Goal: Task Accomplishment & Management: Complete application form

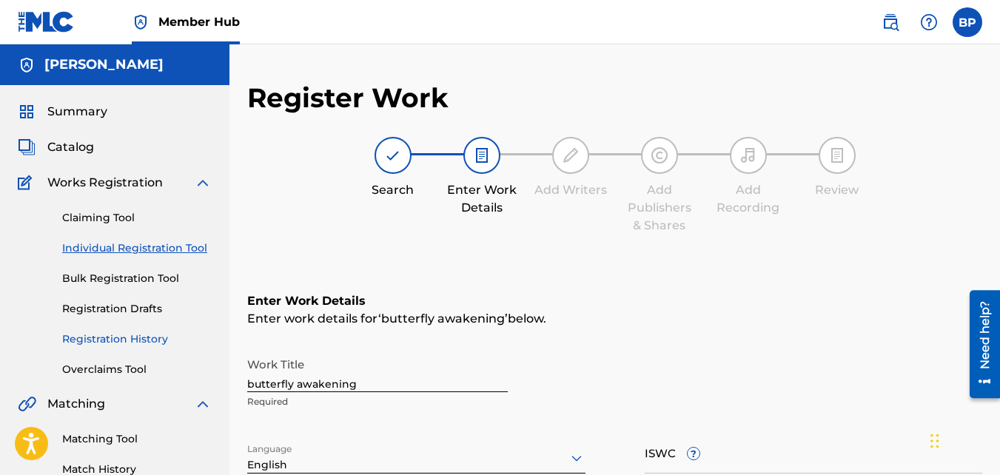
drag, startPoint x: 123, startPoint y: 336, endPoint x: 139, endPoint y: 338, distance: 16.4
click at [123, 336] on link "Registration History" at bounding box center [137, 340] width 150 height 16
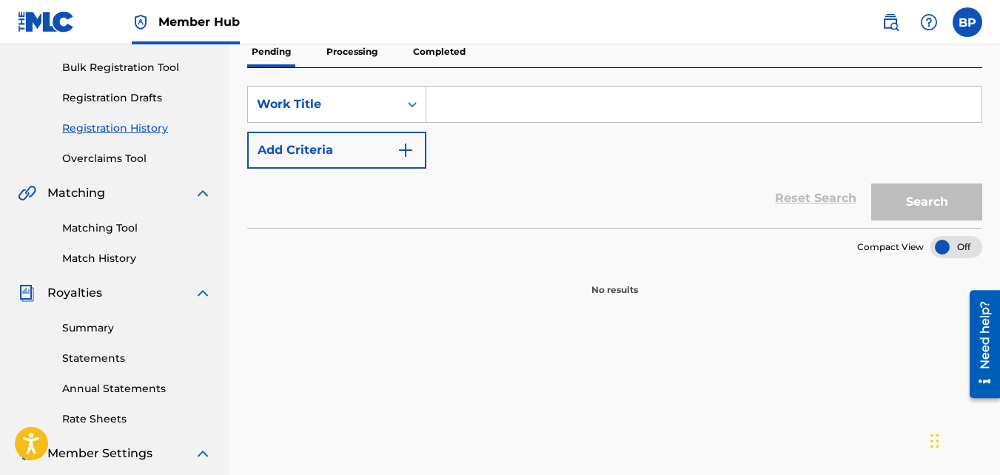
scroll to position [222, 0]
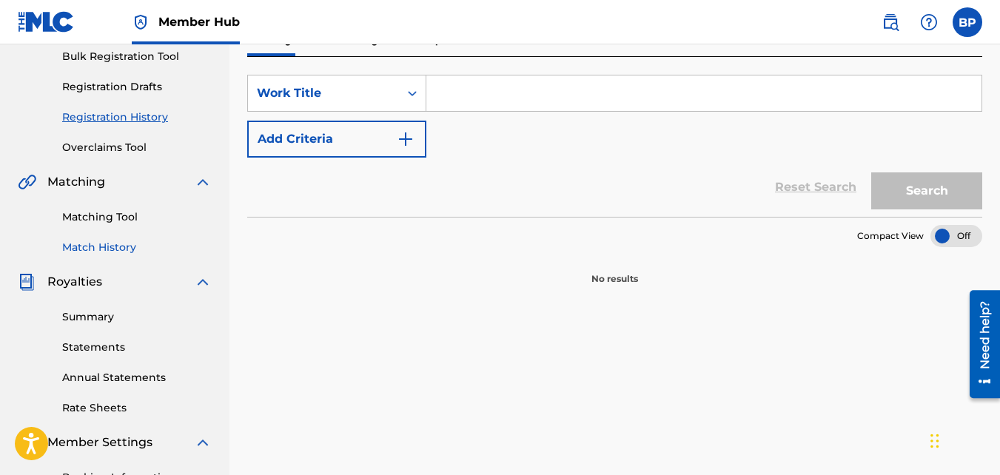
click at [113, 244] on link "Match History" at bounding box center [137, 248] width 150 height 16
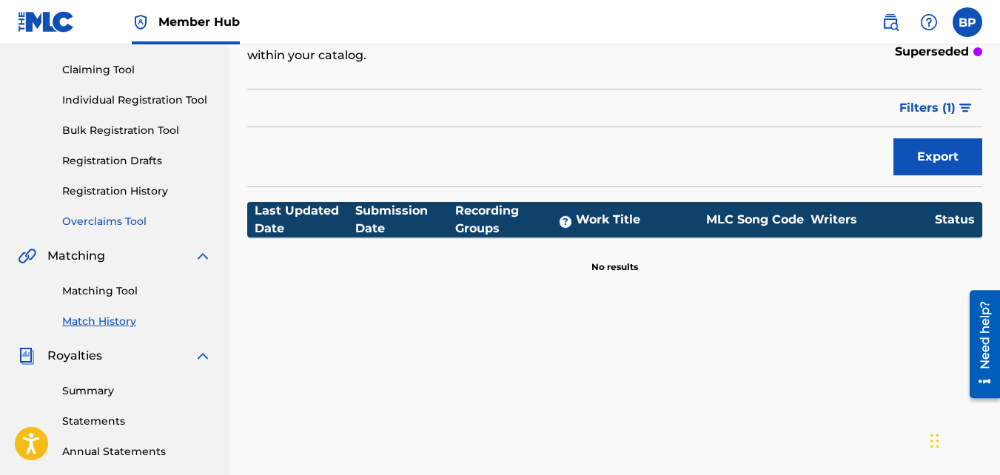
scroll to position [74, 0]
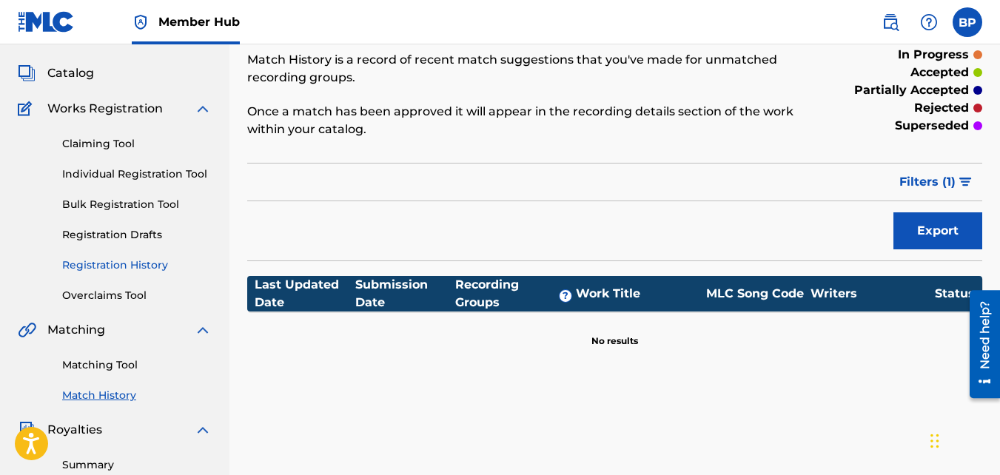
click at [121, 264] on link "Registration History" at bounding box center [137, 266] width 150 height 16
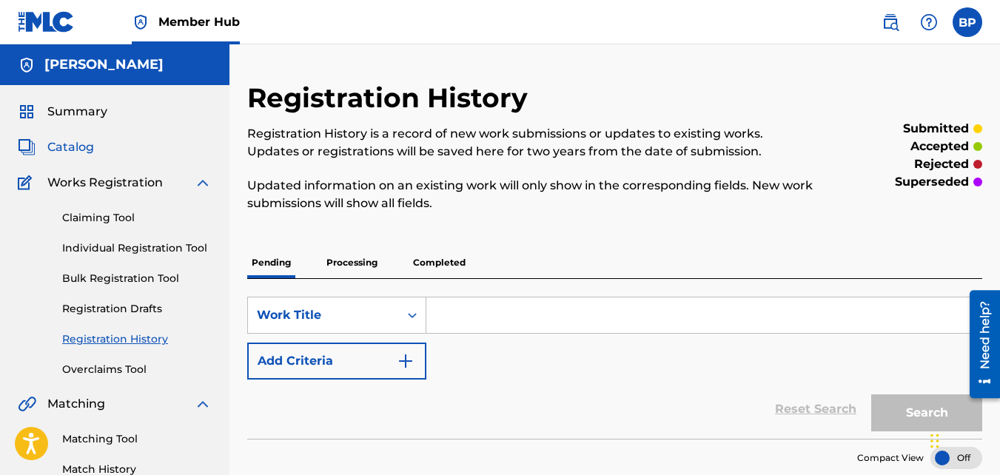
click at [81, 147] on span "Catalog" at bounding box center [70, 147] width 47 height 18
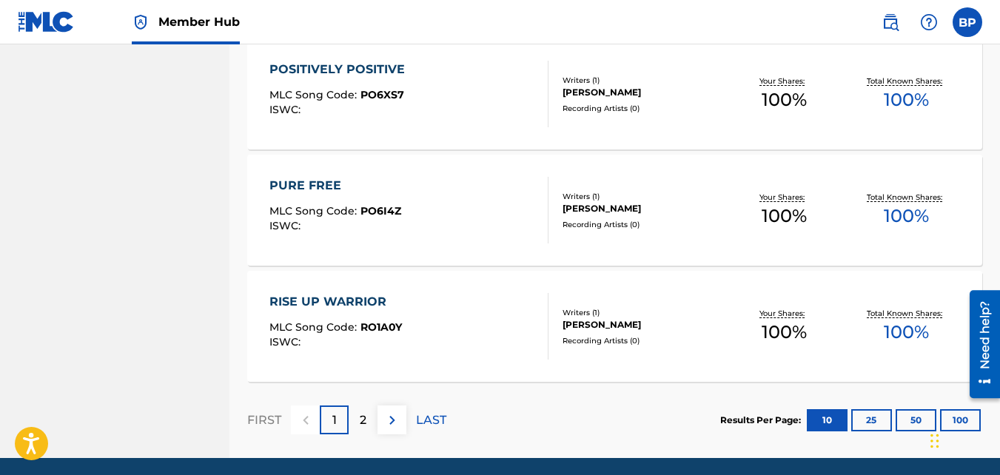
scroll to position [1220, 0]
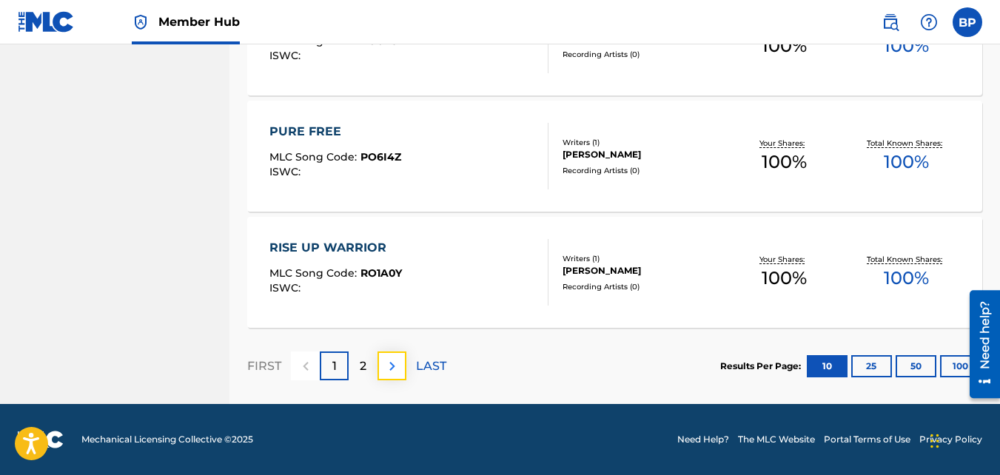
click at [400, 369] on img at bounding box center [393, 367] width 18 height 18
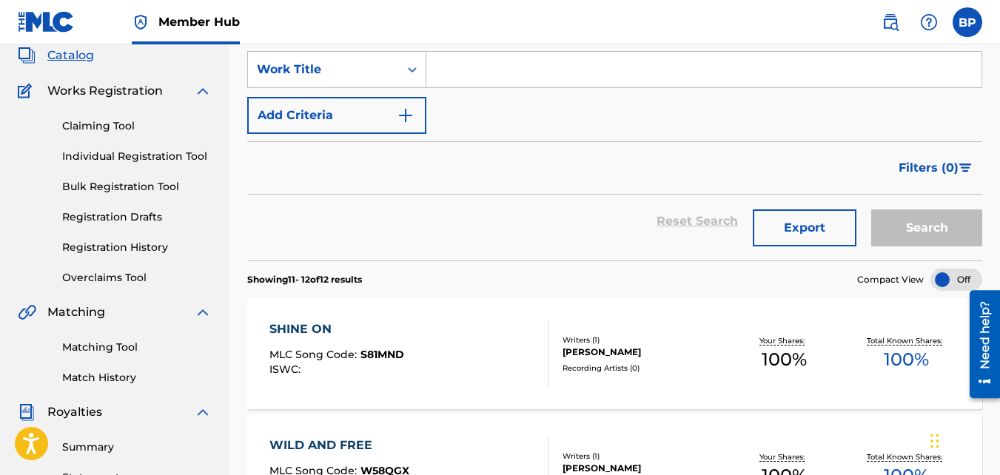
scroll to position [0, 0]
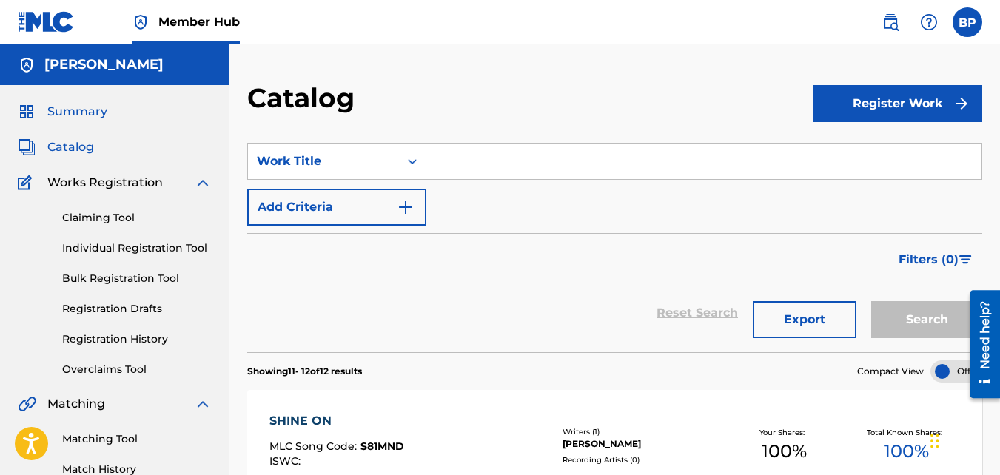
click at [98, 113] on span "Summary" at bounding box center [77, 112] width 60 height 18
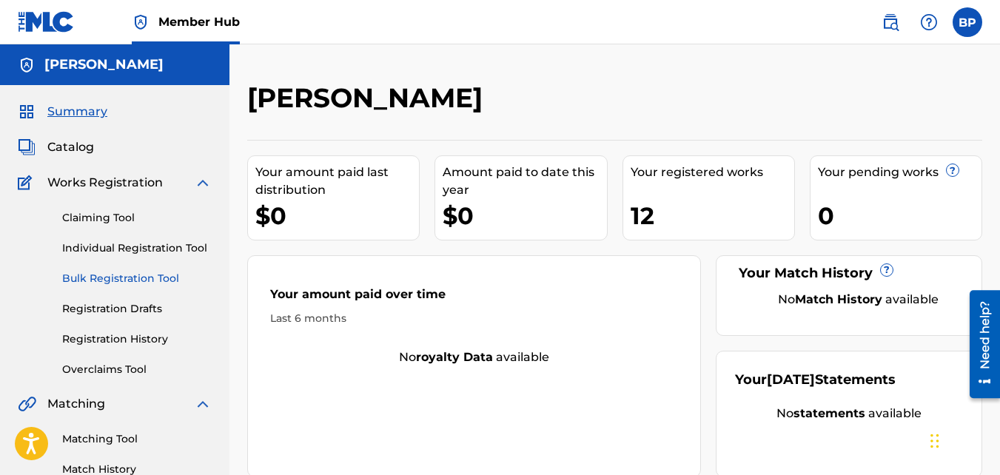
click at [153, 278] on link "Bulk Registration Tool" at bounding box center [137, 279] width 150 height 16
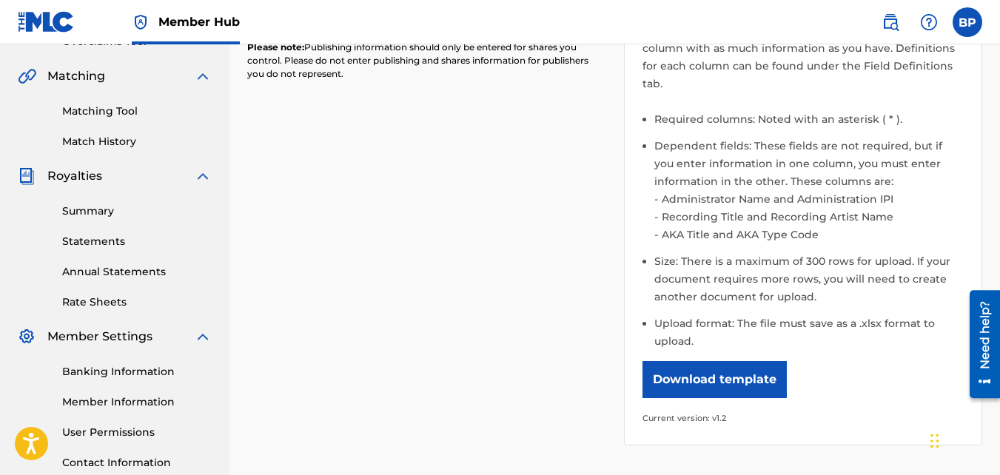
scroll to position [370, 0]
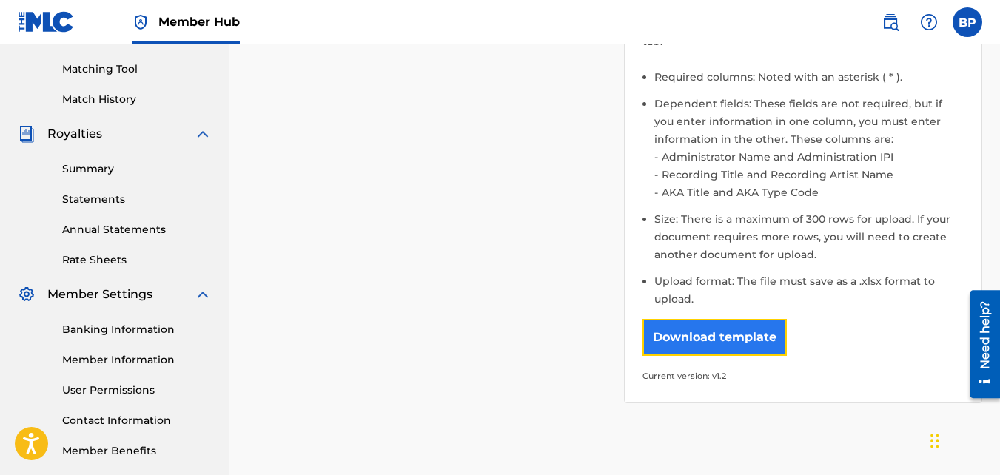
click at [726, 319] on button "Download template" at bounding box center [715, 337] width 144 height 37
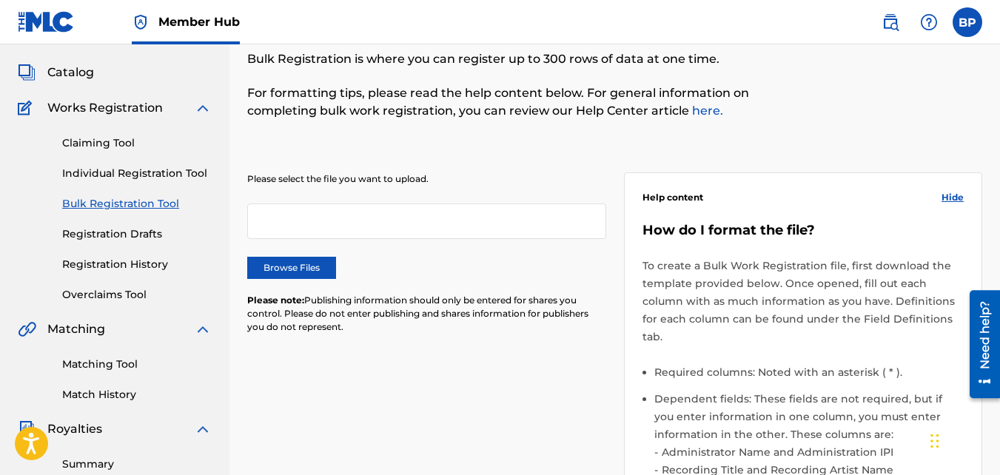
scroll to position [74, 0]
click at [103, 262] on link "Registration History" at bounding box center [137, 266] width 150 height 16
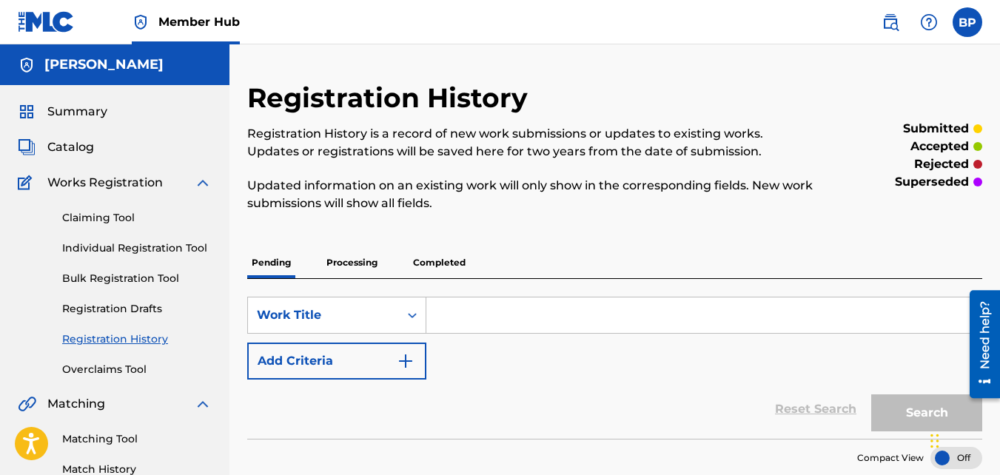
click at [344, 261] on p "Processing" at bounding box center [352, 262] width 60 height 31
click at [407, 317] on div "Search Form" at bounding box center [412, 316] width 27 height 36
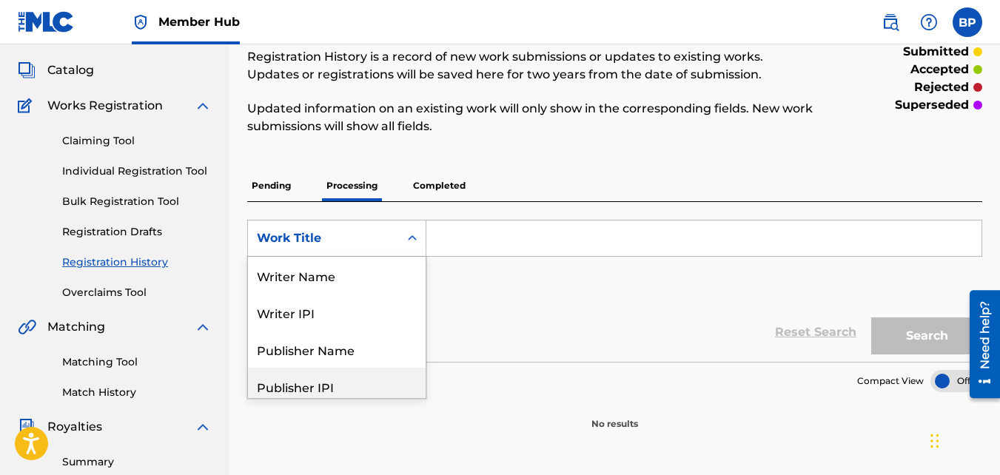
scroll to position [74, 0]
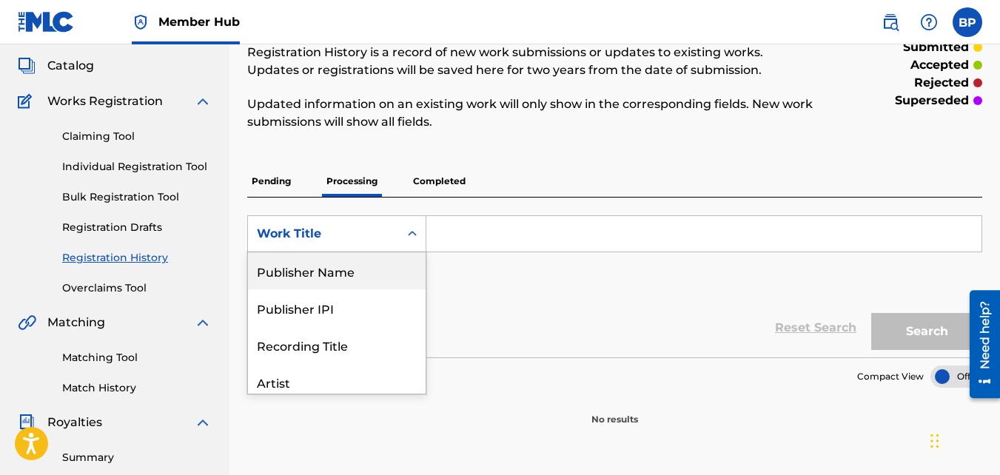
click at [378, 278] on div "Publisher Name" at bounding box center [337, 270] width 178 height 37
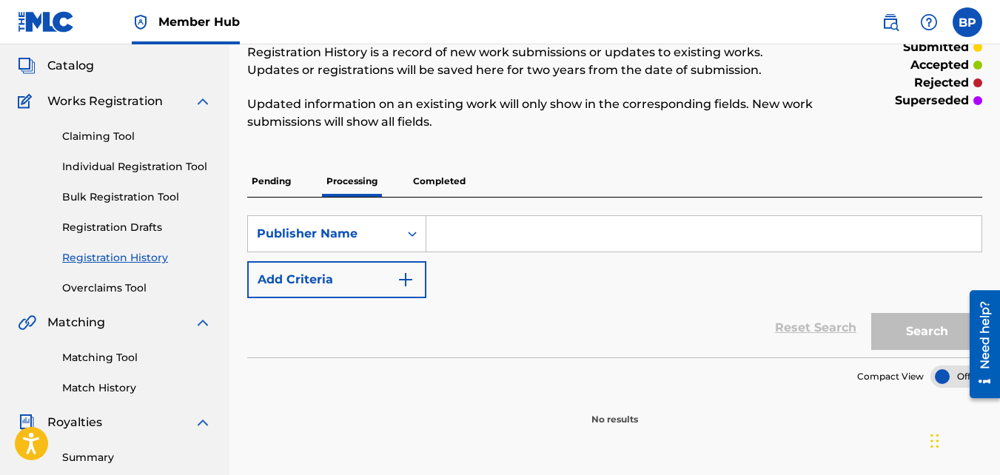
click at [463, 235] on input "Search Form" at bounding box center [703, 234] width 555 height 36
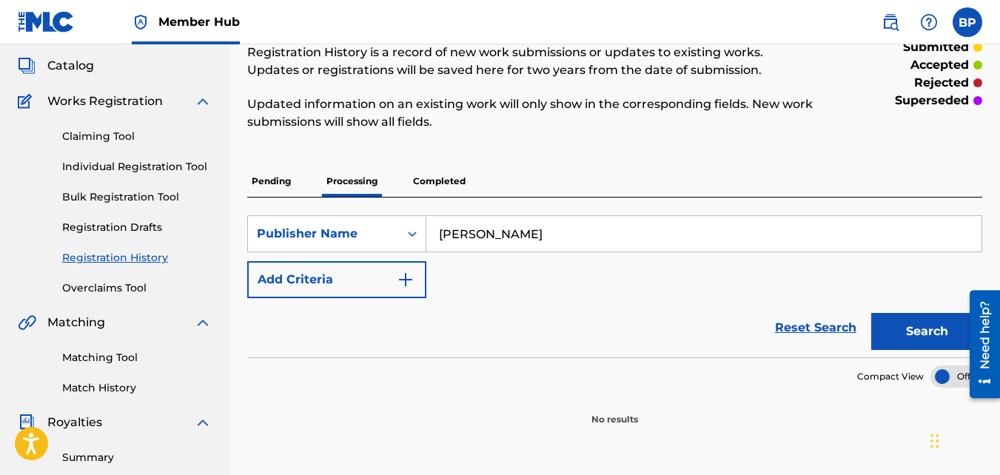
type input "[PERSON_NAME]"
click at [871, 313] on button "Search" at bounding box center [926, 331] width 111 height 37
click at [403, 236] on div "Search Form" at bounding box center [412, 234] width 27 height 27
click at [279, 183] on p "Pending" at bounding box center [271, 181] width 48 height 31
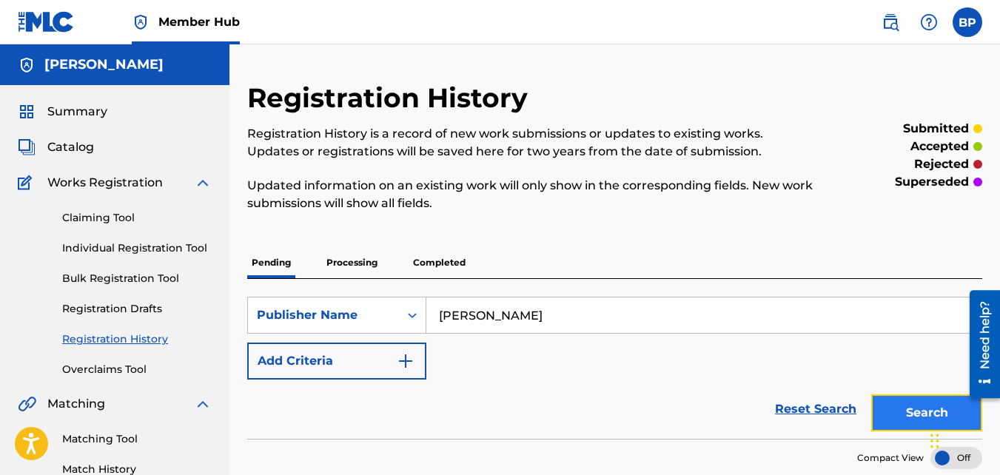
click at [923, 411] on button "Search" at bounding box center [926, 413] width 111 height 37
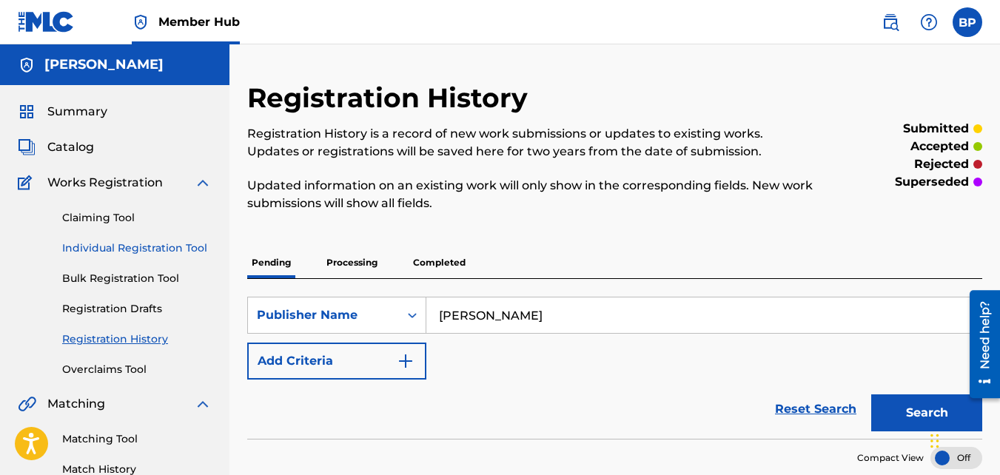
click at [124, 245] on link "Individual Registration Tool" at bounding box center [137, 249] width 150 height 16
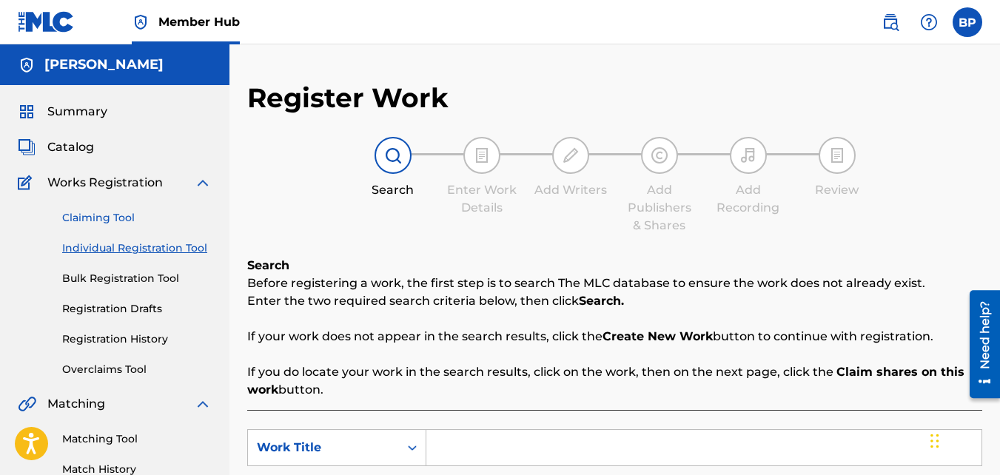
click at [113, 215] on link "Claiming Tool" at bounding box center [137, 218] width 150 height 16
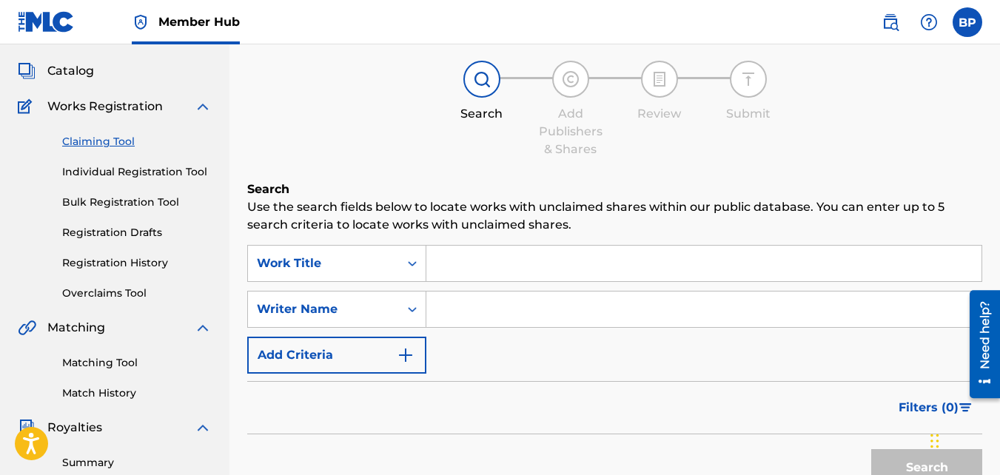
scroll to position [74, 0]
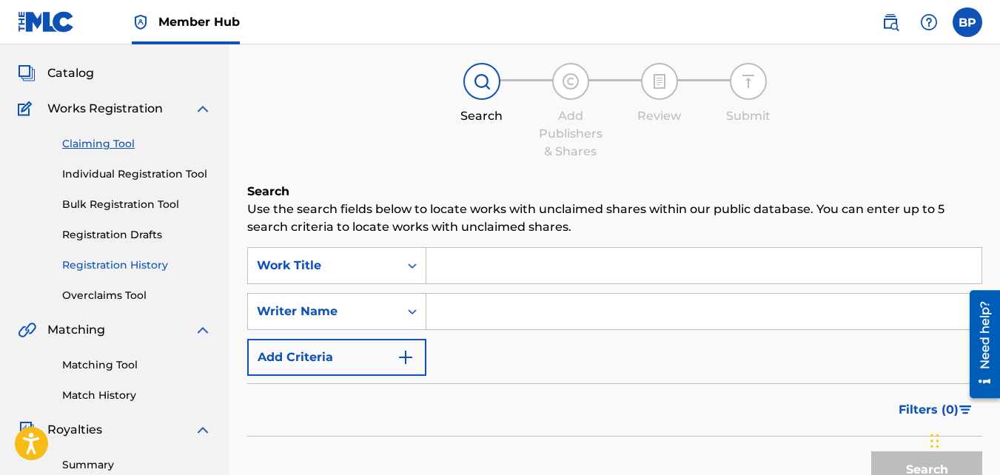
click at [114, 268] on link "Registration History" at bounding box center [137, 266] width 150 height 16
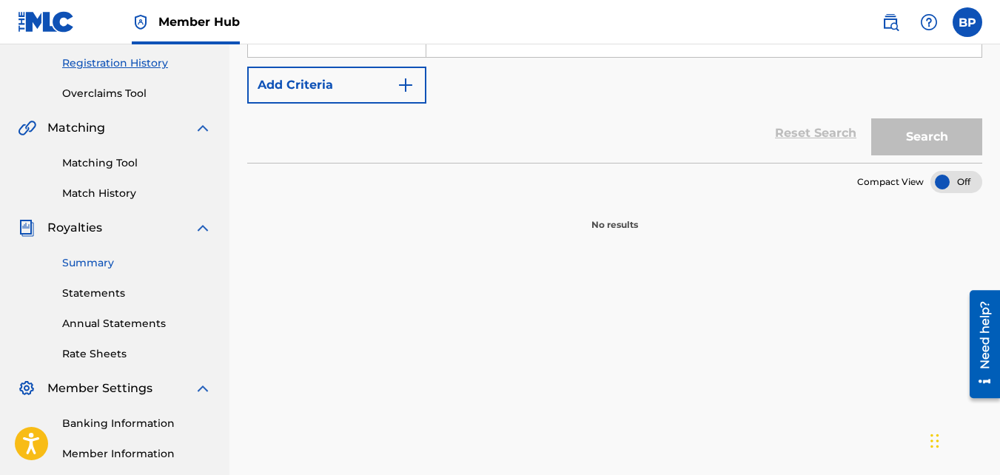
scroll to position [370, 0]
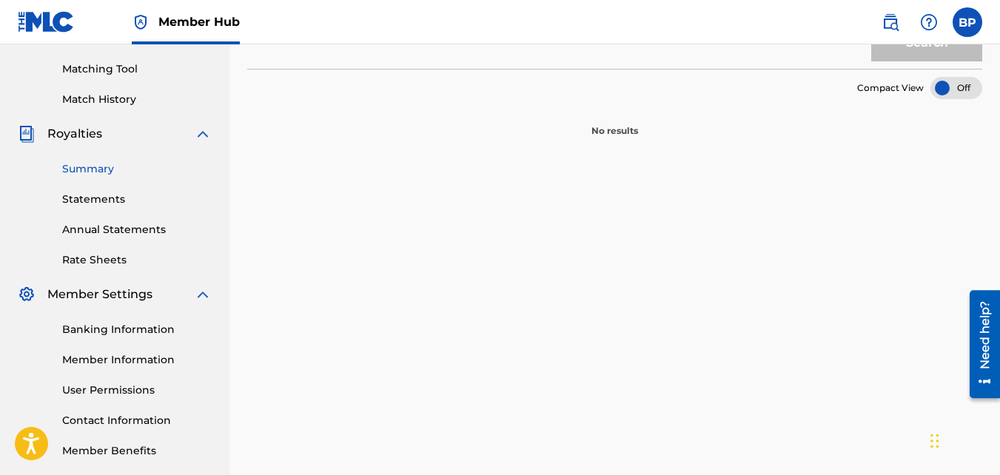
click at [95, 167] on link "Summary" at bounding box center [137, 169] width 150 height 16
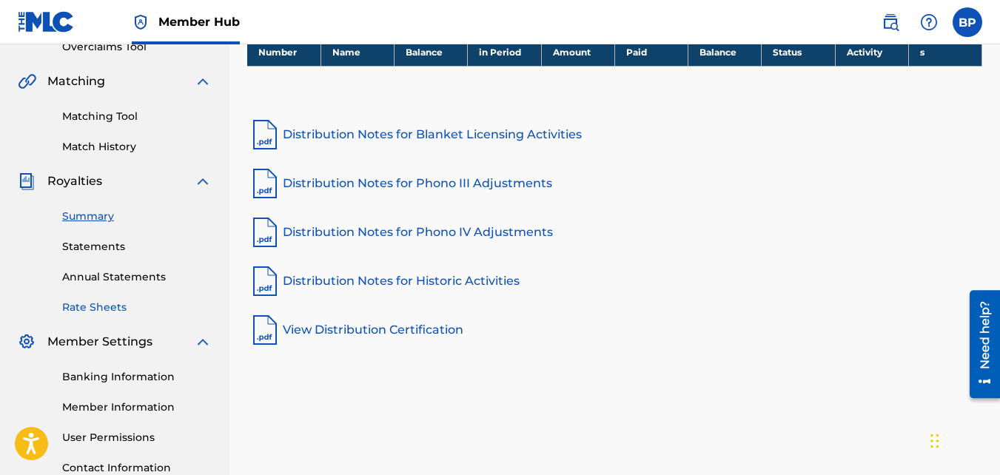
scroll to position [296, 0]
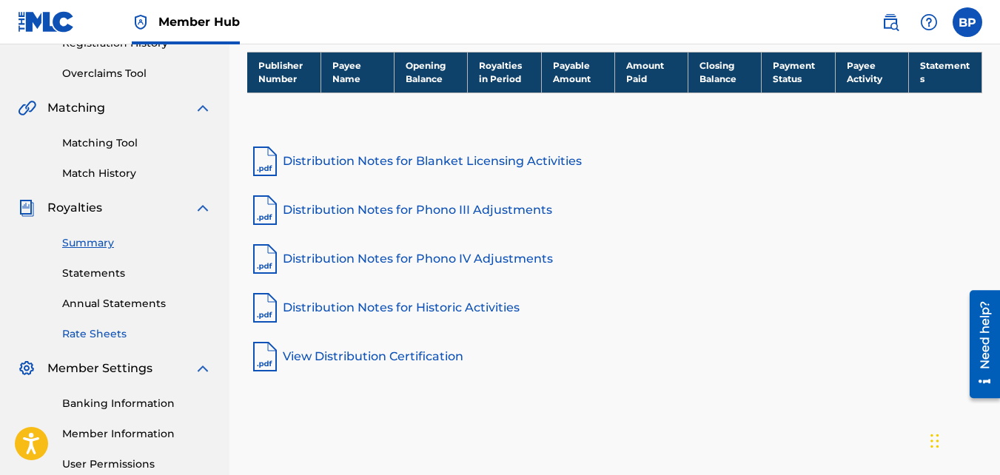
click at [113, 334] on link "Rate Sheets" at bounding box center [137, 335] width 150 height 16
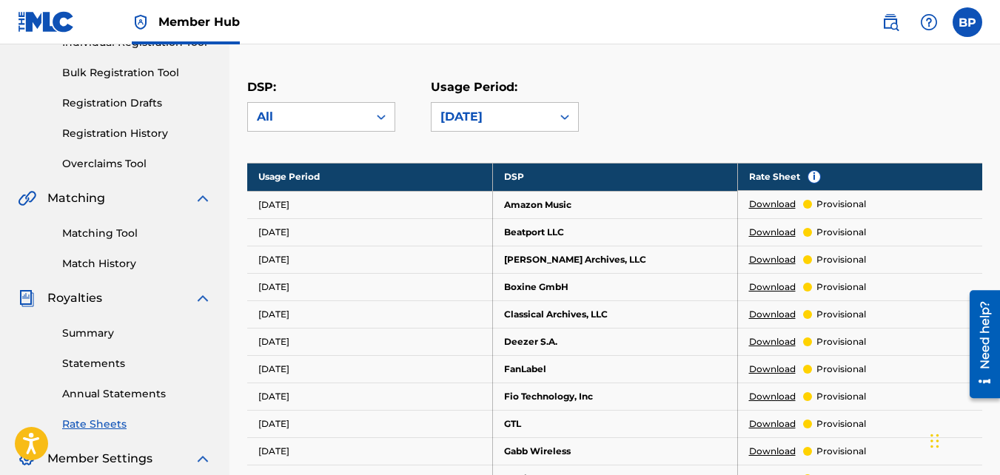
scroll to position [222, 0]
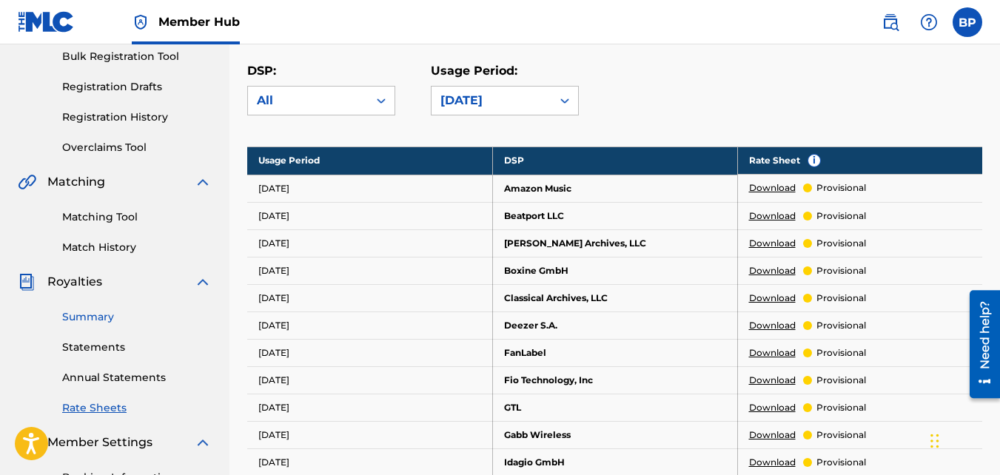
click at [107, 320] on link "Summary" at bounding box center [137, 318] width 150 height 16
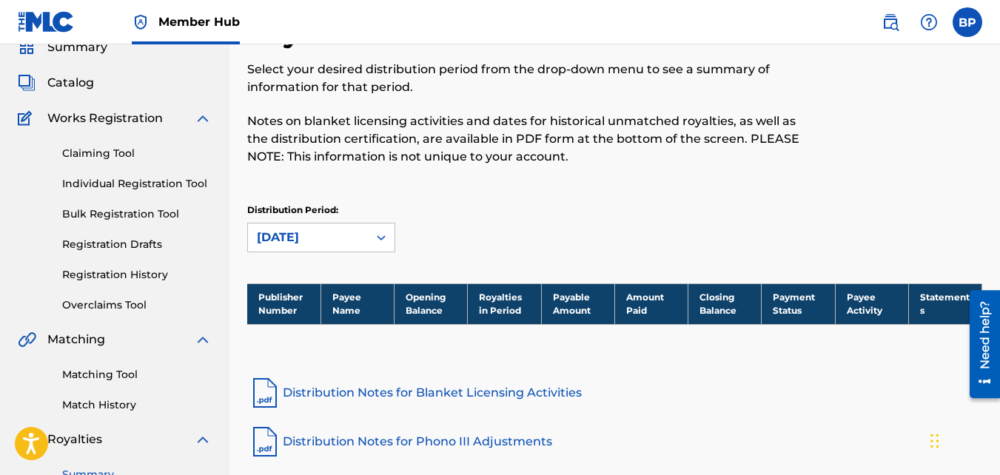
scroll to position [222, 0]
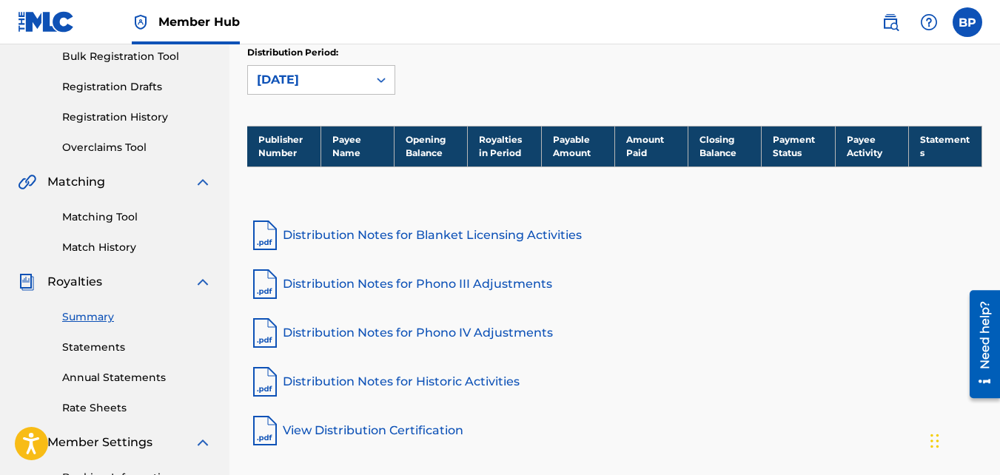
click at [332, 239] on link "Distribution Notes for Blanket Licensing Activities" at bounding box center [614, 236] width 735 height 36
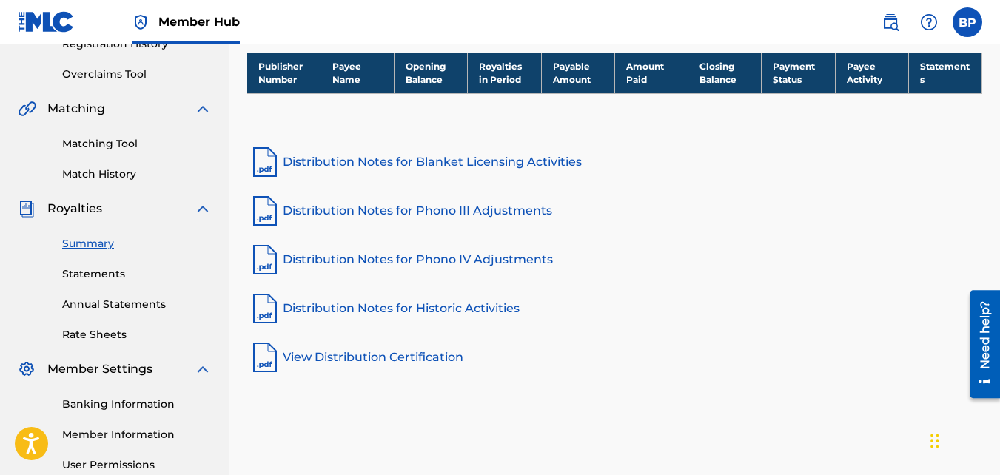
scroll to position [296, 0]
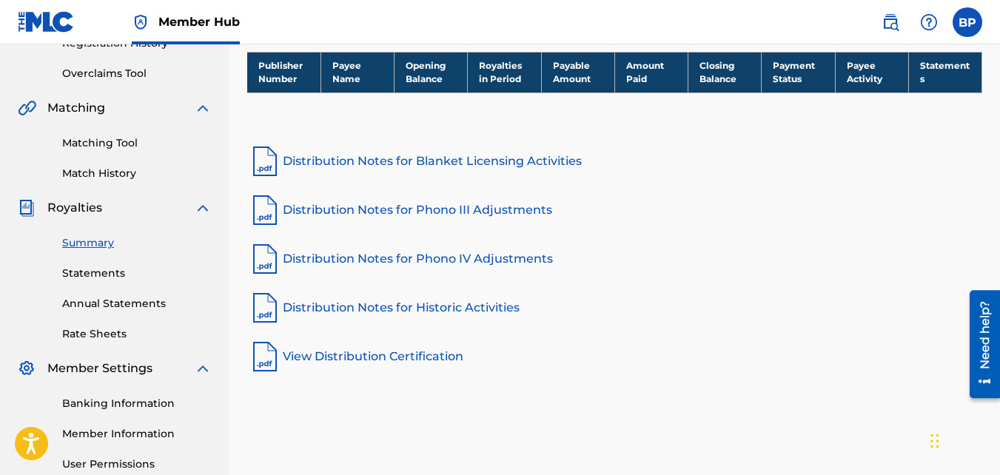
click at [369, 351] on link "View Distribution Certification" at bounding box center [614, 357] width 735 height 36
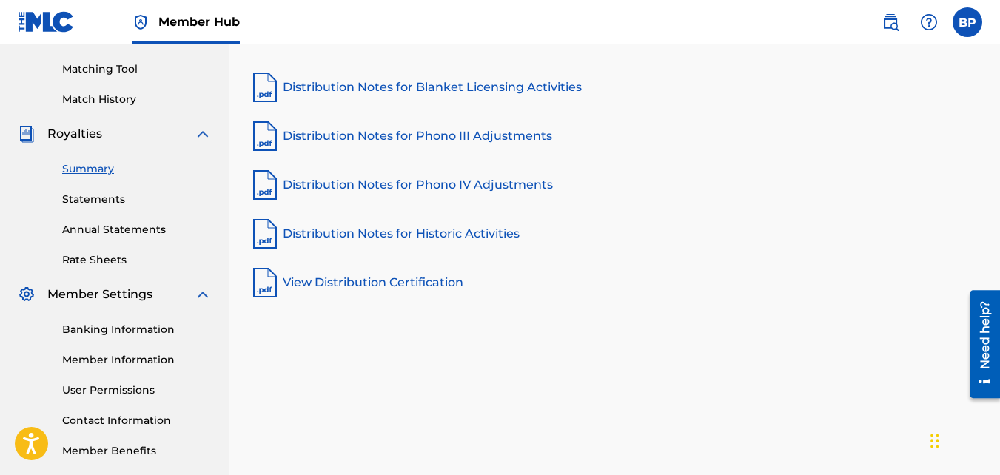
scroll to position [443, 0]
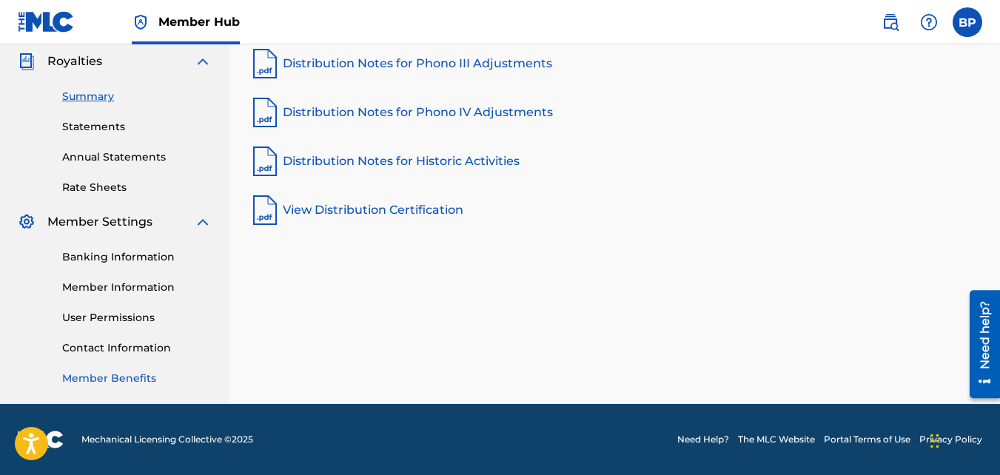
click at [121, 379] on link "Member Benefits" at bounding box center [137, 379] width 150 height 16
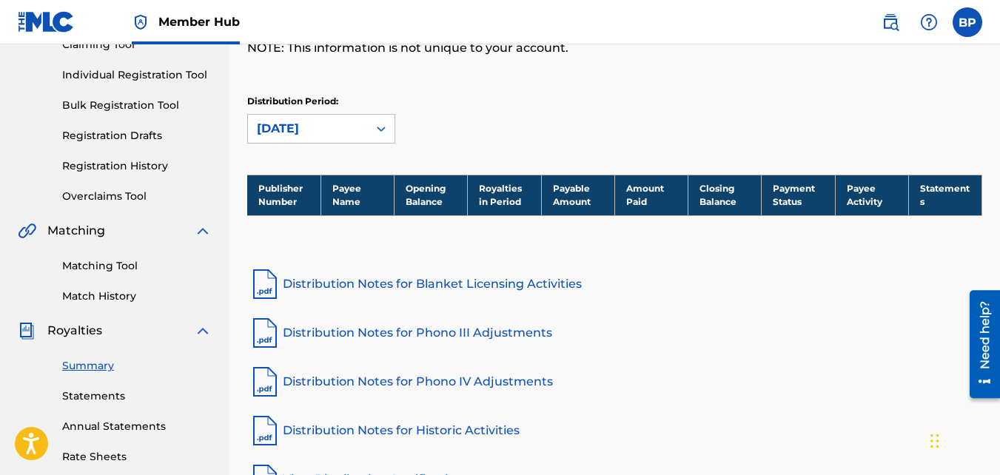
scroll to position [147, 0]
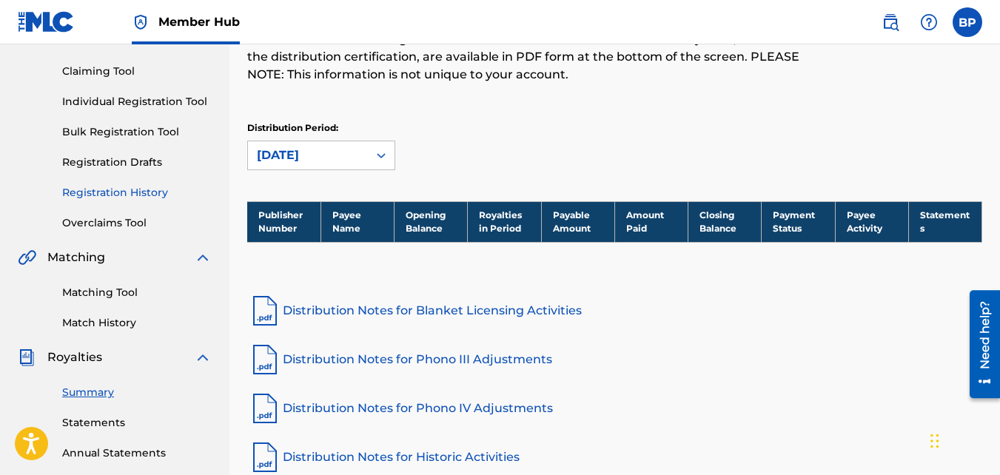
click at [153, 193] on link "Registration History" at bounding box center [137, 193] width 150 height 16
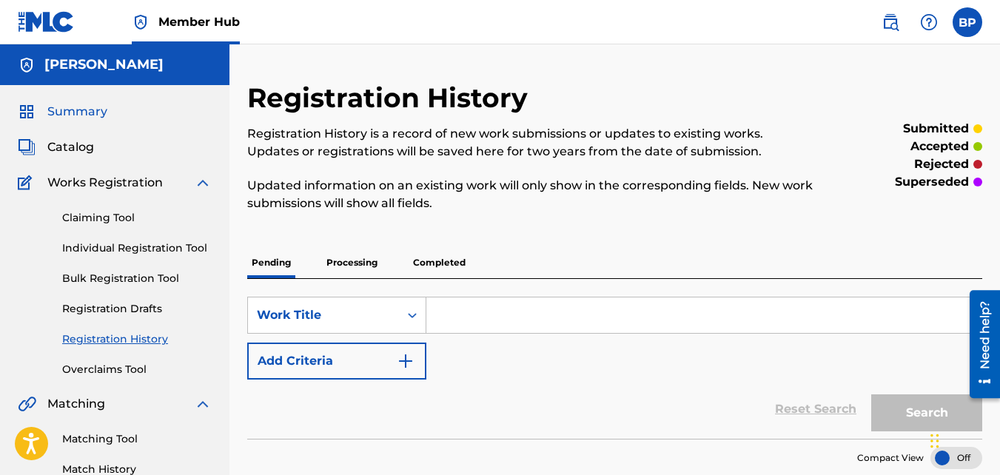
click at [75, 112] on span "Summary" at bounding box center [77, 112] width 60 height 18
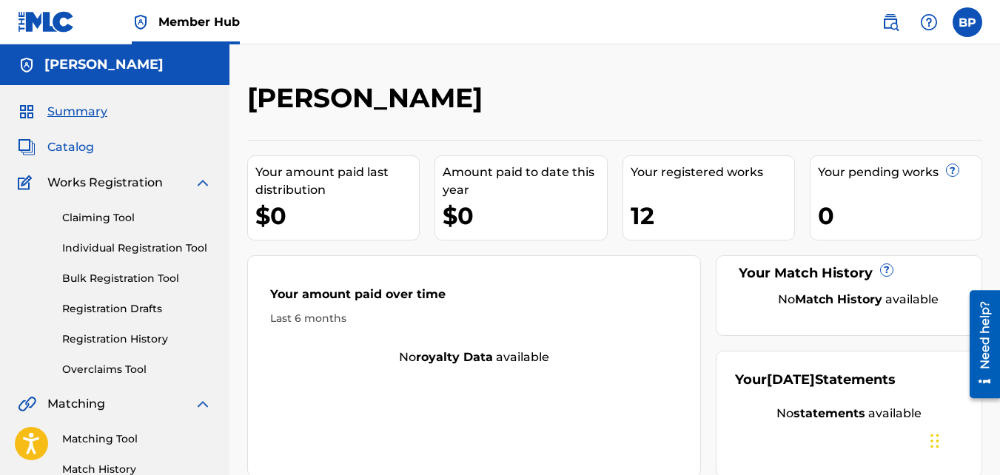
click at [64, 149] on span "Catalog" at bounding box center [70, 147] width 47 height 18
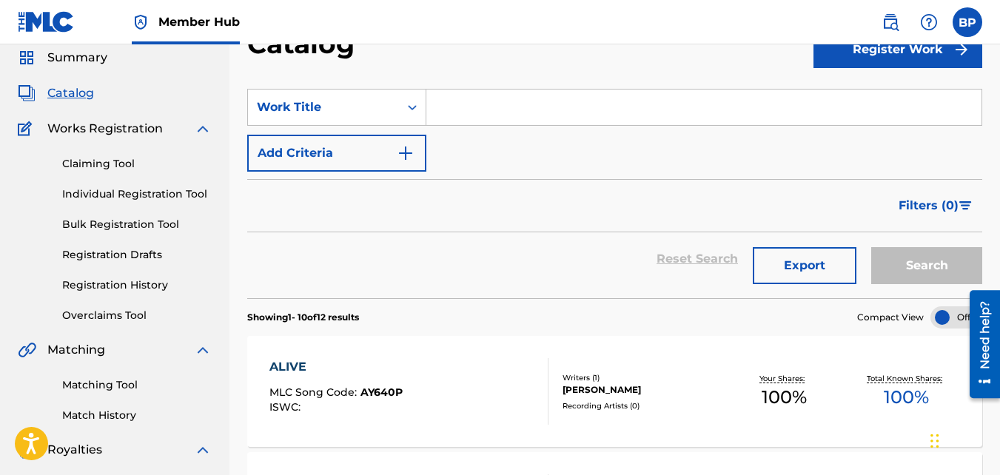
scroll to position [35, 0]
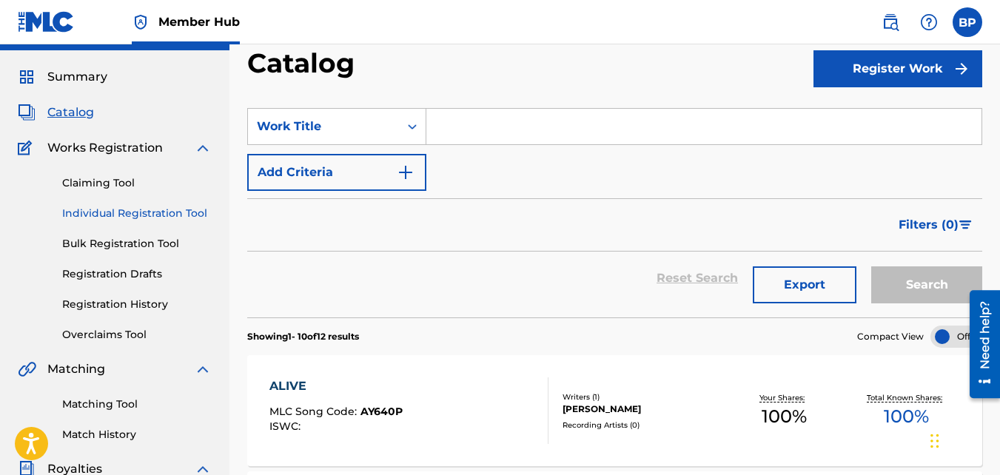
click at [137, 210] on link "Individual Registration Tool" at bounding box center [137, 214] width 150 height 16
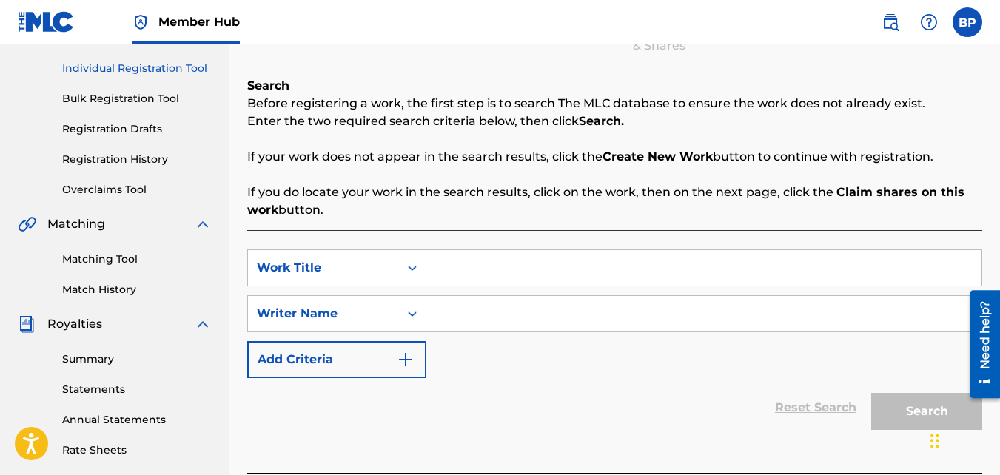
scroll to position [222, 0]
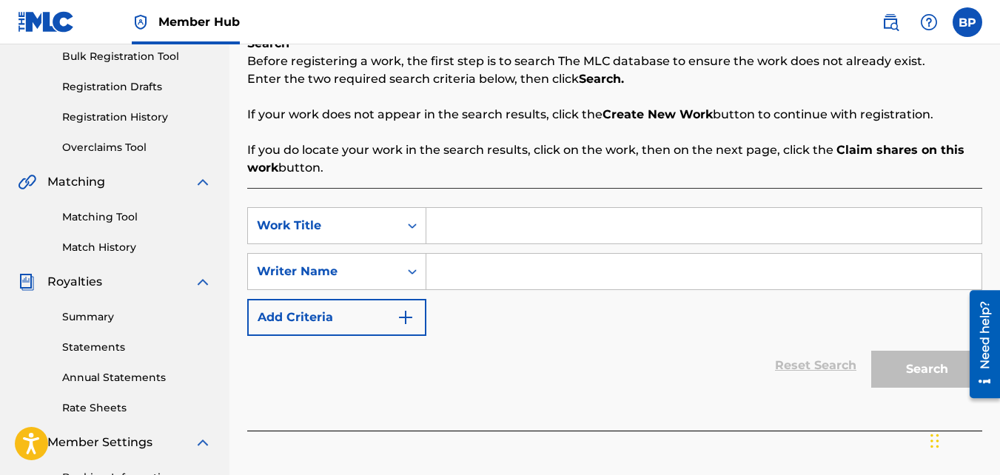
click at [532, 226] on input "Search Form" at bounding box center [703, 226] width 555 height 36
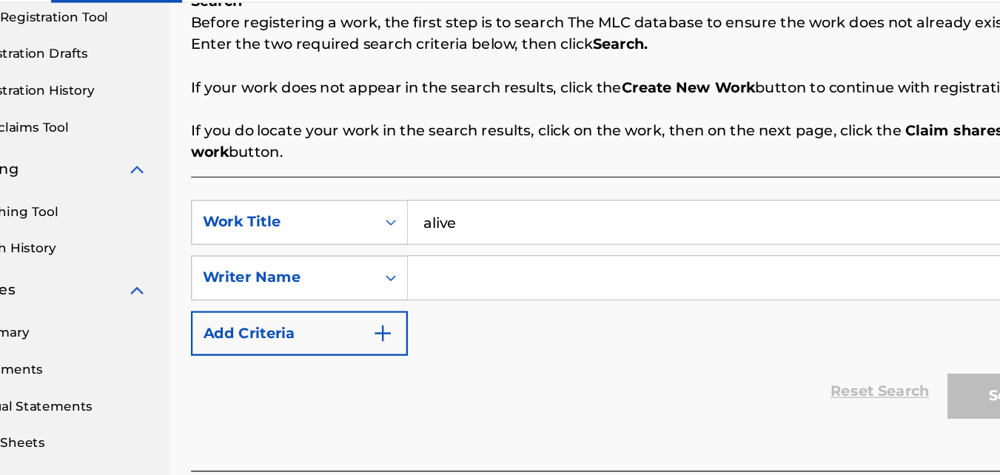
type input "alive"
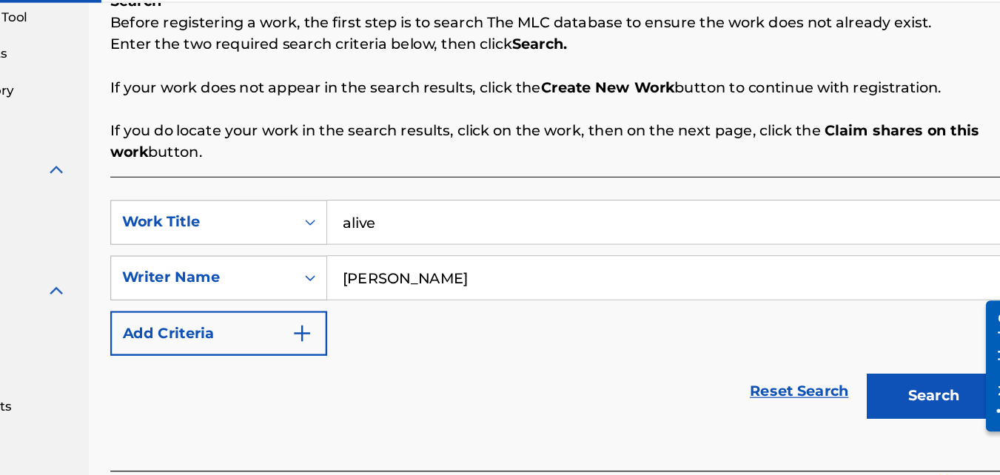
type input "[PERSON_NAME]"
click at [871, 351] on button "Search" at bounding box center [926, 369] width 111 height 37
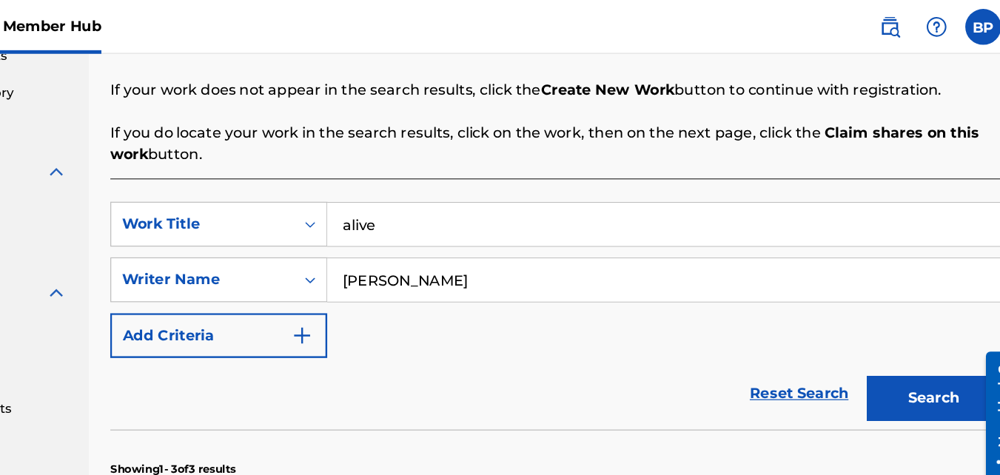
scroll to position [242, 0]
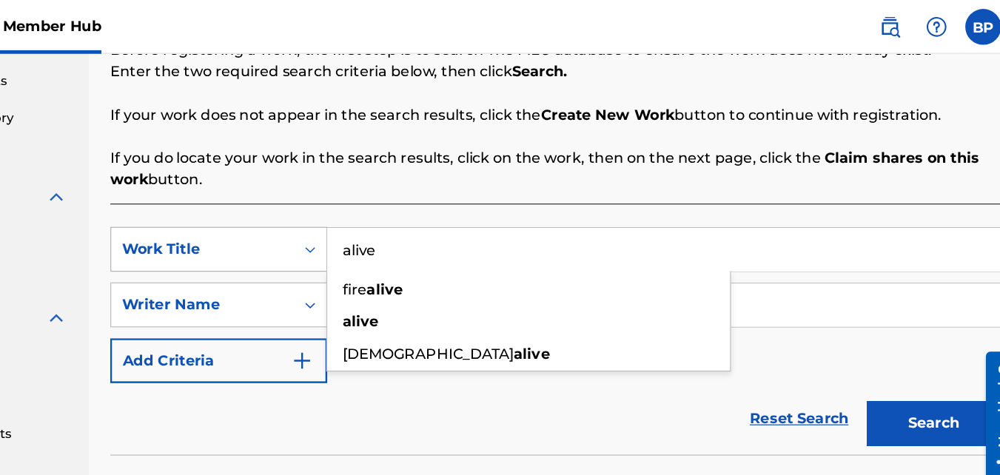
drag, startPoint x: 391, startPoint y: 195, endPoint x: 300, endPoint y: 195, distance: 91.1
click at [306, 195] on div "SearchWithCriteria4bb82fa5-94cf-45e1-be99-e5de9d8b9a40 Work Title alive fire al…" at bounding box center [614, 205] width 735 height 37
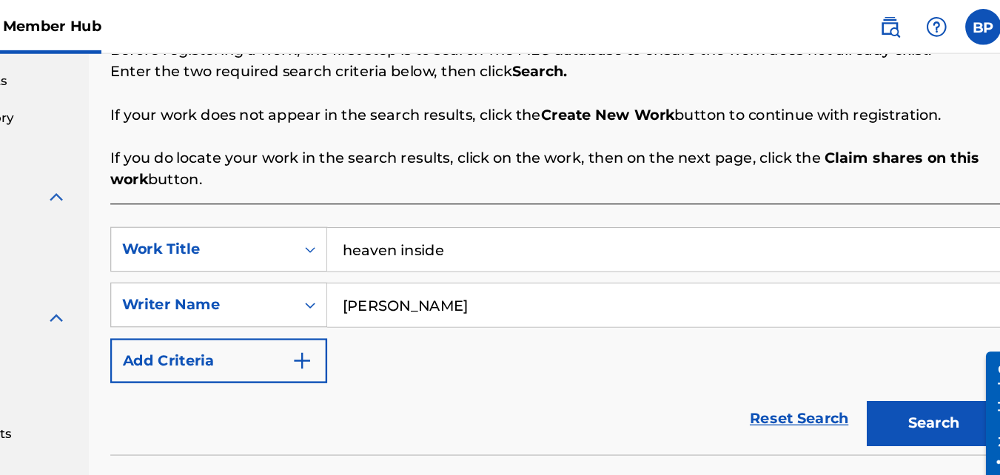
type input "heaven inside"
click at [871, 331] on button "Search" at bounding box center [926, 349] width 111 height 37
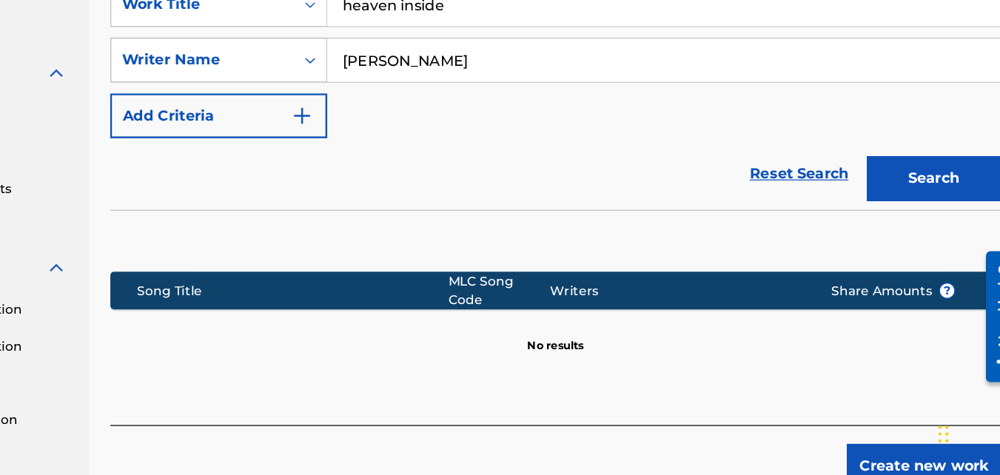
scroll to position [364, 0]
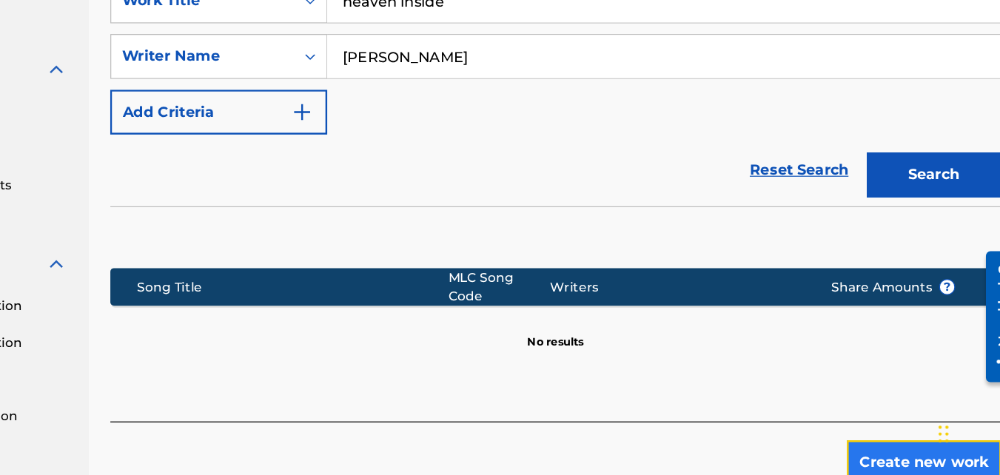
click at [909, 468] on button "Create new work" at bounding box center [918, 464] width 127 height 37
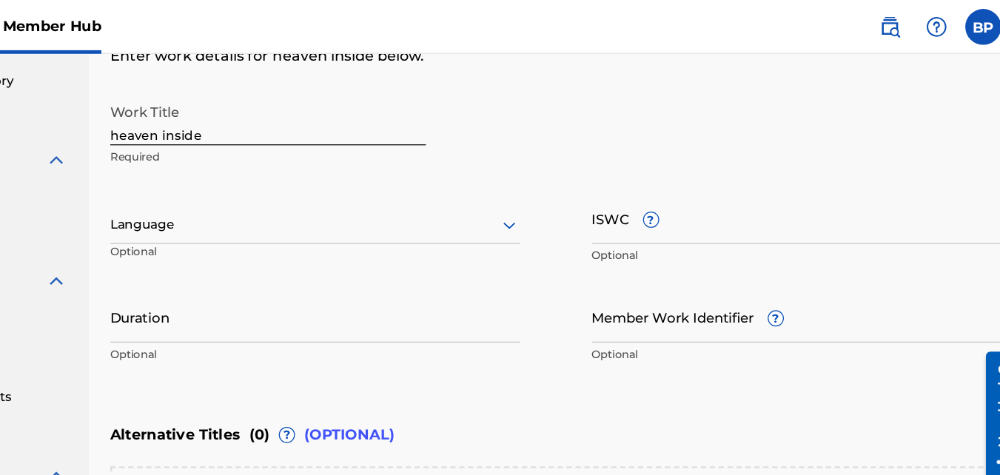
scroll to position [242, 0]
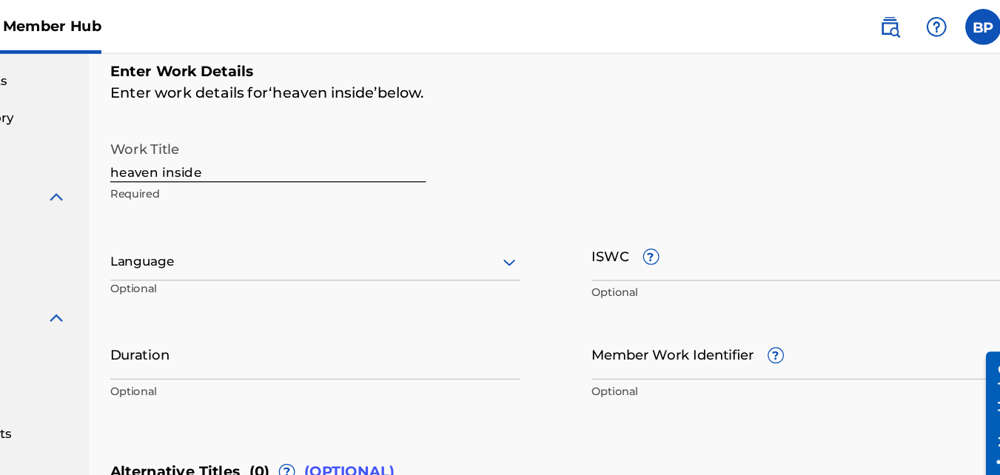
click at [326, 216] on div at bounding box center [416, 216] width 338 height 19
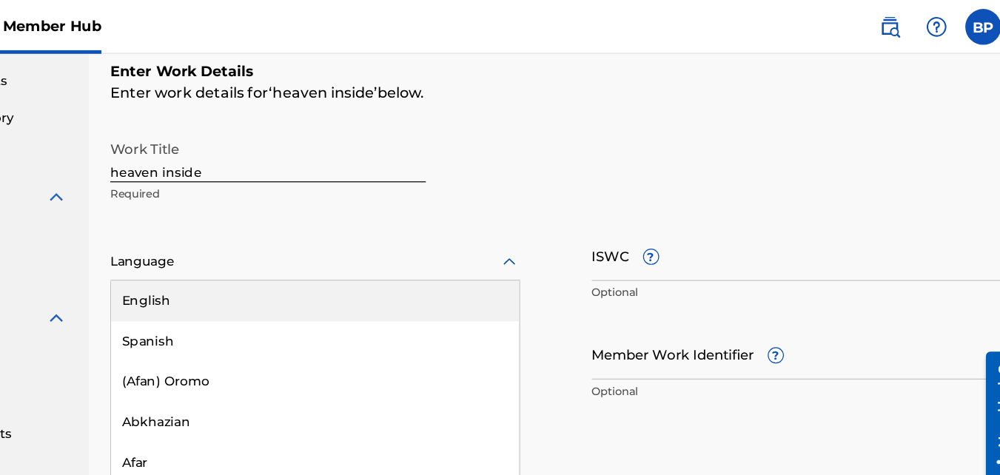
click at [315, 252] on div "English" at bounding box center [416, 248] width 337 height 33
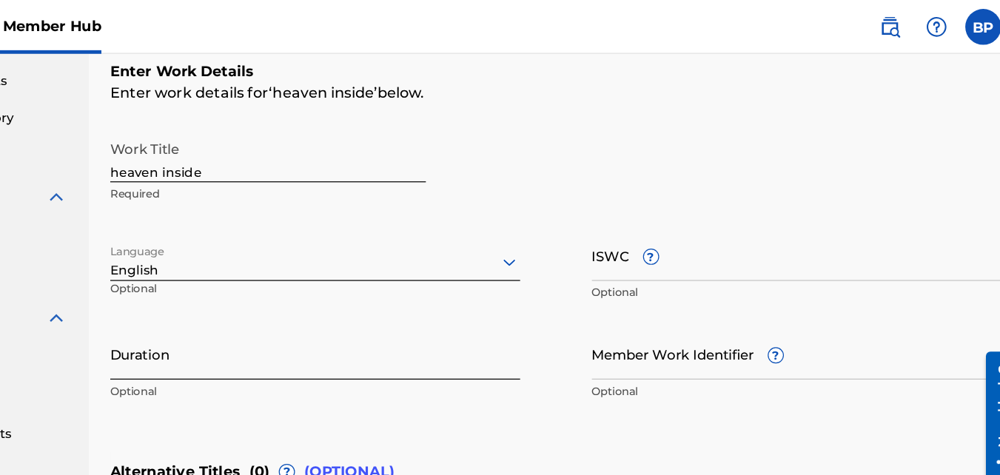
click at [292, 304] on input "Duration" at bounding box center [416, 292] width 338 height 42
type input "03:07"
click at [806, 352] on div "Enter Work Details Enter work details for ‘ heaven inside ’ below. Work Title h…" at bounding box center [614, 194] width 735 height 358
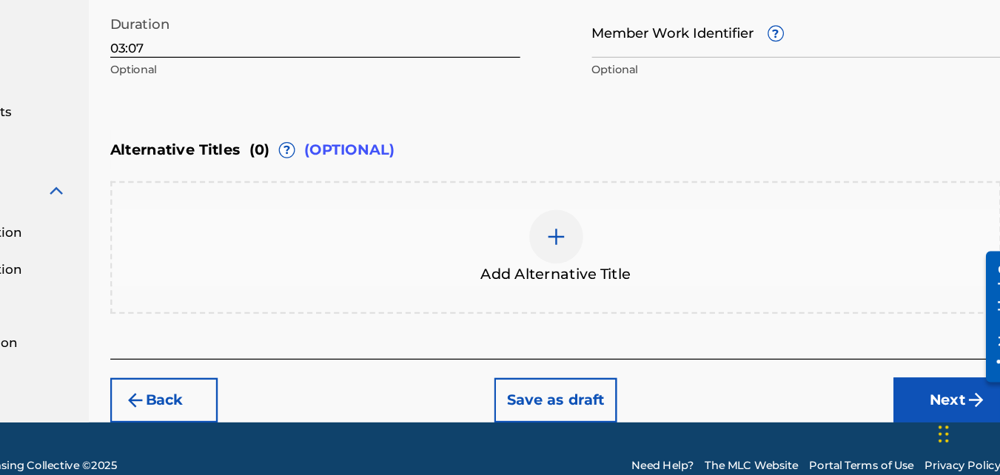
scroll to position [452, 0]
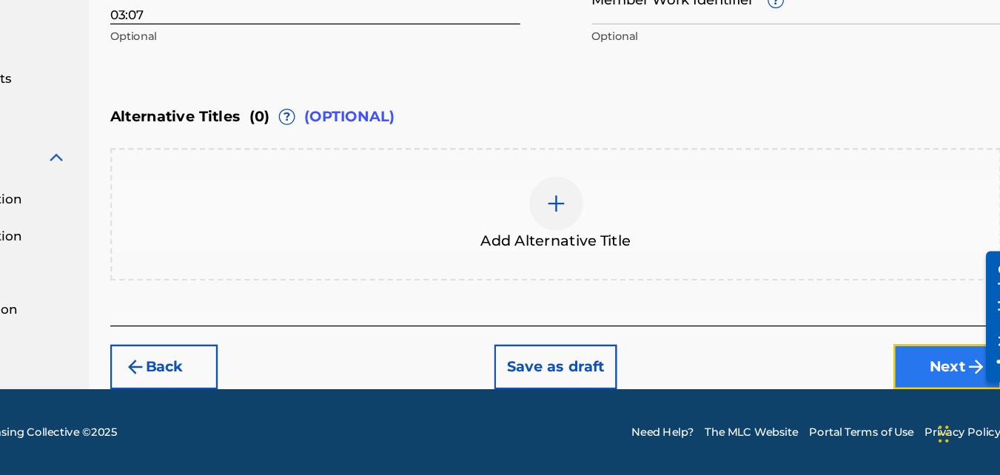
click at [927, 391] on button "Next" at bounding box center [938, 385] width 89 height 37
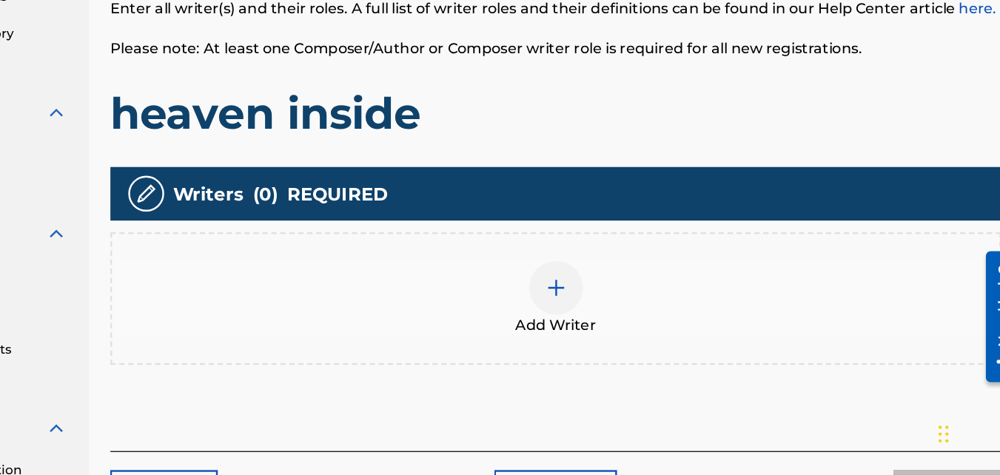
scroll to position [250, 0]
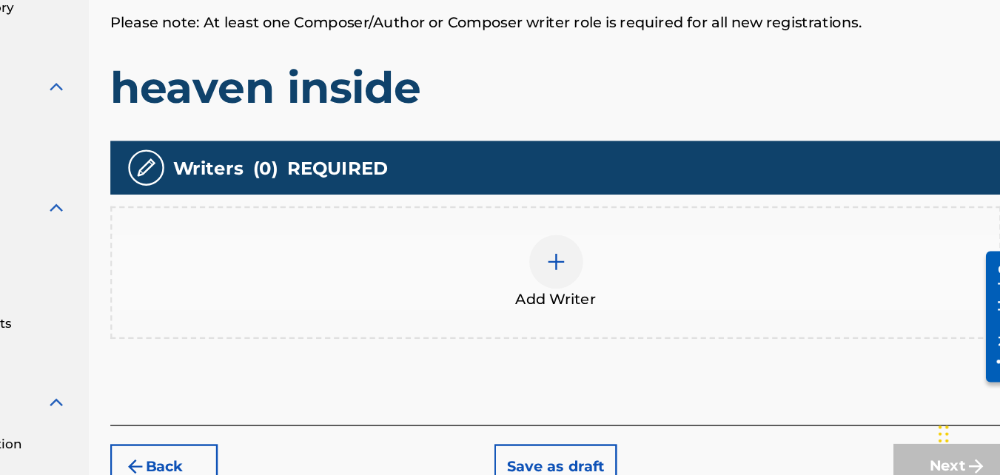
click at [623, 296] on img at bounding box center [615, 299] width 18 height 18
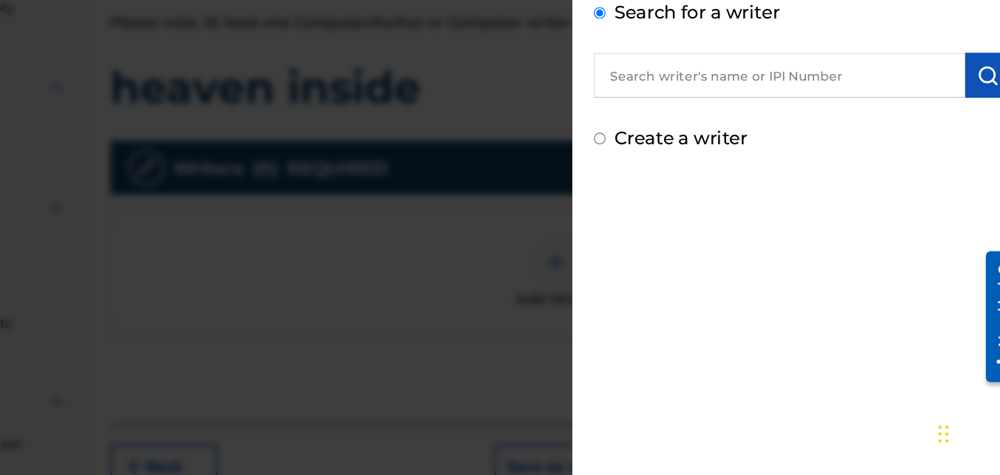
click at [728, 107] on div "Search for a writer" at bounding box center [818, 122] width 344 height 81
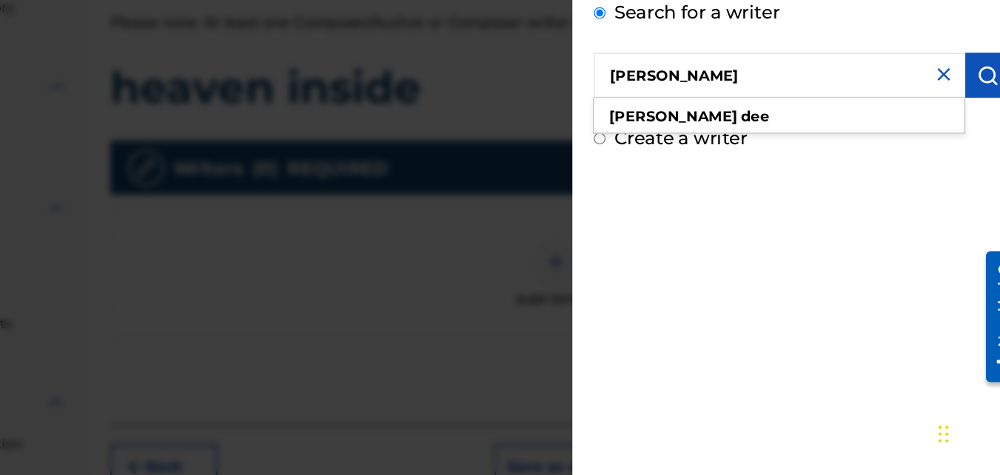
type input "[PERSON_NAME]"
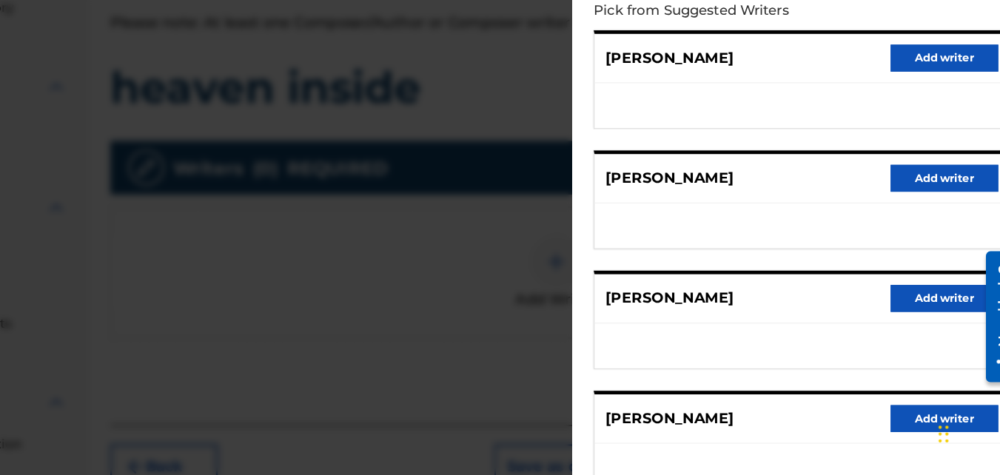
scroll to position [292, 0]
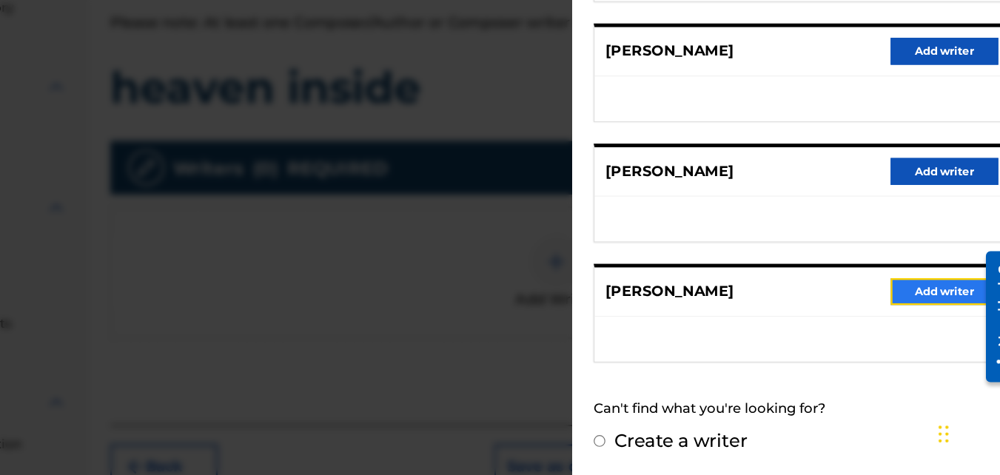
click at [923, 313] on button "Add writer" at bounding box center [935, 323] width 89 height 22
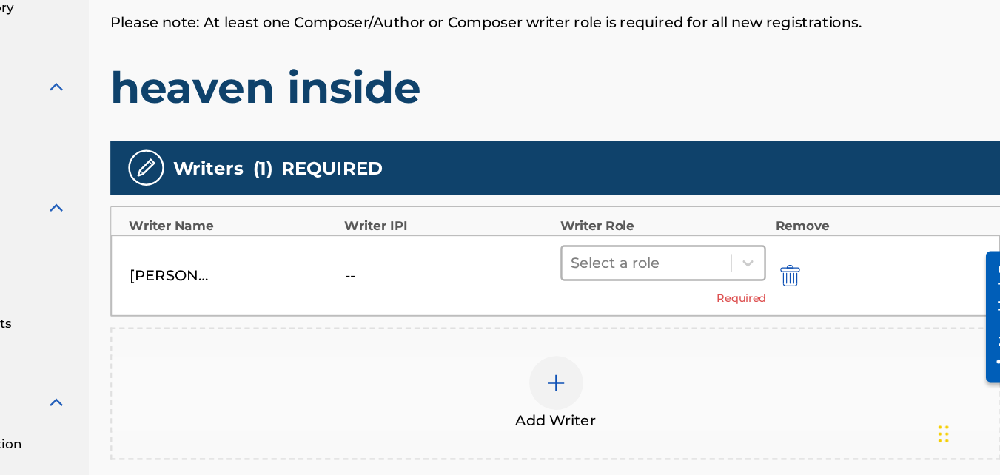
click at [662, 296] on div at bounding box center [690, 300] width 125 height 21
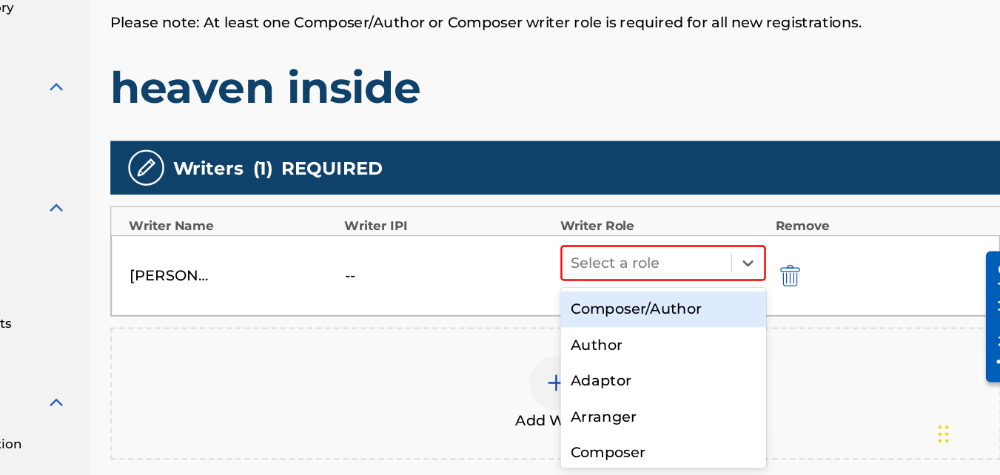
click at [666, 341] on div "Composer/Author" at bounding box center [704, 339] width 170 height 30
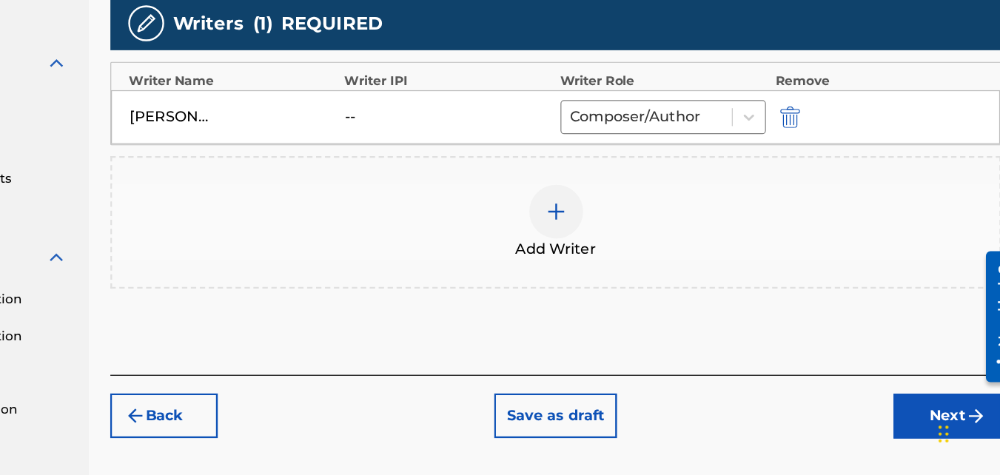
scroll to position [372, 0]
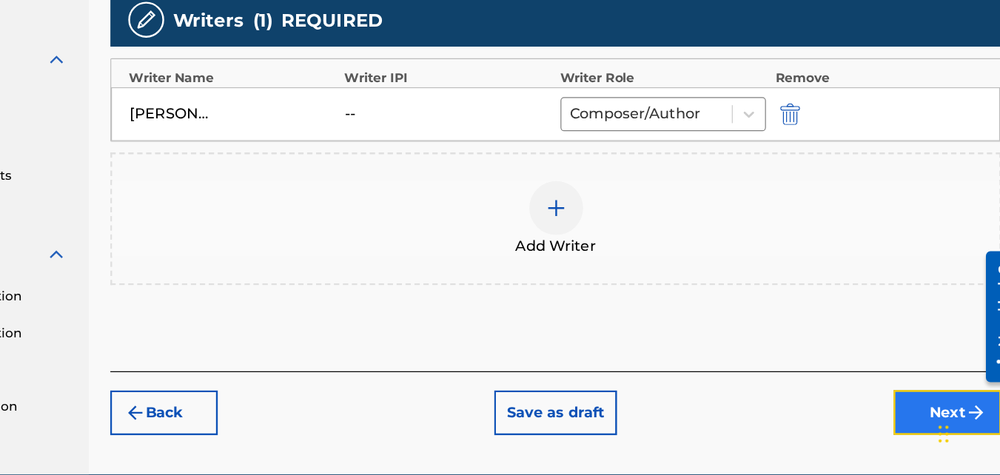
click at [921, 411] on button "Next" at bounding box center [938, 423] width 89 height 37
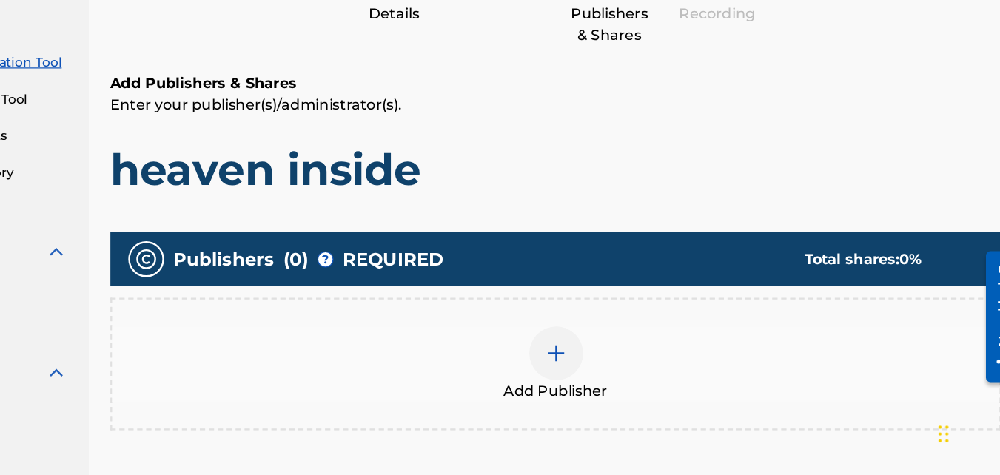
scroll to position [189, 0]
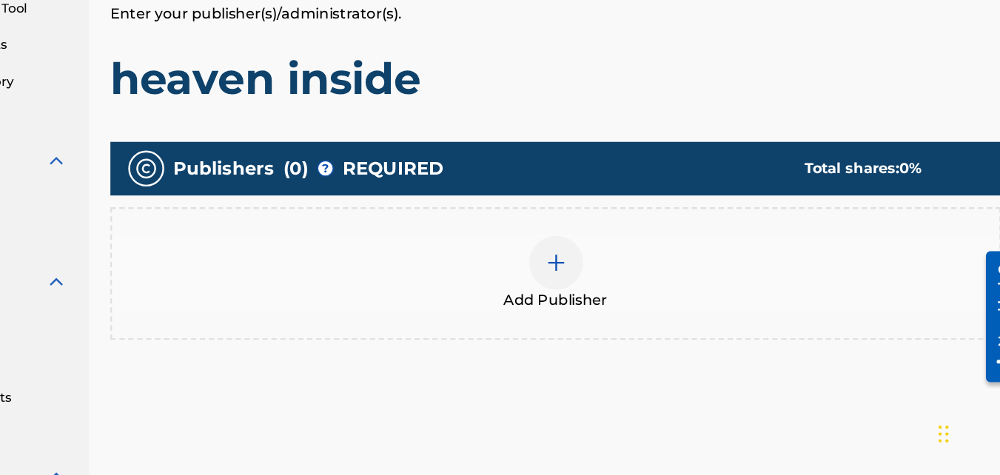
click at [616, 306] on img at bounding box center [615, 300] width 18 height 18
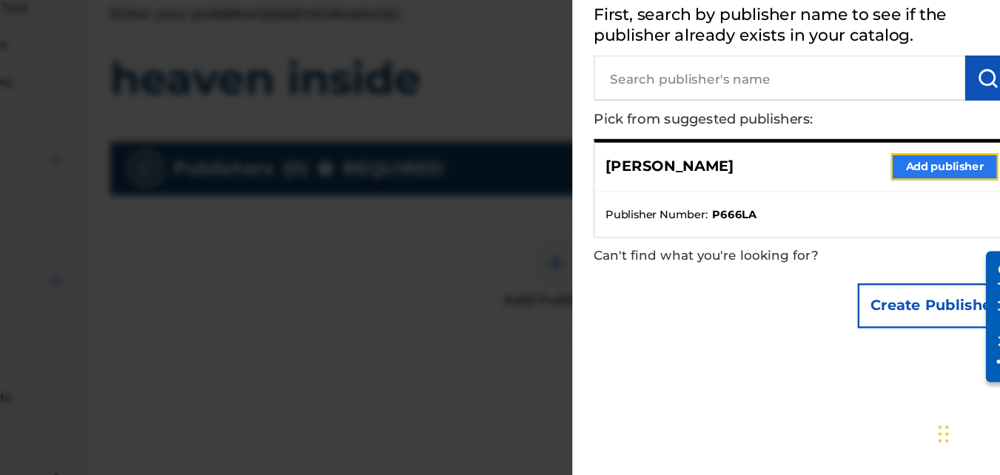
click at [938, 220] on button "Add publisher" at bounding box center [935, 221] width 89 height 22
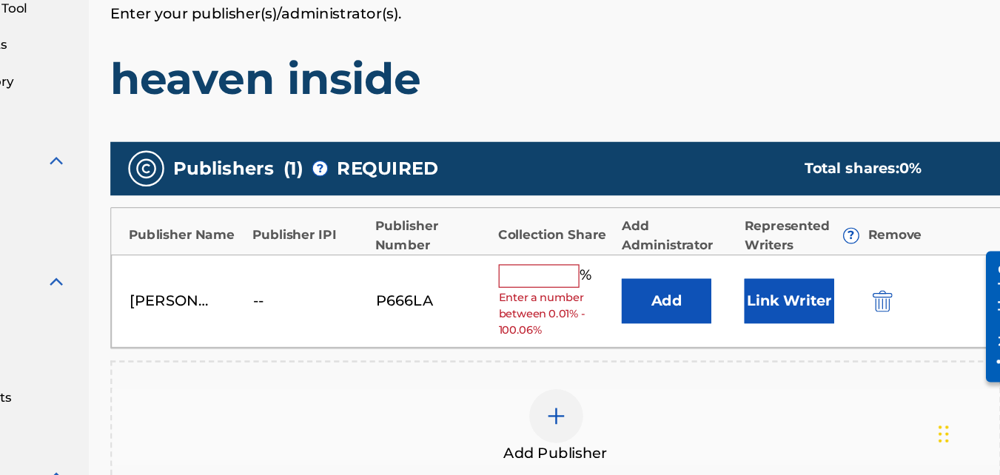
click at [601, 306] on input "text" at bounding box center [601, 310] width 67 height 19
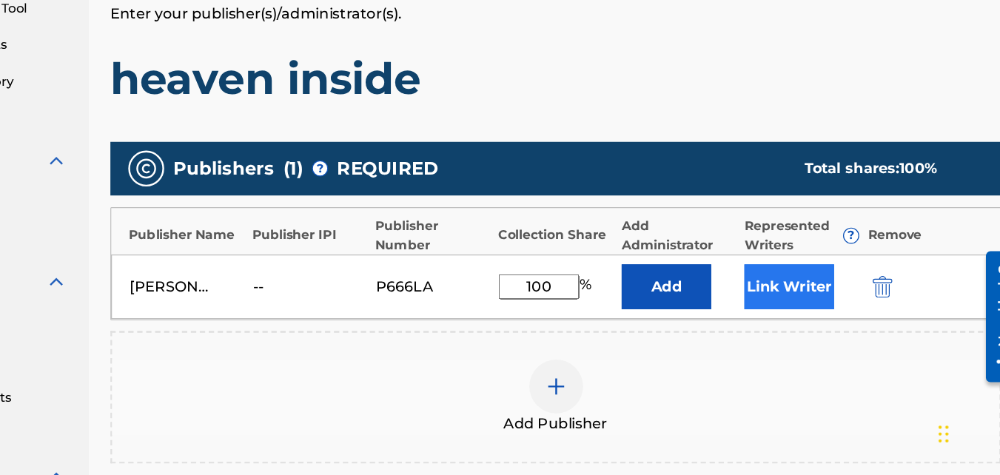
type input "100"
click at [816, 306] on button "Link Writer" at bounding box center [808, 319] width 74 height 37
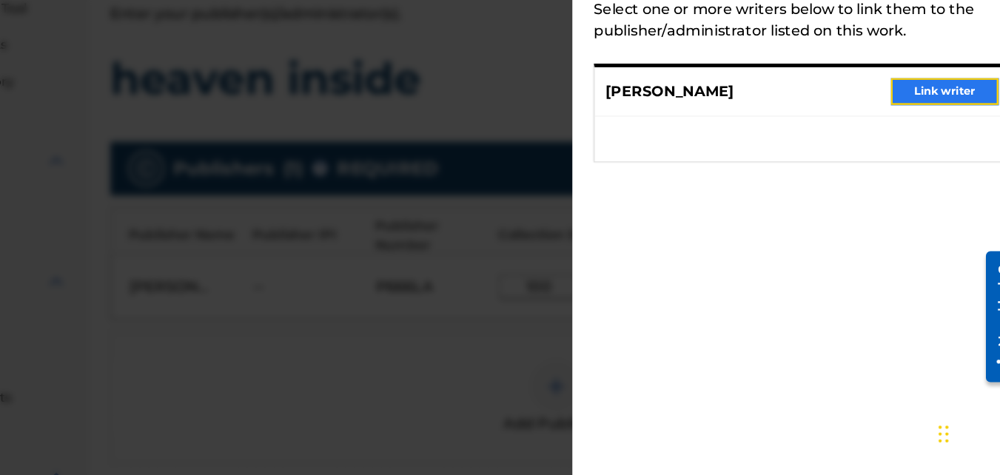
click at [938, 161] on button "Link writer" at bounding box center [935, 158] width 89 height 22
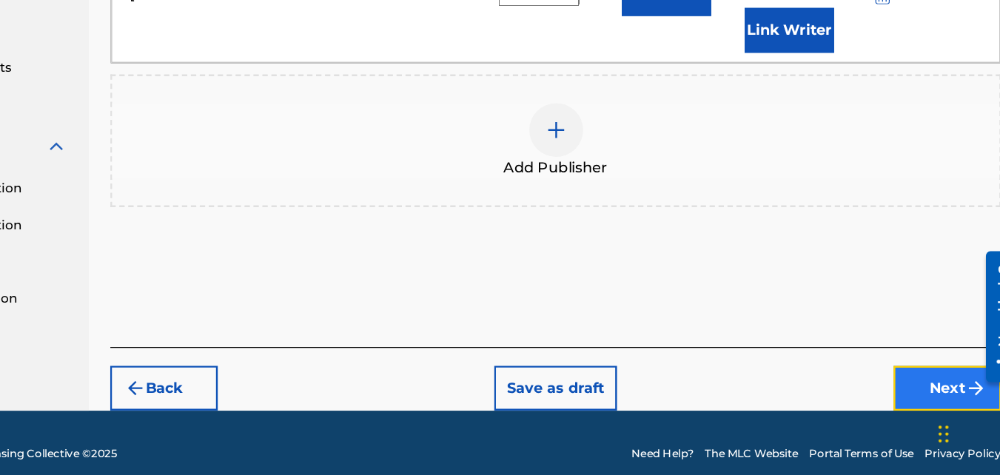
click at [919, 385] on button "Next" at bounding box center [938, 403] width 89 height 37
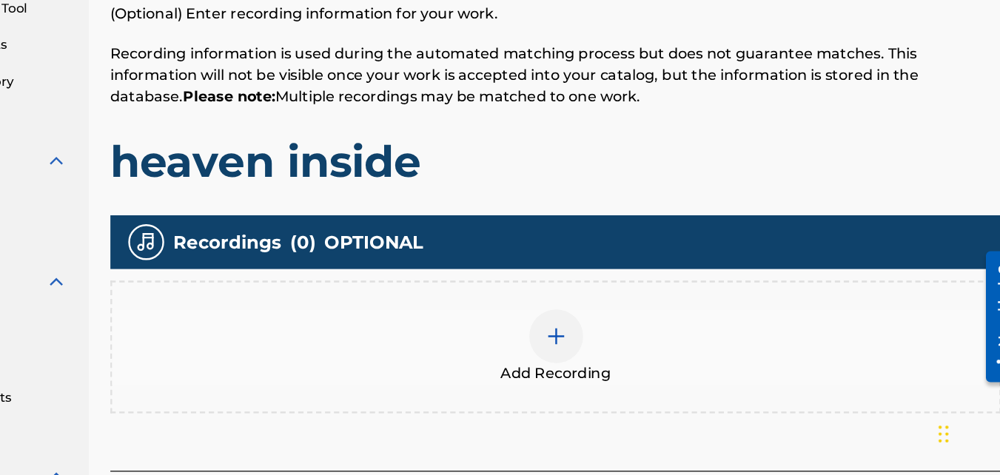
click at [626, 358] on div at bounding box center [615, 360] width 44 height 44
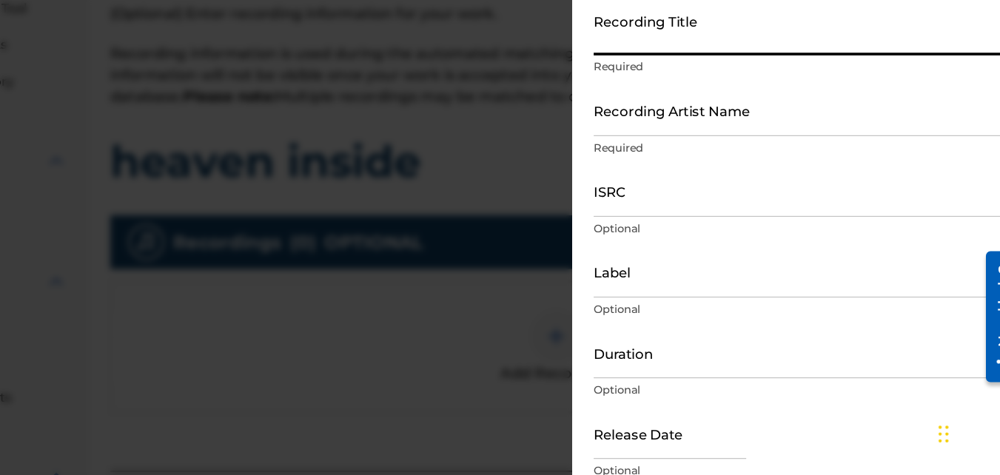
click at [676, 108] on input "Recording Title" at bounding box center [818, 108] width 344 height 42
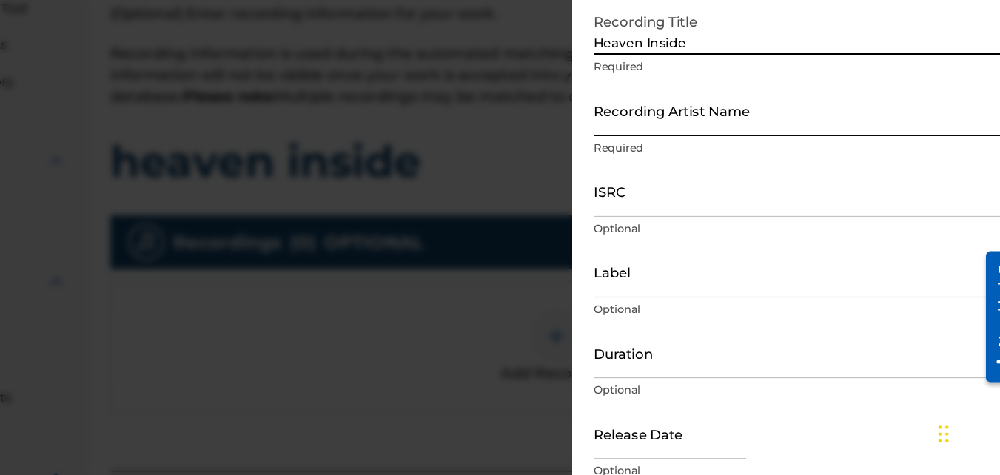
type input "Heaven Inside"
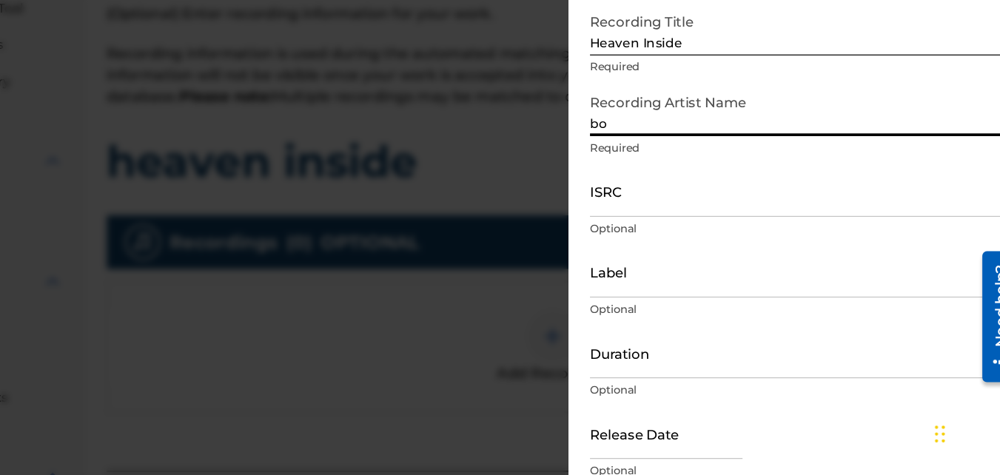
type input "b"
type input "[PERSON_NAME]"
click at [689, 254] on input "ISRC" at bounding box center [818, 241] width 344 height 42
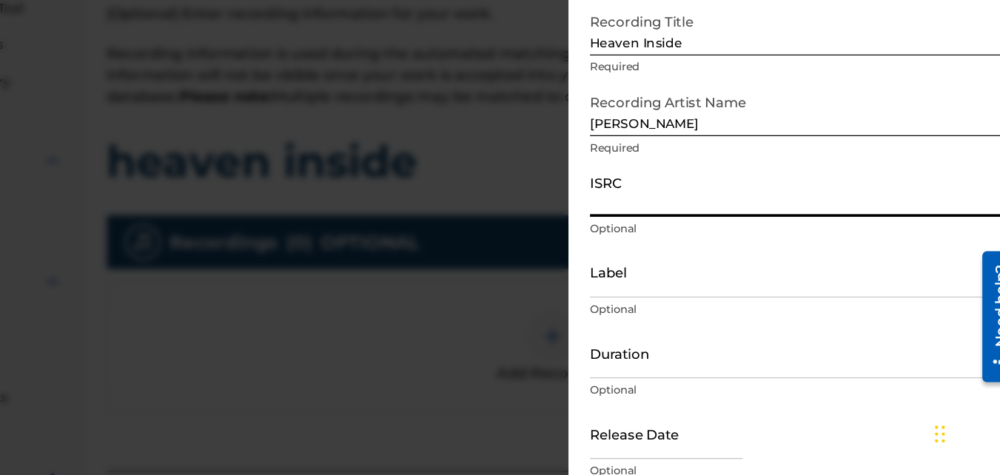
paste input "QT3F62571627"
type input "QT3F62571627"
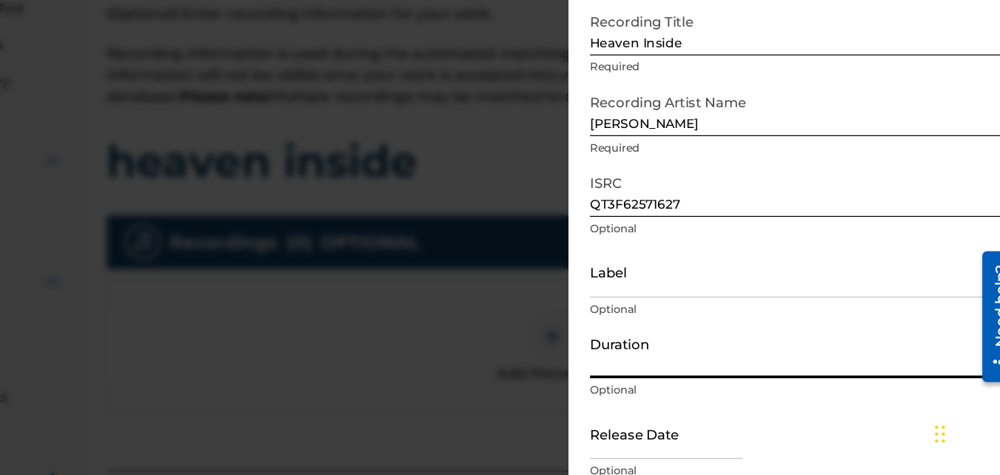
click at [722, 375] on input "Duration" at bounding box center [818, 374] width 344 height 42
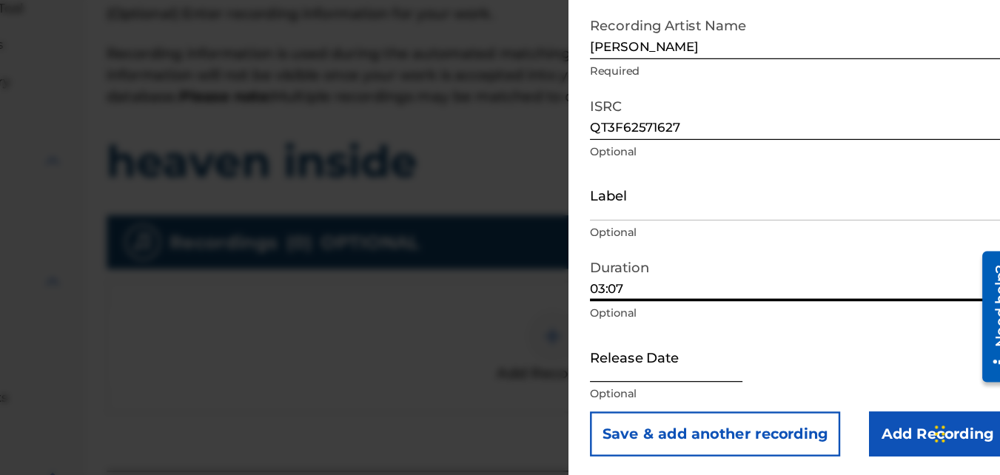
scroll to position [66, 0]
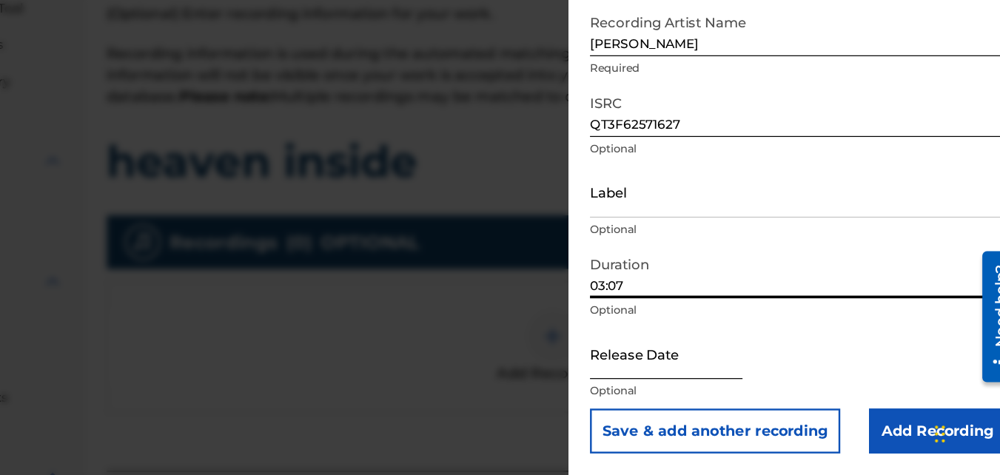
type input "03:07"
click at [682, 379] on input "text" at bounding box center [709, 375] width 126 height 42
select select "9"
select select "2025"
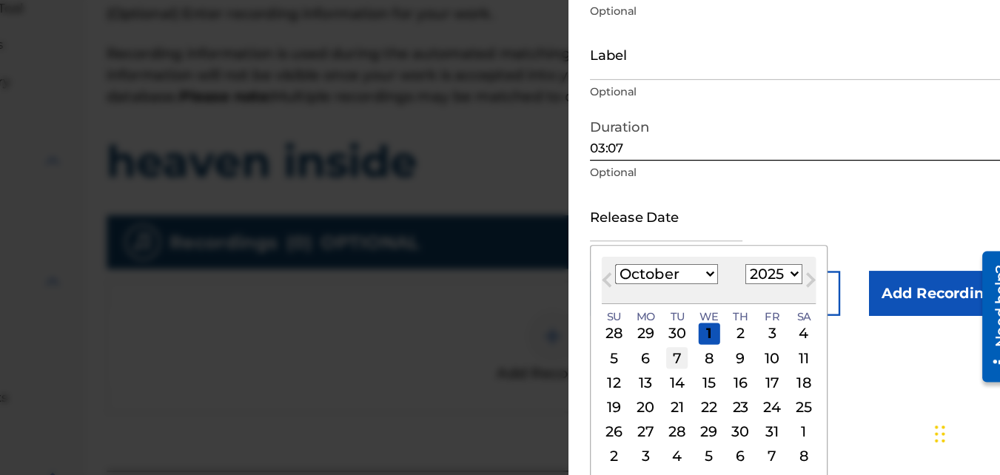
scroll to position [184, 0]
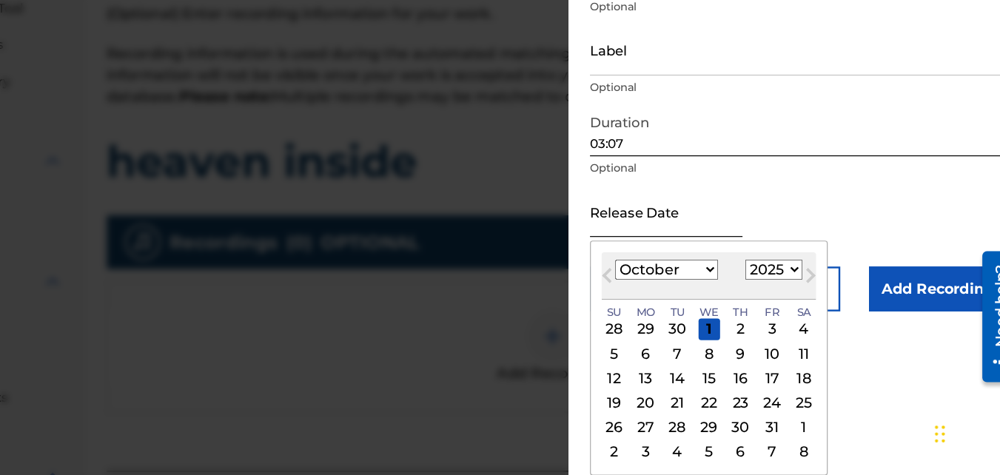
drag, startPoint x: 690, startPoint y: 375, endPoint x: 700, endPoint y: 371, distance: 11.3
click at [690, 375] on div "6" at bounding box center [692, 375] width 18 height 18
type input "[DATE]"
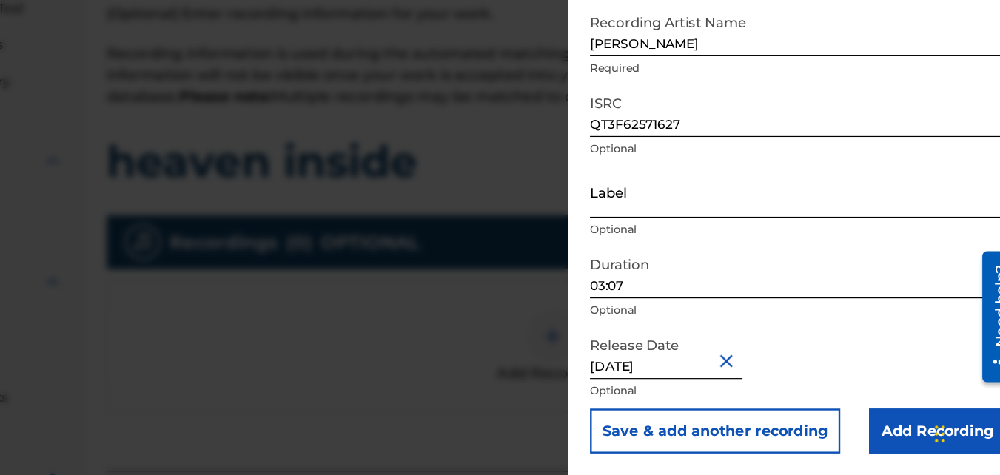
scroll to position [66, 0]
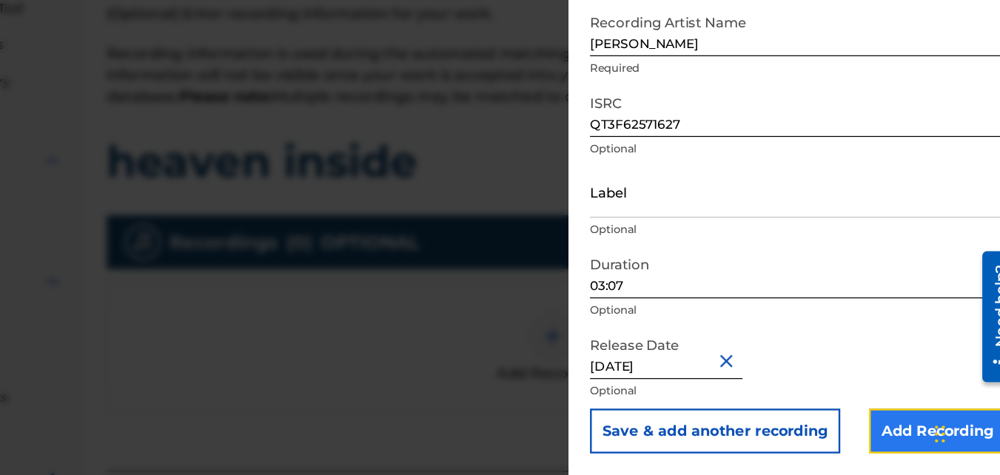
click at [888, 437] on input "Add Recording" at bounding box center [933, 439] width 113 height 37
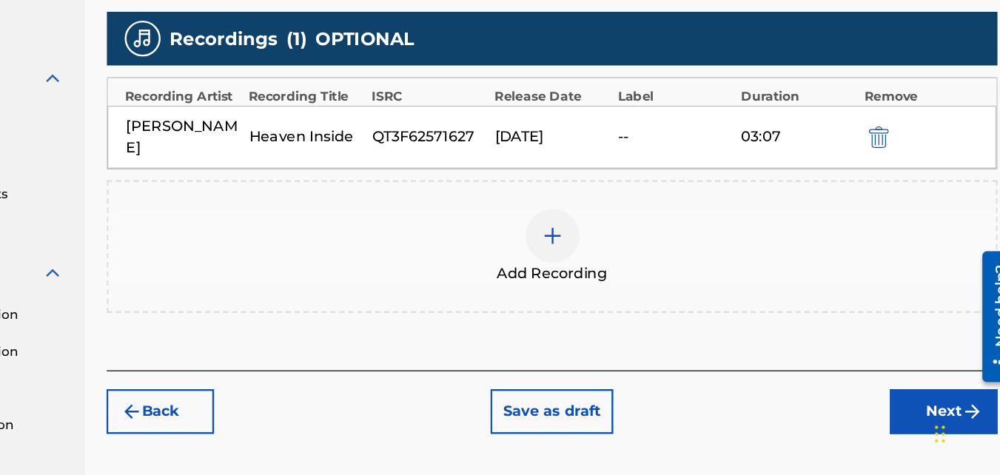
scroll to position [433, 0]
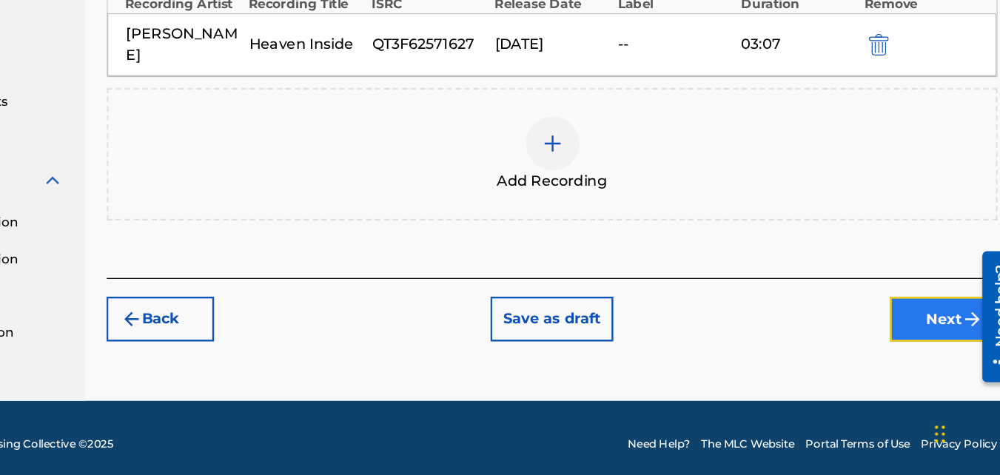
click at [936, 330] on button "Next" at bounding box center [938, 346] width 89 height 37
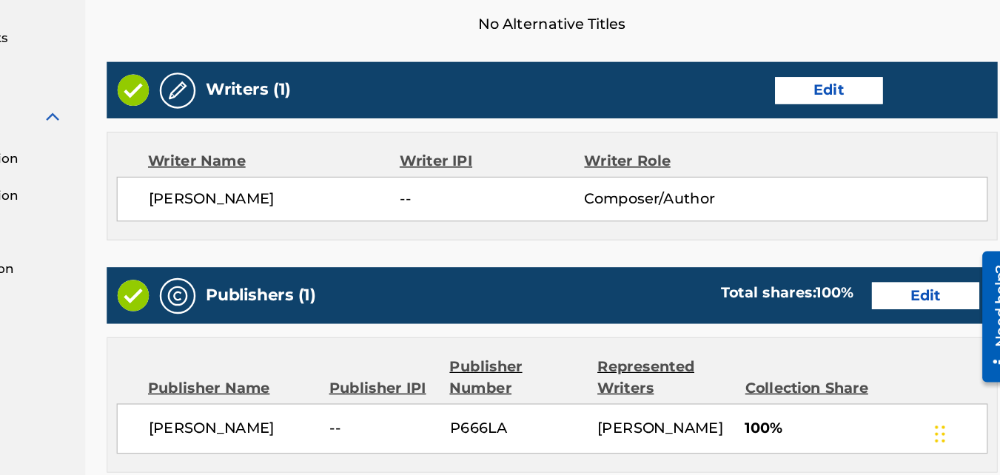
scroll to position [495, 0]
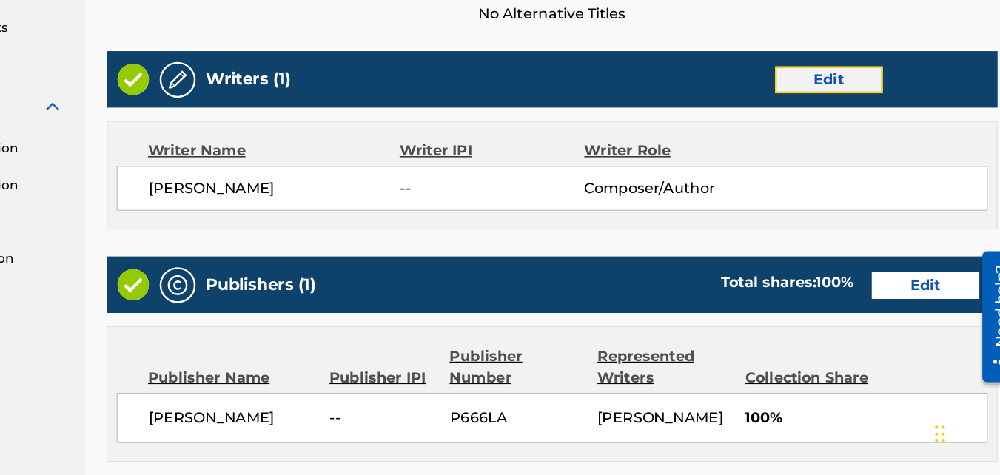
click at [836, 149] on button "Edit" at bounding box center [843, 149] width 89 height 22
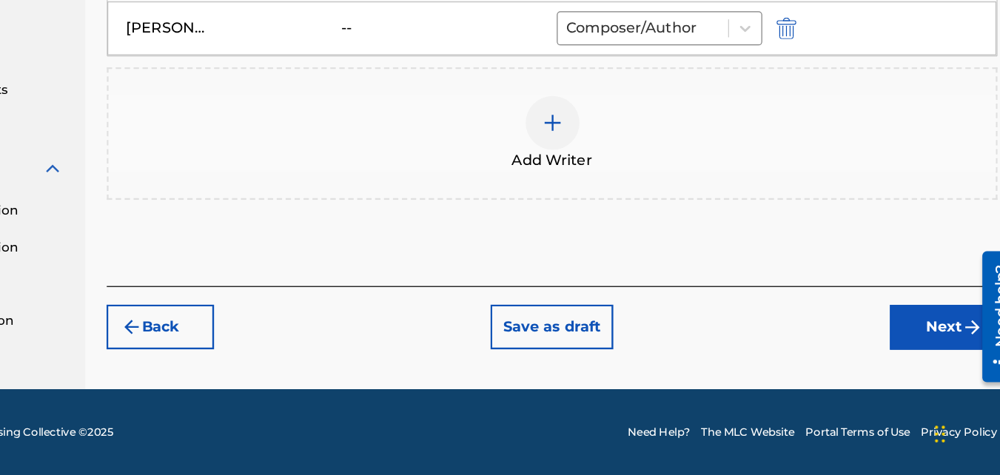
scroll to position [443, 0]
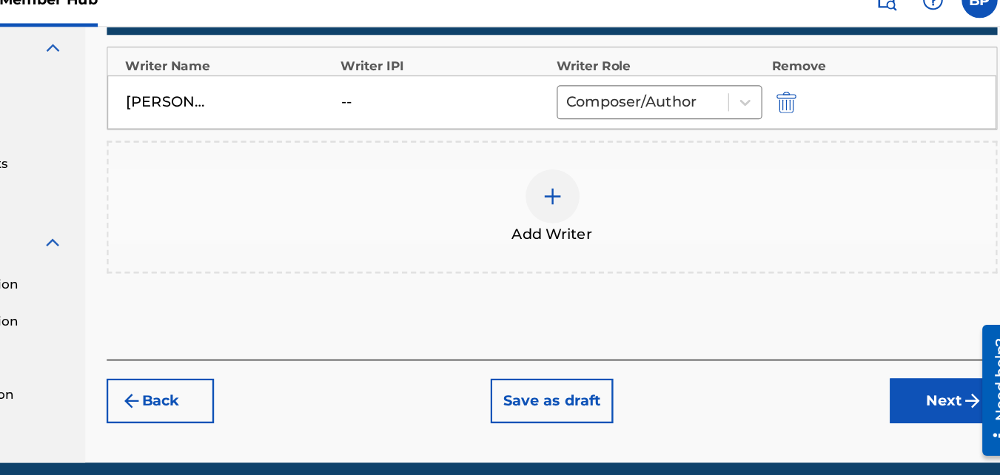
click at [453, 110] on div "--" at bounding box center [474, 107] width 67 height 18
click at [446, 106] on div "--" at bounding box center [474, 107] width 67 height 18
click at [439, 101] on div "[PERSON_NAME] -- Composer/Author" at bounding box center [615, 106] width 734 height 44
click at [441, 101] on div "--" at bounding box center [474, 107] width 67 height 18
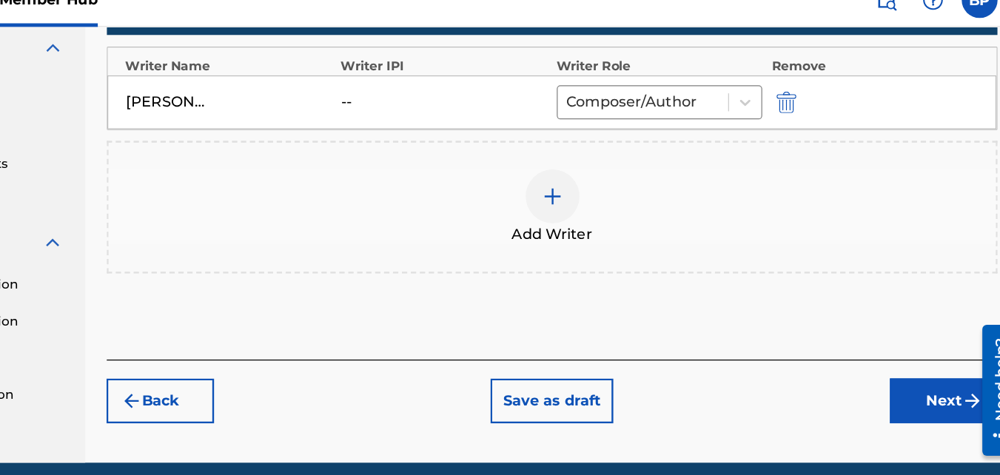
click at [441, 101] on div "--" at bounding box center [474, 107] width 67 height 18
click at [444, 104] on div "--" at bounding box center [474, 107] width 67 height 18
click at [446, 105] on div "--" at bounding box center [474, 107] width 67 height 18
click at [445, 105] on div "--" at bounding box center [474, 107] width 67 height 18
click at [909, 354] on button "Next" at bounding box center [938, 353] width 89 height 37
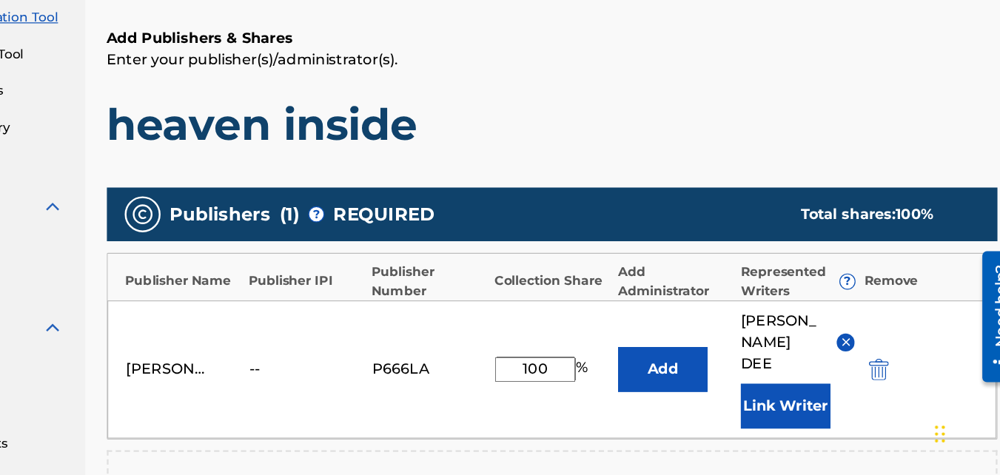
scroll to position [311, 0]
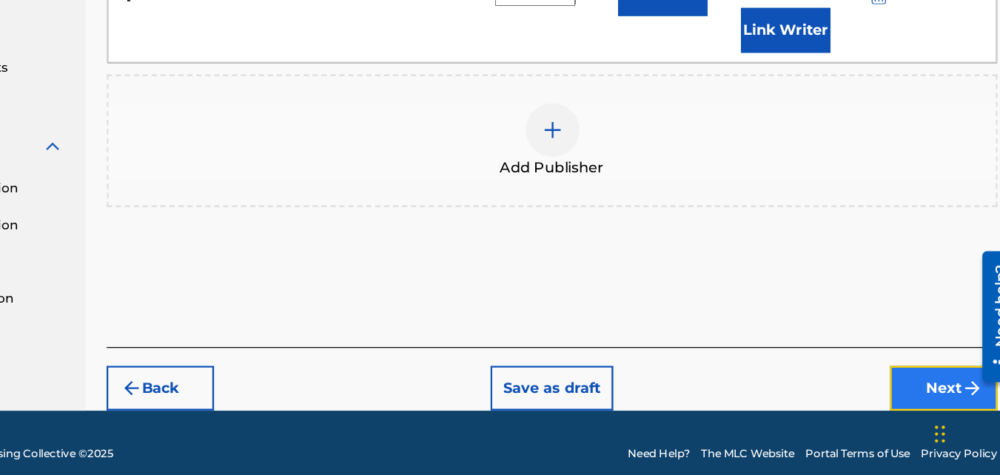
click at [937, 396] on button "Next" at bounding box center [938, 403] width 89 height 37
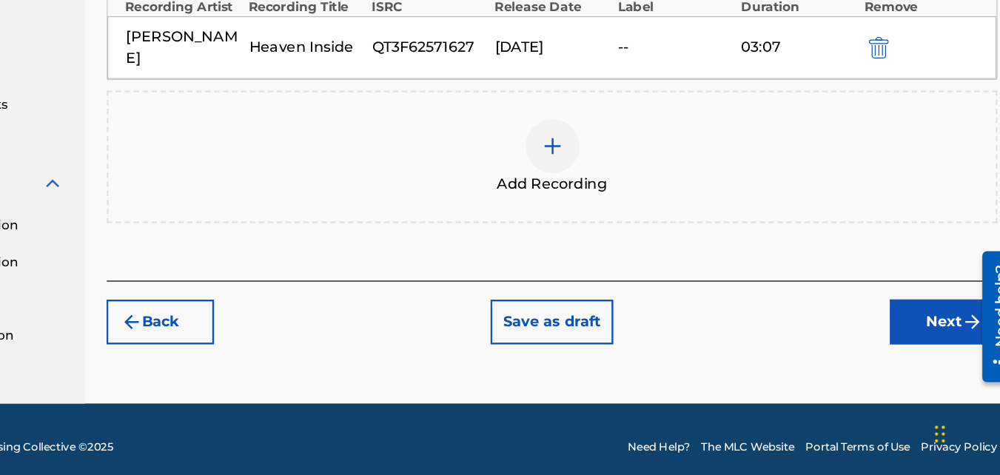
scroll to position [433, 0]
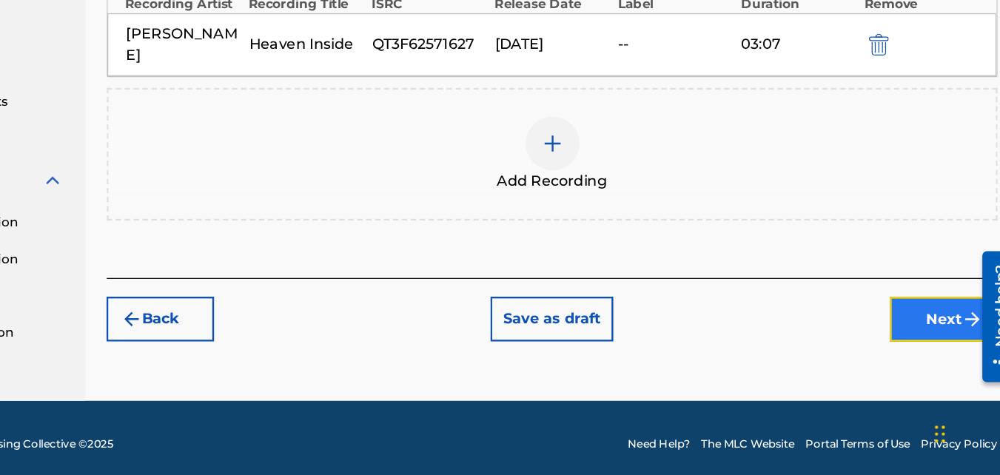
click at [928, 344] on button "Next" at bounding box center [938, 346] width 89 height 37
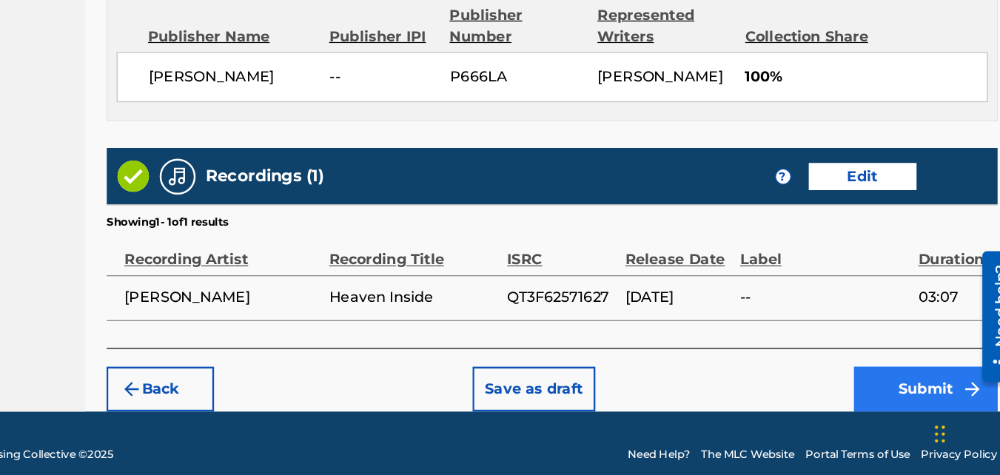
scroll to position [794, 0]
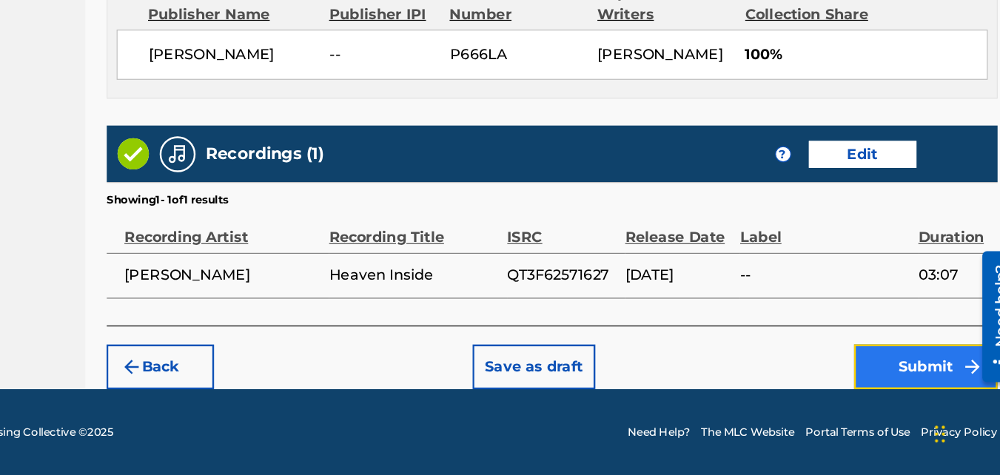
click at [920, 383] on button "Submit" at bounding box center [923, 385] width 118 height 37
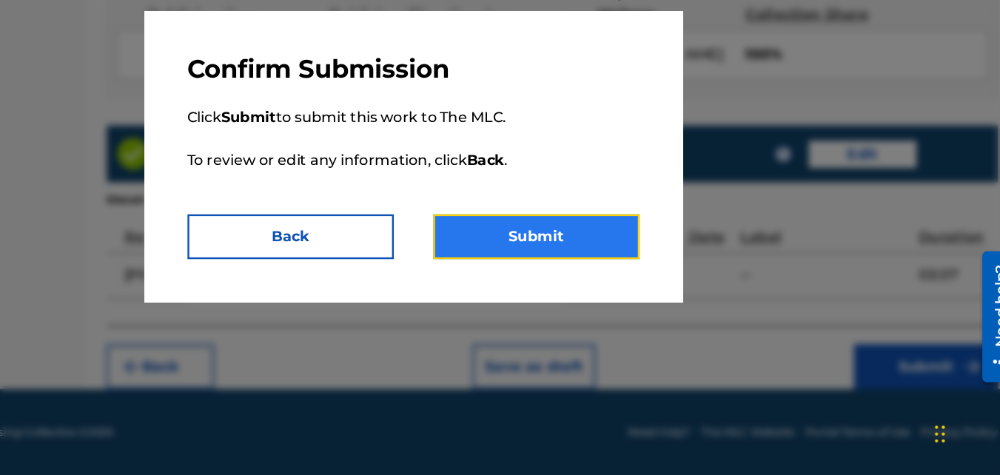
click at [561, 272] on button "Submit" at bounding box center [602, 278] width 170 height 37
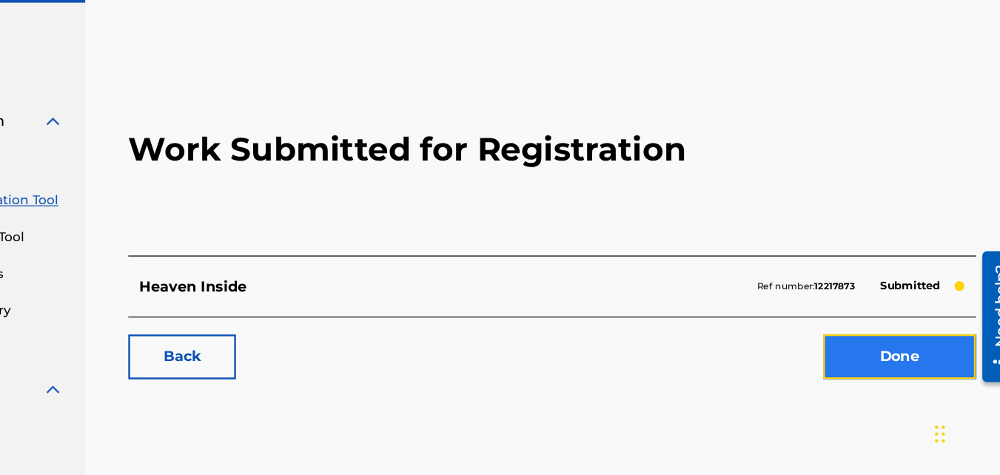
click at [918, 381] on link "Done" at bounding box center [902, 377] width 126 height 37
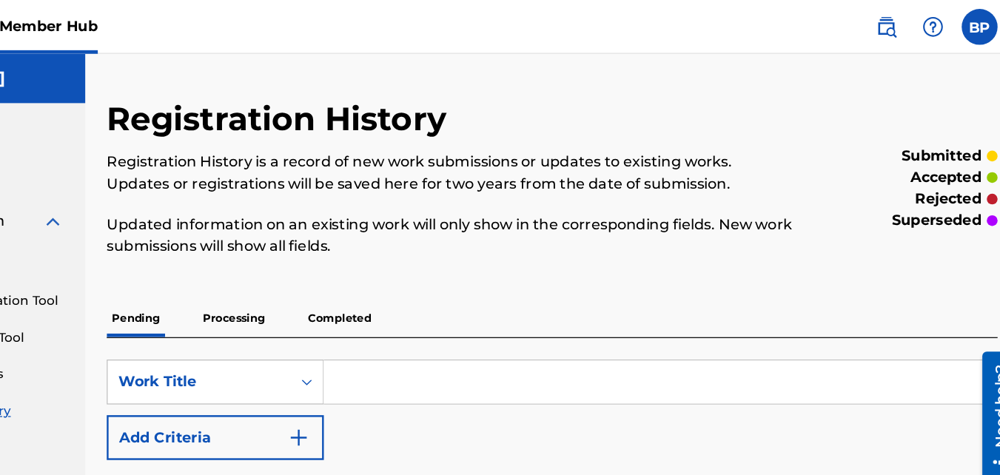
click at [360, 260] on p "Processing" at bounding box center [352, 262] width 60 height 31
drag, startPoint x: 334, startPoint y: 306, endPoint x: 342, endPoint y: 233, distance: 73.0
click at [334, 305] on div "SearchWithCriteriae47043b4-419d-4532-a45f-2f0ad40436c7 Work Title Add Criteria" at bounding box center [614, 338] width 735 height 83
drag, startPoint x: 572, startPoint y: 178, endPoint x: 592, endPoint y: 172, distance: 20.1
click at [573, 178] on div "Registration History is a record of new work submissions or updates to existing…" at bounding box center [530, 168] width 566 height 87
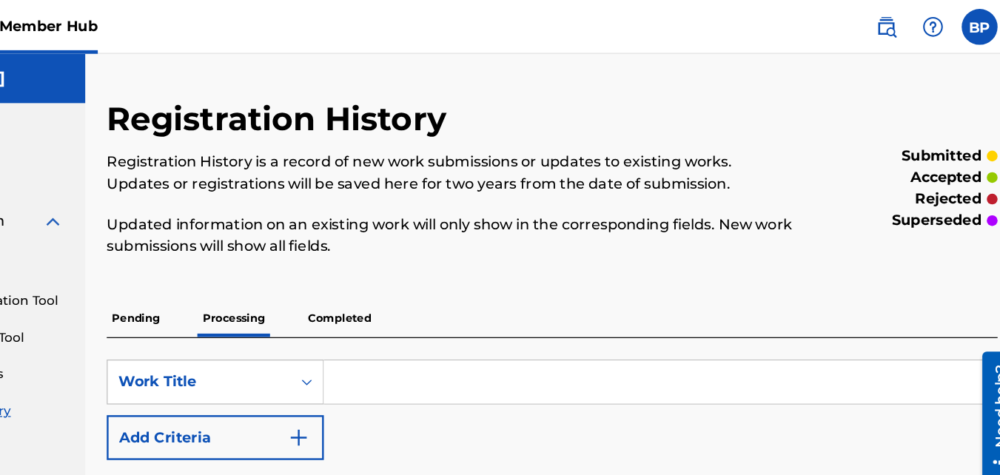
click at [212, 129] on div "Summary Catalog Works Registration Claiming Tool Individual Registration Tool B…" at bounding box center [115, 466] width 230 height 762
drag, startPoint x: 212, startPoint y: 129, endPoint x: 607, endPoint y: 220, distance: 405.7
click at [614, 214] on main "[PERSON_NAME] Summary Catalog Works Registration Claiming Tool Individual Regis…" at bounding box center [500, 445] width 1000 height 803
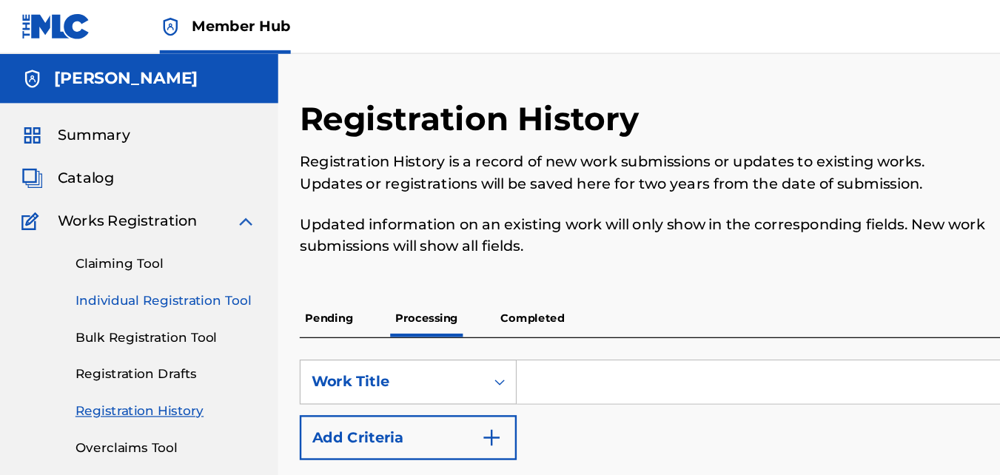
click at [121, 247] on link "Individual Registration Tool" at bounding box center [137, 249] width 150 height 16
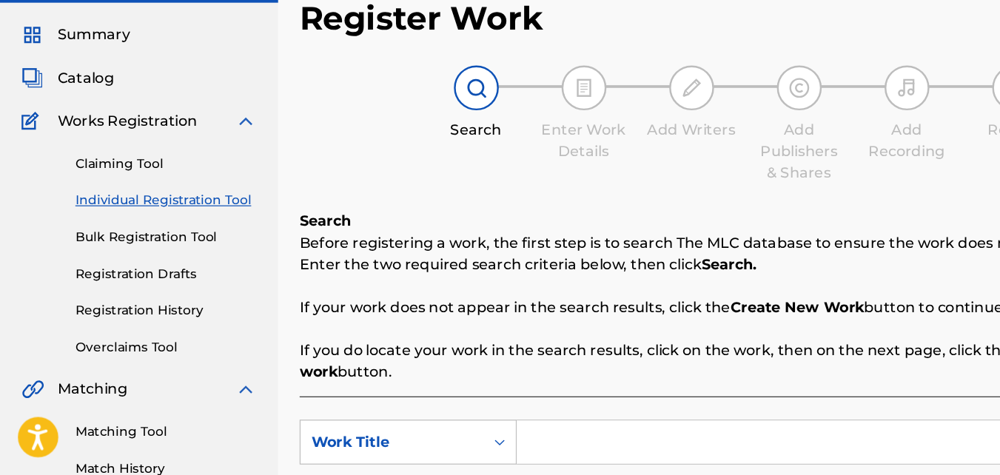
scroll to position [122, 0]
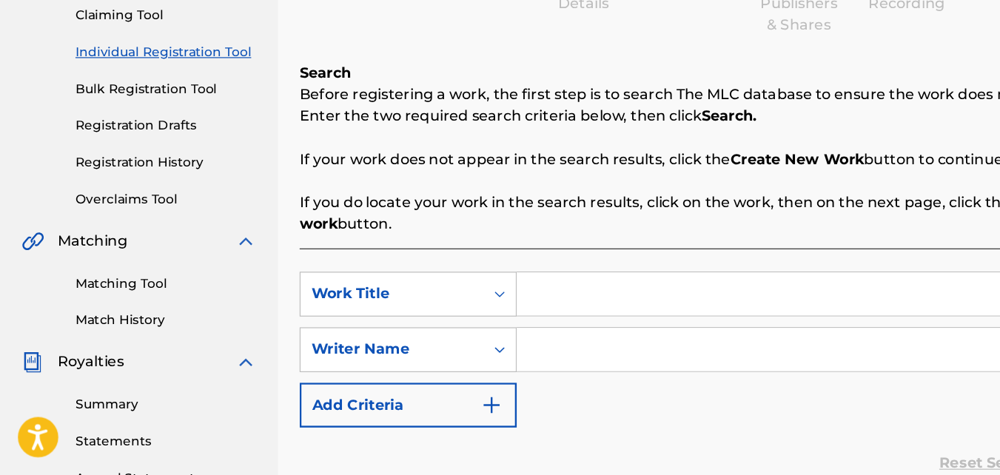
click at [498, 321] on input "Search Form" at bounding box center [703, 326] width 555 height 36
type input "made whole"
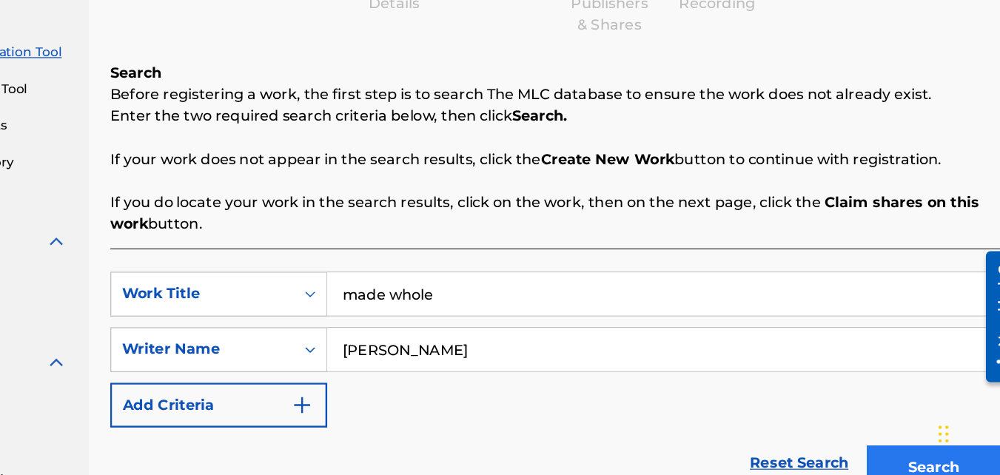
type input "[PERSON_NAME]"
click at [923, 464] on button "Search" at bounding box center [926, 469] width 111 height 37
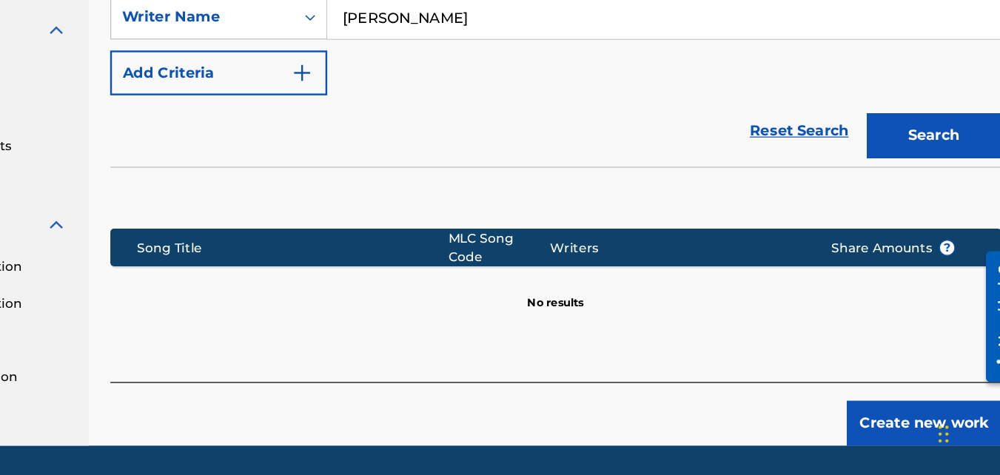
scroll to position [443, 0]
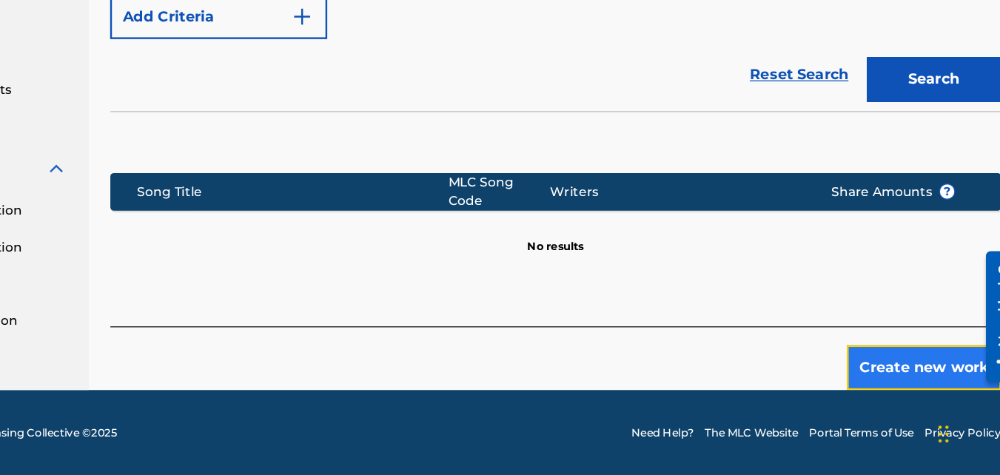
click at [898, 378] on button "Create new work" at bounding box center [918, 386] width 127 height 37
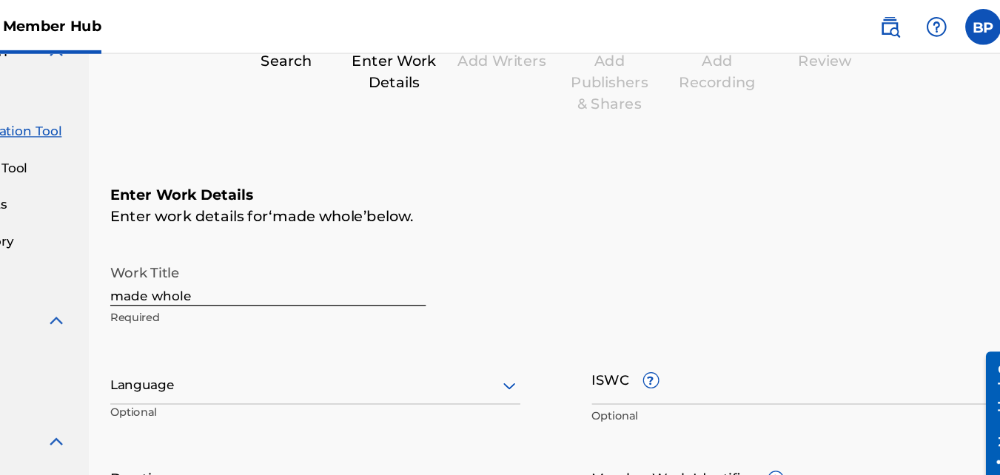
scroll to position [137, 0]
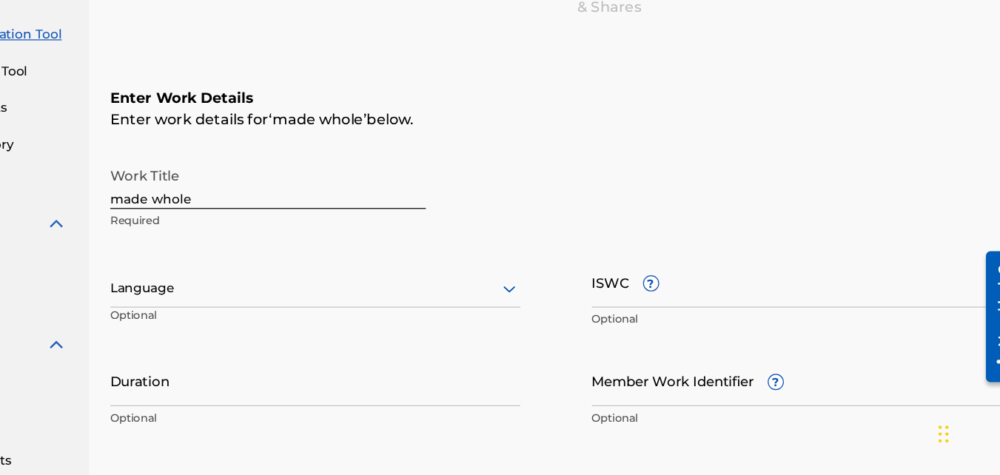
click at [472, 327] on div at bounding box center [416, 321] width 338 height 19
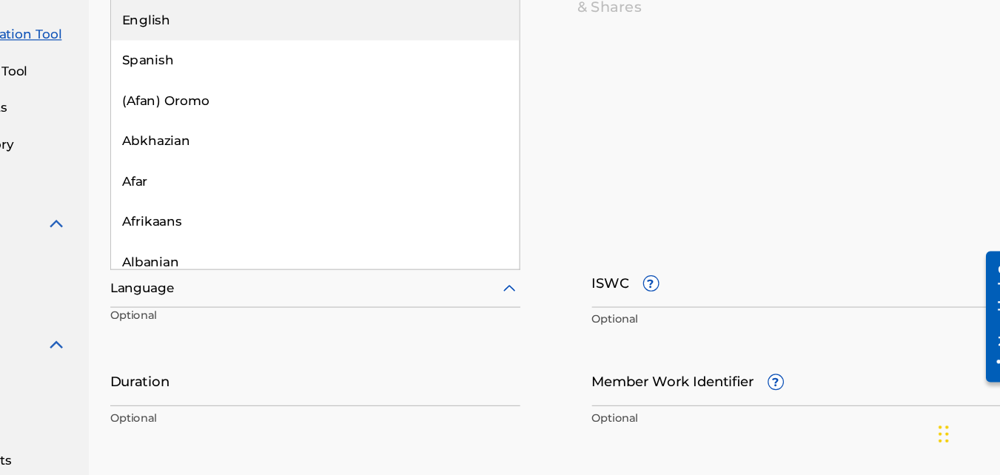
click at [369, 100] on div "English" at bounding box center [416, 99] width 337 height 33
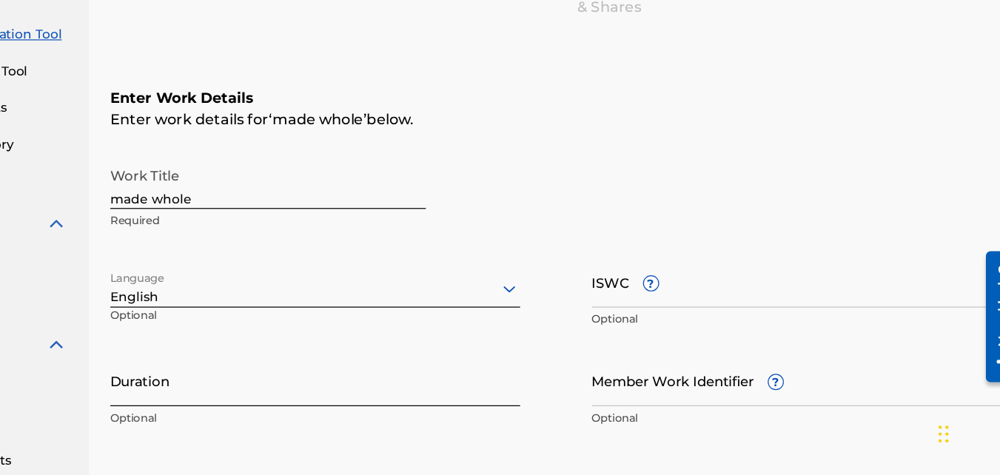
click at [352, 417] on input "Duration" at bounding box center [416, 397] width 338 height 42
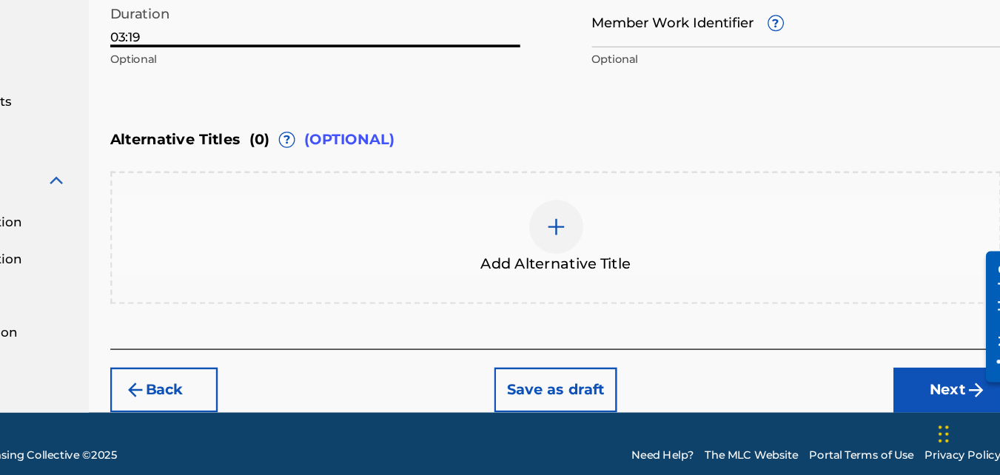
scroll to position [443, 0]
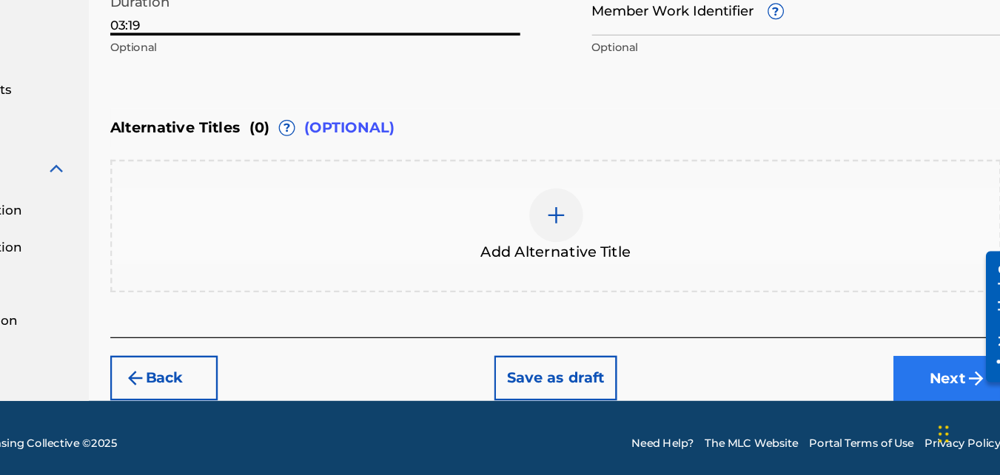
type input "03:19"
click at [926, 390] on button "Next" at bounding box center [938, 395] width 89 height 37
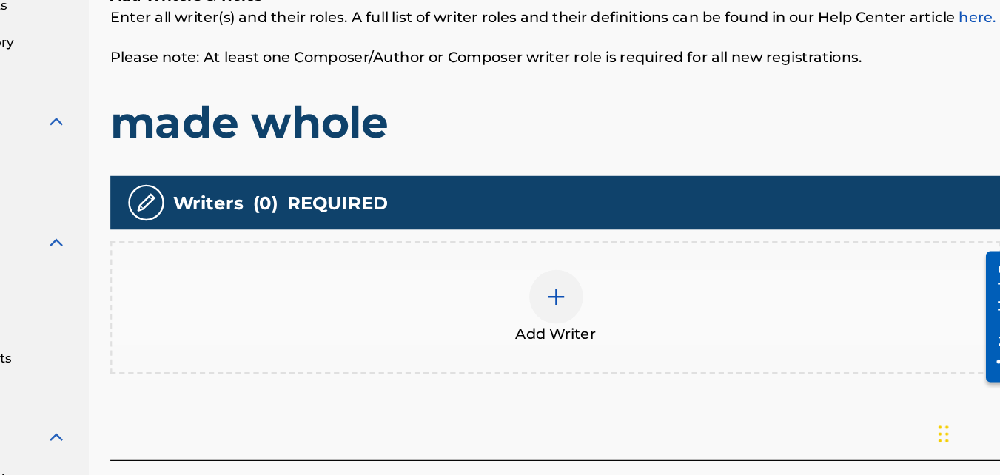
scroll to position [250, 0]
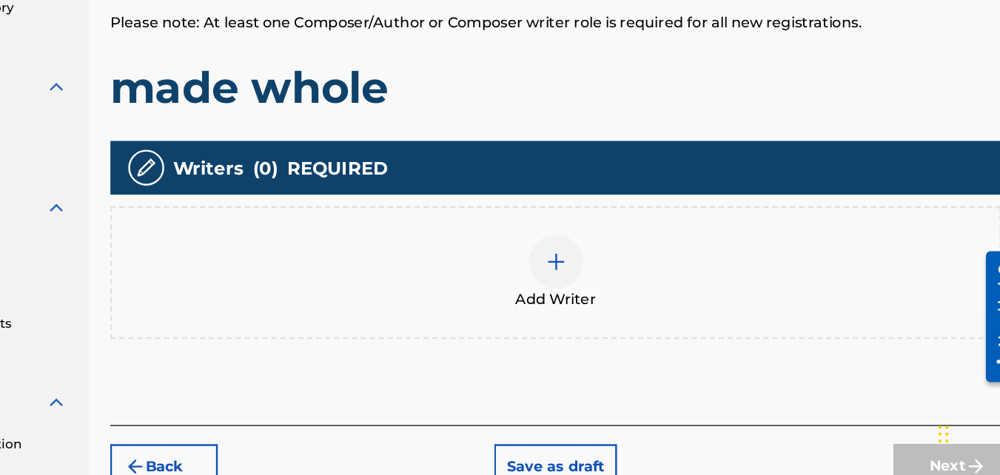
click at [620, 300] on img at bounding box center [615, 299] width 18 height 18
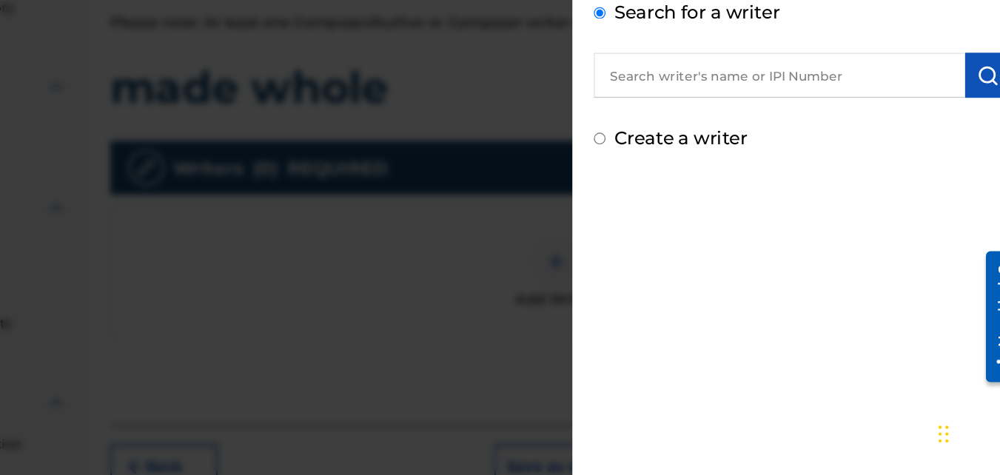
click at [725, 145] on input "text" at bounding box center [799, 145] width 307 height 37
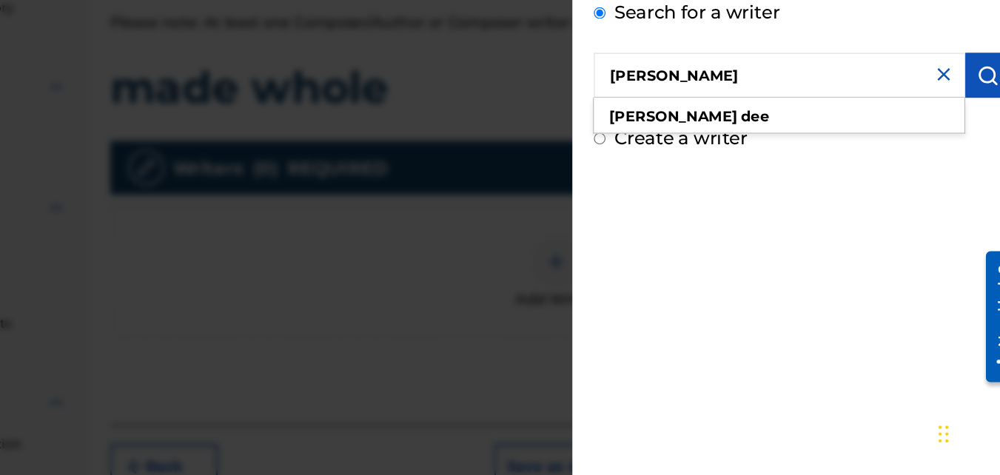
type input "[PERSON_NAME]"
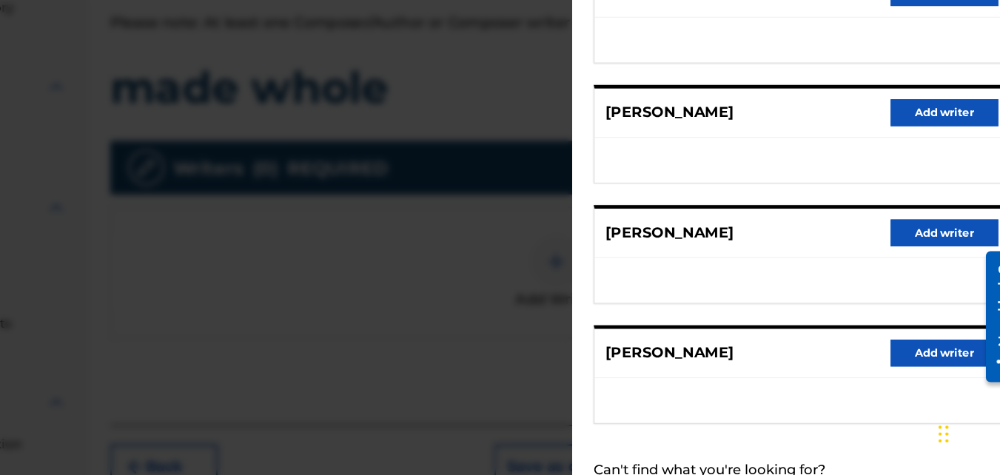
scroll to position [292, 0]
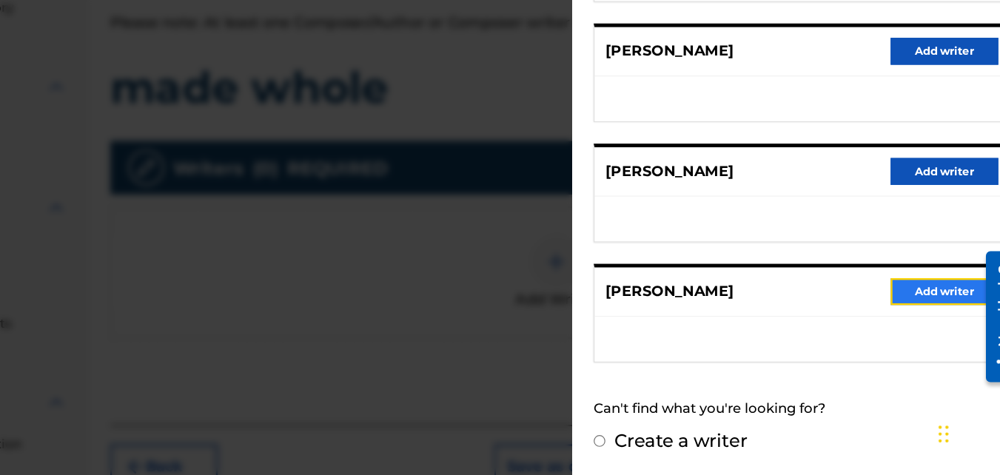
click at [949, 327] on button "Add writer" at bounding box center [935, 323] width 89 height 22
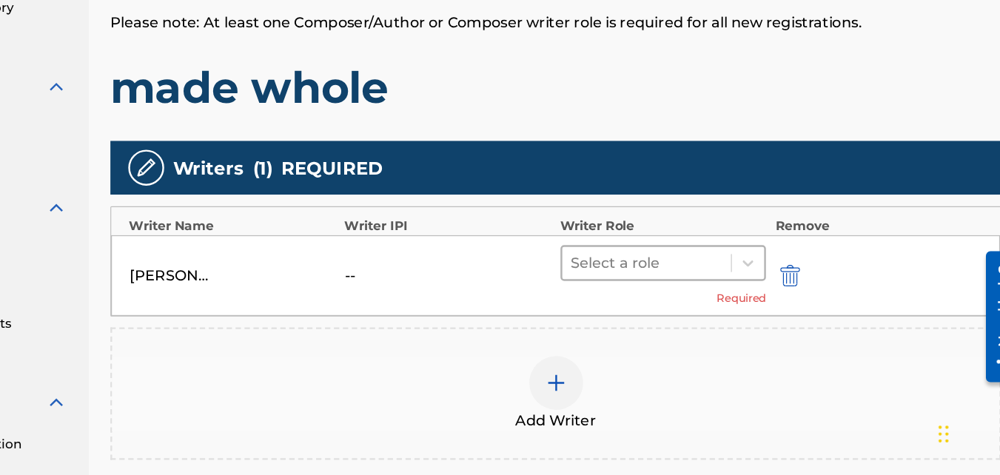
drag, startPoint x: 757, startPoint y: 307, endPoint x: 740, endPoint y: 306, distance: 17.1
click at [758, 307] on div "Select a role" at bounding box center [690, 300] width 140 height 27
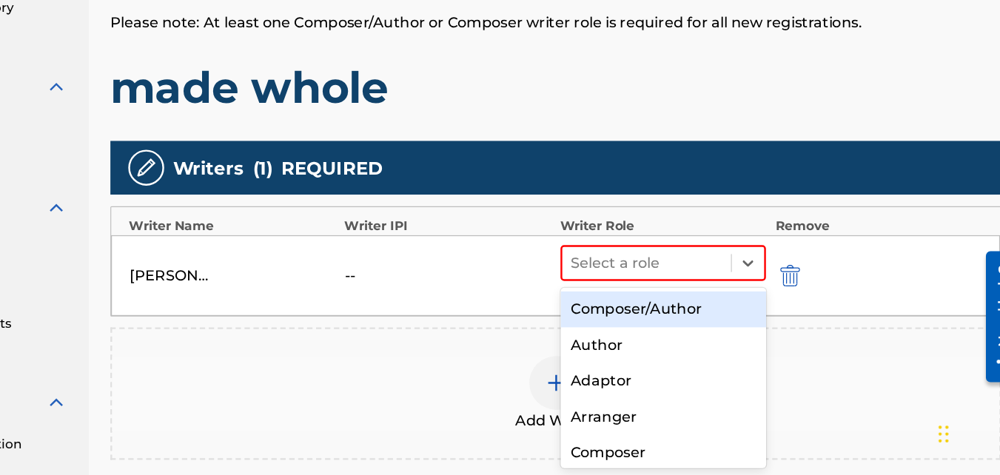
click at [683, 344] on div "Composer/Author" at bounding box center [704, 339] width 170 height 30
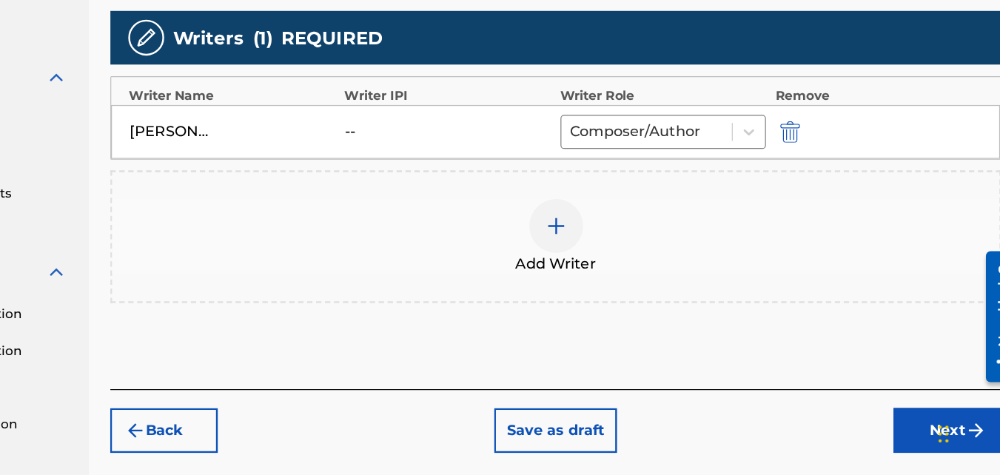
scroll to position [372, 0]
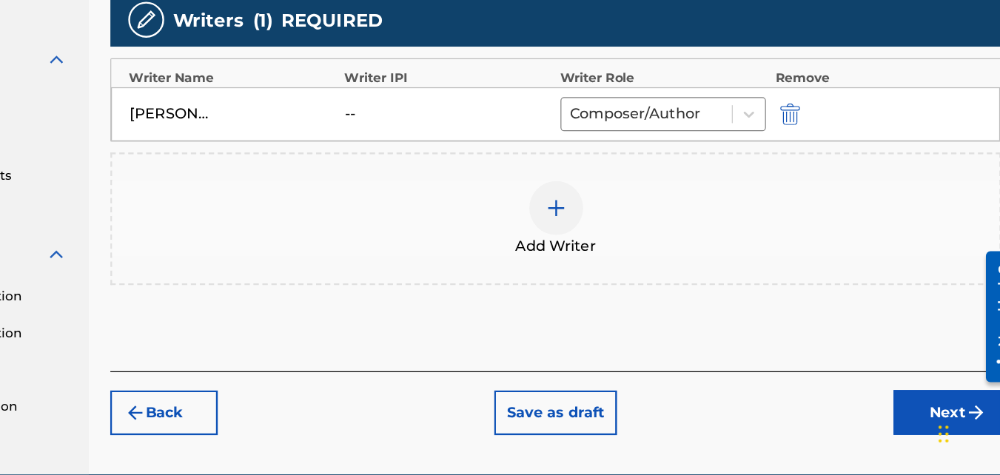
click at [446, 175] on div "--" at bounding box center [474, 177] width 67 height 18
click at [898, 420] on button "Next" at bounding box center [938, 423] width 89 height 37
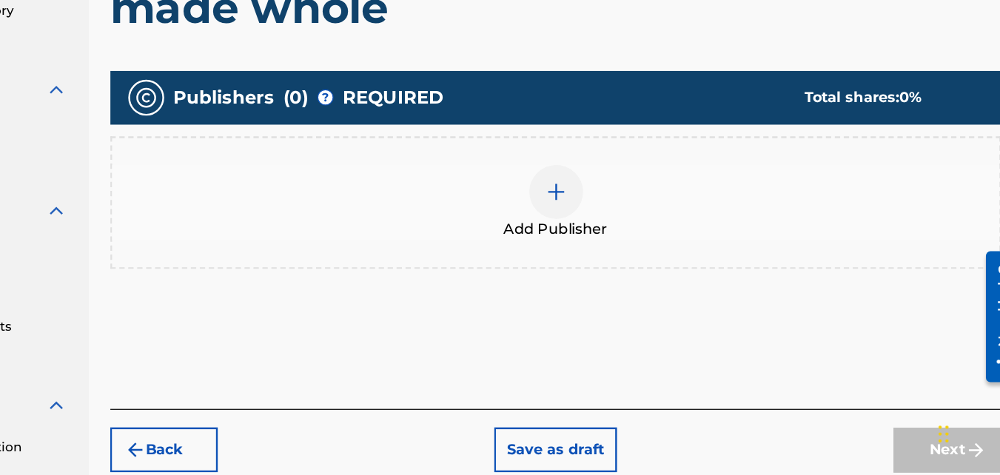
scroll to position [250, 0]
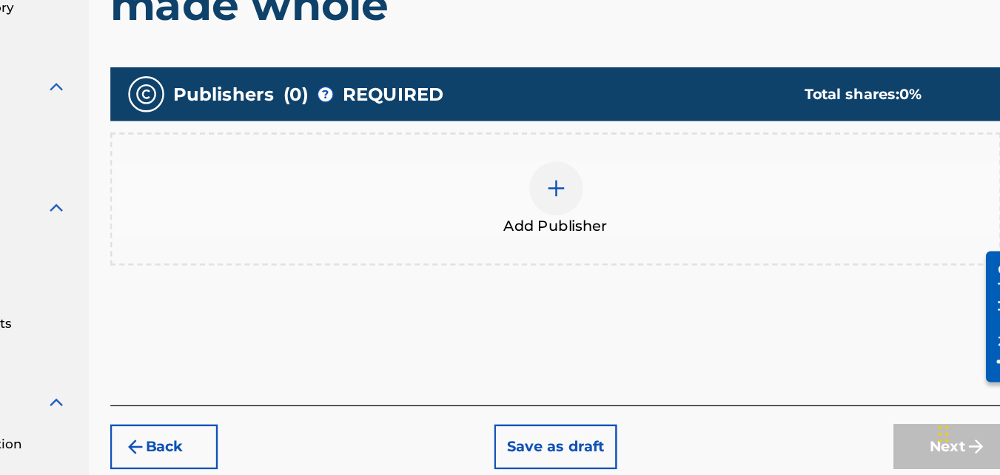
click at [606, 232] on img at bounding box center [615, 239] width 18 height 18
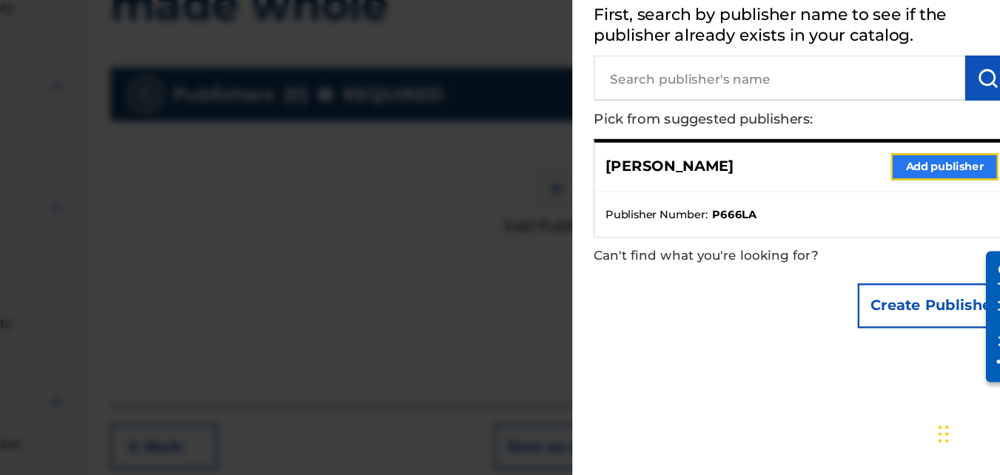
click at [909, 221] on button "Add publisher" at bounding box center [935, 221] width 89 height 22
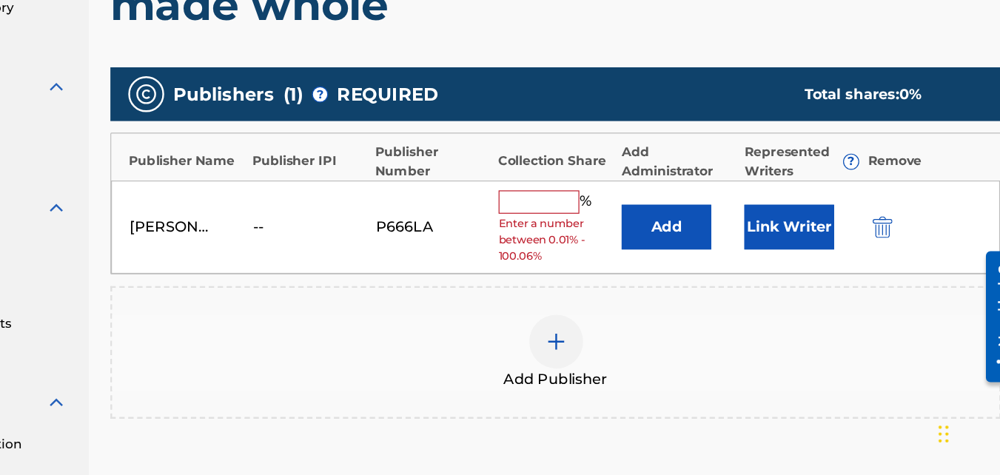
drag, startPoint x: 569, startPoint y: 244, endPoint x: 564, endPoint y: 230, distance: 14.3
click at [569, 244] on input "text" at bounding box center [601, 249] width 67 height 19
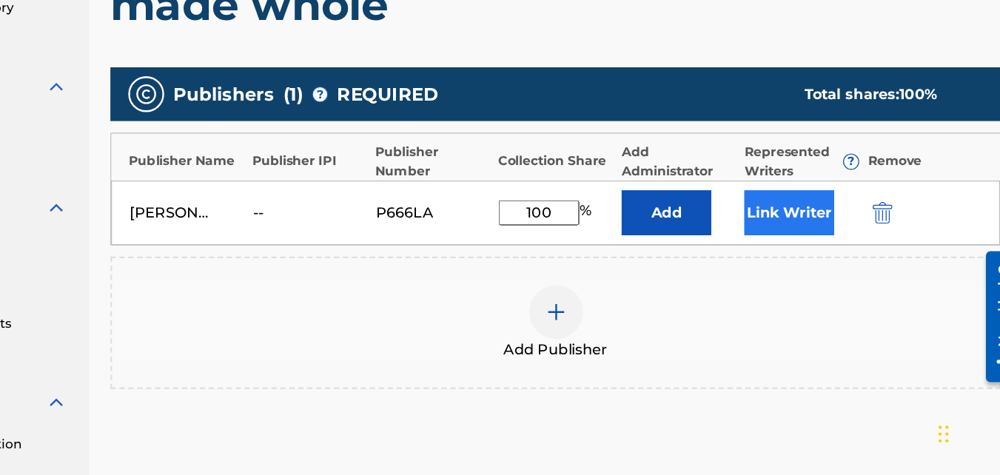
type input "100"
click at [831, 257] on button "Link Writer" at bounding box center [808, 258] width 74 height 37
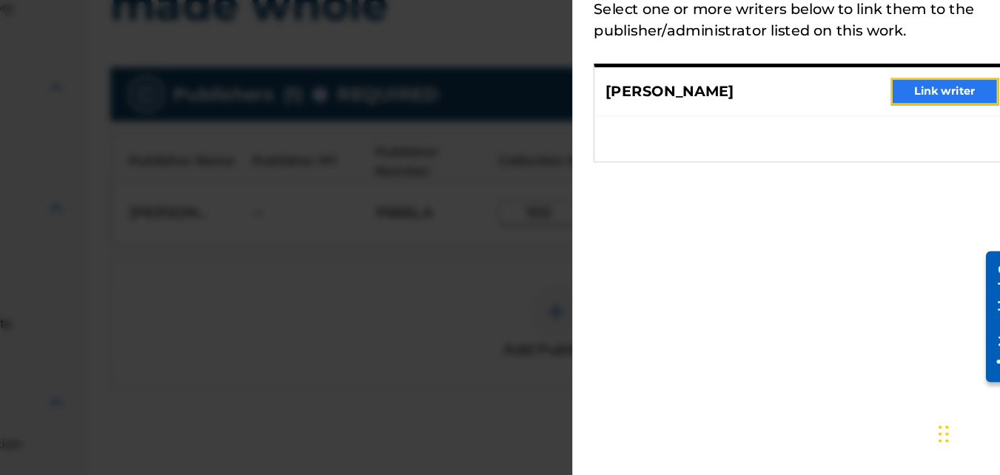
click at [944, 149] on button "Link writer" at bounding box center [935, 158] width 89 height 22
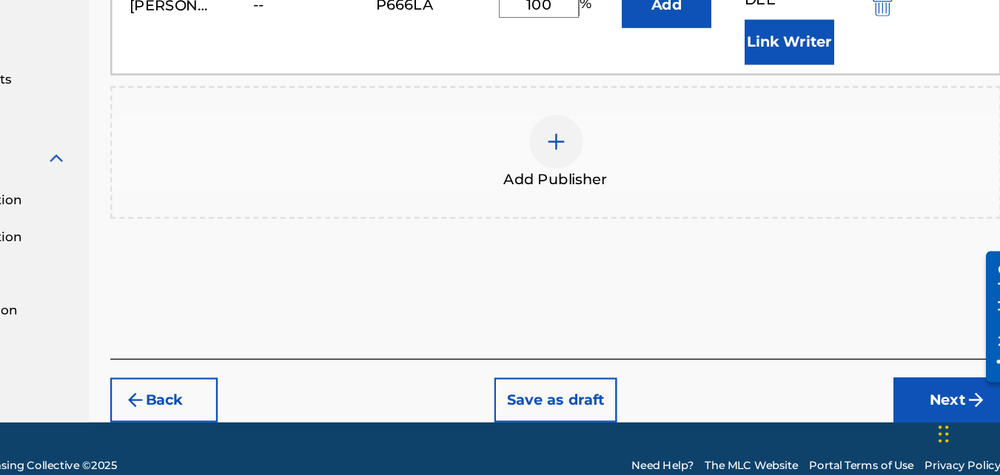
scroll to position [461, 0]
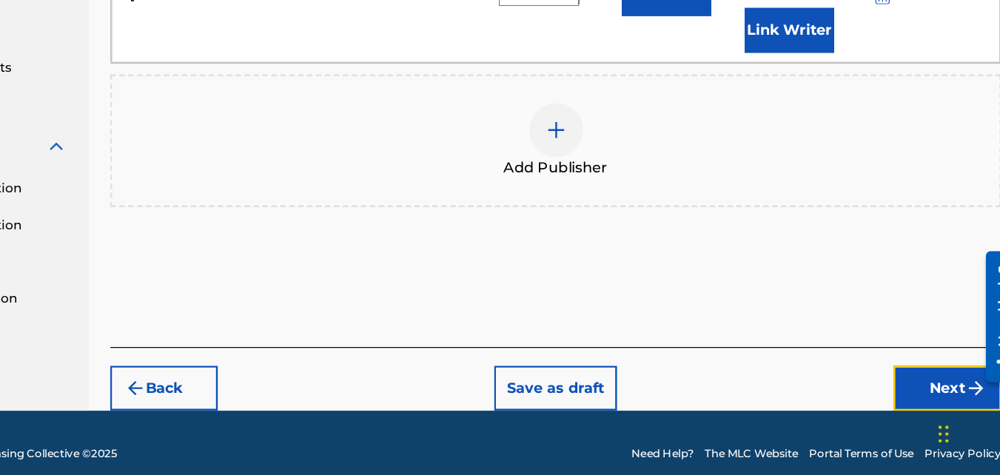
click at [925, 387] on button "Next" at bounding box center [938, 403] width 89 height 37
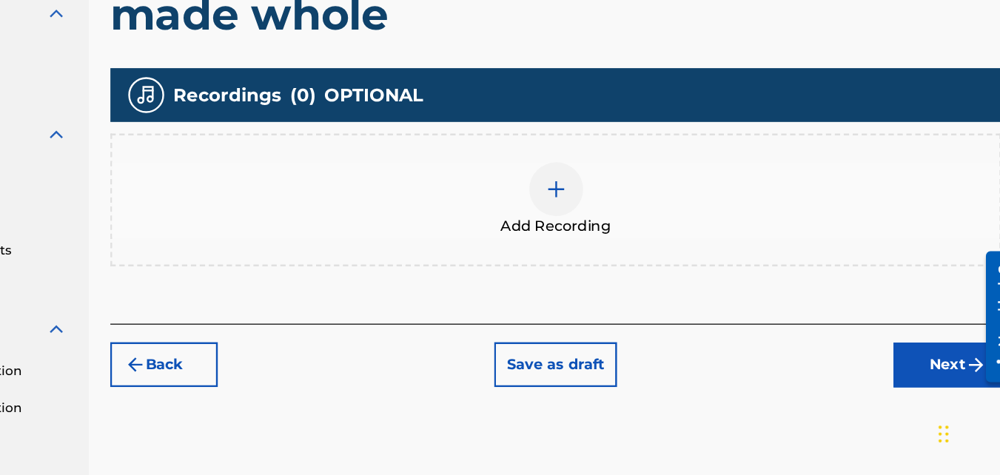
scroll to position [311, 0]
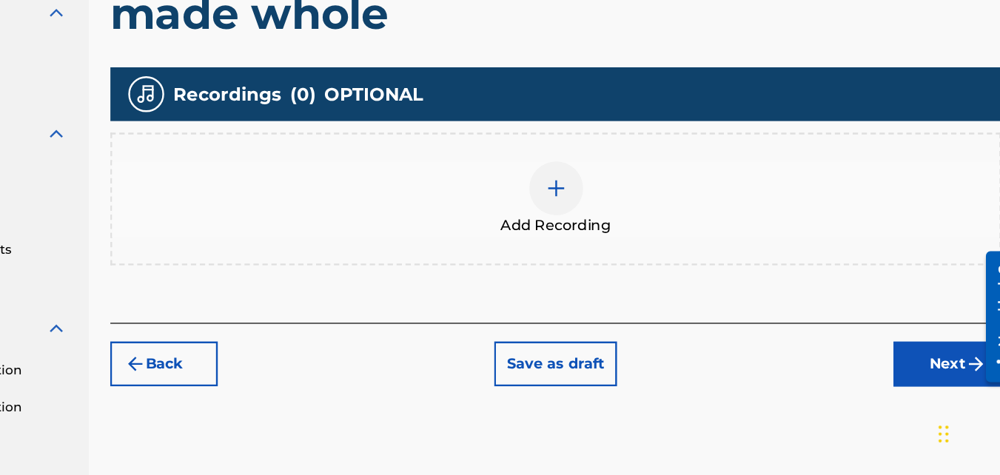
click at [610, 233] on img at bounding box center [615, 239] width 18 height 18
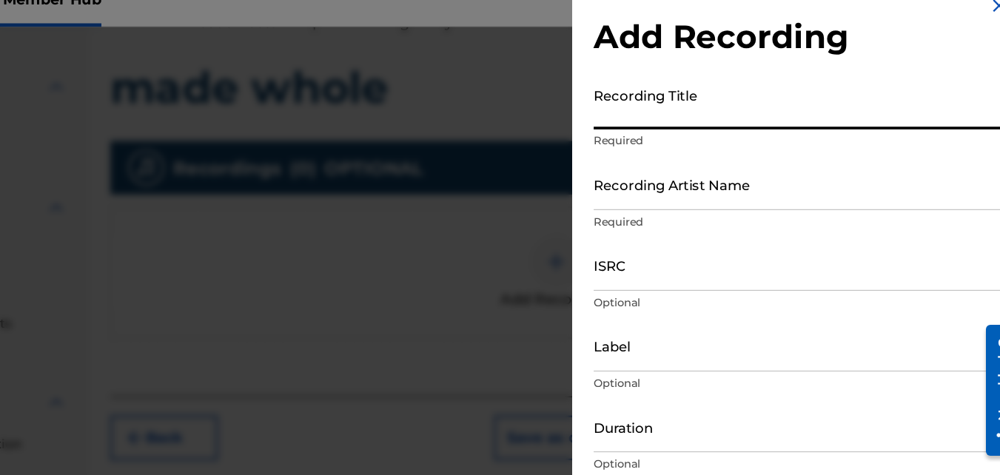
click at [676, 101] on input "Recording Title" at bounding box center [818, 108] width 344 height 42
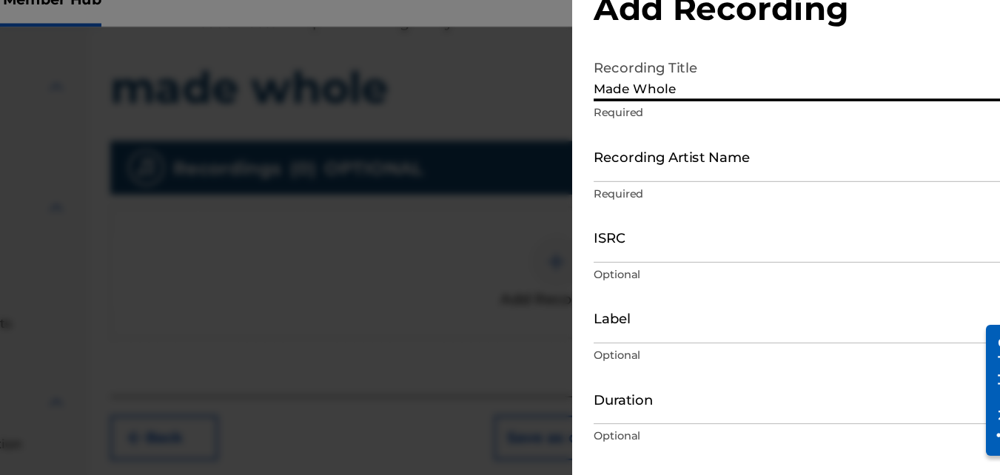
type input "Made Whole"
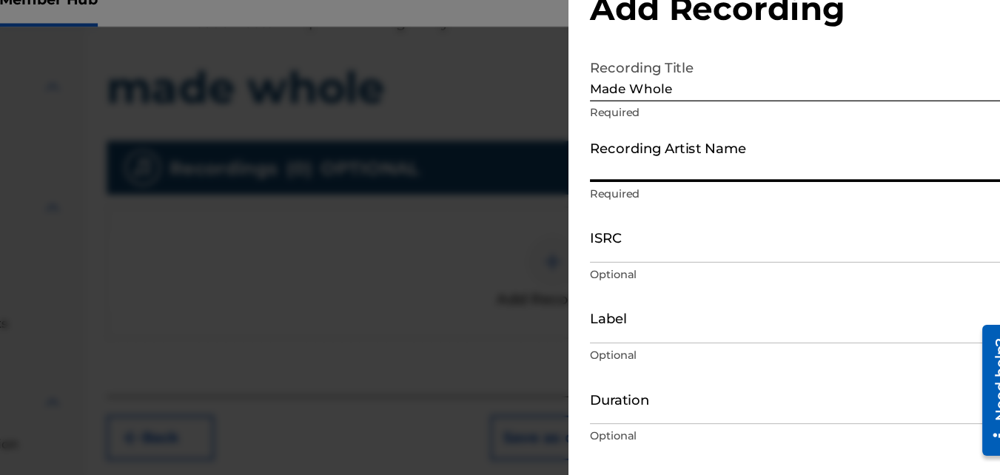
type input "o"
type input "[PERSON_NAME]"
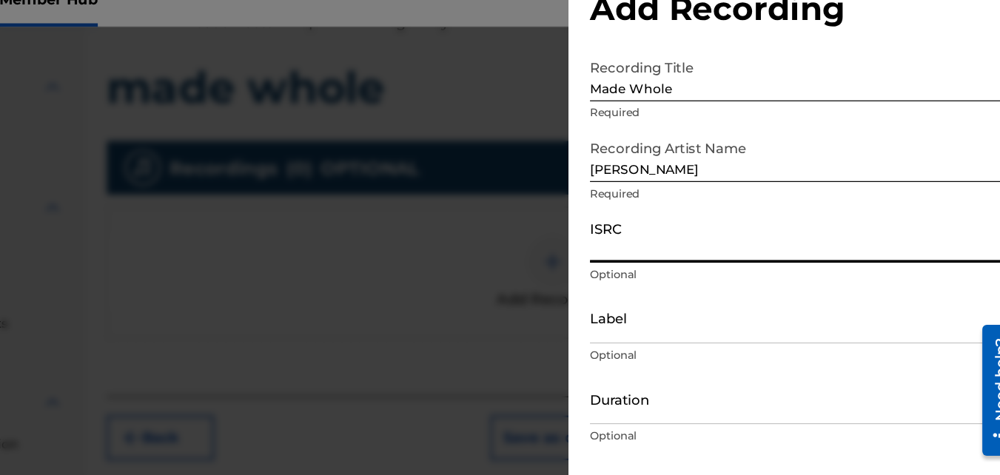
click at [707, 225] on input "ISRC" at bounding box center [818, 218] width 344 height 42
paste input "QT3F62571628"
type input "QT3F62571628"
click at [678, 357] on input "Duration" at bounding box center [818, 351] width 344 height 42
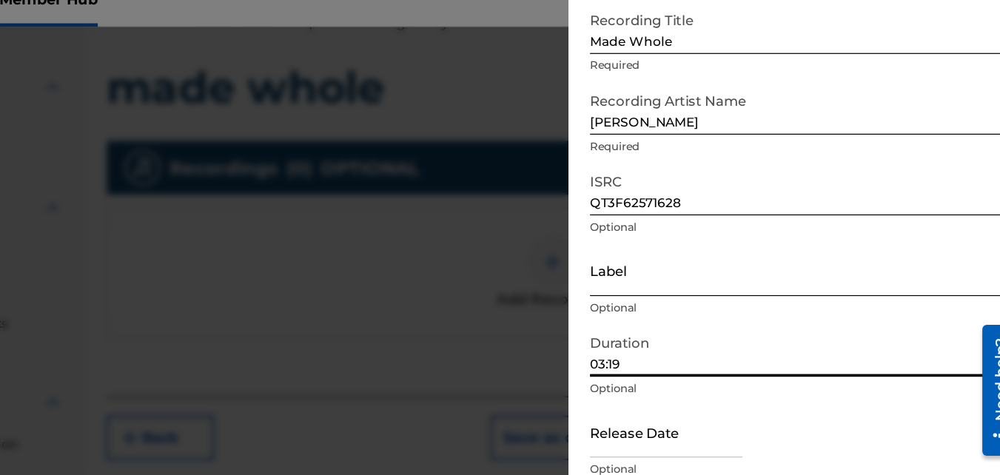
scroll to position [66, 0]
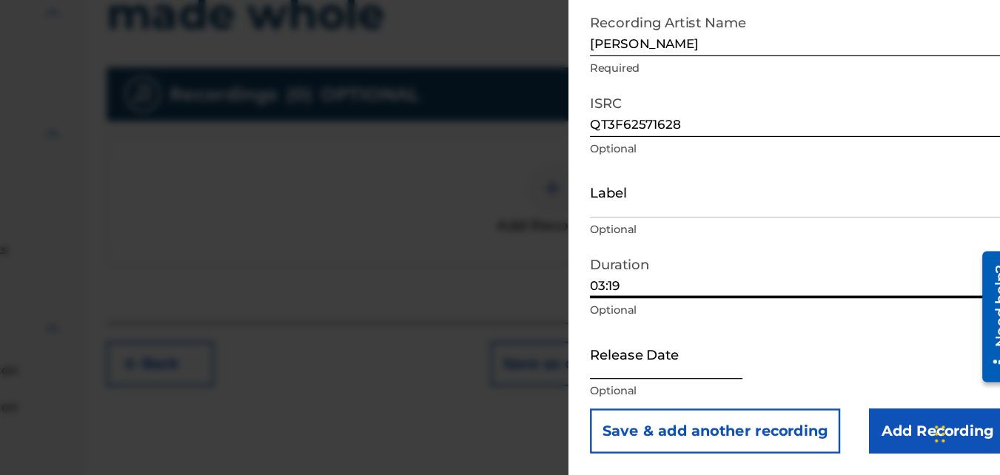
type input "03:19"
click at [666, 380] on input "text" at bounding box center [709, 375] width 126 height 42
select select "9"
select select "2025"
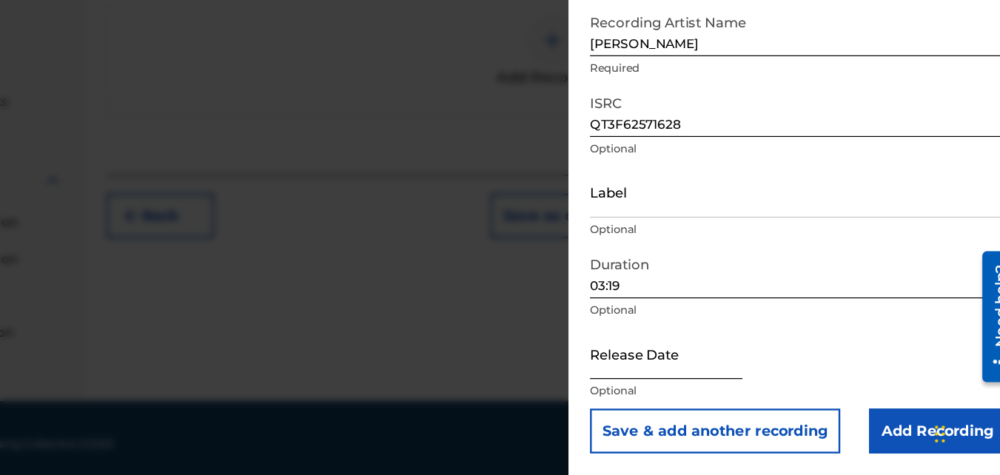
click at [732, 373] on input "text" at bounding box center [709, 375] width 126 height 42
select select "9"
select select "2025"
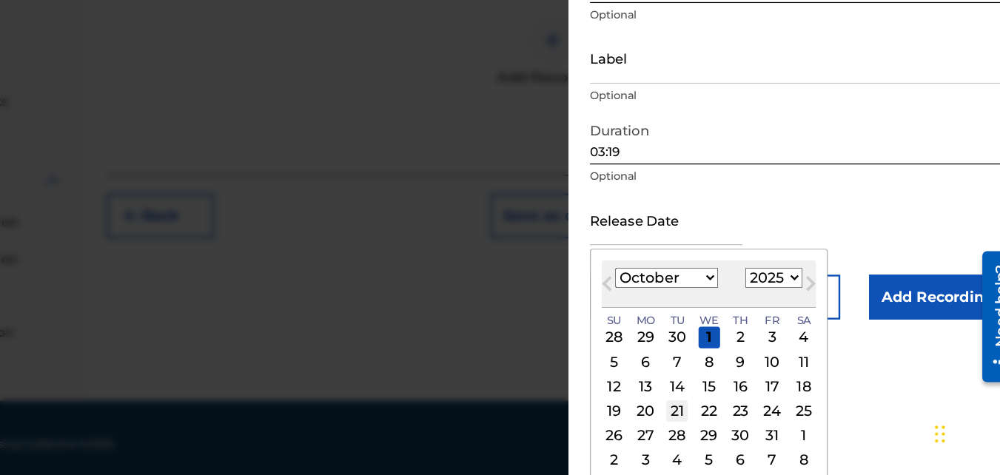
scroll to position [184, 0]
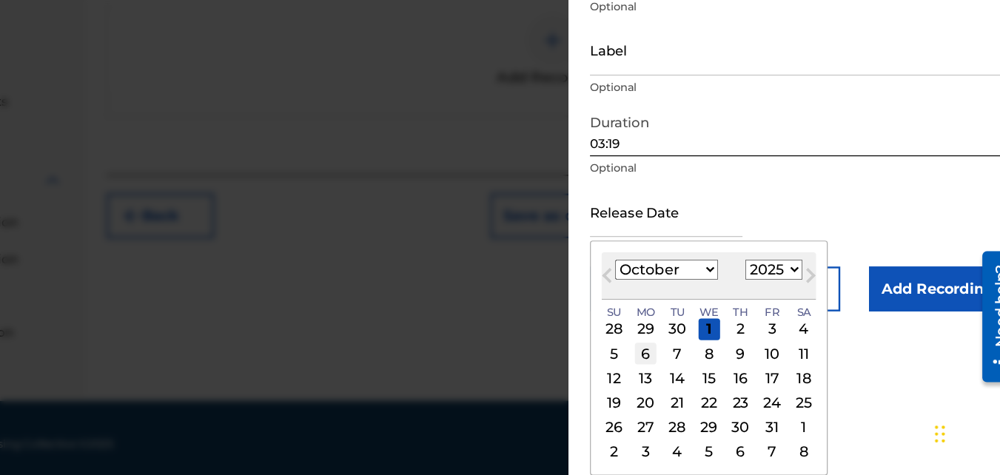
click at [694, 373] on div "6" at bounding box center [692, 375] width 18 height 18
type input "[DATE]"
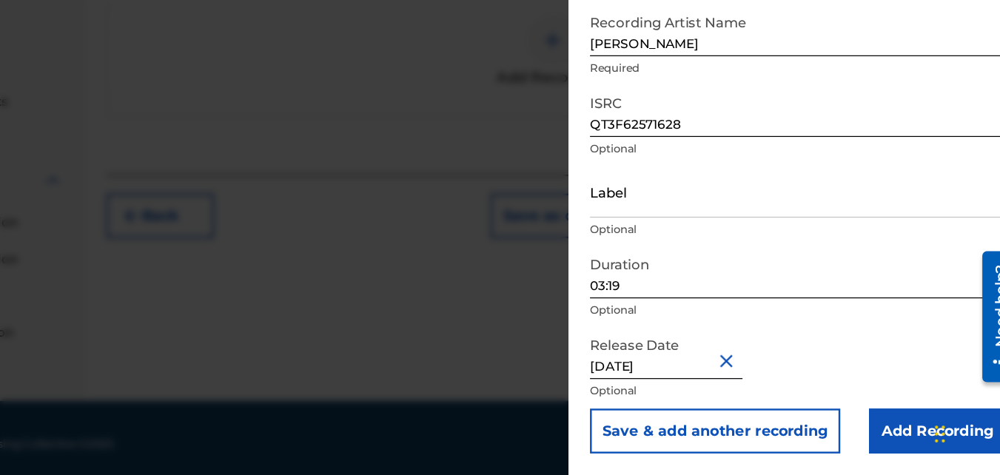
scroll to position [66, 0]
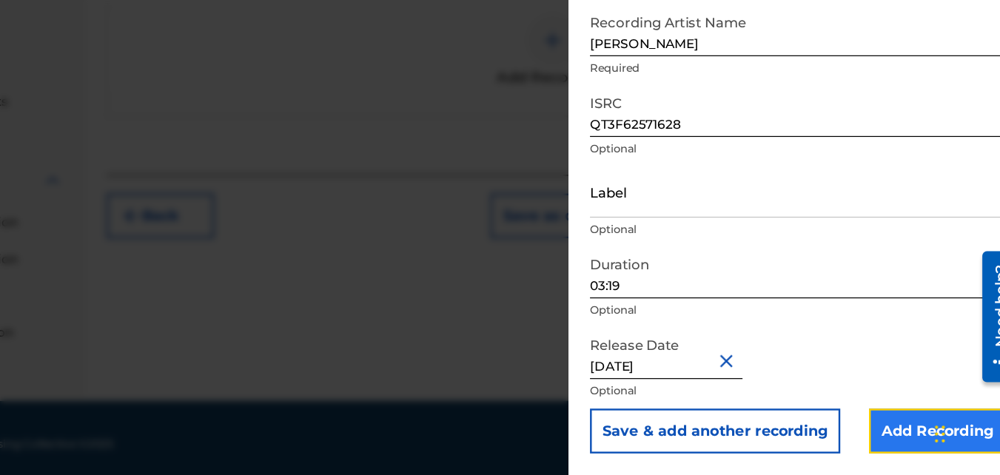
click at [896, 437] on input "Add Recording" at bounding box center [933, 439] width 113 height 37
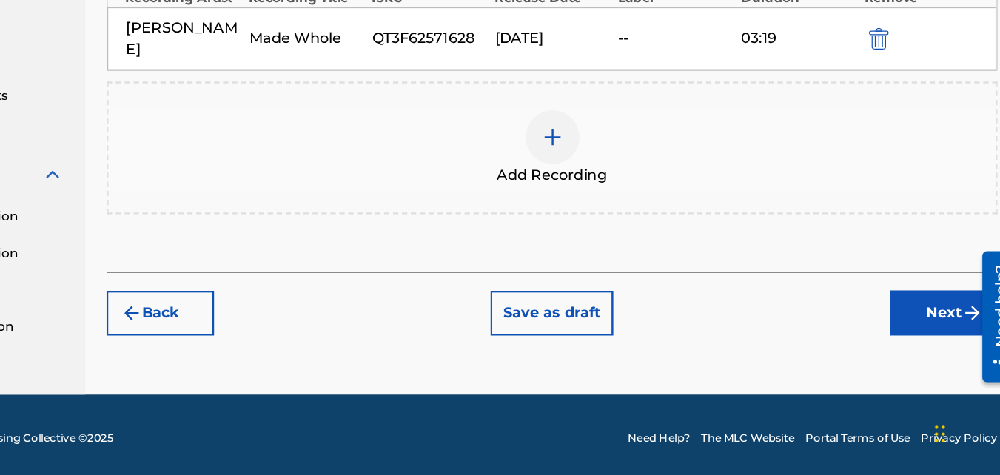
scroll to position [443, 0]
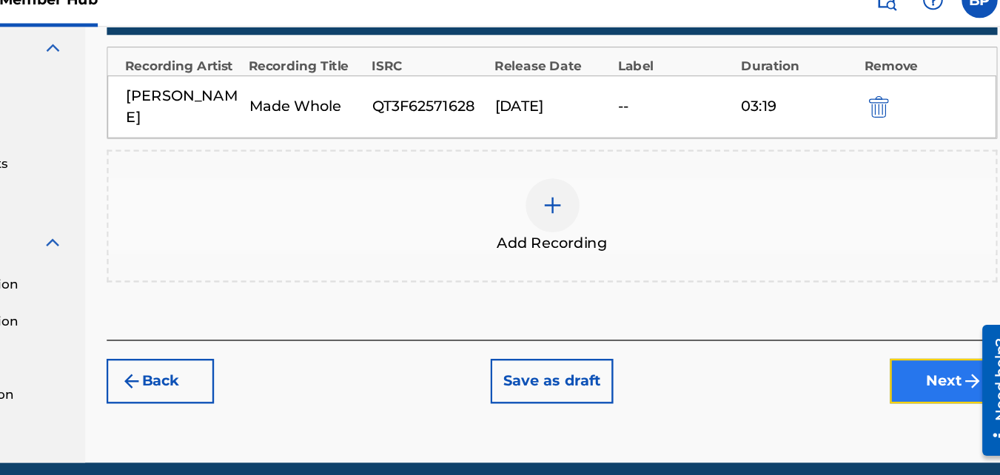
click at [924, 318] on button "Next" at bounding box center [938, 336] width 89 height 37
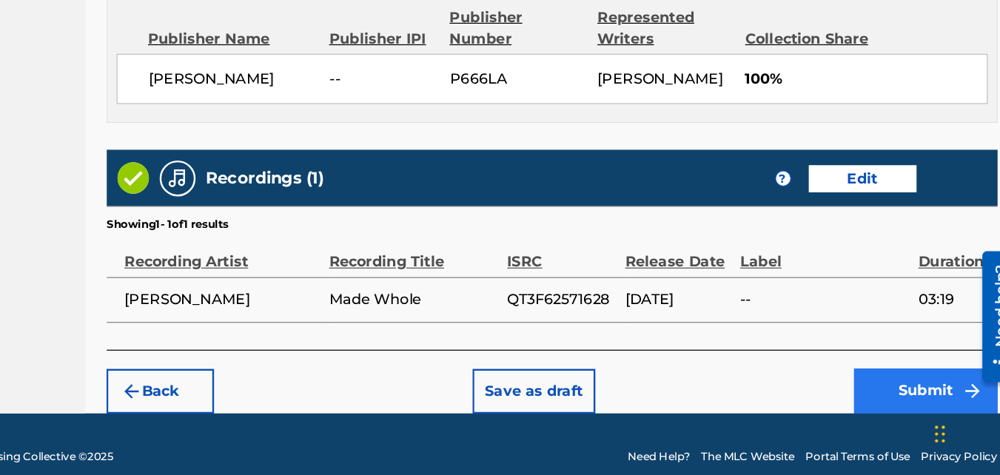
scroll to position [794, 0]
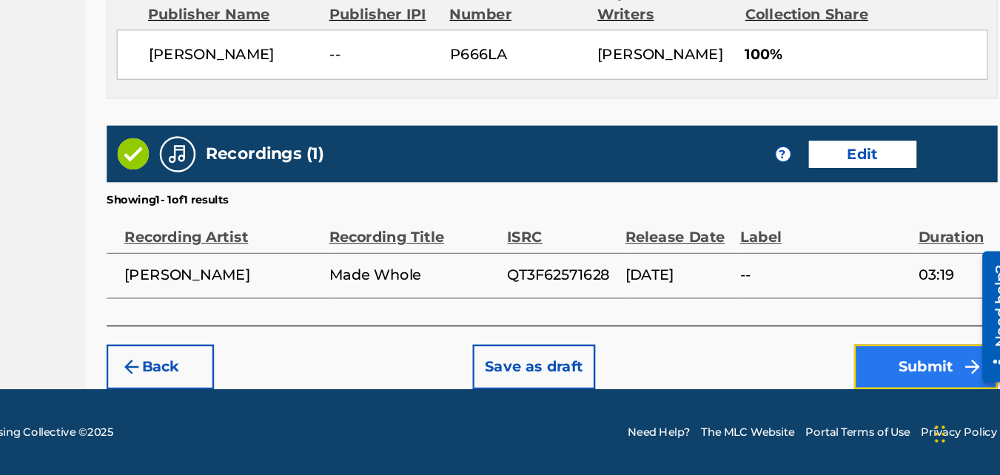
click at [909, 389] on button "Submit" at bounding box center [923, 385] width 118 height 37
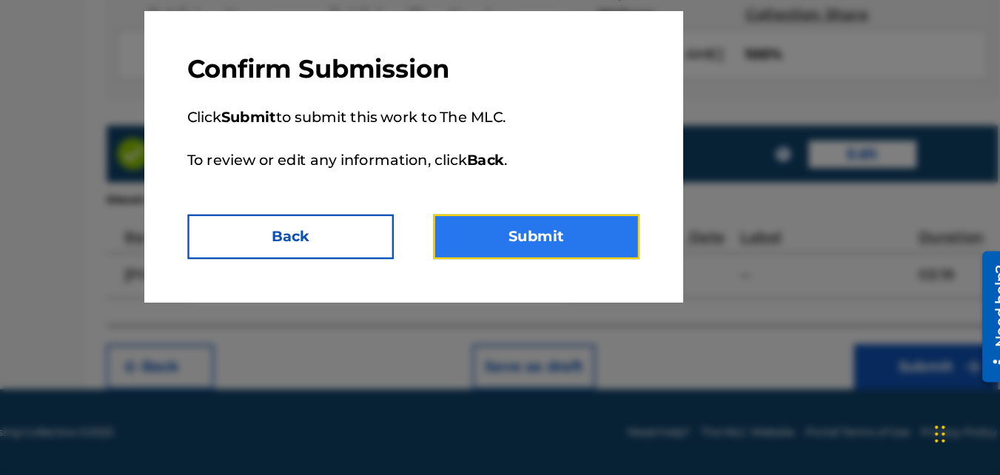
click at [591, 292] on button "Submit" at bounding box center [602, 278] width 170 height 37
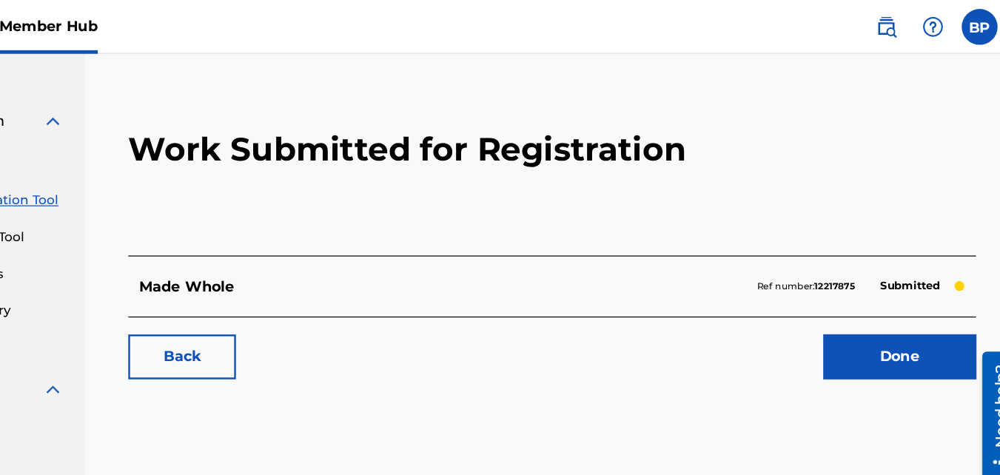
scroll to position [61, 0]
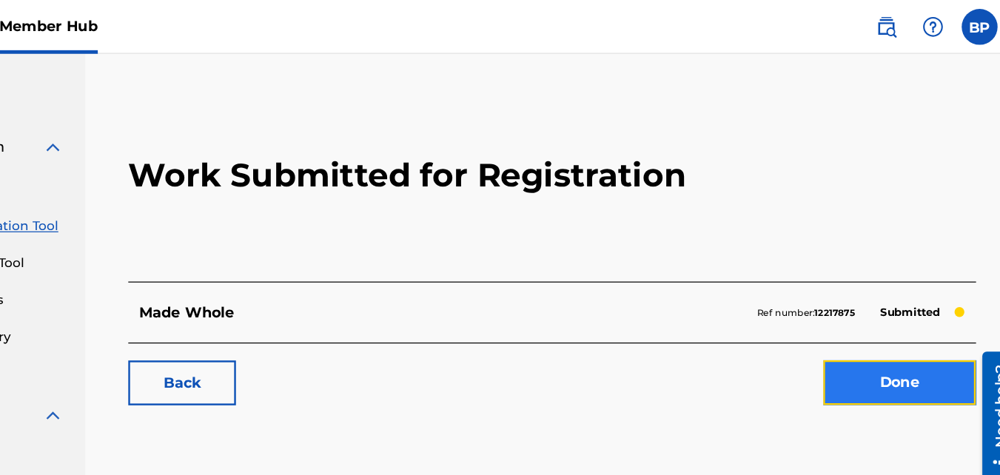
click at [897, 324] on link "Done" at bounding box center [902, 316] width 126 height 37
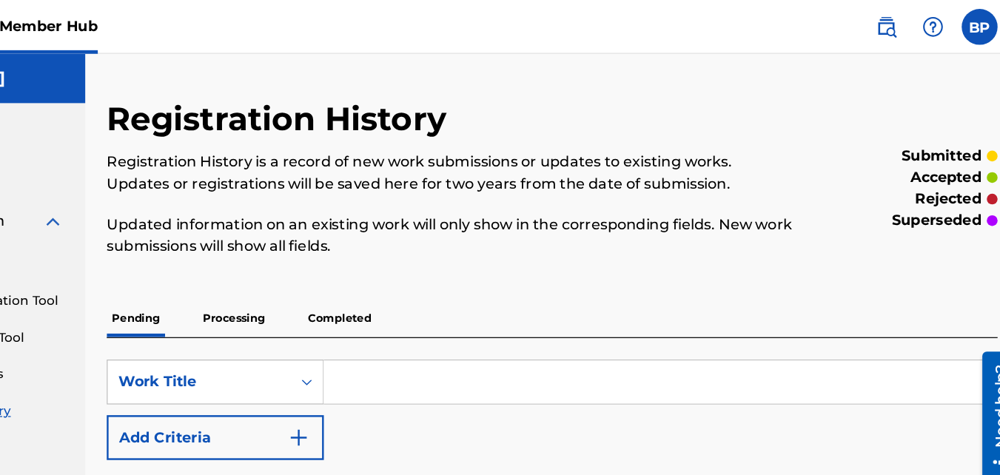
click at [354, 264] on p "Processing" at bounding box center [352, 262] width 60 height 31
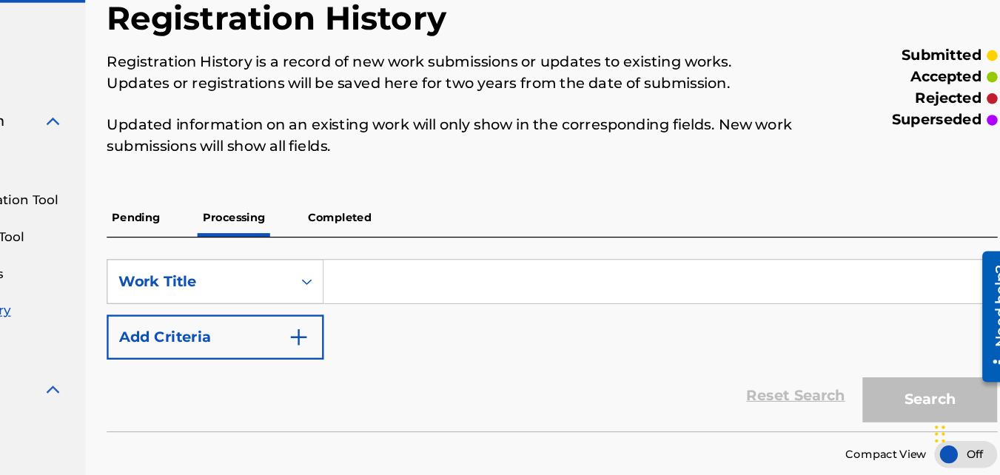
click at [264, 261] on p "Pending" at bounding box center [271, 262] width 48 height 31
click at [428, 257] on p "Completed" at bounding box center [439, 262] width 61 height 31
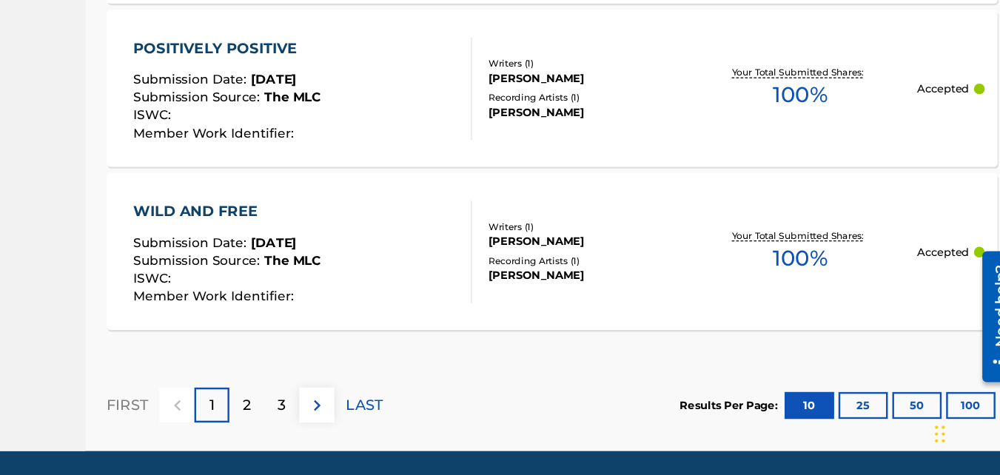
scroll to position [1528, 0]
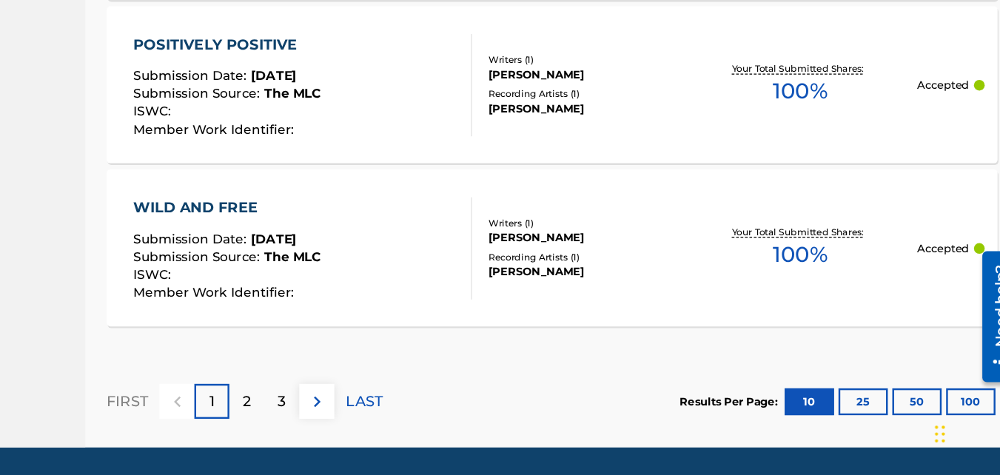
click at [355, 419] on div "2" at bounding box center [363, 414] width 29 height 29
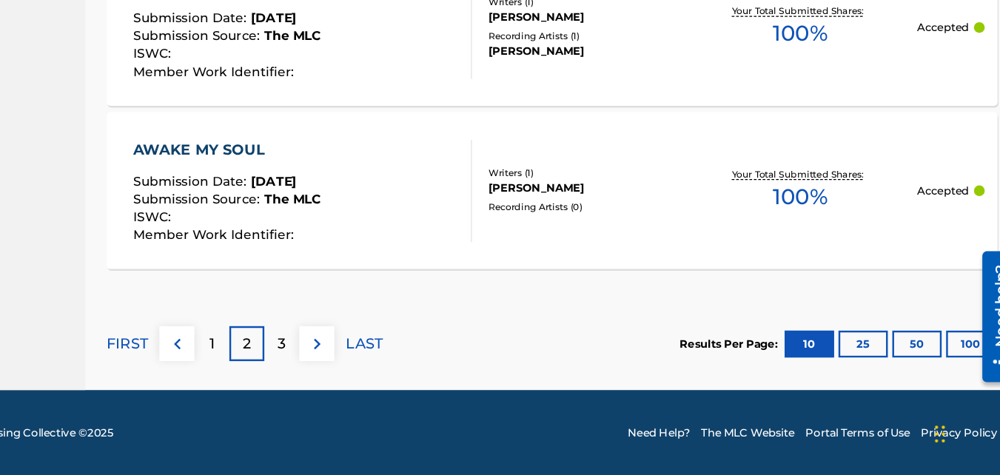
scroll to position [1576, 0]
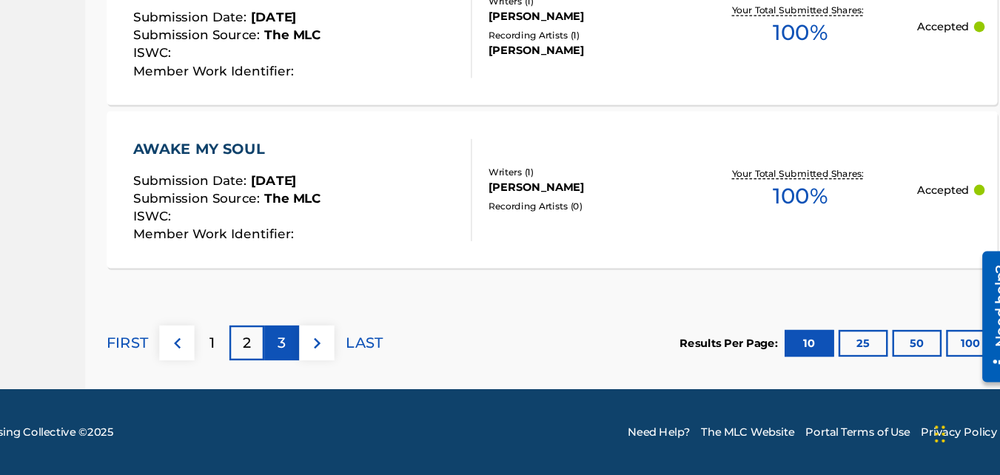
click at [387, 368] on div "3" at bounding box center [392, 366] width 29 height 29
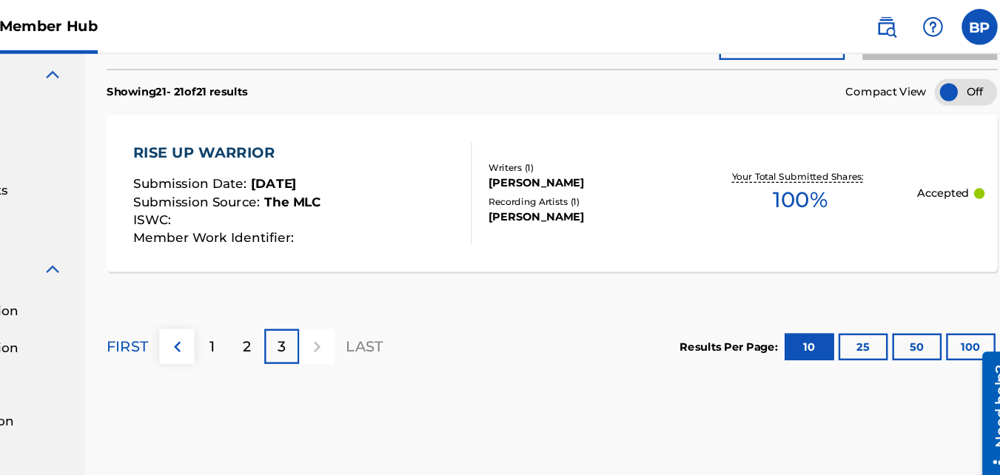
click at [202, 62] on img at bounding box center [203, 62] width 18 height 18
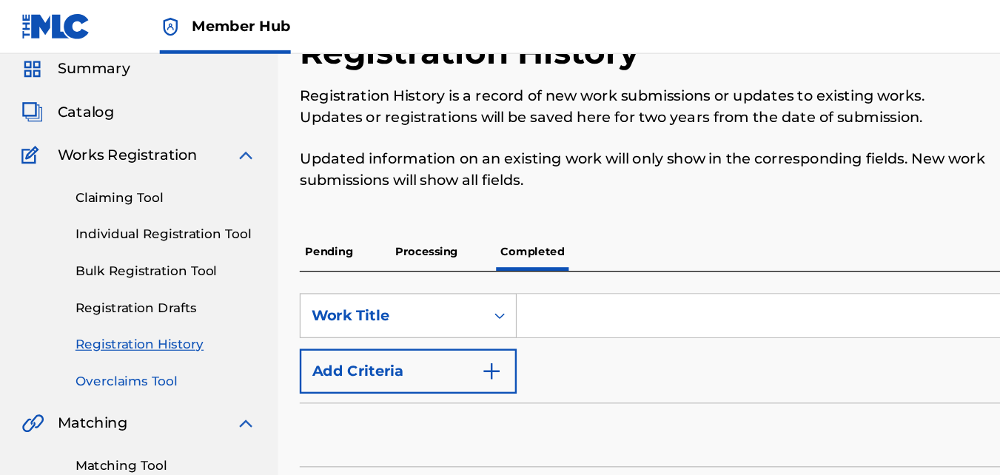
scroll to position [0, 0]
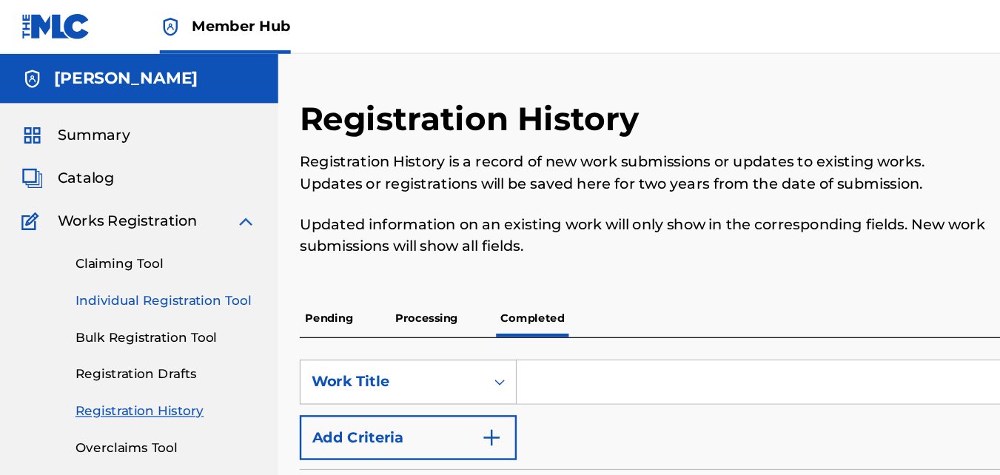
click at [124, 246] on link "Individual Registration Tool" at bounding box center [137, 249] width 150 height 16
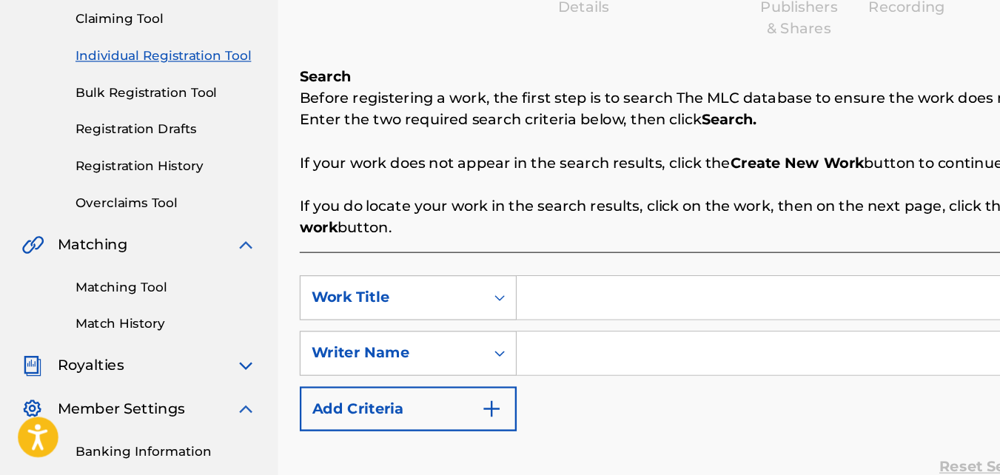
scroll to position [122, 0]
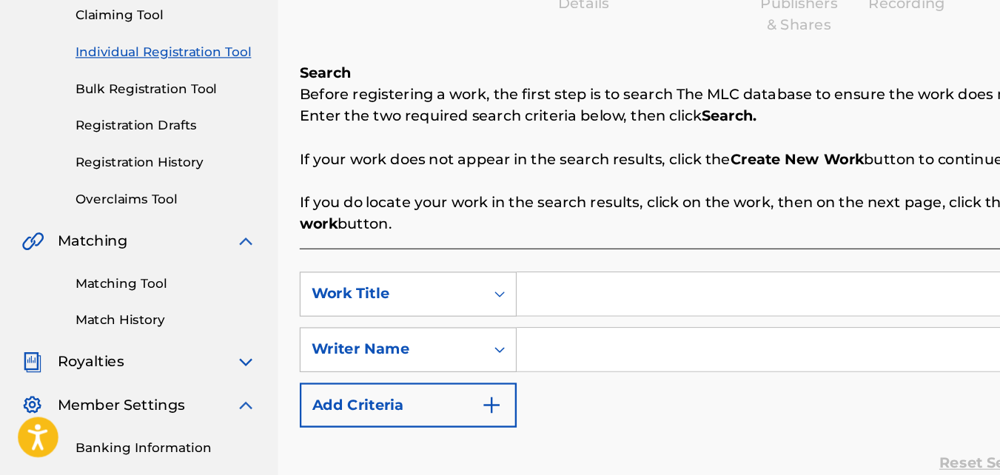
click at [469, 314] on input "Search Form" at bounding box center [703, 326] width 555 height 36
type input "heaven inside"
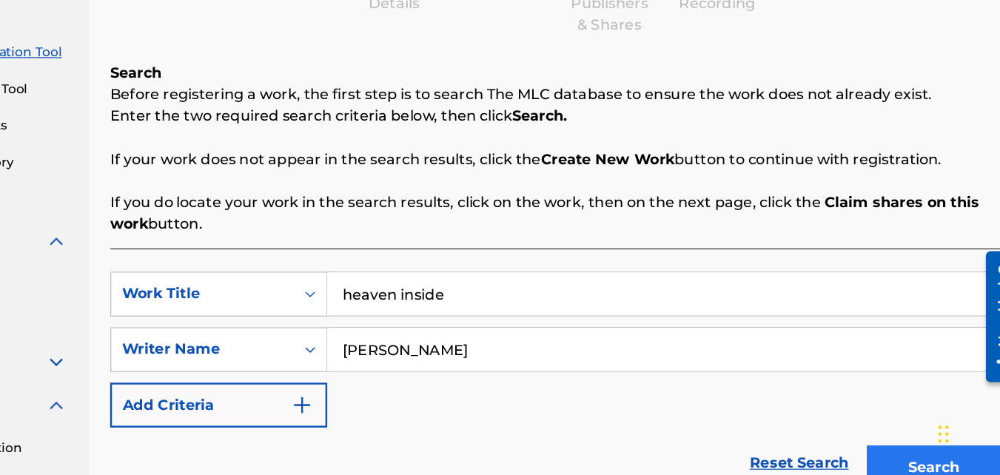
type input "[PERSON_NAME]"
click at [922, 466] on button "Search" at bounding box center [926, 469] width 111 height 37
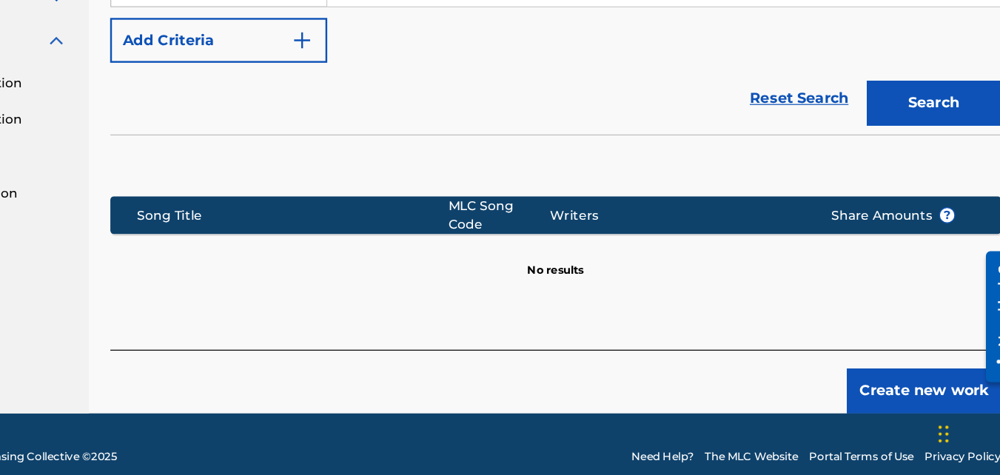
scroll to position [428, 0]
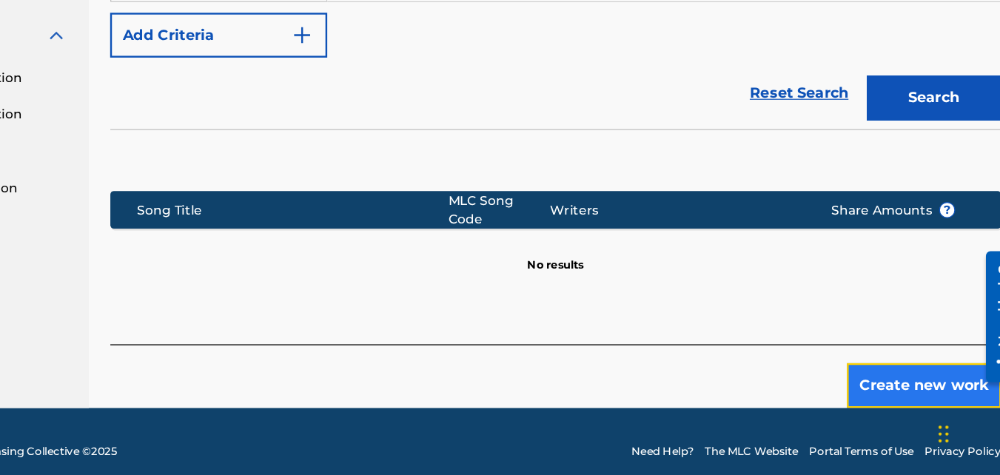
click at [901, 383] on button "Create new work" at bounding box center [918, 401] width 127 height 37
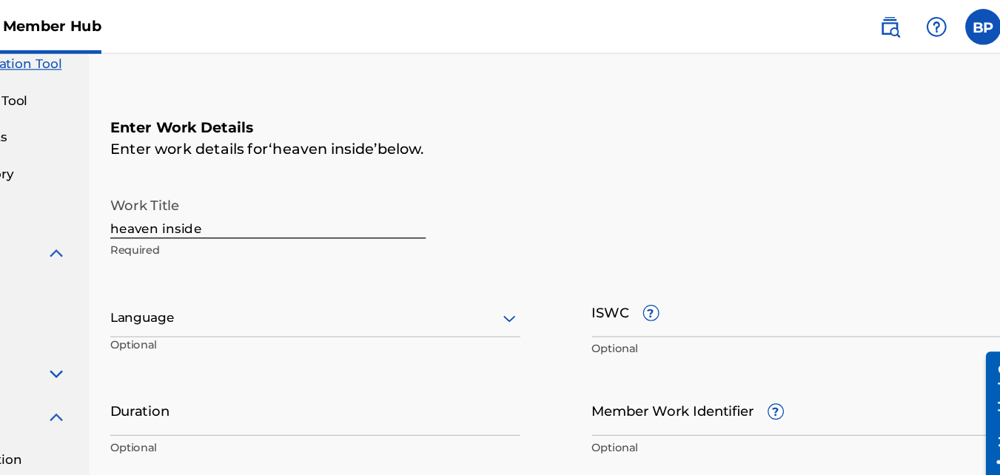
scroll to position [122, 0]
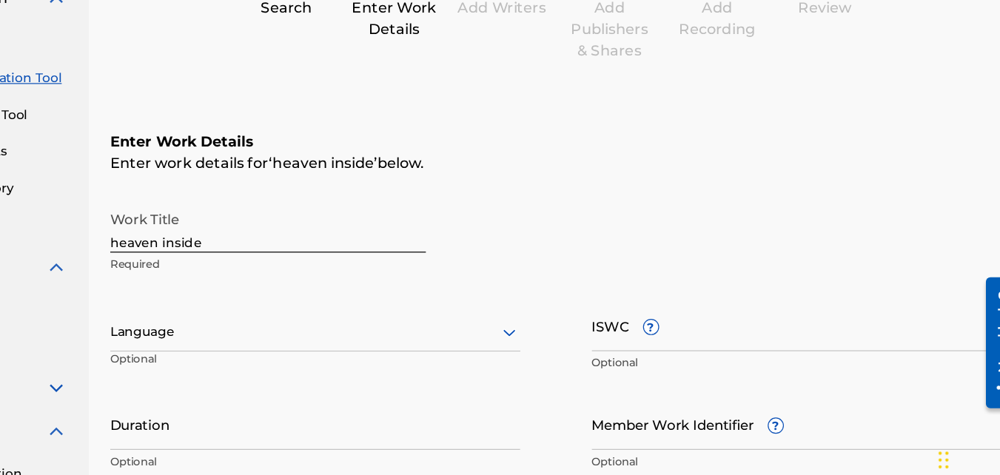
click at [344, 338] on div at bounding box center [416, 336] width 338 height 19
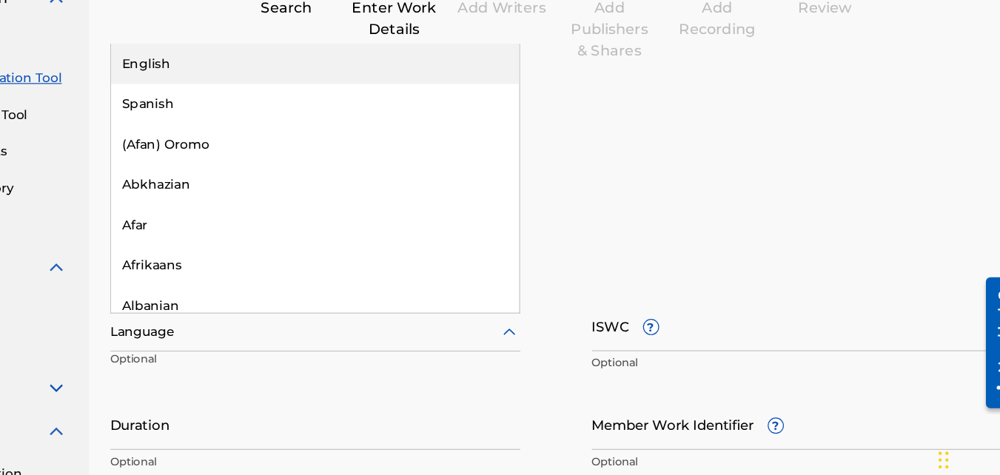
click at [347, 108] on div "English" at bounding box center [416, 114] width 337 height 33
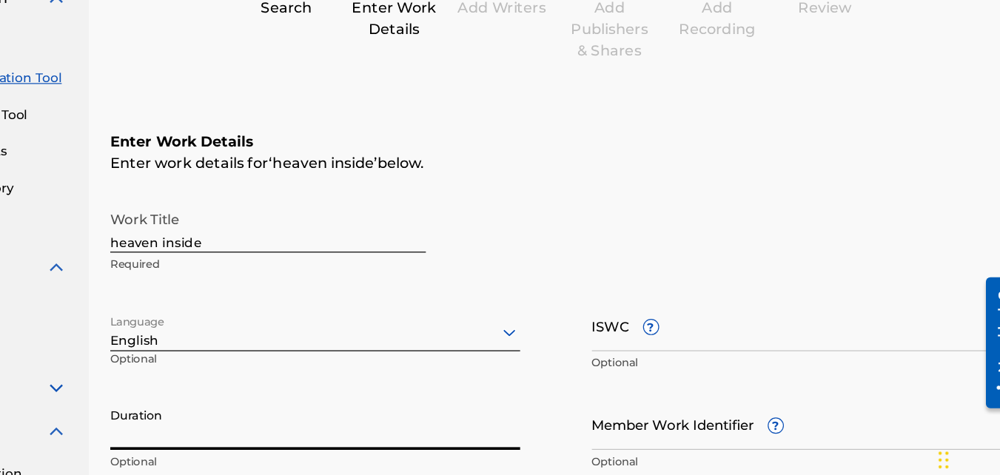
click at [315, 418] on input "Duration" at bounding box center [416, 412] width 338 height 42
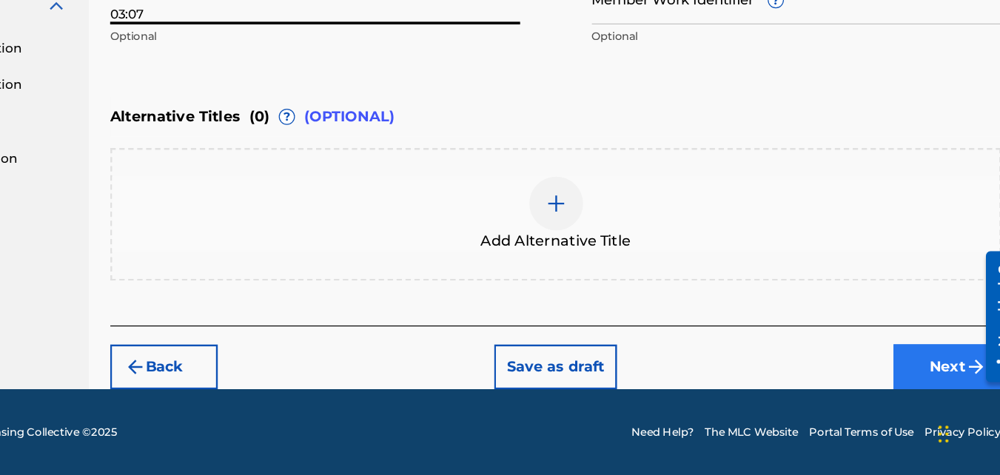
type input "03:07"
click at [926, 387] on button "Next" at bounding box center [938, 385] width 89 height 37
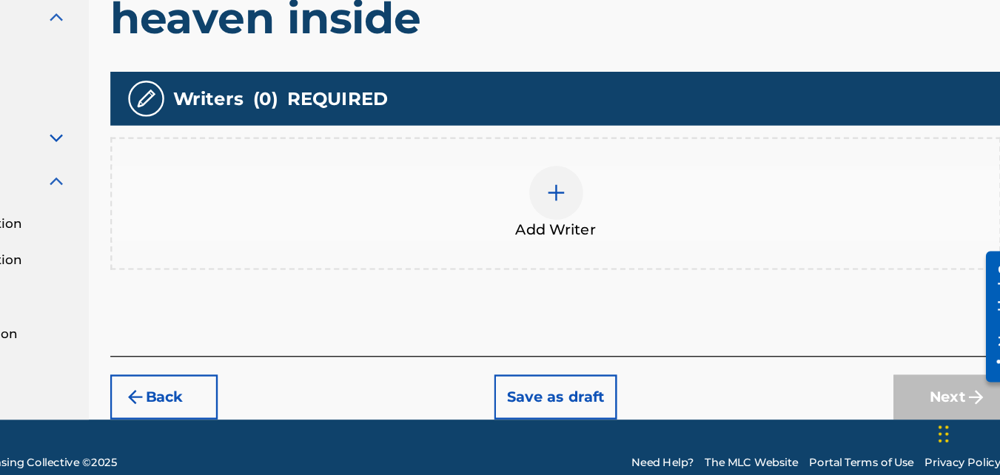
scroll to position [311, 0]
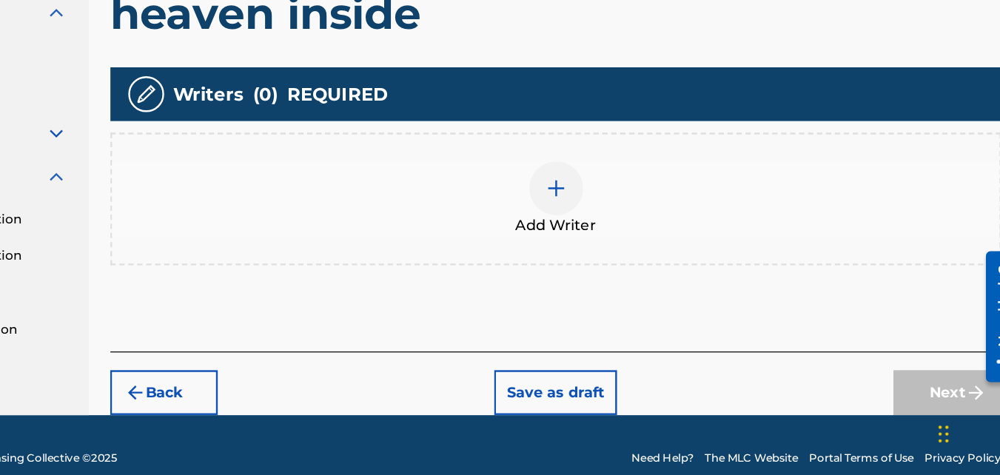
click at [612, 236] on img at bounding box center [615, 239] width 18 height 18
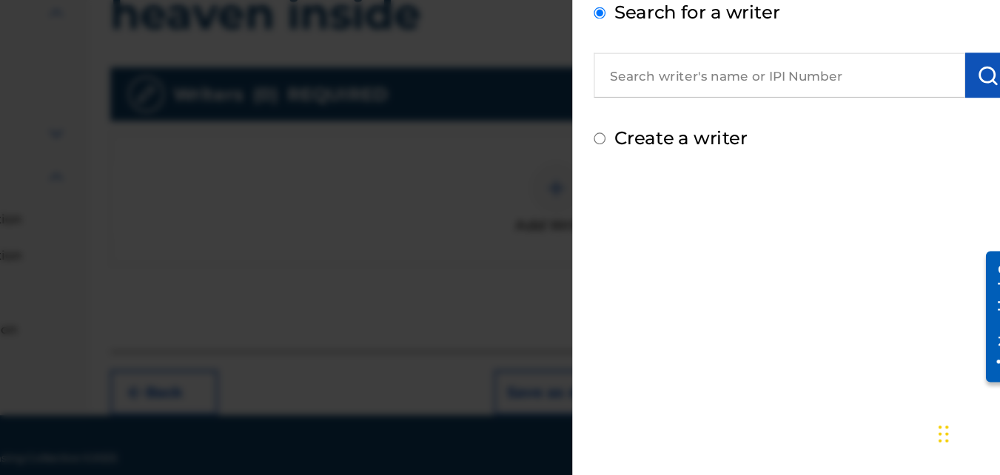
click at [875, 144] on input "text" at bounding box center [799, 145] width 307 height 37
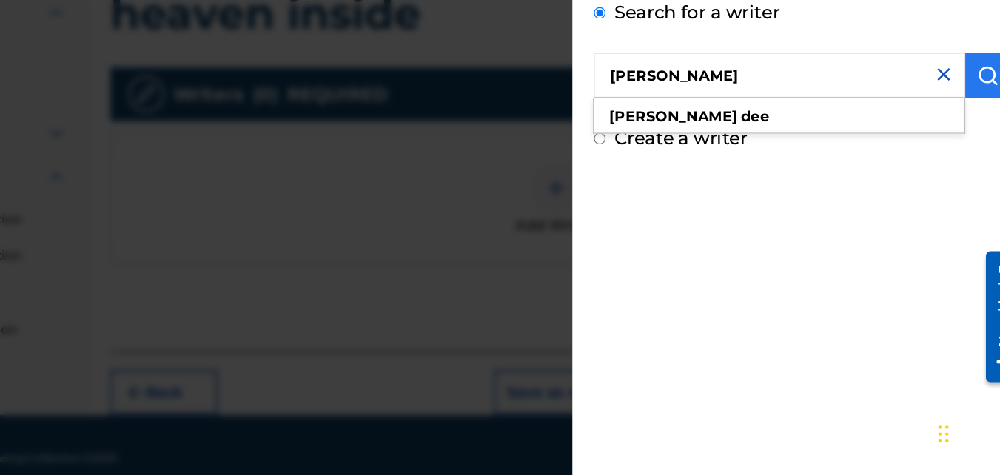
type input "[PERSON_NAME]"
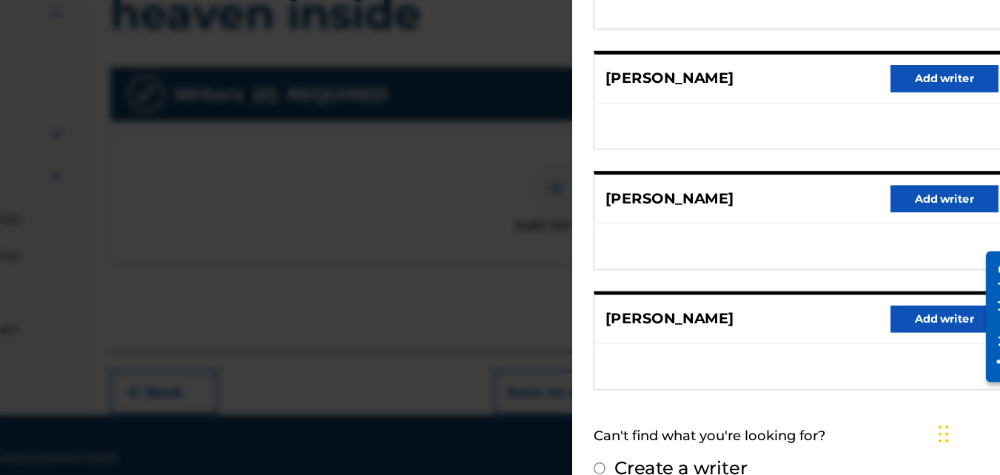
scroll to position [292, 0]
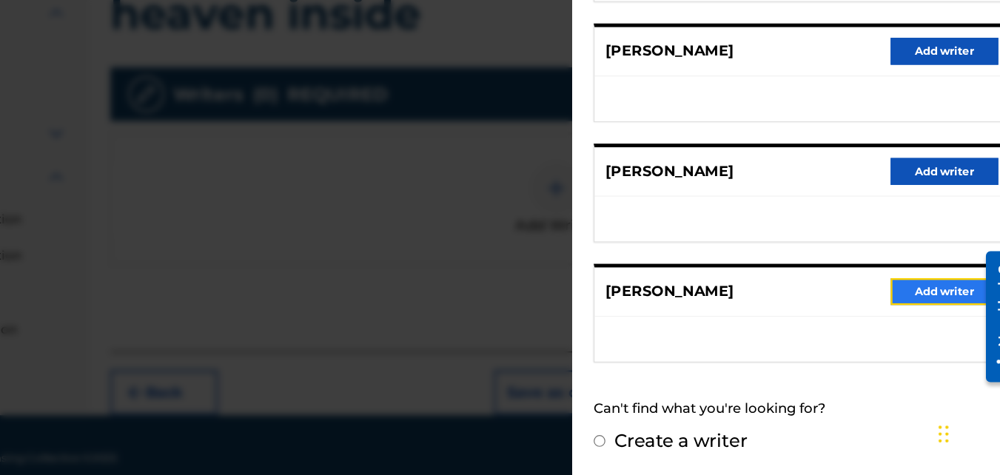
click at [933, 318] on button "Add writer" at bounding box center [935, 323] width 89 height 22
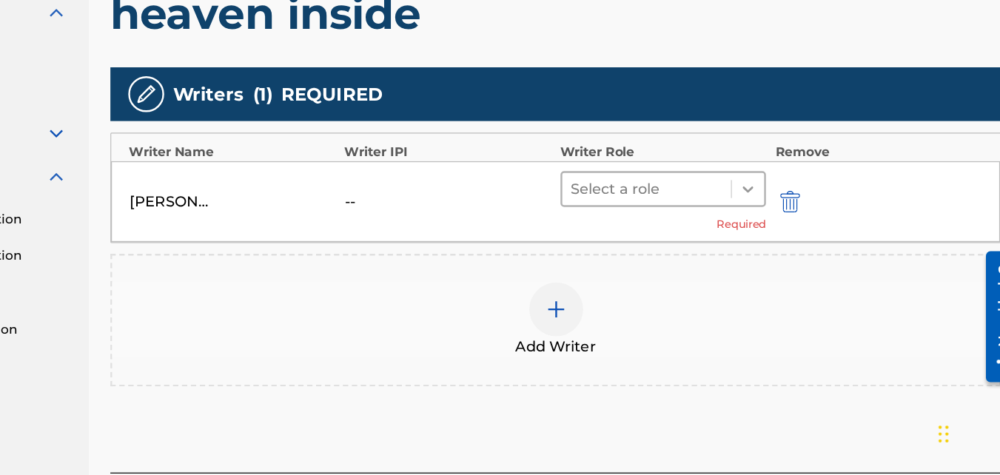
click at [766, 245] on icon at bounding box center [773, 239] width 15 height 15
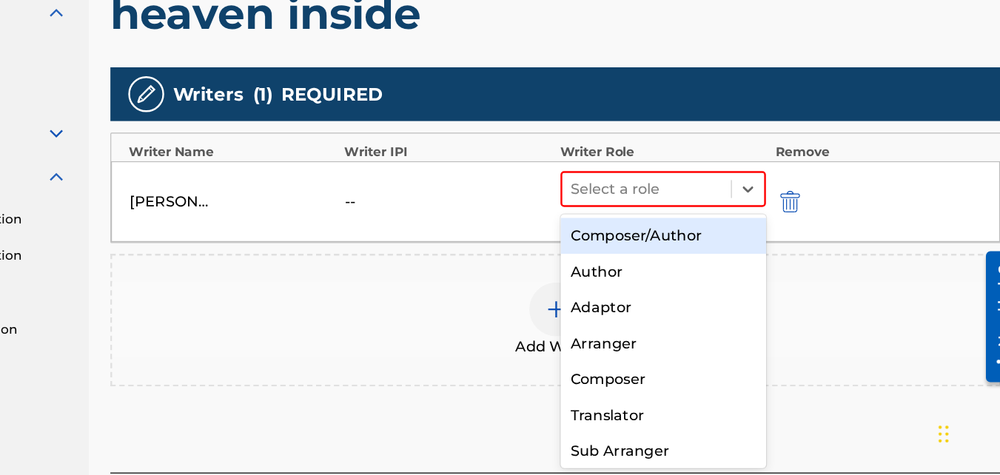
click at [703, 282] on div "Composer/Author" at bounding box center [704, 278] width 170 height 30
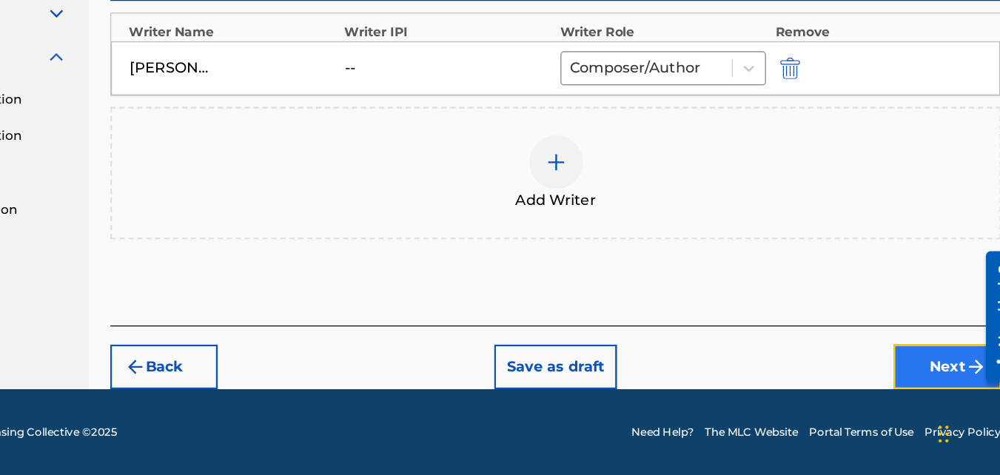
click at [917, 390] on button "Next" at bounding box center [938, 385] width 89 height 37
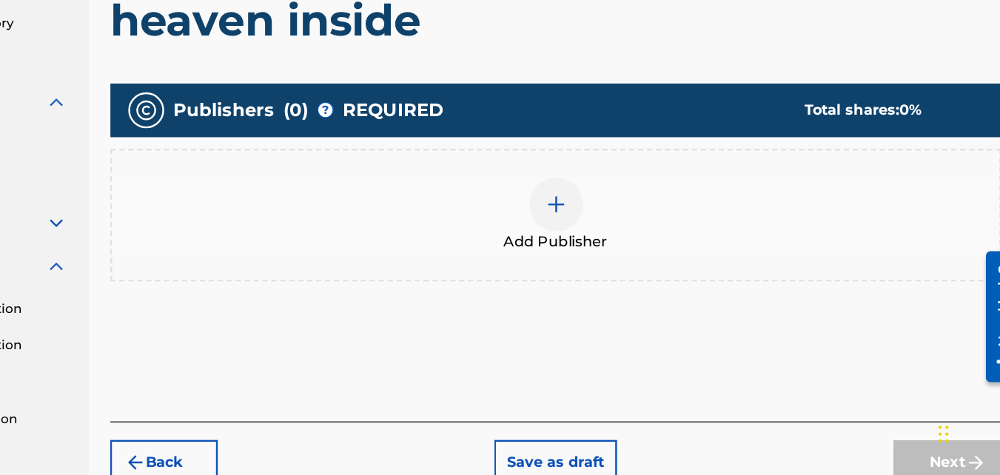
scroll to position [250, 0]
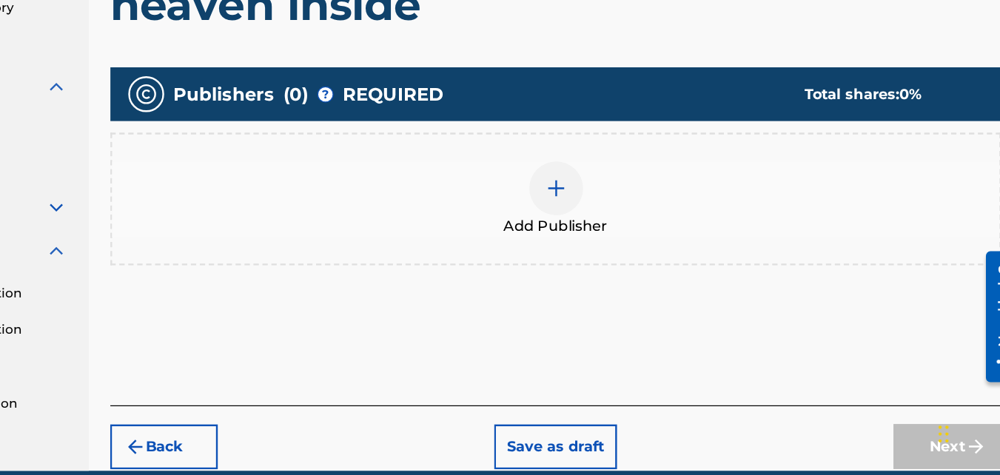
click at [625, 243] on div at bounding box center [615, 238] width 44 height 44
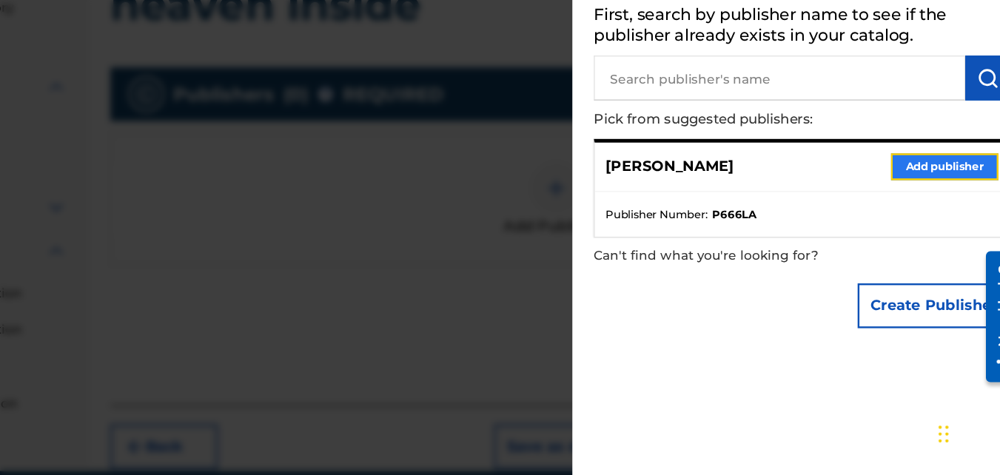
click at [925, 215] on button "Add publisher" at bounding box center [935, 221] width 89 height 22
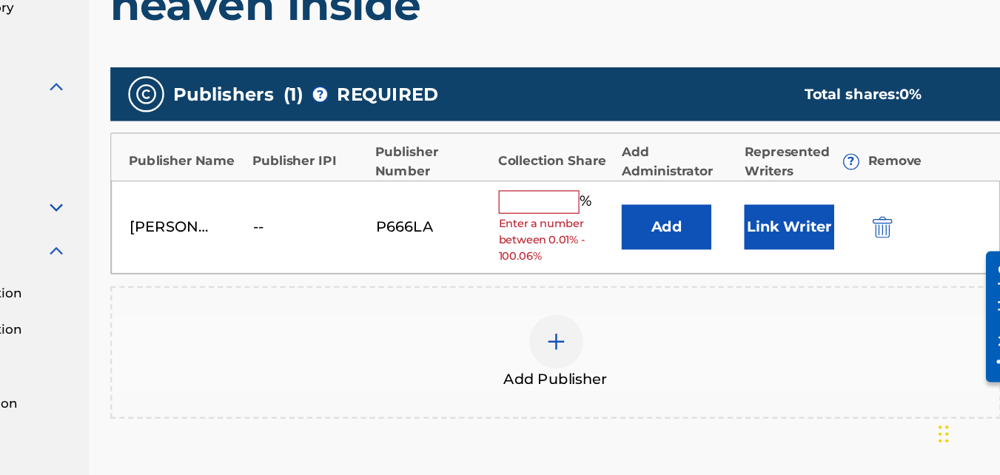
click at [569, 245] on input "text" at bounding box center [601, 249] width 67 height 19
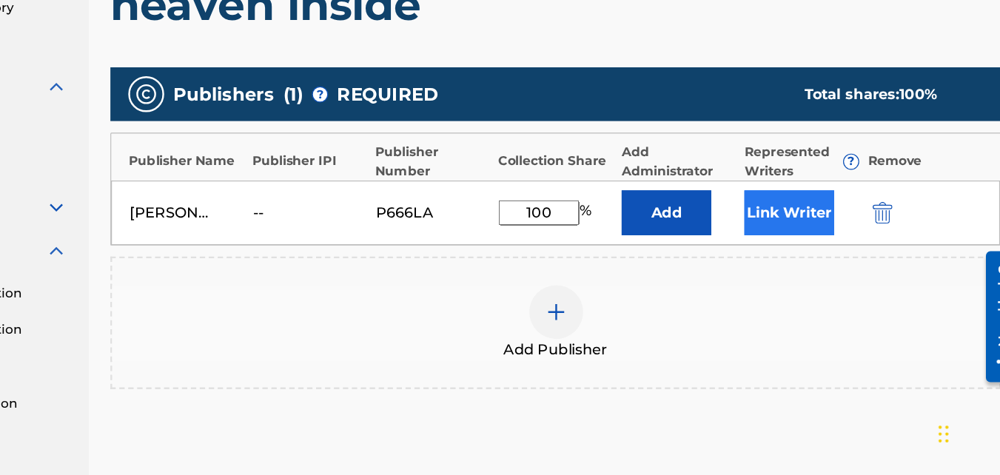
type input "100"
click at [810, 258] on button "Link Writer" at bounding box center [808, 258] width 74 height 37
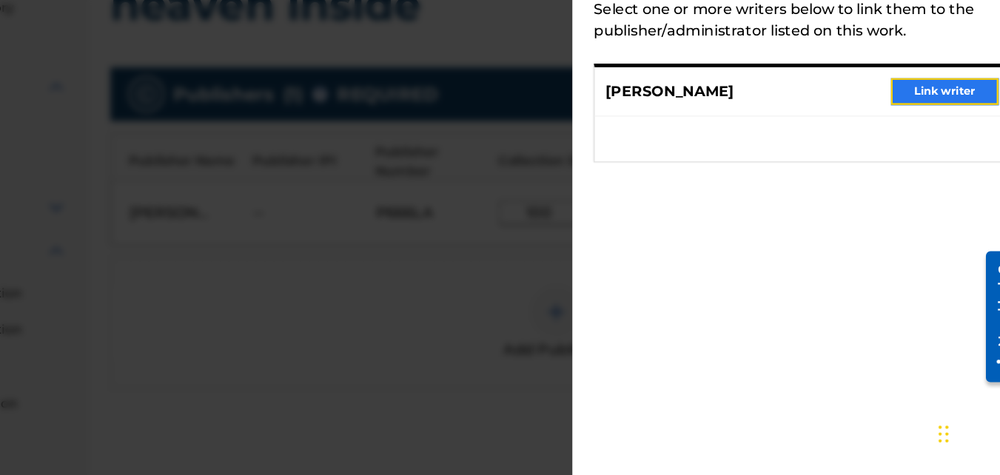
click at [934, 156] on button "Link writer" at bounding box center [935, 158] width 89 height 22
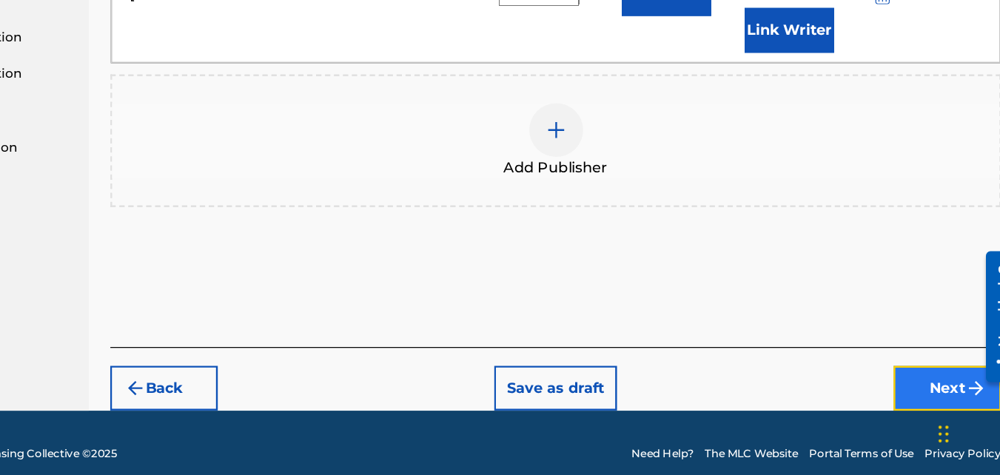
click at [934, 390] on button "Next" at bounding box center [938, 403] width 89 height 37
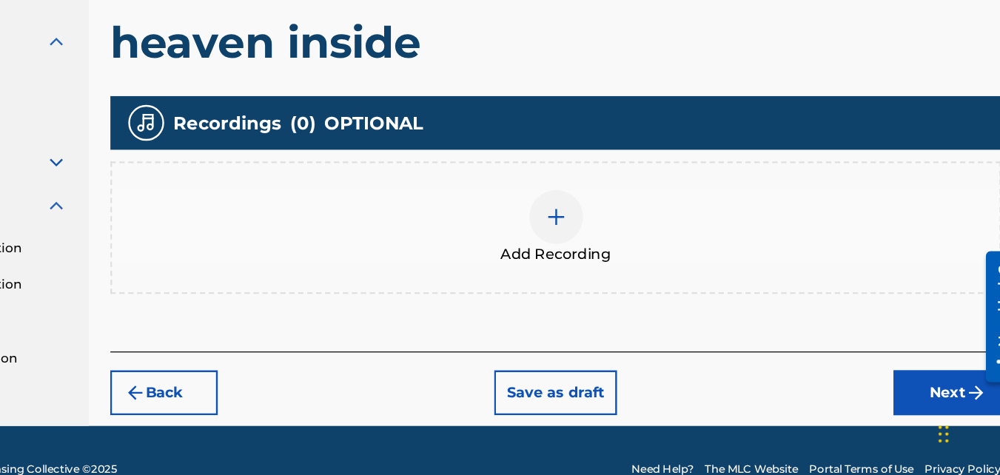
scroll to position [311, 0]
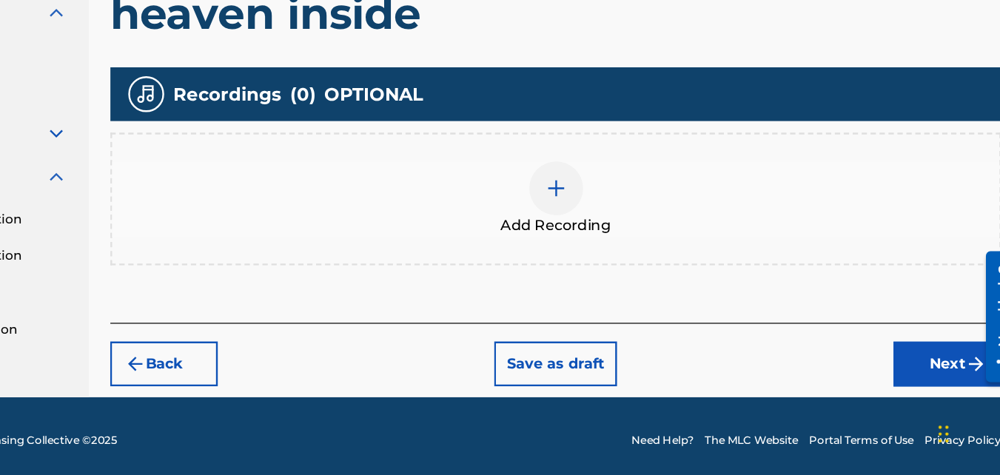
click at [615, 232] on img at bounding box center [615, 239] width 18 height 18
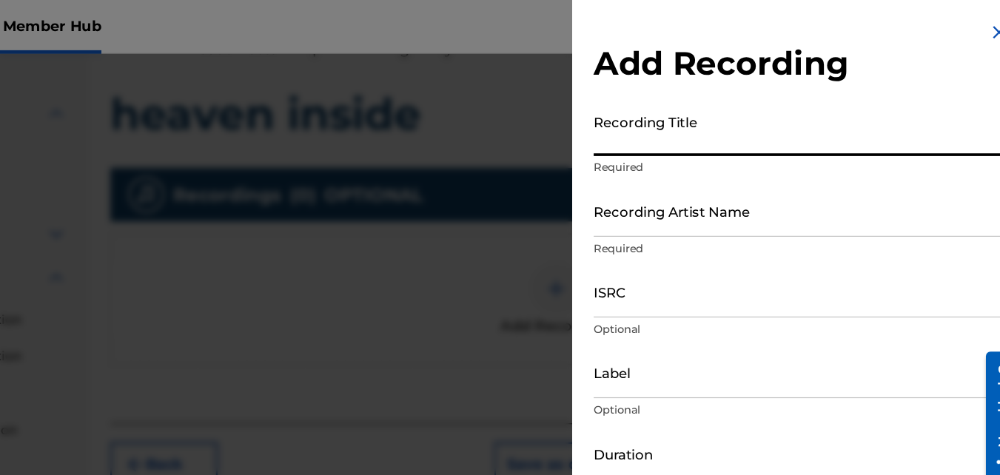
click at [670, 125] on input "Recording Title" at bounding box center [818, 108] width 344 height 42
type input "Heaven Inside"
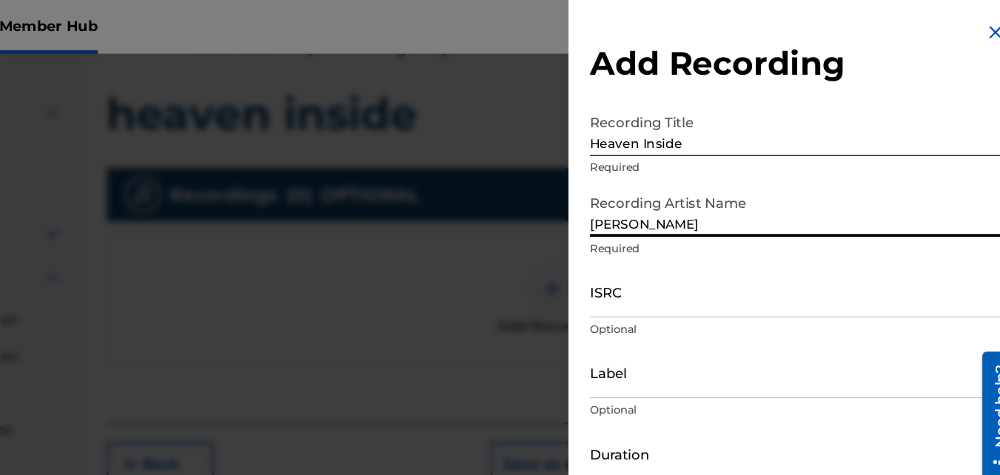
type input "[PERSON_NAME]"
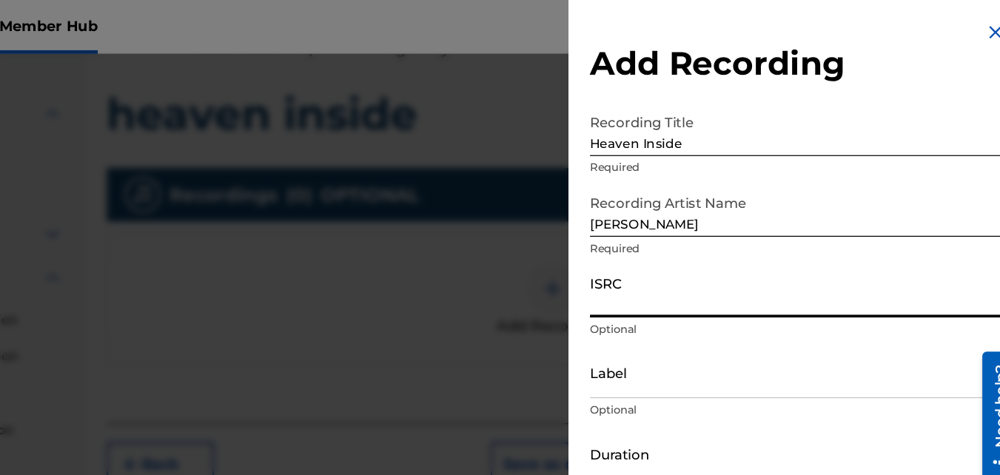
paste input "QT3F62571627"
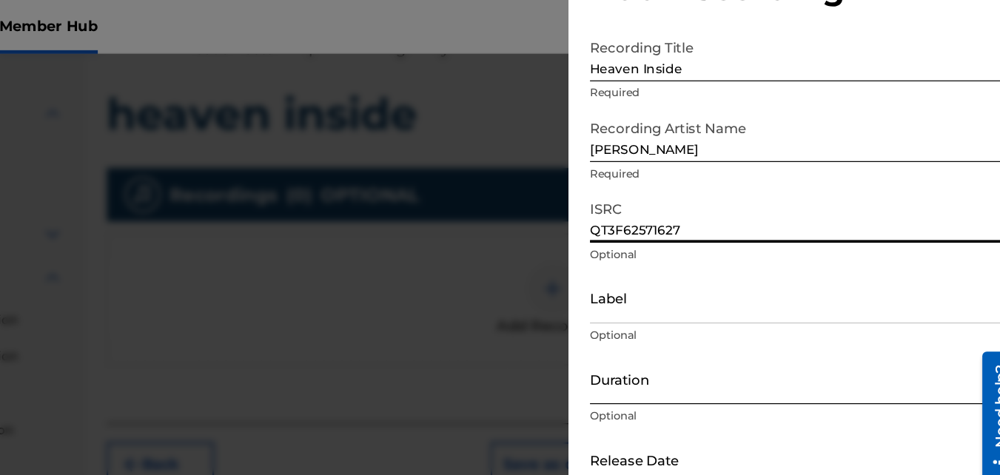
scroll to position [66, 0]
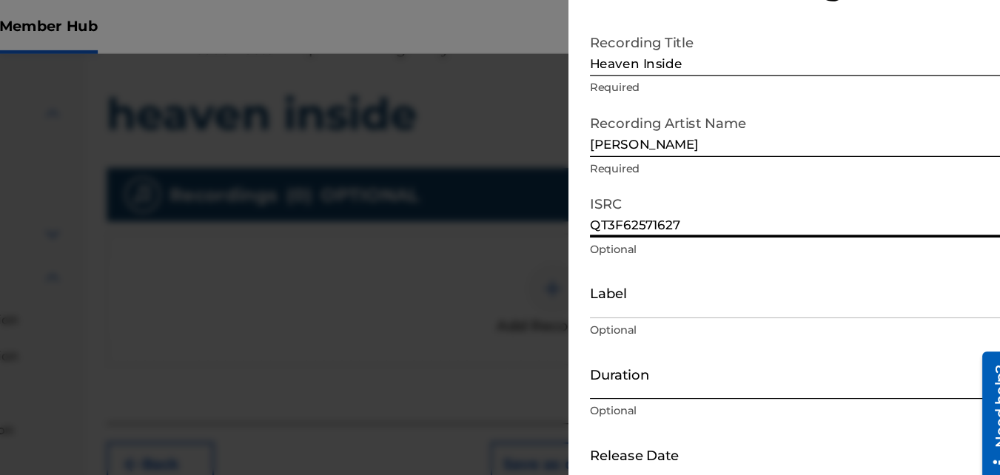
type input "QT3F62571627"
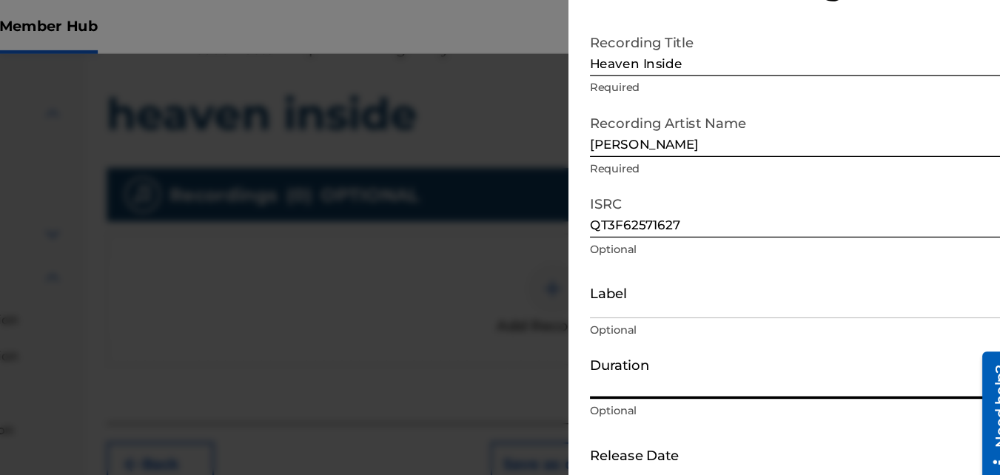
click at [717, 321] on input "Duration" at bounding box center [818, 308] width 344 height 42
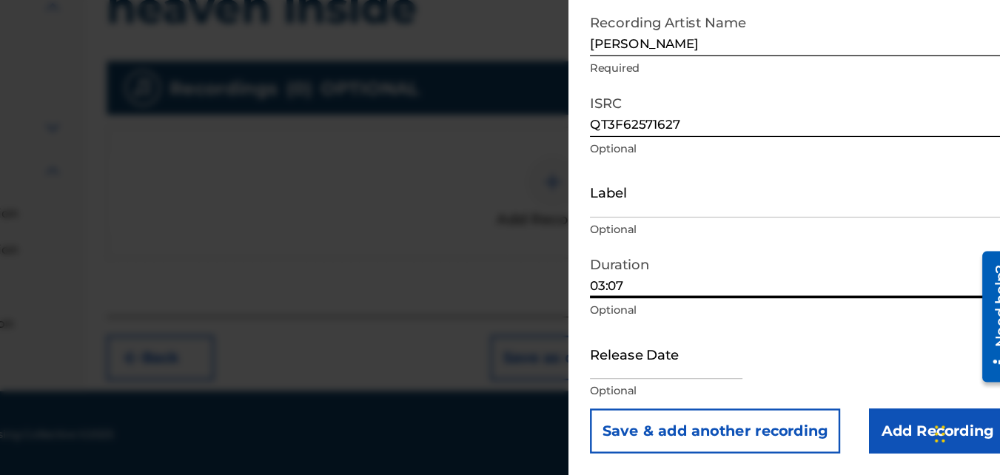
scroll to position [318, 0]
type input "03:07"
click at [661, 392] on input "text" at bounding box center [709, 375] width 126 height 42
select select "9"
select select "2025"
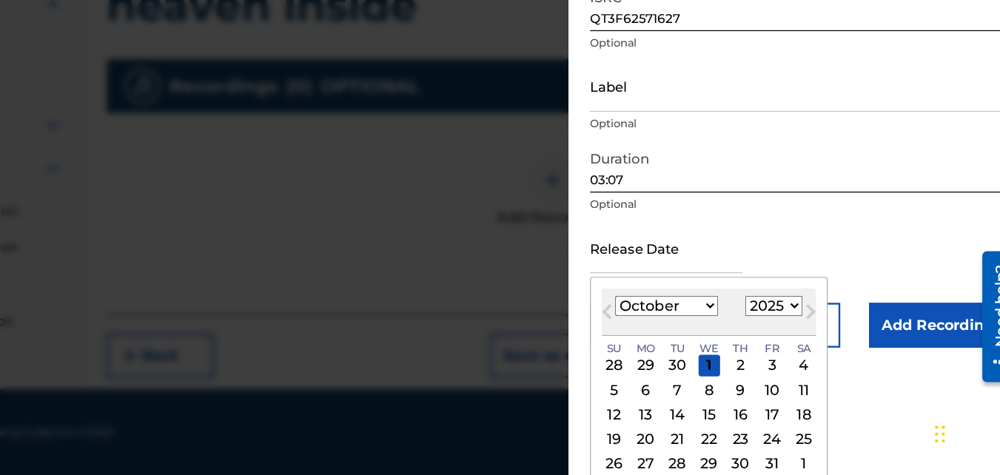
scroll to position [184, 0]
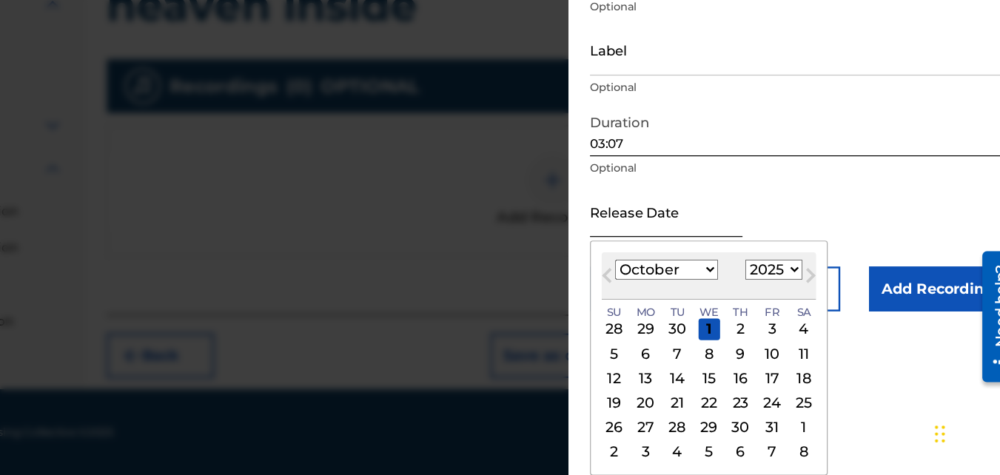
click at [691, 379] on div "6" at bounding box center [692, 375] width 18 height 18
type input "[DATE]"
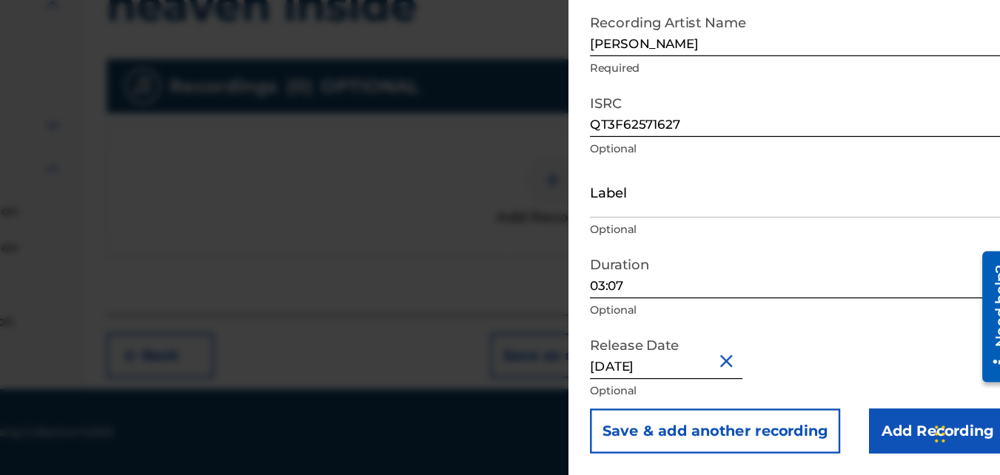
scroll to position [66, 0]
click at [906, 386] on div "Release Date [DATE] Optional" at bounding box center [818, 387] width 344 height 67
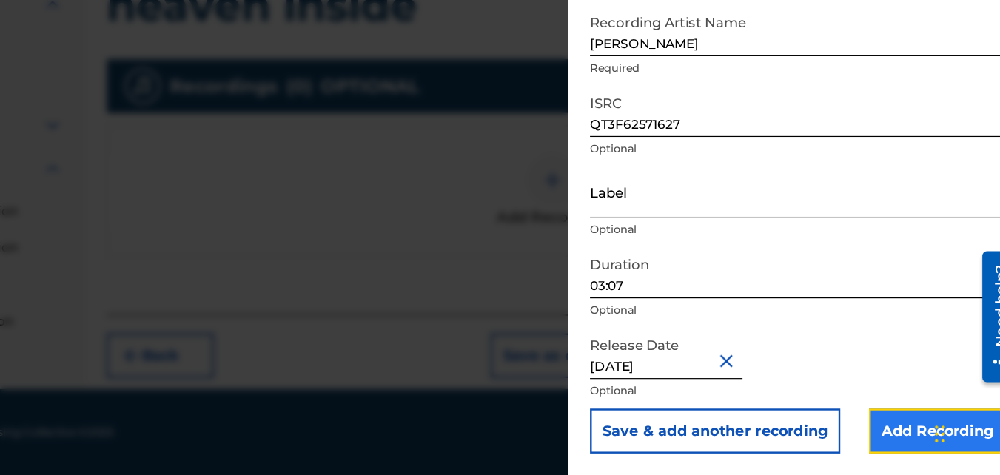
click at [889, 444] on input "Add Recording" at bounding box center [933, 439] width 113 height 37
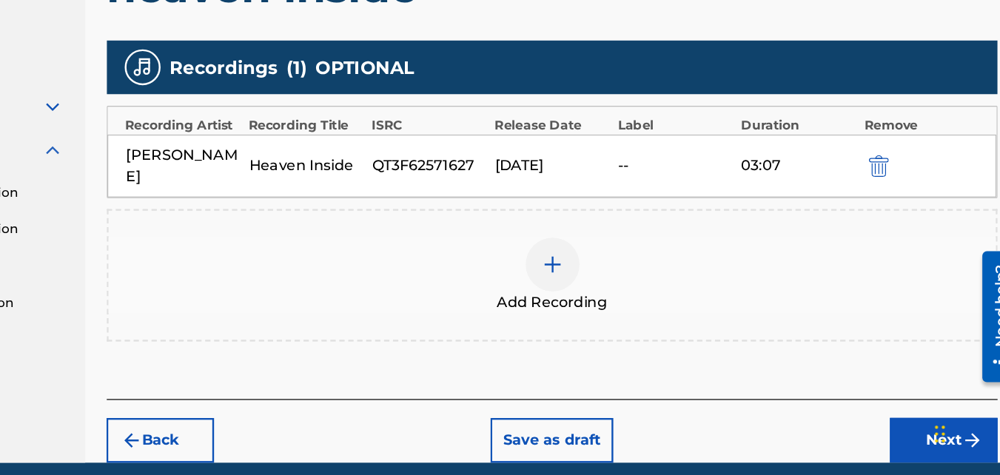
scroll to position [376, 0]
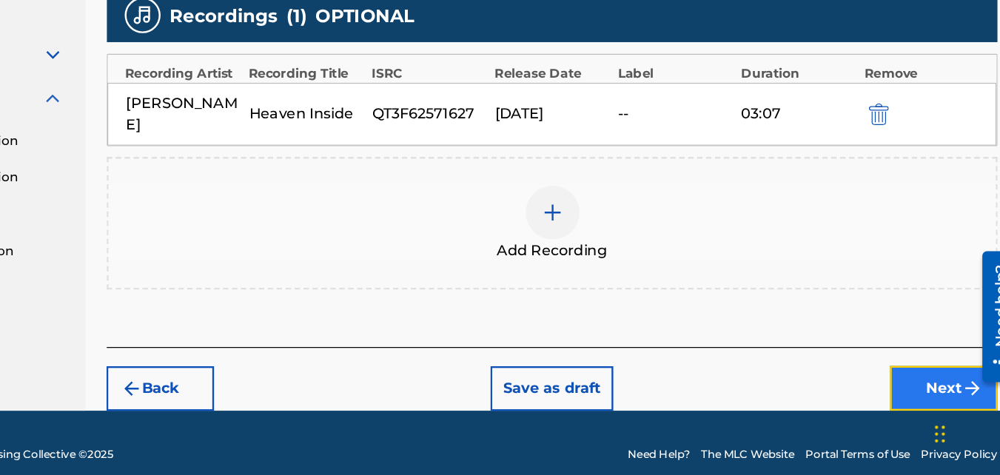
click at [918, 385] on button "Next" at bounding box center [938, 403] width 89 height 37
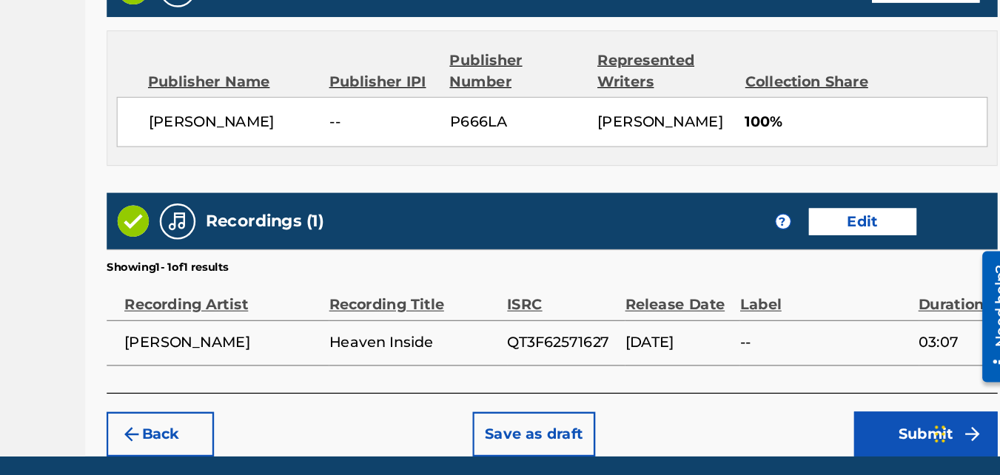
scroll to position [794, 0]
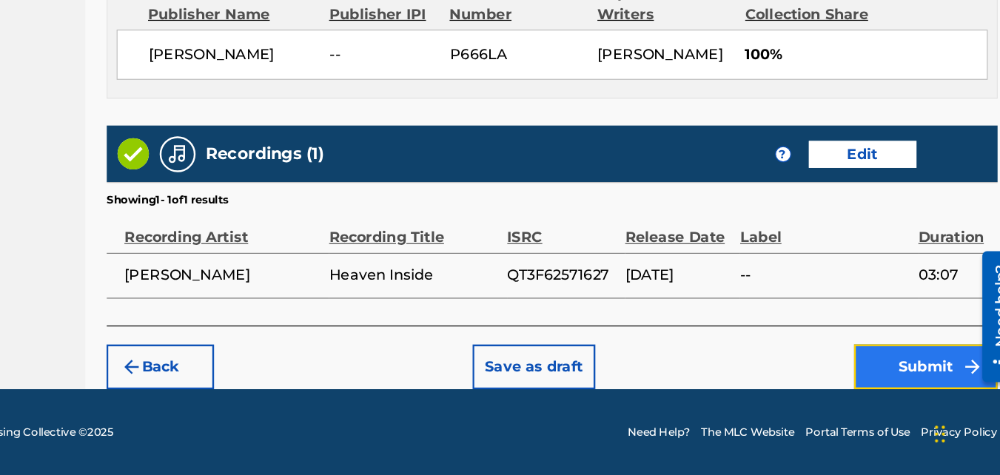
click at [882, 378] on button "Submit" at bounding box center [923, 385] width 118 height 37
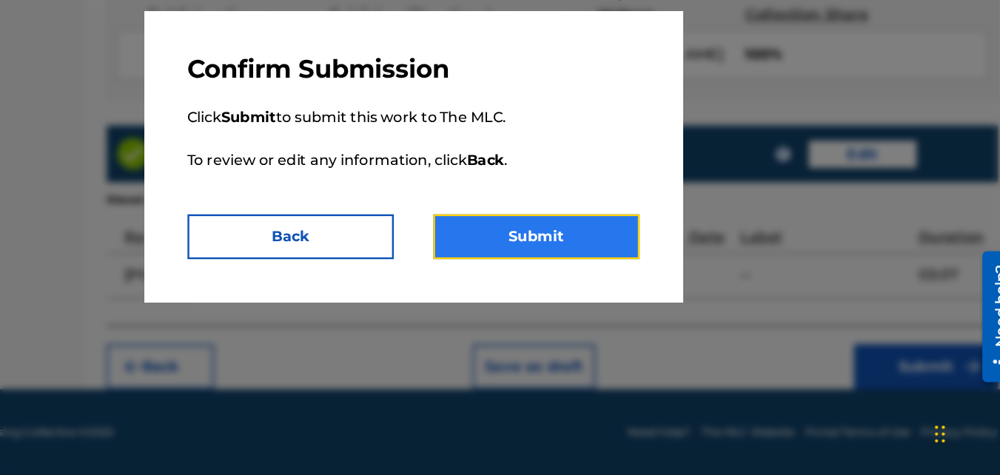
click at [574, 282] on button "Submit" at bounding box center [602, 278] width 170 height 37
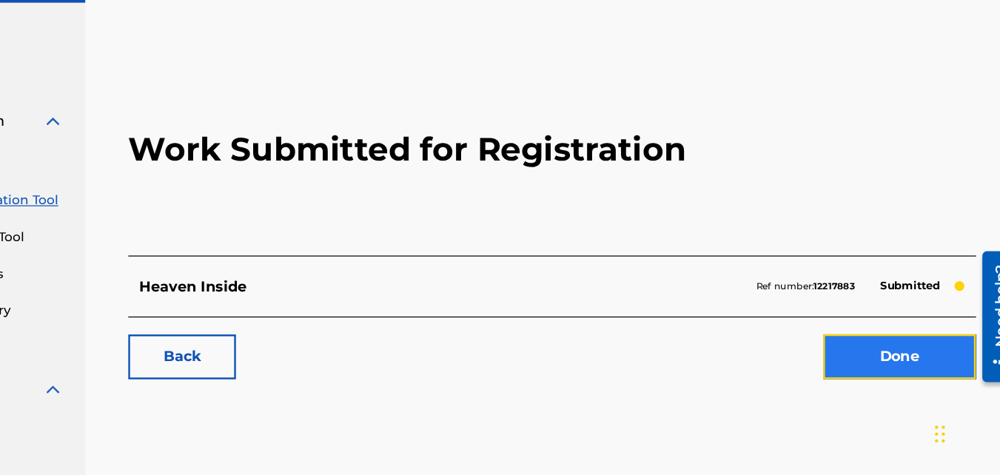
click at [898, 386] on link "Done" at bounding box center [902, 377] width 126 height 37
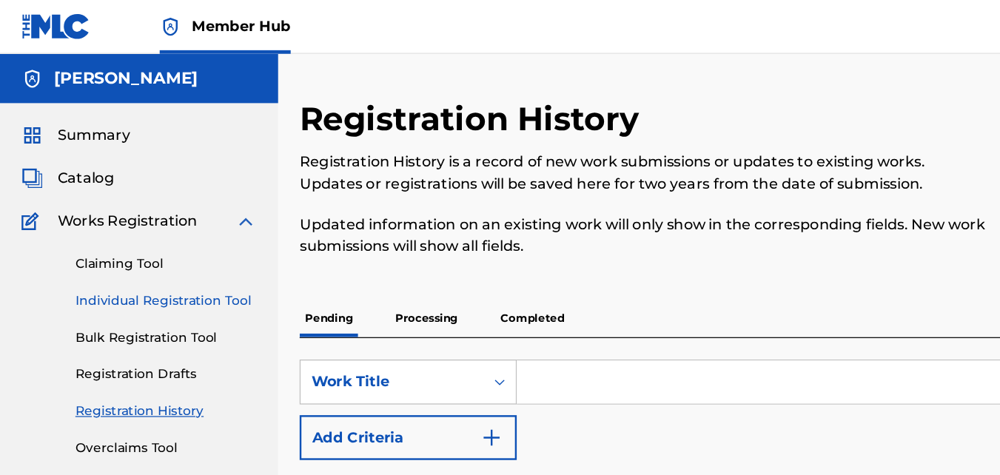
click at [125, 248] on link "Individual Registration Tool" at bounding box center [137, 249] width 150 height 16
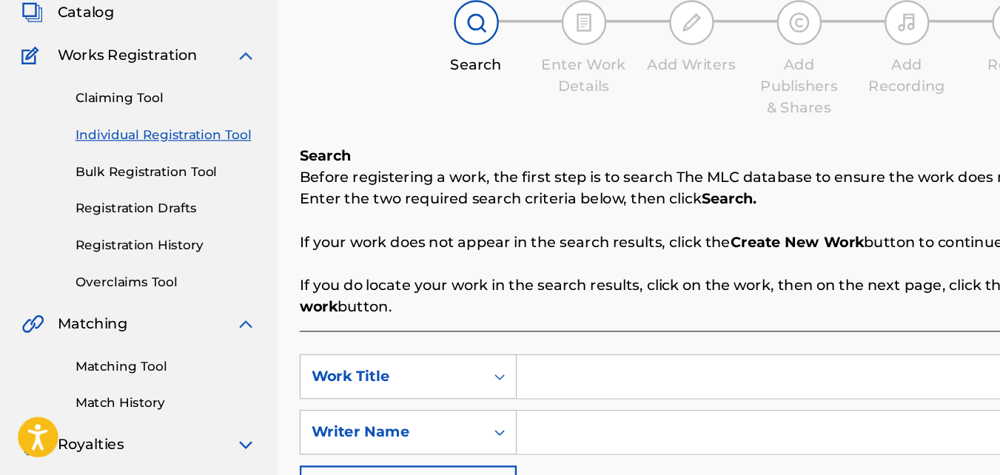
scroll to position [184, 0]
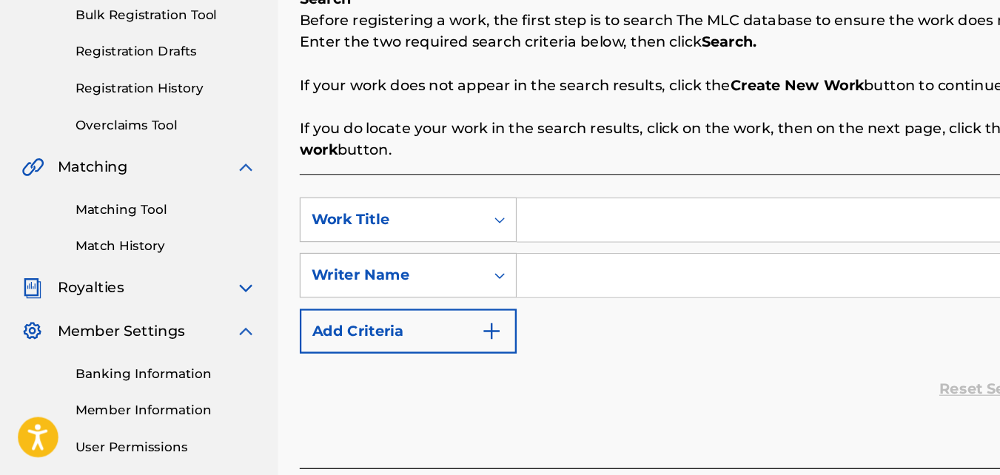
click at [474, 263] on input "Search Form" at bounding box center [703, 265] width 555 height 36
type input "no pointed fingers"
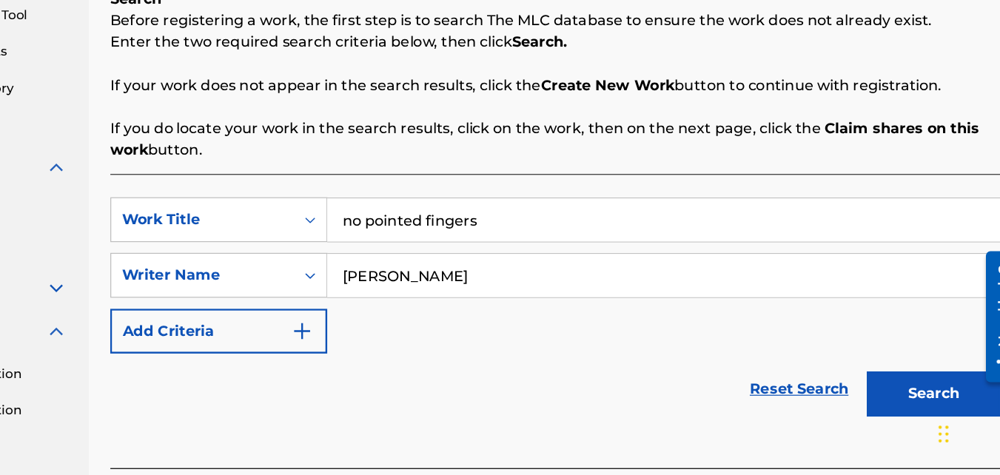
type input "[PERSON_NAME]"
click at [871, 389] on button "Search" at bounding box center [926, 407] width 111 height 37
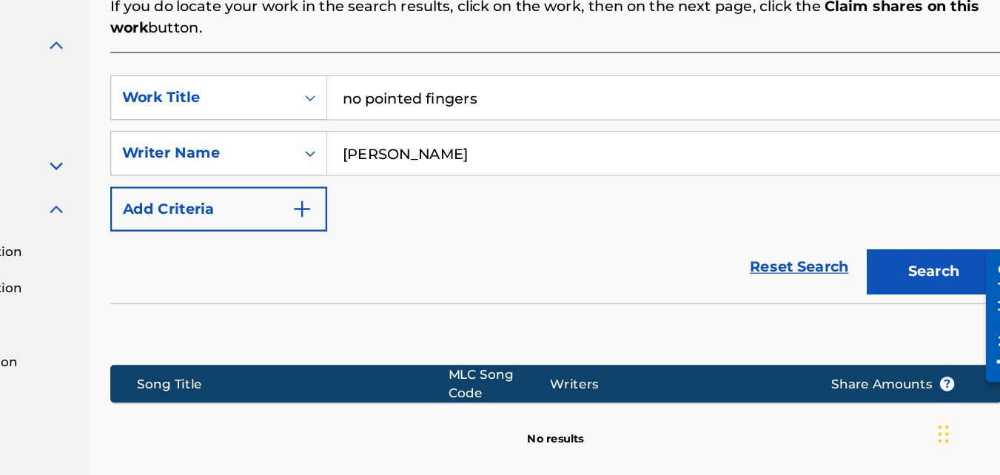
scroll to position [367, 0]
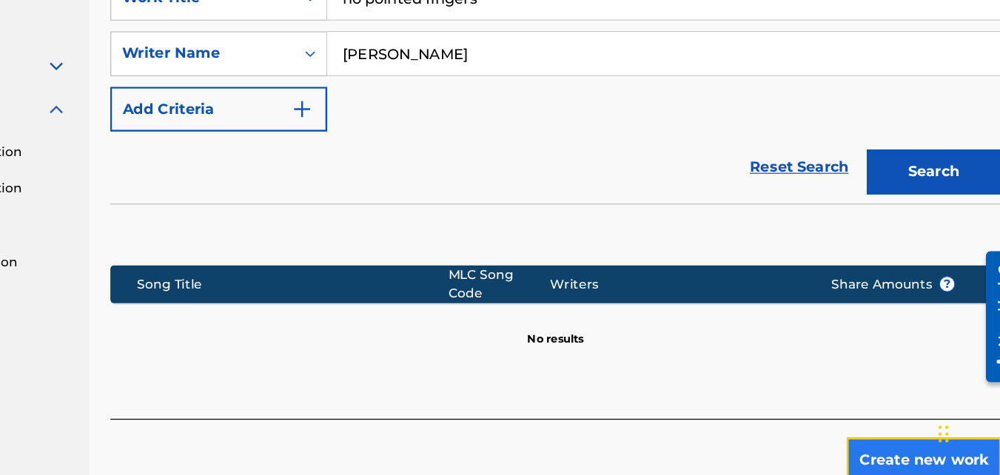
click at [907, 452] on button "Create new work" at bounding box center [918, 462] width 127 height 37
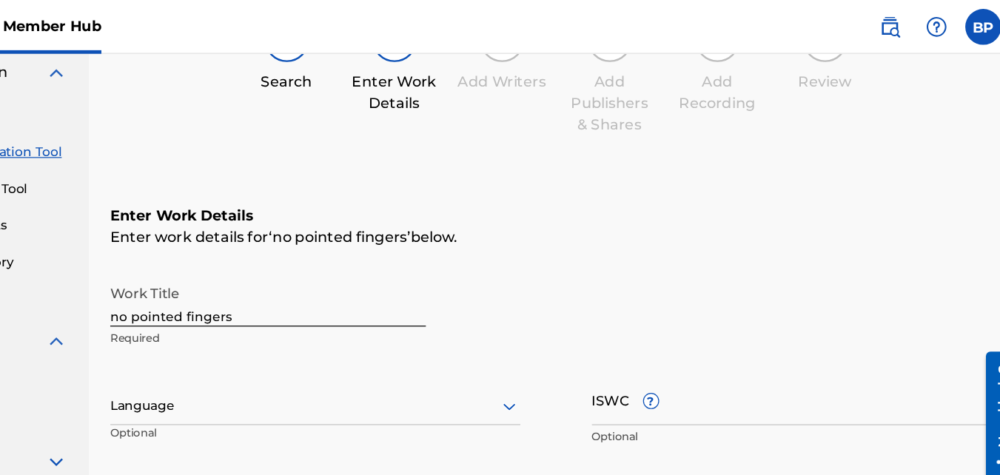
scroll to position [122, 0]
click at [304, 335] on div at bounding box center [416, 336] width 338 height 19
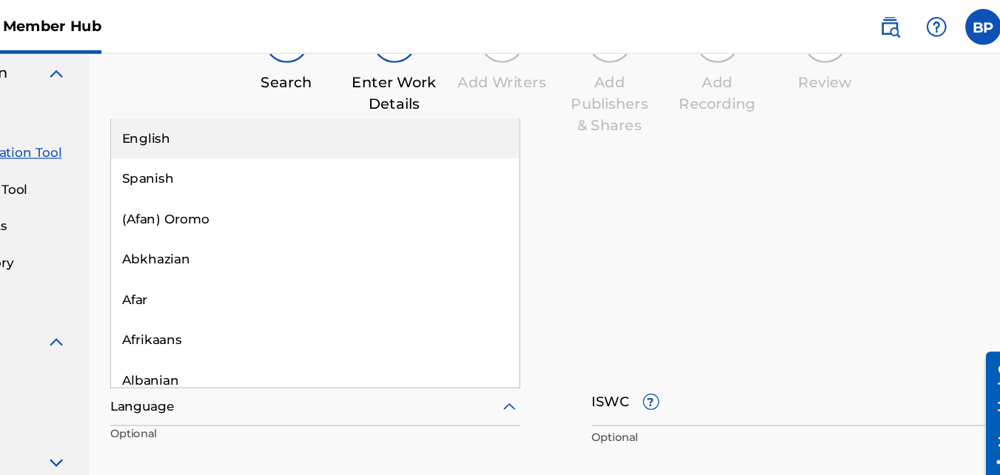
click at [299, 116] on div "English" at bounding box center [416, 114] width 337 height 33
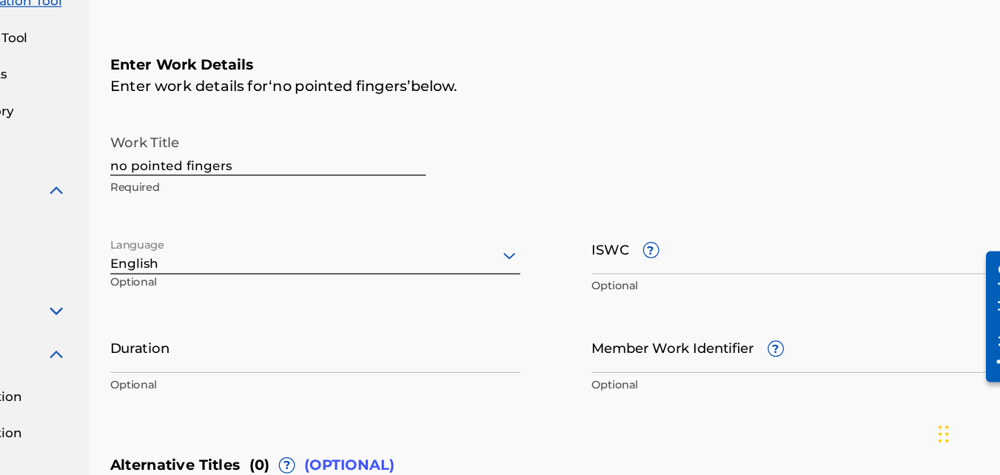
scroll to position [184, 0]
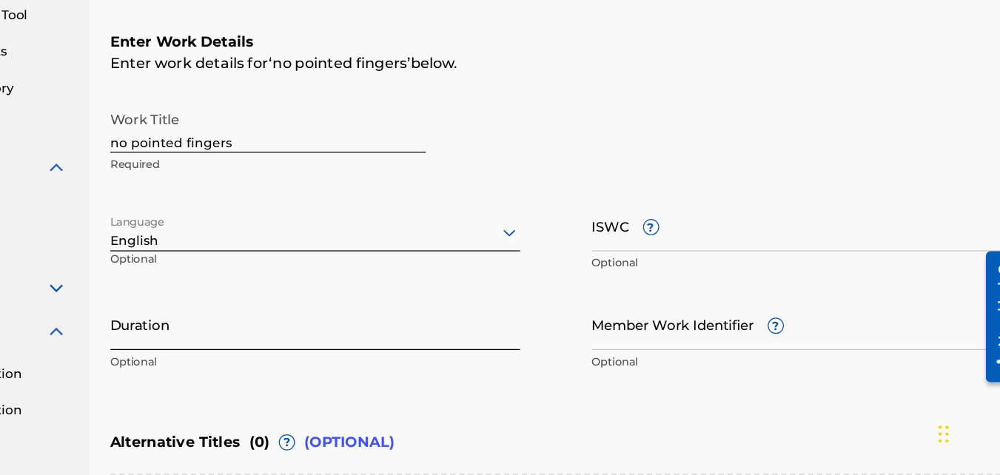
click at [248, 355] on input "Duration" at bounding box center [416, 350] width 338 height 42
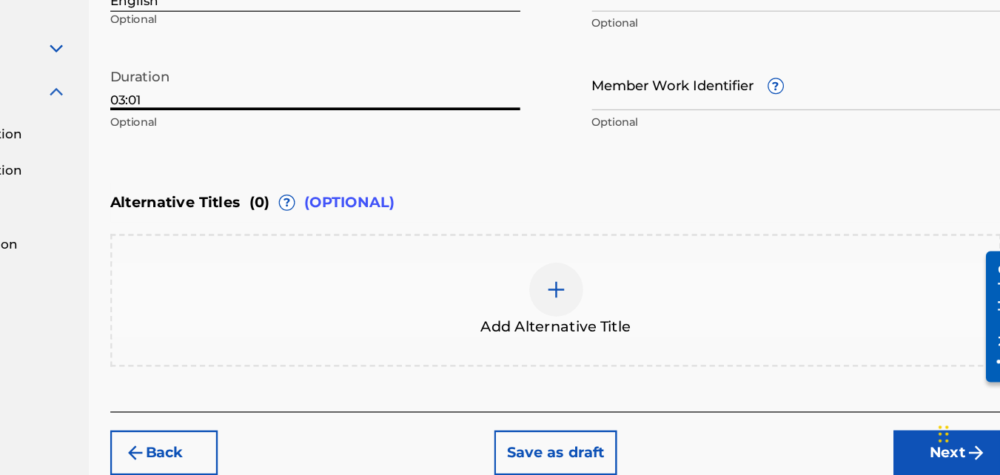
scroll to position [428, 0]
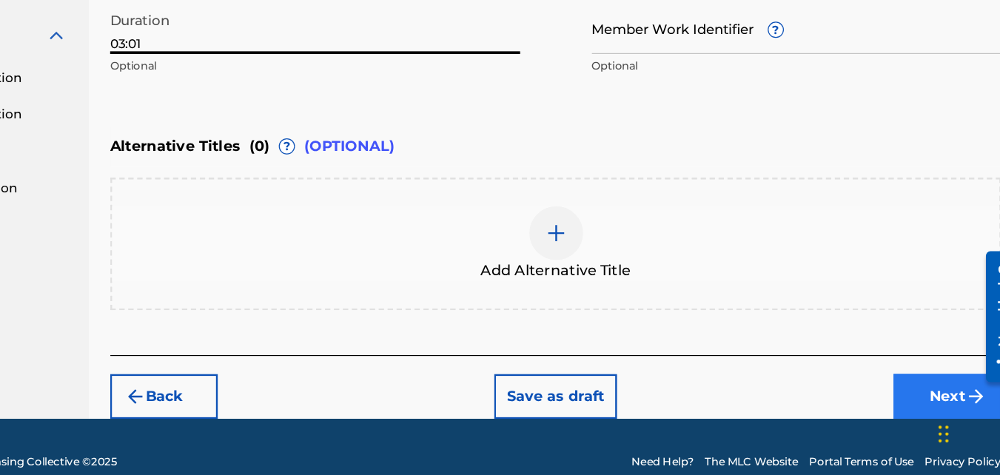
type input "03:01"
click at [923, 409] on button "Next" at bounding box center [938, 410] width 89 height 37
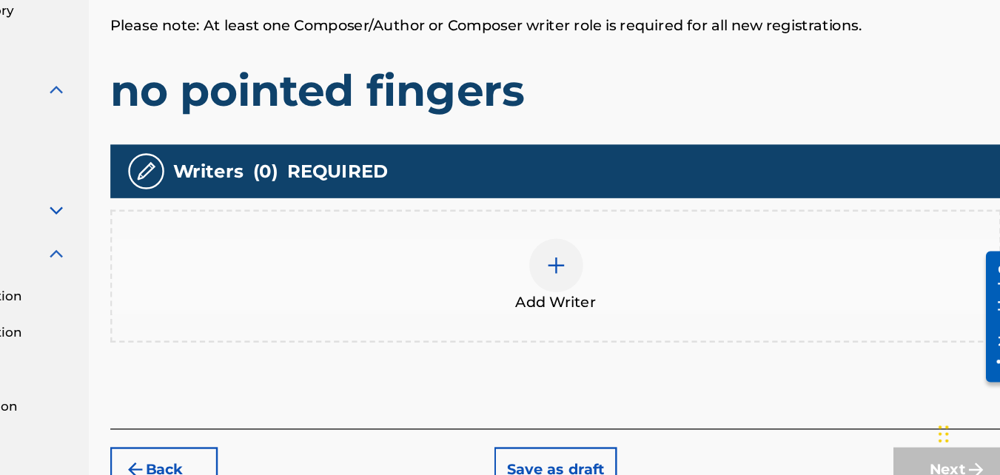
scroll to position [250, 0]
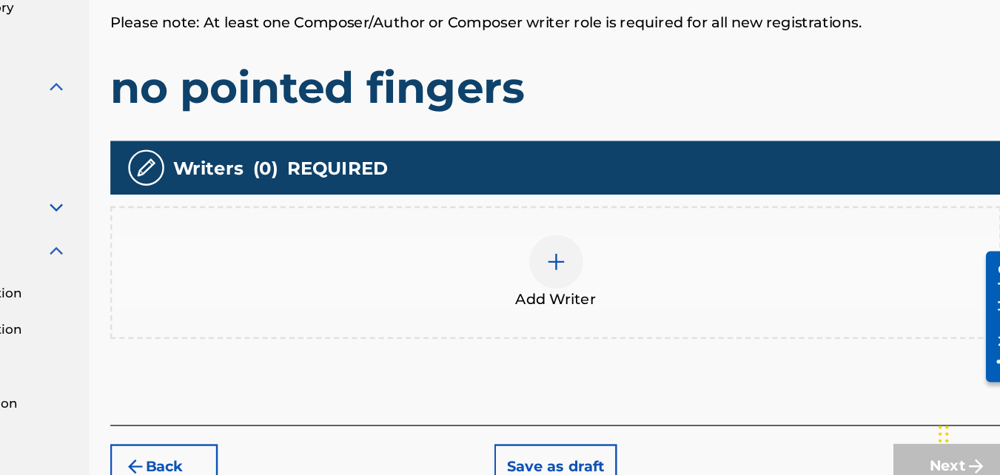
click at [606, 301] on div at bounding box center [615, 299] width 44 height 44
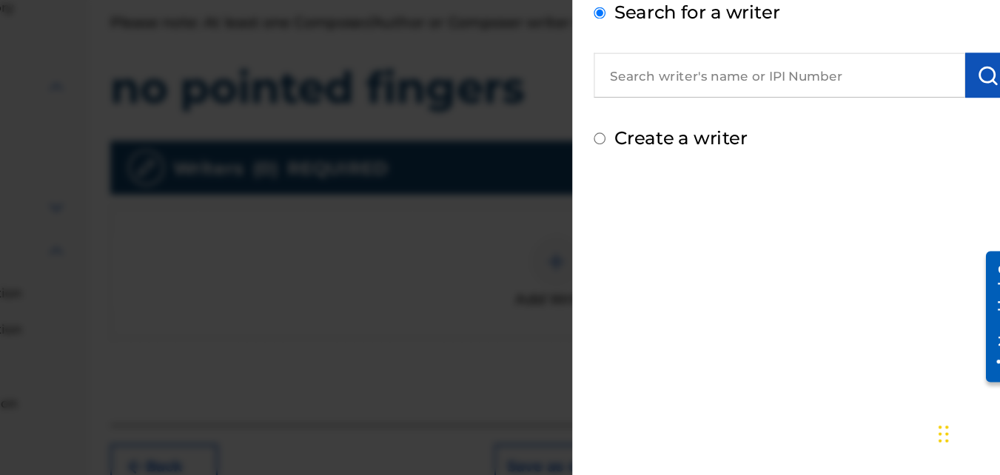
click at [865, 154] on input "text" at bounding box center [799, 145] width 307 height 37
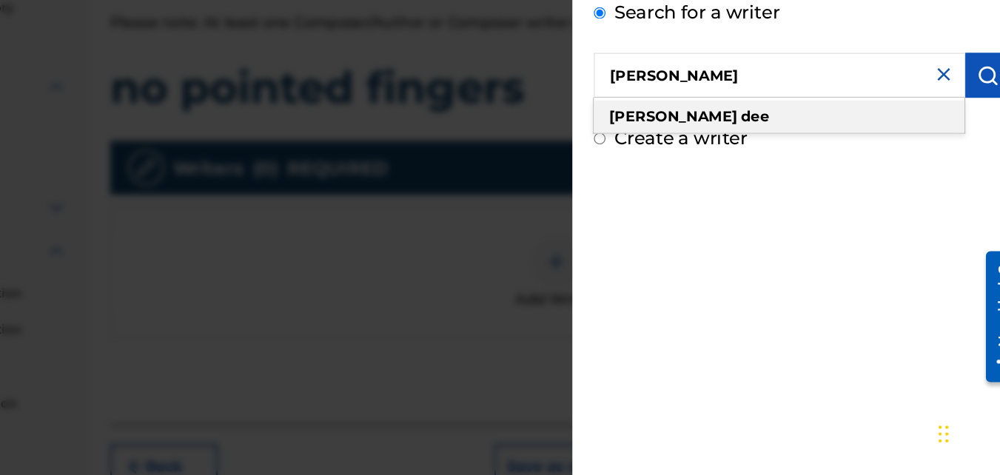
type input "[PERSON_NAME]"
click at [701, 173] on strong "[PERSON_NAME]" at bounding box center [712, 179] width 106 height 14
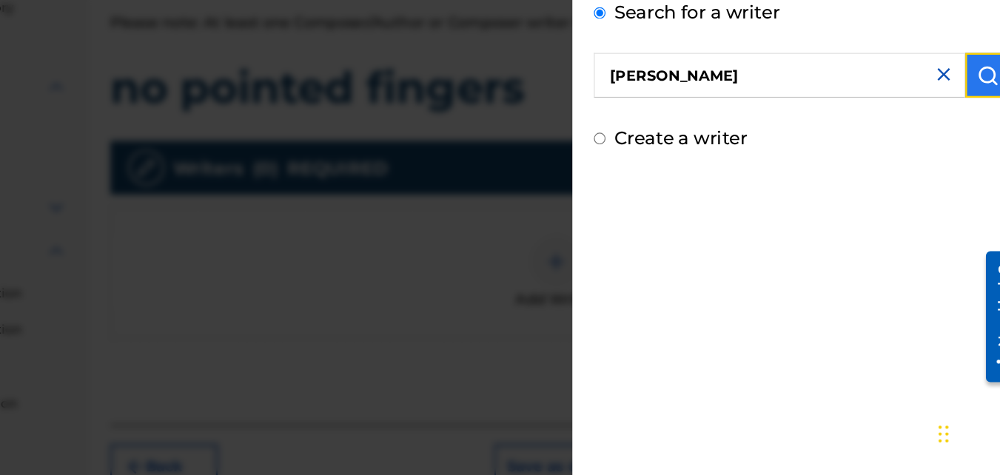
click at [971, 139] on img "submit" at bounding box center [972, 145] width 18 height 18
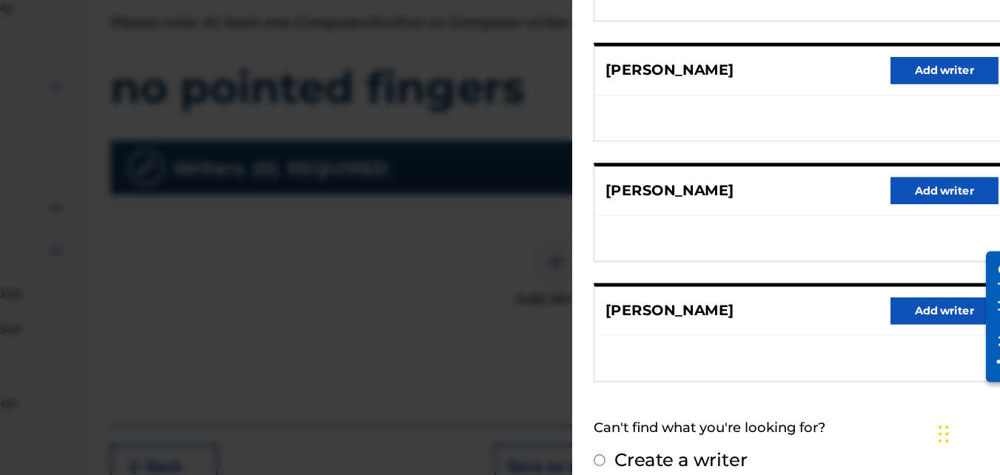
scroll to position [292, 0]
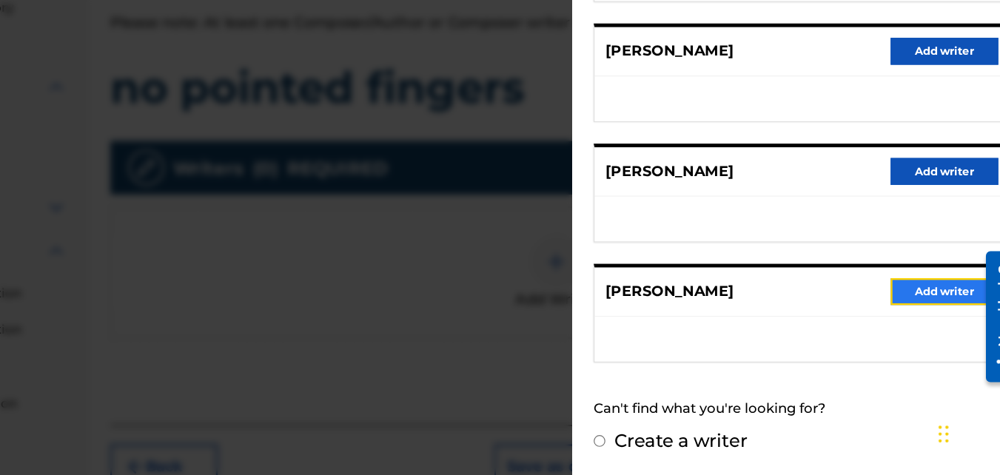
click at [923, 315] on button "Add writer" at bounding box center [935, 323] width 89 height 22
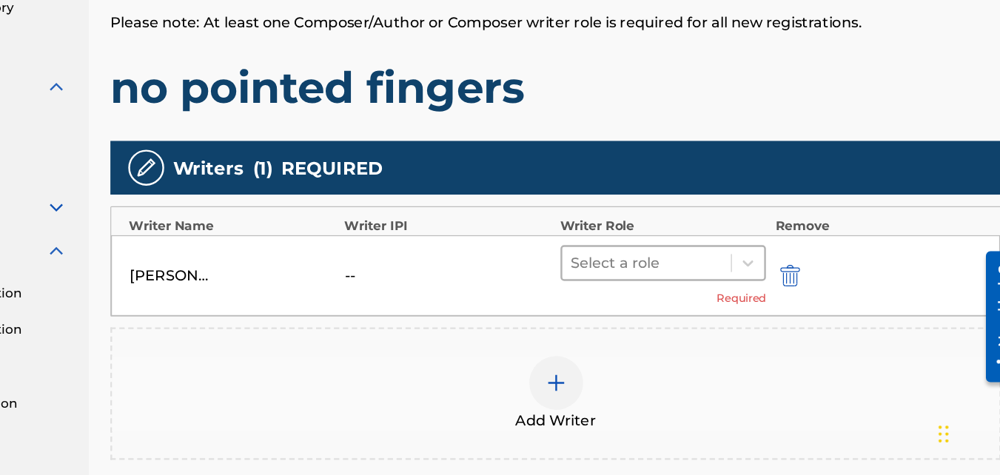
click at [701, 303] on div at bounding box center [690, 300] width 125 height 21
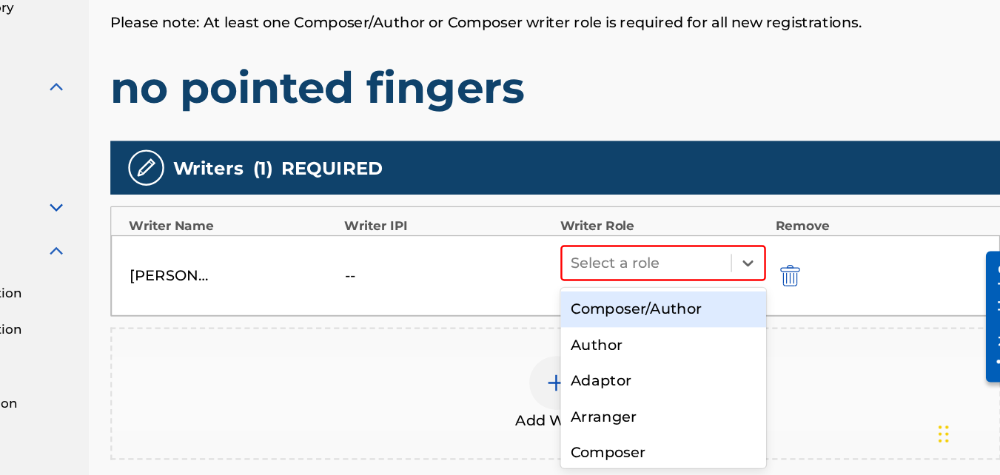
click at [683, 338] on div "Composer/Author" at bounding box center [704, 339] width 170 height 30
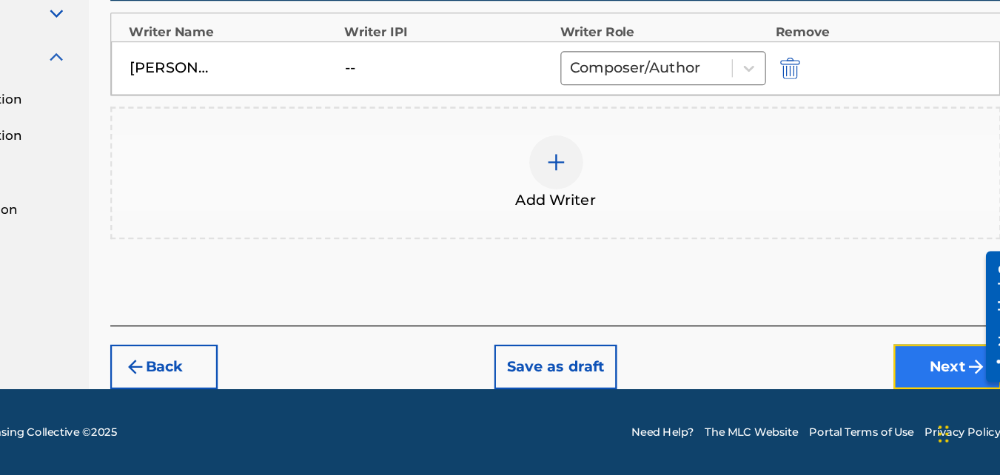
click at [920, 395] on button "Next" at bounding box center [938, 385] width 89 height 37
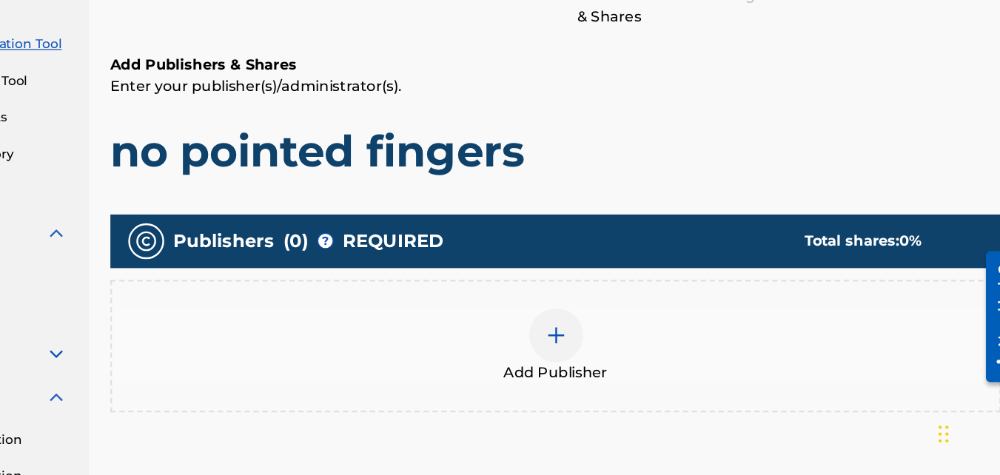
scroll to position [67, 0]
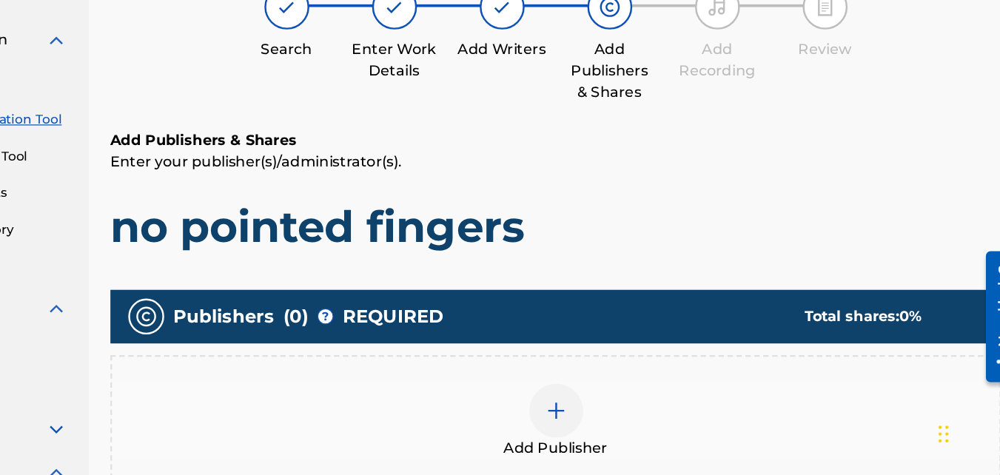
click at [620, 431] on div at bounding box center [615, 422] width 44 height 44
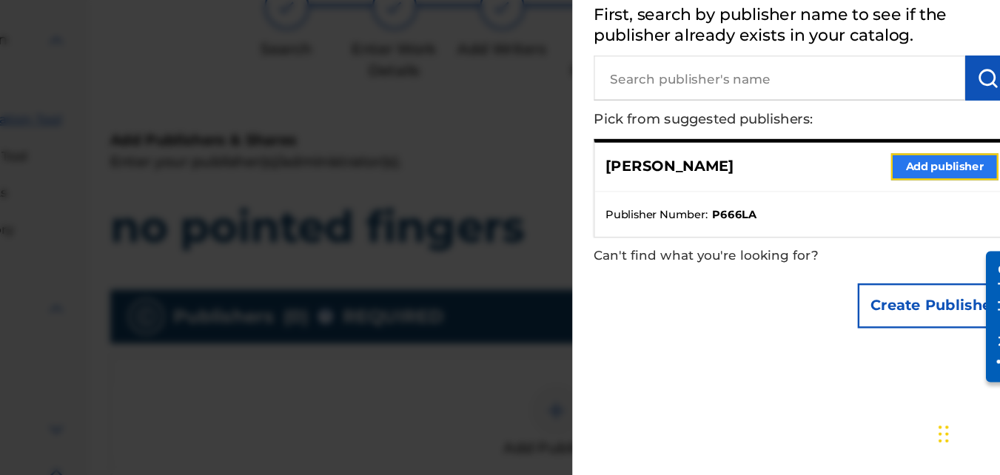
click at [900, 218] on button "Add publisher" at bounding box center [935, 221] width 89 height 22
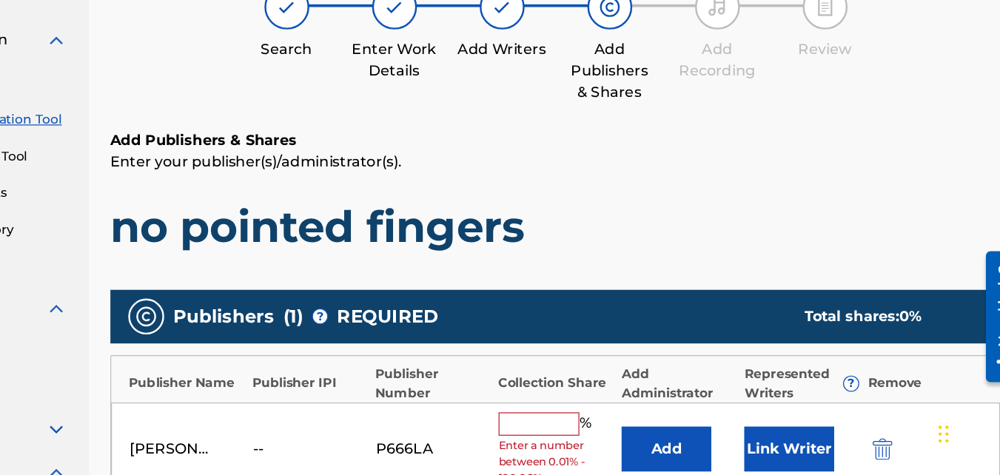
click at [600, 429] on input "text" at bounding box center [601, 433] width 67 height 19
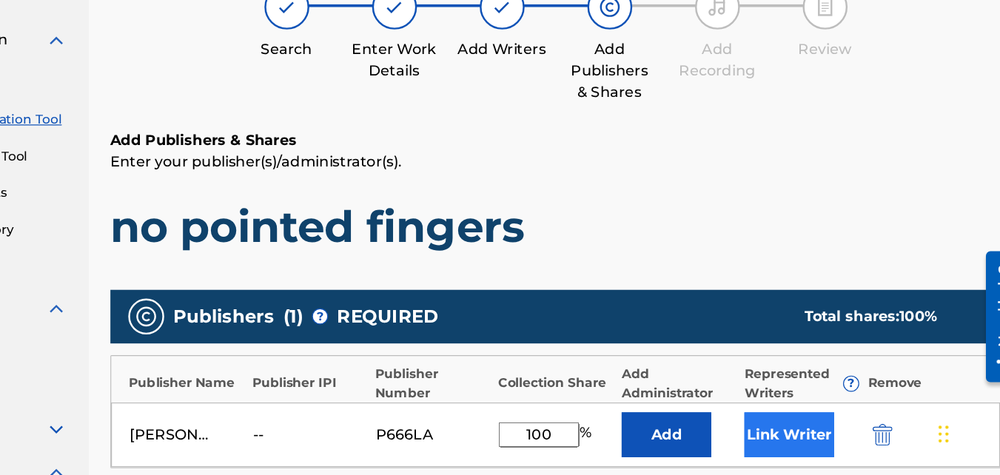
type input "100"
click at [785, 444] on button "Link Writer" at bounding box center [808, 442] width 74 height 37
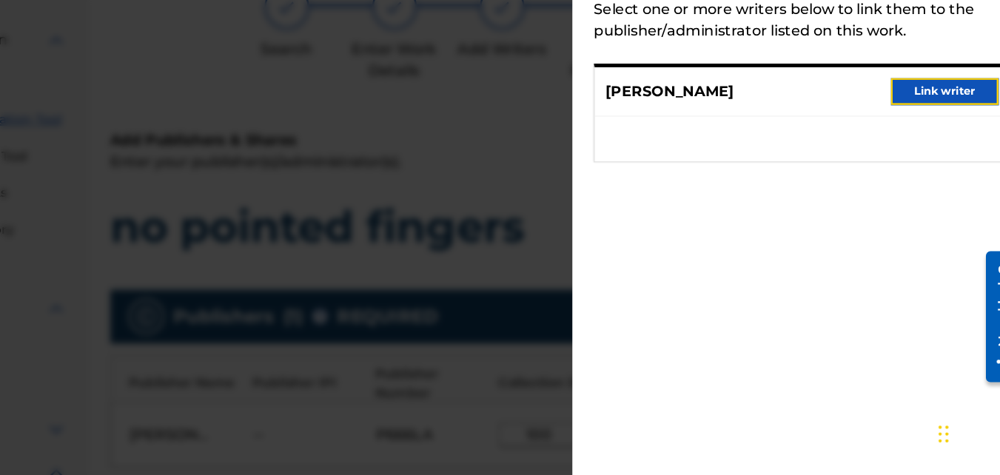
click at [926, 155] on button "Link writer" at bounding box center [935, 158] width 89 height 22
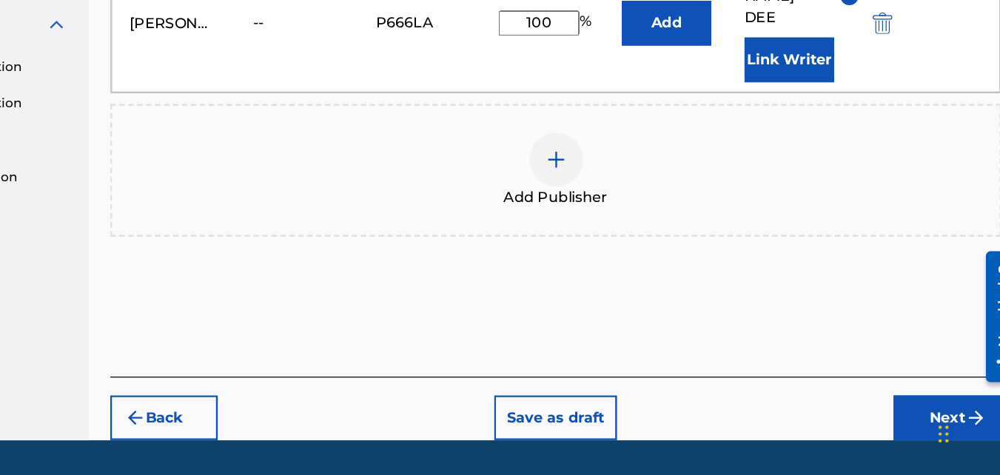
scroll to position [461, 0]
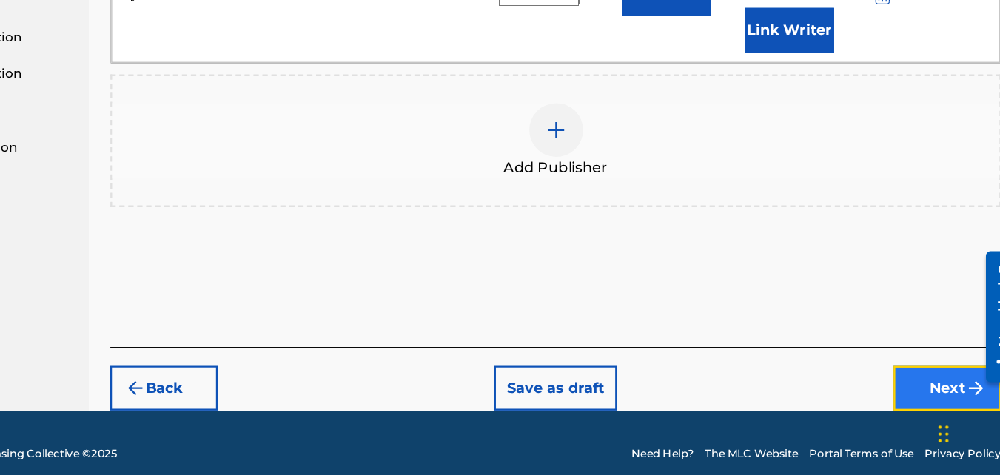
click at [937, 385] on button "Next" at bounding box center [938, 403] width 89 height 37
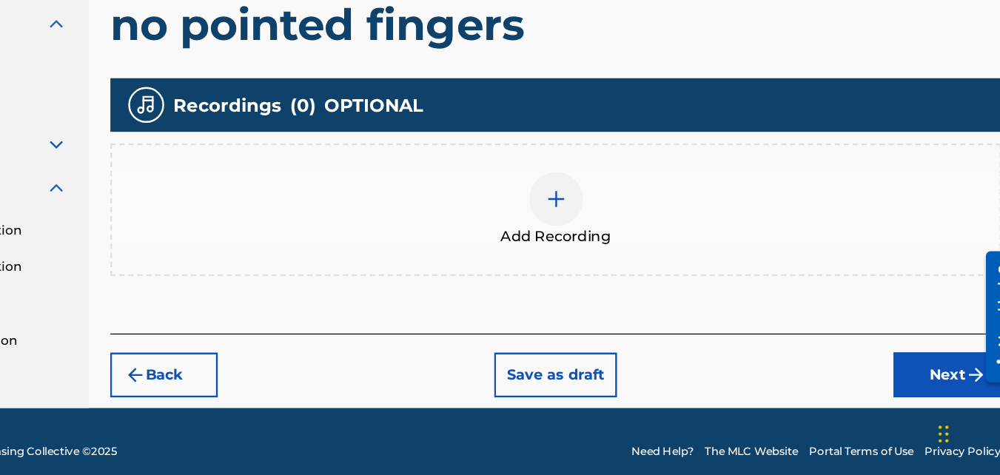
scroll to position [311, 0]
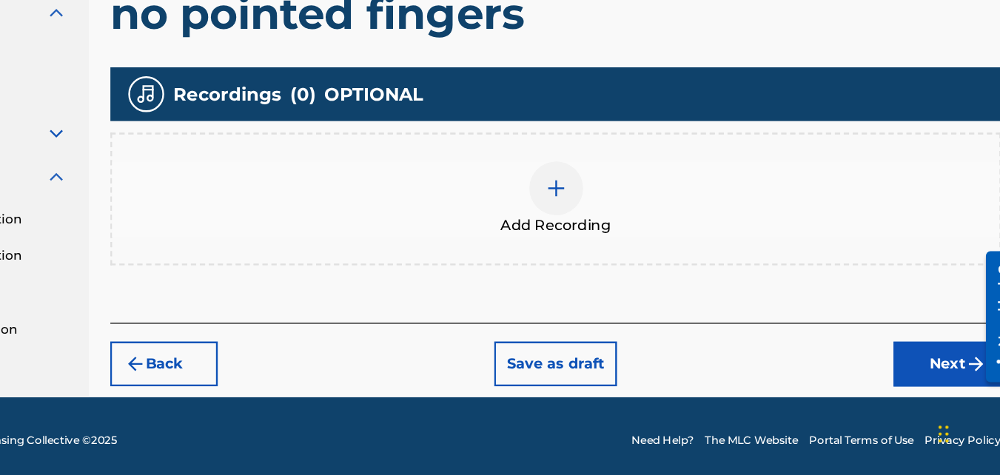
click at [641, 241] on div "Add Recording" at bounding box center [615, 247] width 732 height 62
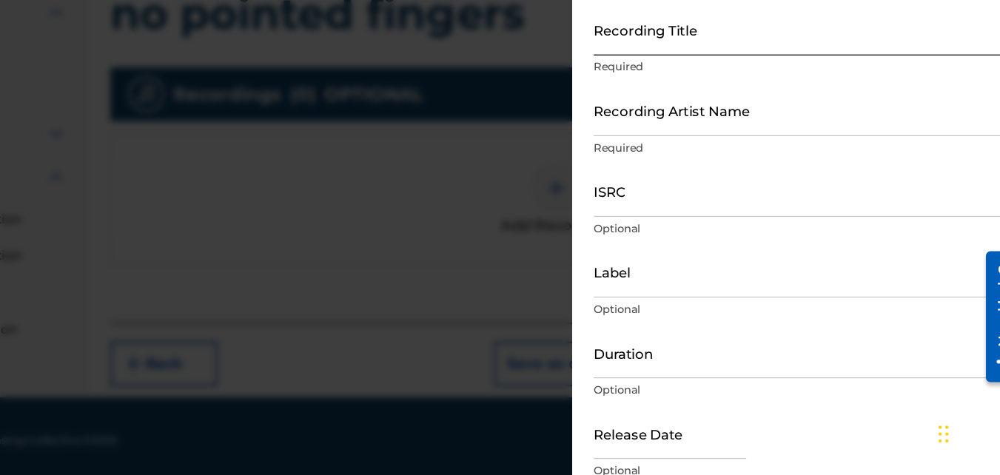
click at [774, 118] on input "Recording Title" at bounding box center [818, 108] width 344 height 42
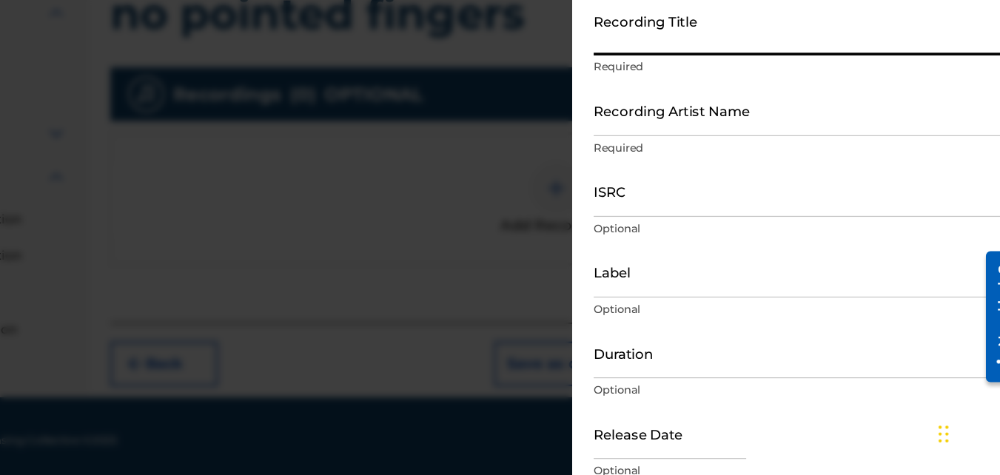
type input "c"
click at [777, 119] on input "c" at bounding box center [818, 108] width 344 height 42
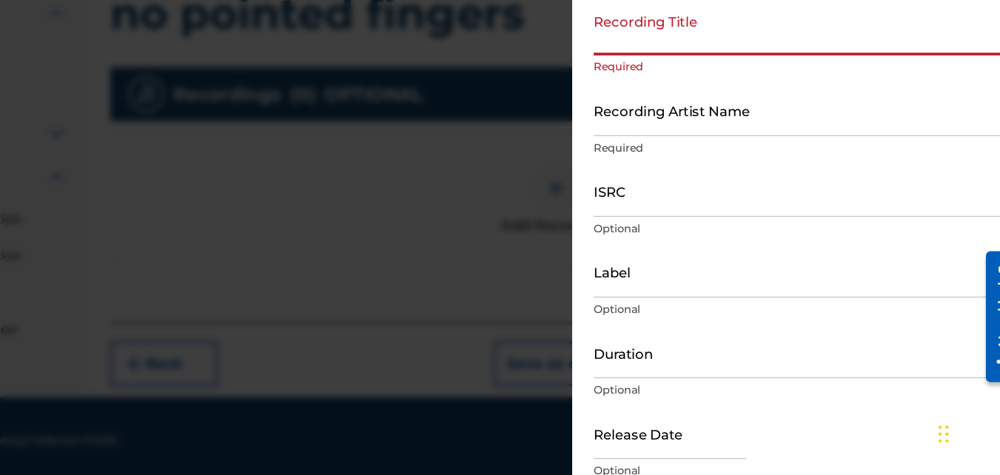
click at [777, 119] on input "Recording Title" at bounding box center [818, 108] width 344 height 42
drag, startPoint x: 777, startPoint y: 119, endPoint x: 797, endPoint y: 160, distance: 45.7
click at [797, 160] on form "Recording Title Required Recording Artist Name Required ISRC Optional Label Opt…" at bounding box center [818, 305] width 344 height 437
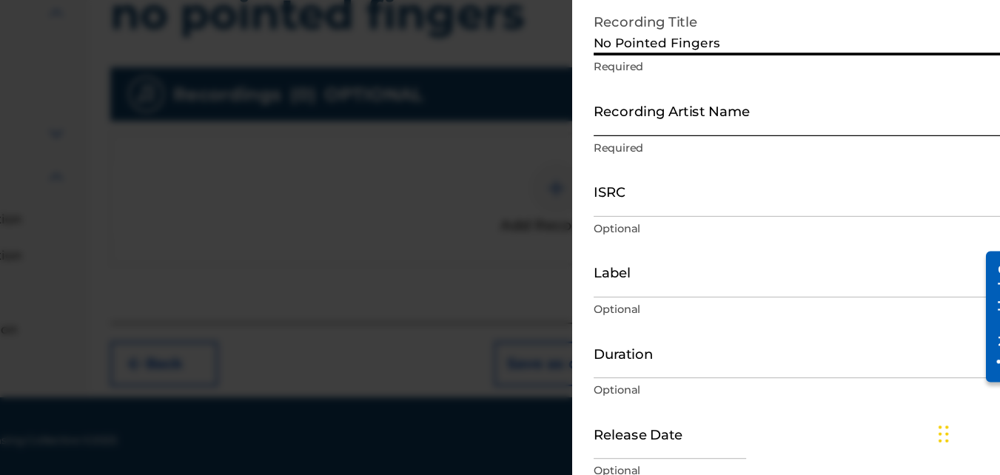
type input "No Pointed Fingers"
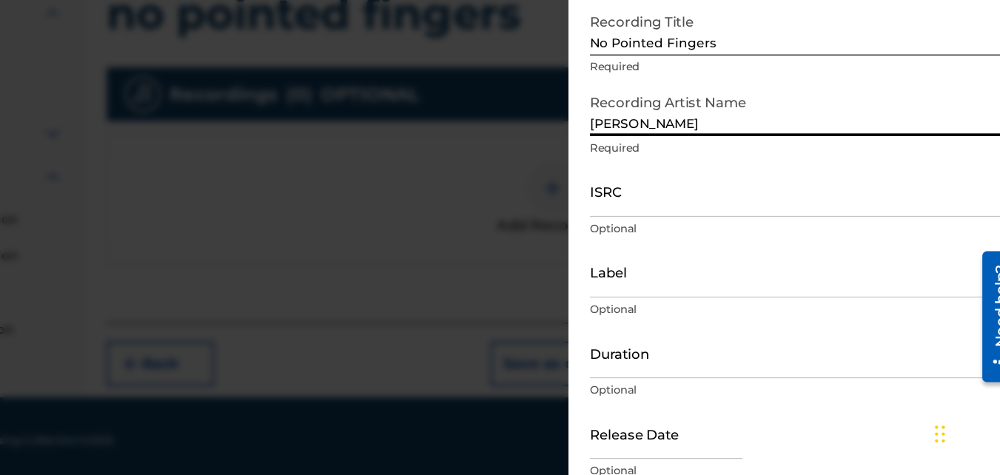
type input "[PERSON_NAME]"
type input "03:07"
type input "[DATE]"
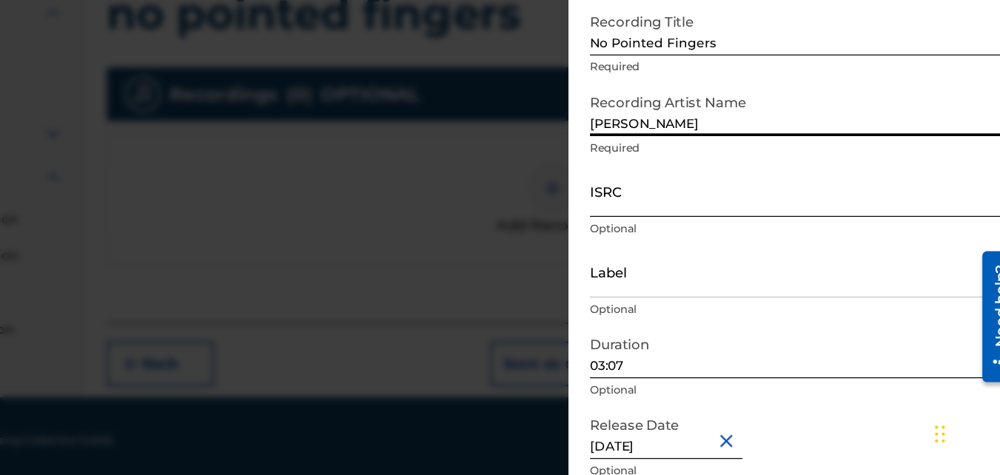
type input "[PERSON_NAME]"
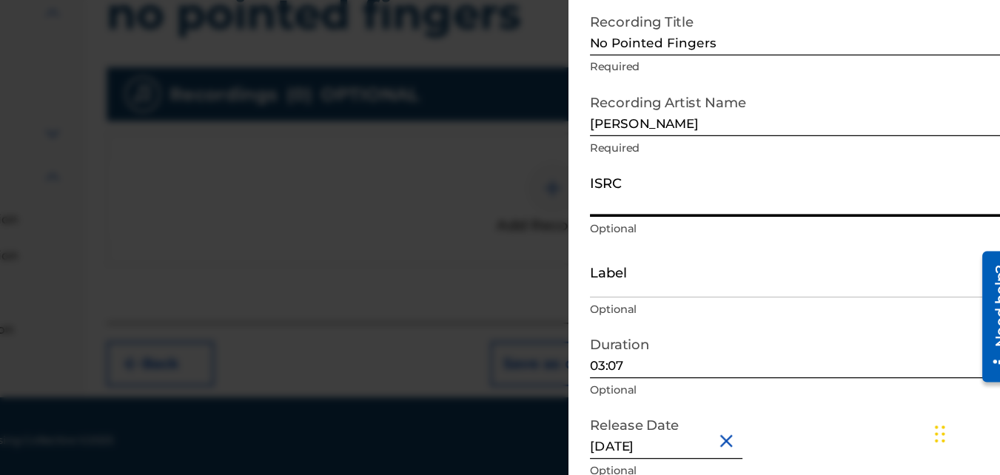
click at [709, 247] on input "ISRC" at bounding box center [818, 241] width 344 height 42
click at [752, 232] on input "ISRC" at bounding box center [818, 241] width 344 height 42
paste input "QT3F62571629"
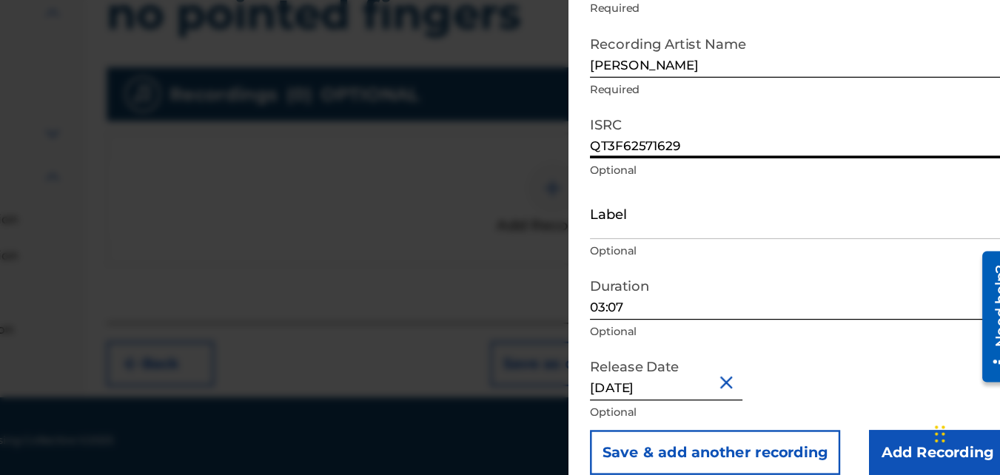
scroll to position [66, 0]
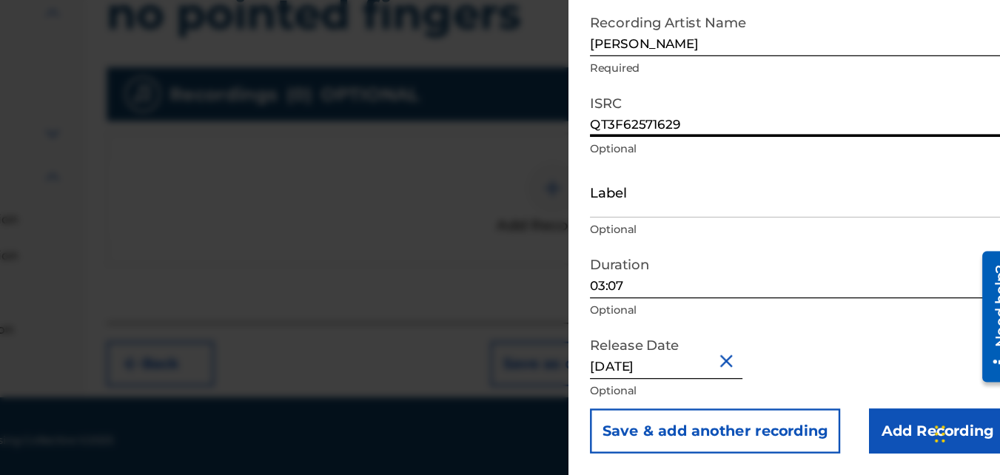
type input "QT3F62571629"
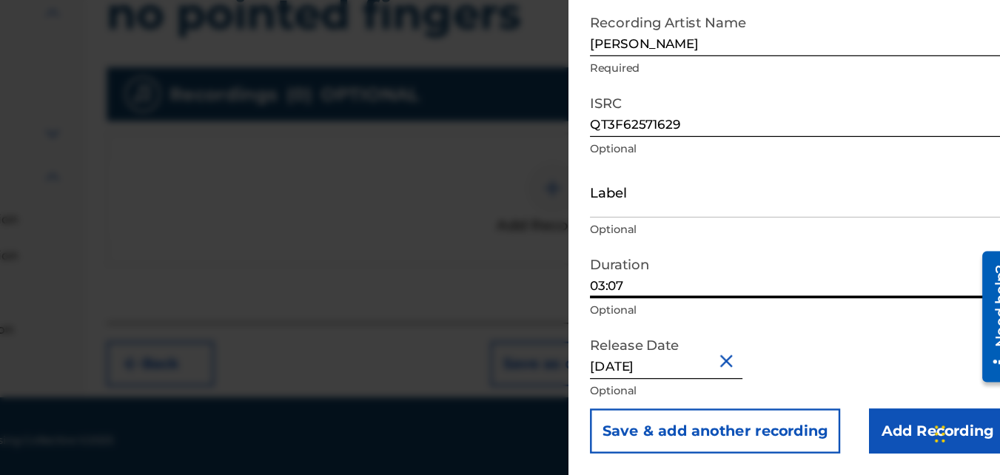
click at [716, 316] on input "03:07" at bounding box center [818, 308] width 344 height 42
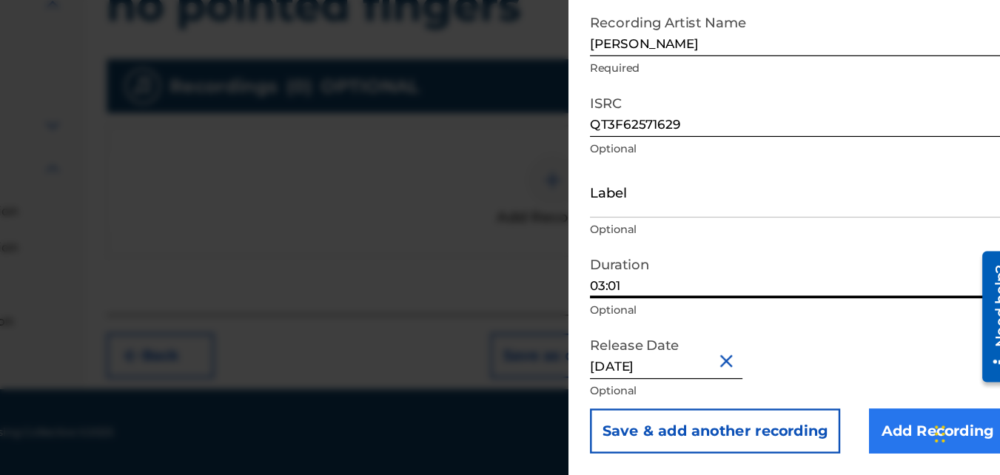
type input "03:01"
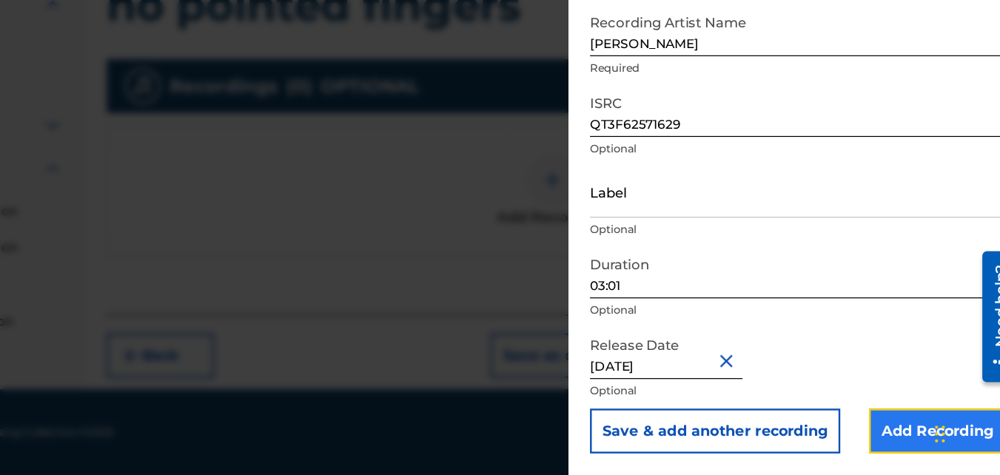
click at [897, 424] on input "Add Recording" at bounding box center [933, 439] width 113 height 37
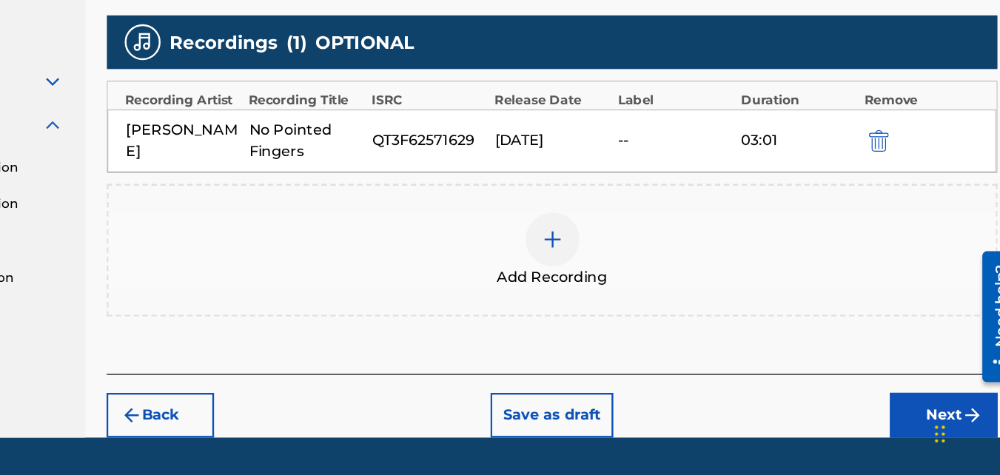
scroll to position [394, 0]
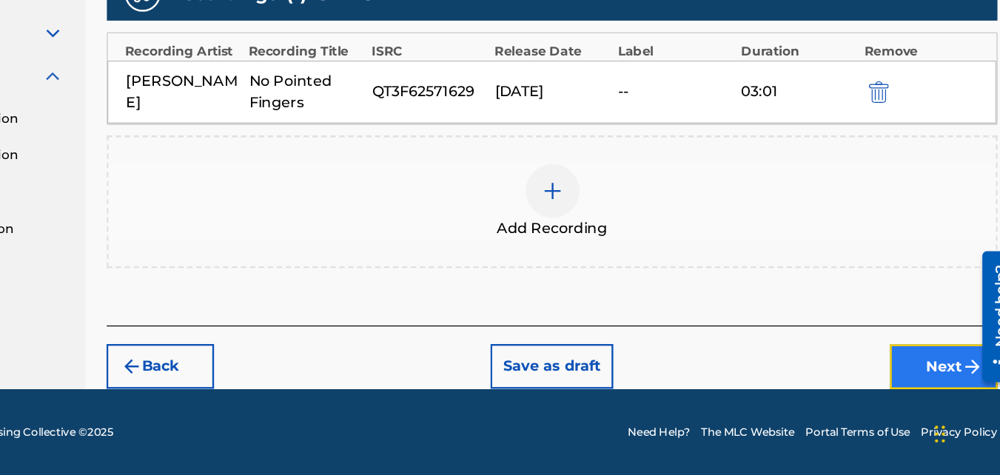
click at [911, 387] on button "Next" at bounding box center [938, 385] width 89 height 37
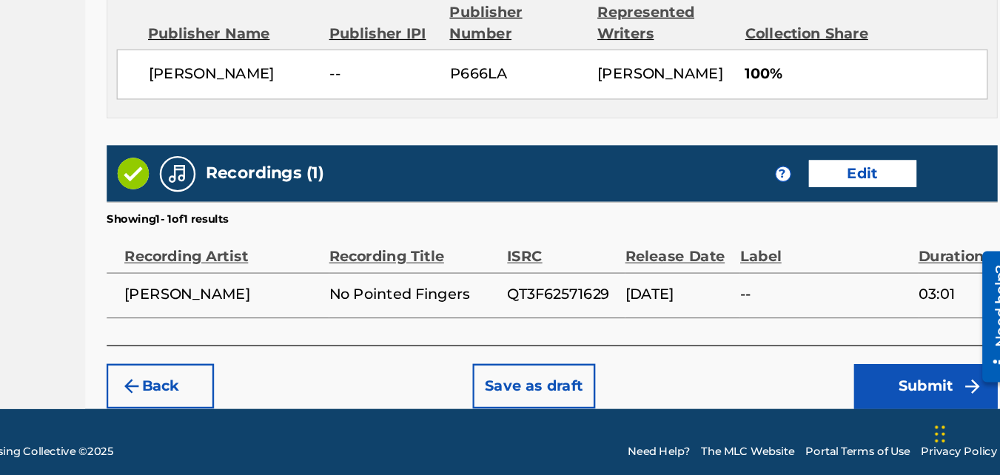
scroll to position [794, 0]
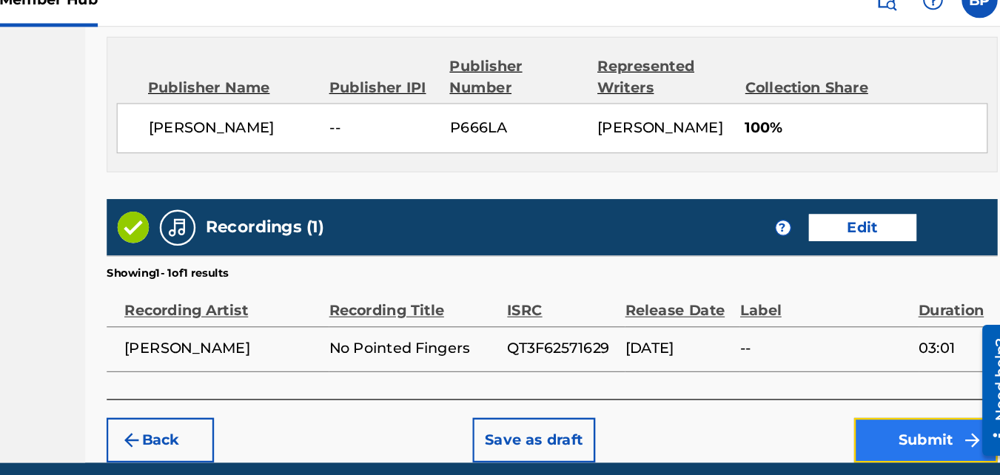
click at [915, 388] on button "Submit" at bounding box center [923, 385] width 118 height 37
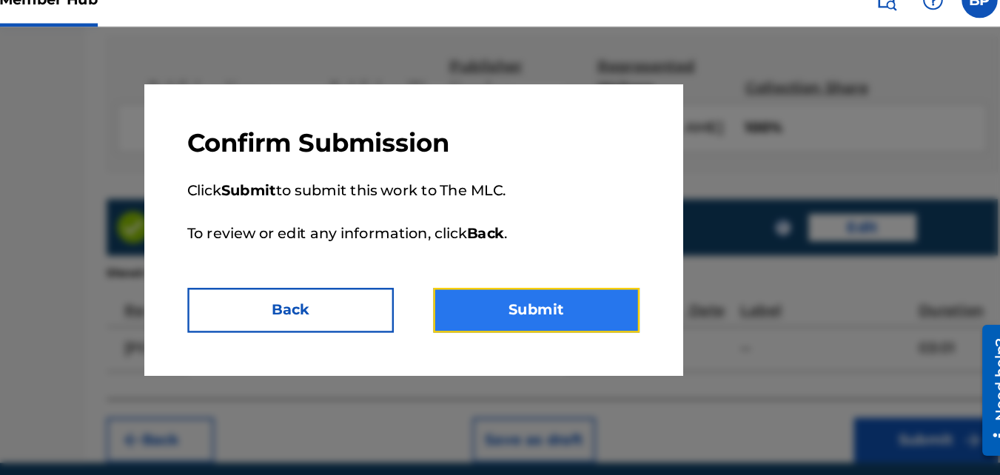
click at [610, 286] on button "Submit" at bounding box center [602, 278] width 170 height 37
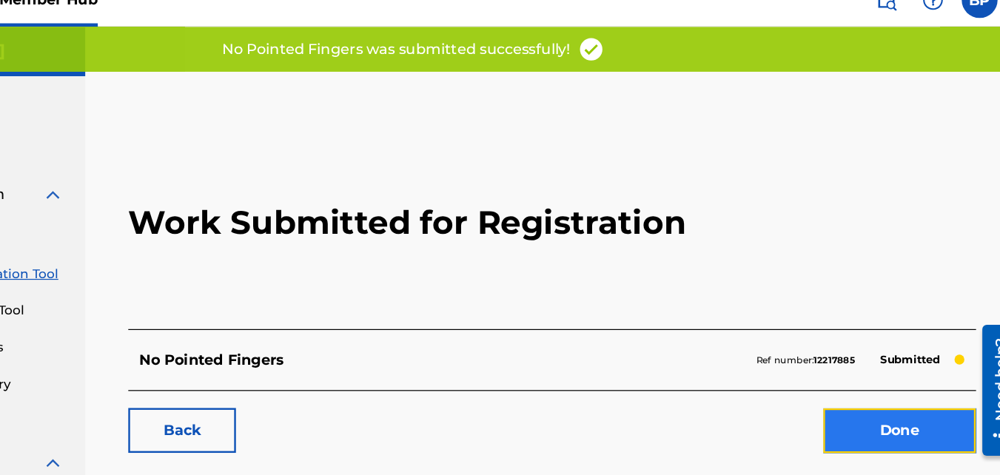
click at [873, 376] on link "Done" at bounding box center [902, 377] width 126 height 37
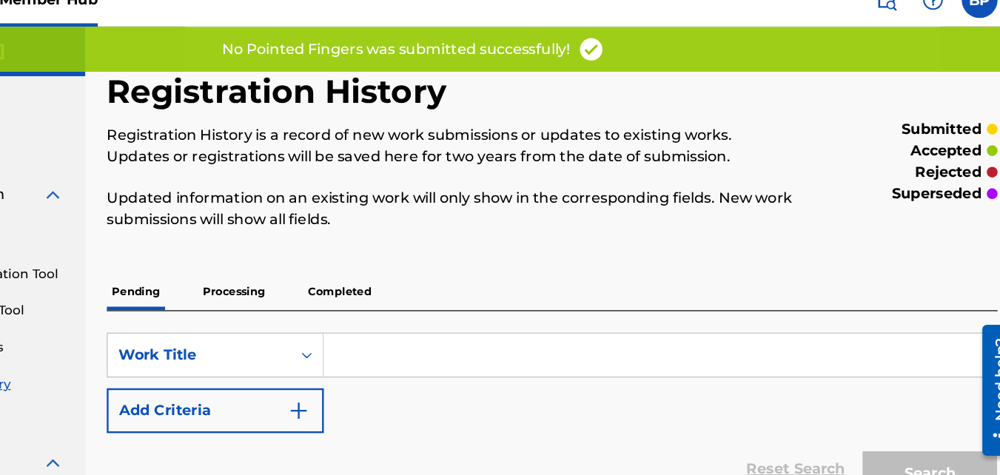
click at [175, 169] on div "Summary Catalog Works Registration Claiming Tool Individual Registration Tool B…" at bounding box center [115, 403] width 230 height 637
click at [175, 185] on div "Works Registration" at bounding box center [115, 183] width 194 height 18
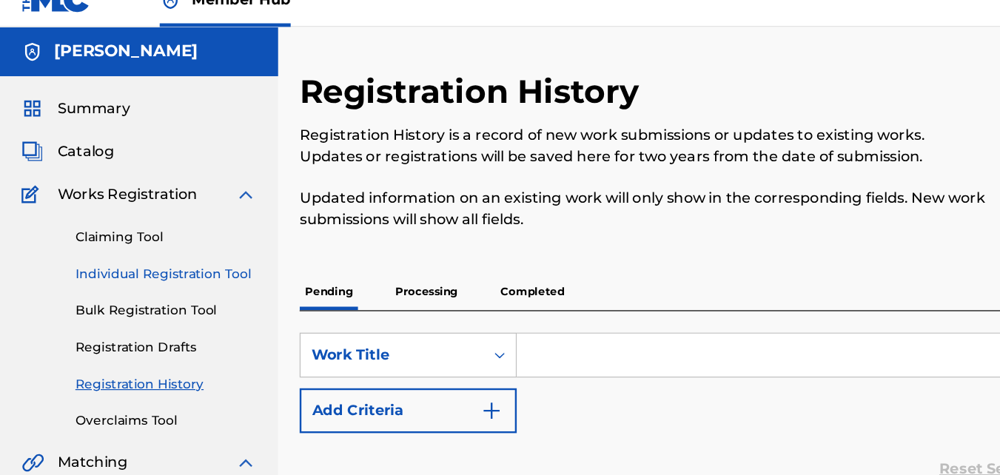
click at [107, 249] on link "Individual Registration Tool" at bounding box center [137, 249] width 150 height 16
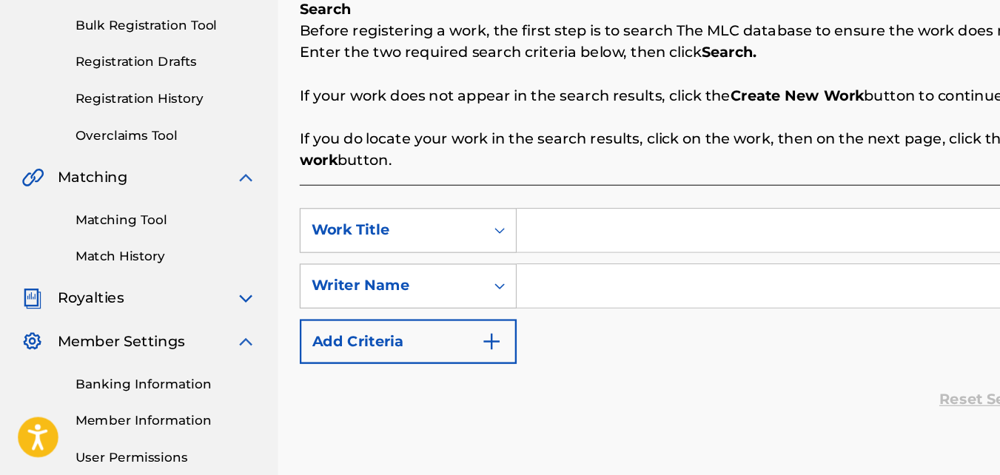
scroll to position [184, 0]
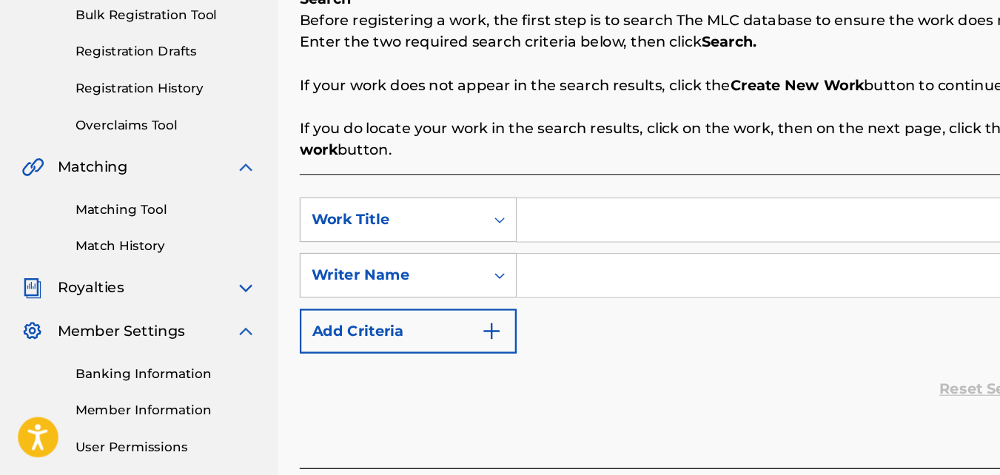
click at [506, 259] on input "Search Form" at bounding box center [703, 265] width 555 height 36
type input "remember"
click at [495, 315] on input "Search Form" at bounding box center [703, 310] width 555 height 36
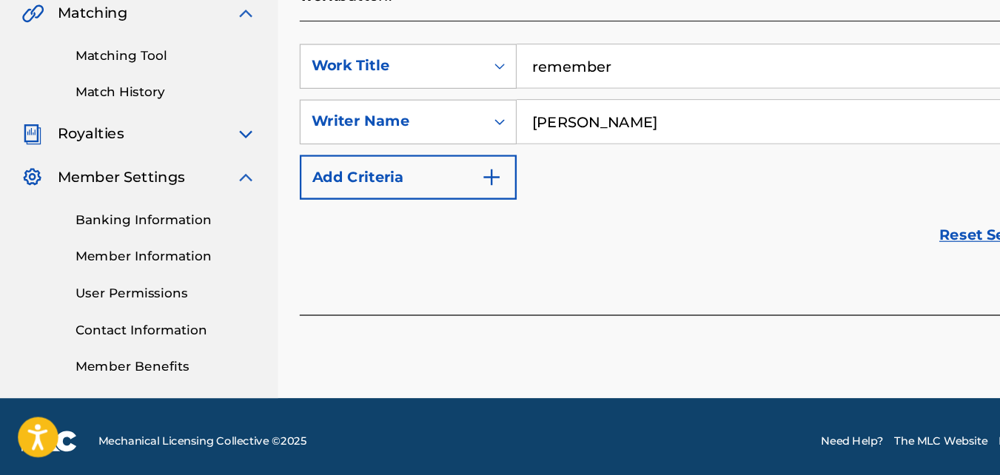
scroll to position [318, 0]
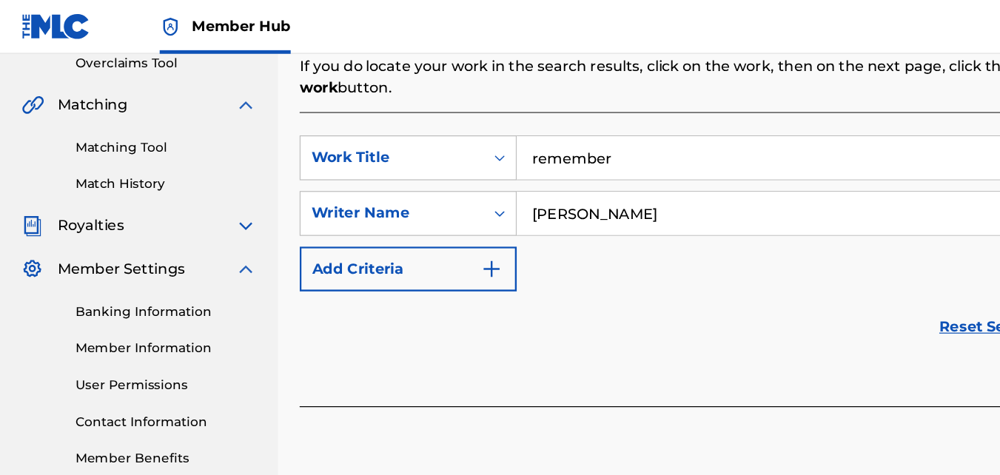
type input "[PERSON_NAME]"
click at [757, 232] on div "SearchWithCriteria4bb82fa5-94cf-45e1-be99-e5de9d8b9a40 Work Title remember Sear…" at bounding box center [614, 176] width 735 height 129
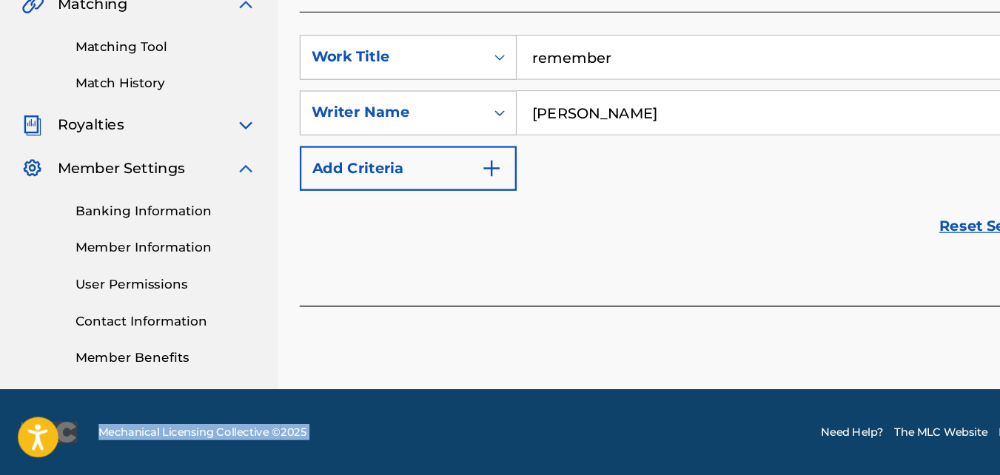
drag, startPoint x: 448, startPoint y: 391, endPoint x: 618, endPoint y: 506, distance: 204.7
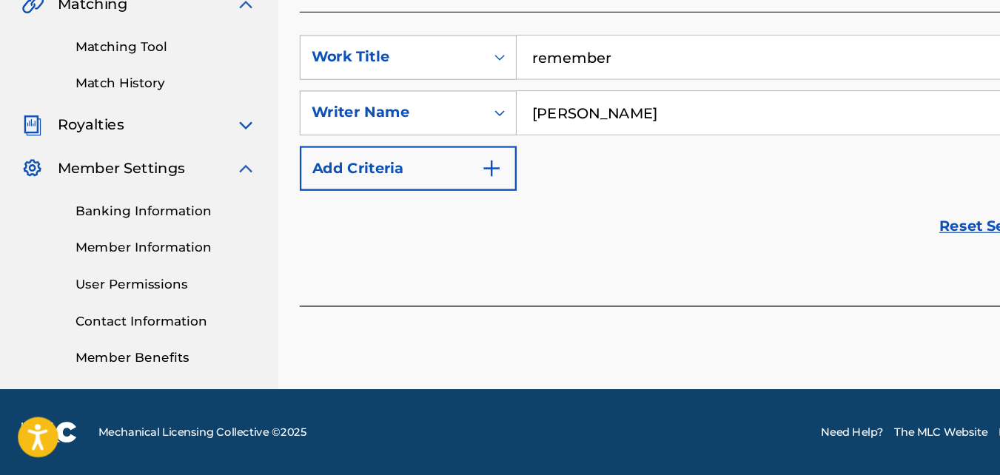
click at [515, 191] on input "[PERSON_NAME]" at bounding box center [703, 176] width 555 height 36
click at [871, 255] on button "Search" at bounding box center [926, 273] width 111 height 37
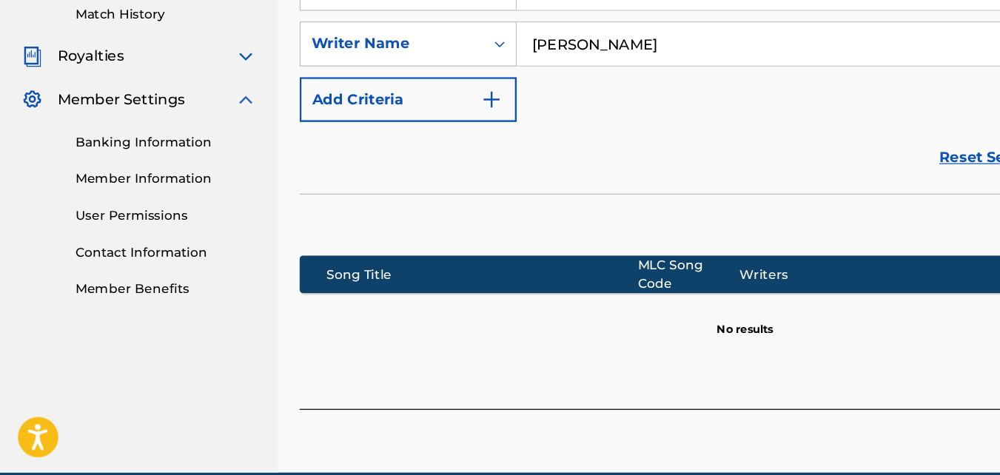
scroll to position [435, 0]
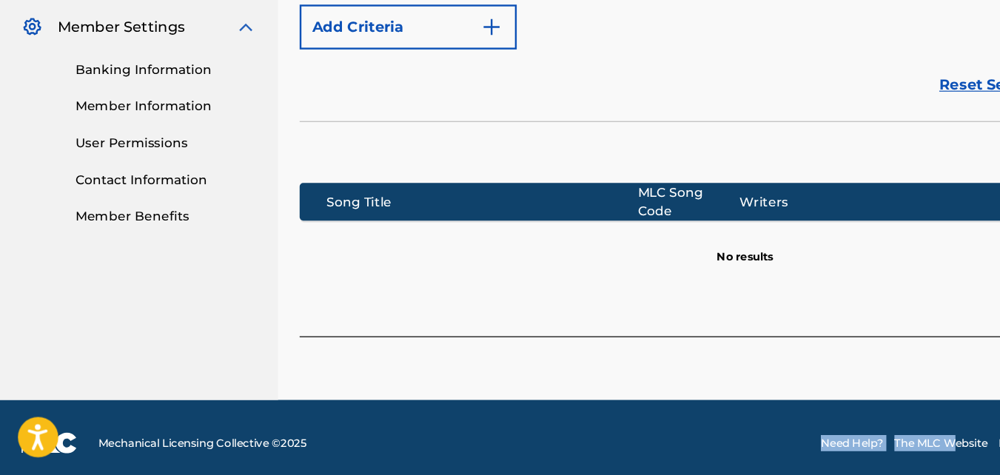
drag, startPoint x: 423, startPoint y: 484, endPoint x: 786, endPoint y: 506, distance: 364.2
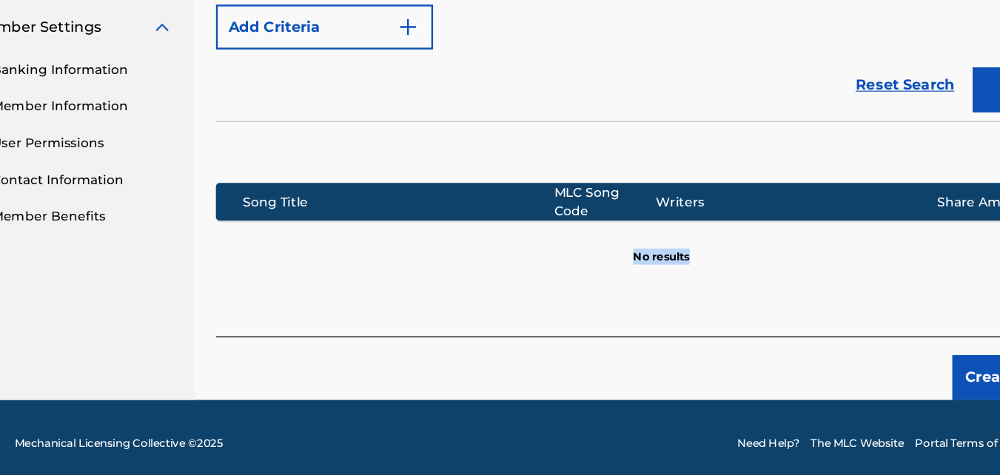
drag, startPoint x: 765, startPoint y: 435, endPoint x: 900, endPoint y: 312, distance: 182.9
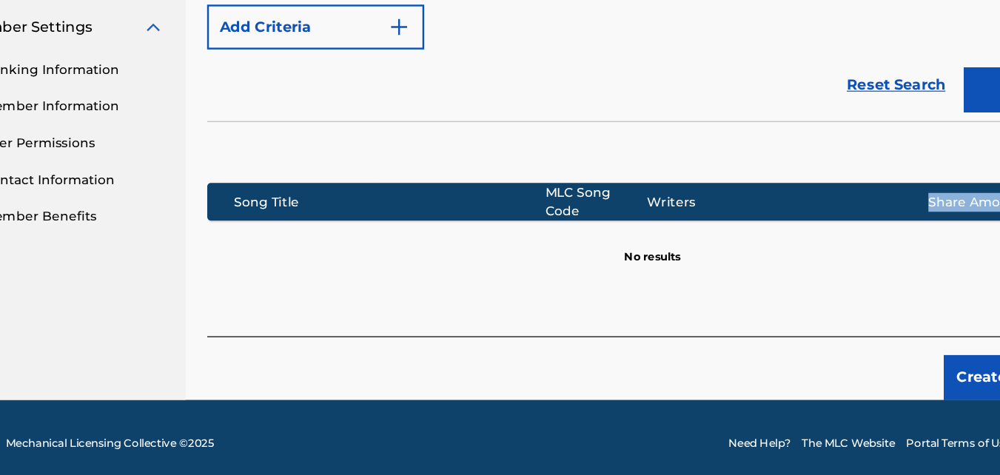
drag, startPoint x: 900, startPoint y: 312, endPoint x: 866, endPoint y: 339, distance: 43.3
click at [869, 339] on div "SearchWithCriteria4bb82fa5-94cf-45e1-be99-e5de9d8b9a40 Work Title remember Sear…" at bounding box center [614, 168] width 735 height 385
drag, startPoint x: 866, startPoint y: 339, endPoint x: 880, endPoint y: 389, distance: 51.4
click at [880, 389] on button "Create new work" at bounding box center [918, 394] width 127 height 37
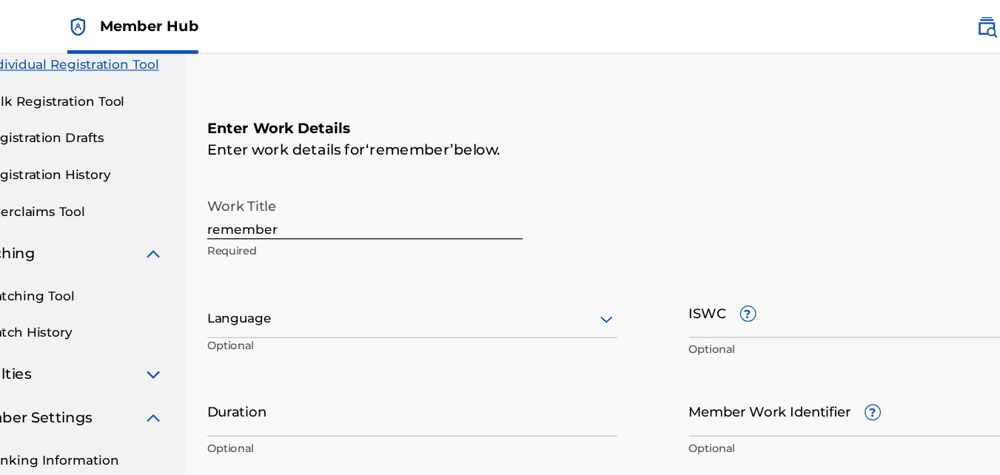
scroll to position [190, 0]
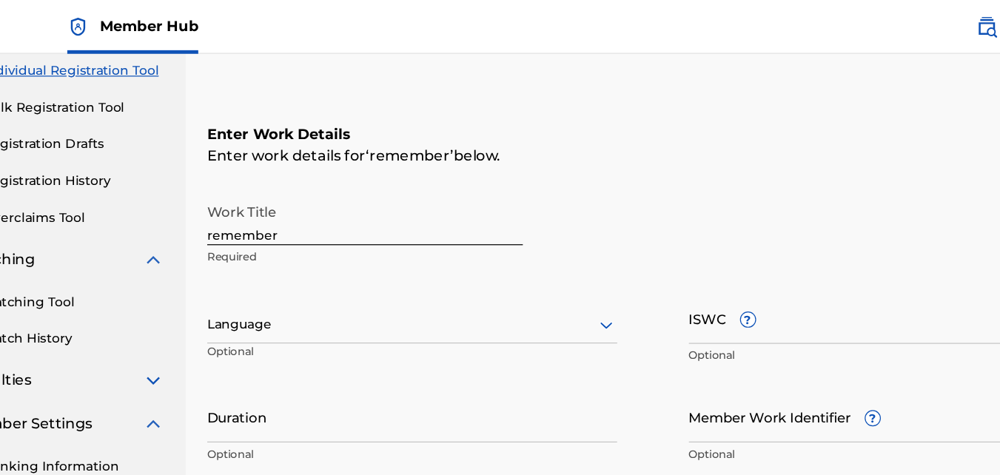
click at [249, 194] on input "remember" at bounding box center [377, 181] width 261 height 42
type input "Remember"
click at [328, 272] on div at bounding box center [416, 267] width 338 height 19
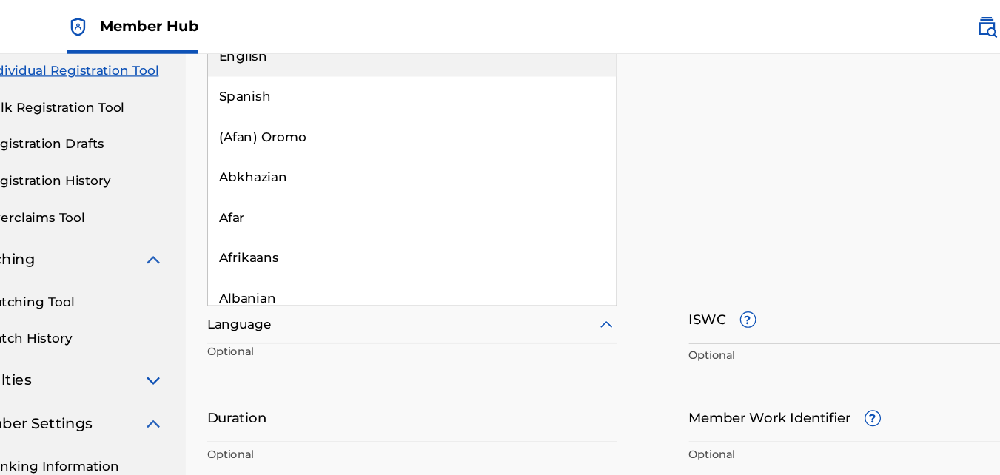
click at [307, 55] on div "English" at bounding box center [416, 46] width 337 height 33
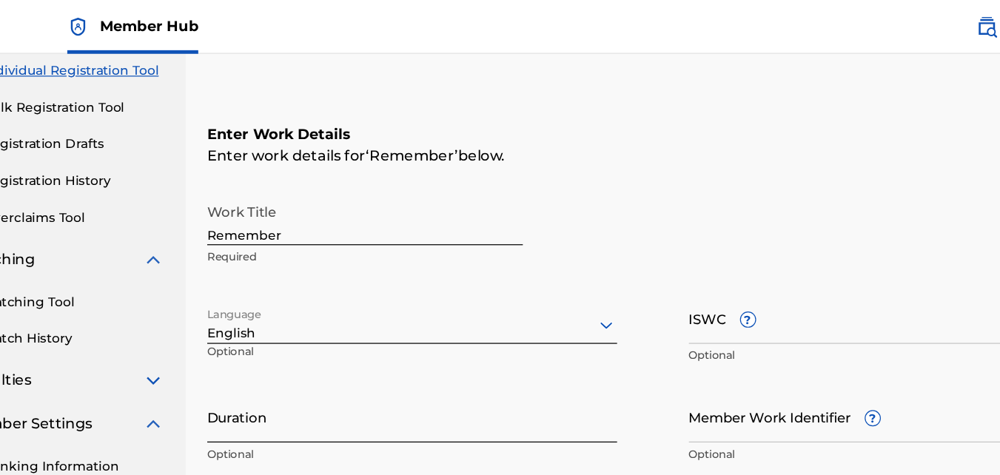
click at [306, 355] on input "Duration" at bounding box center [416, 344] width 338 height 42
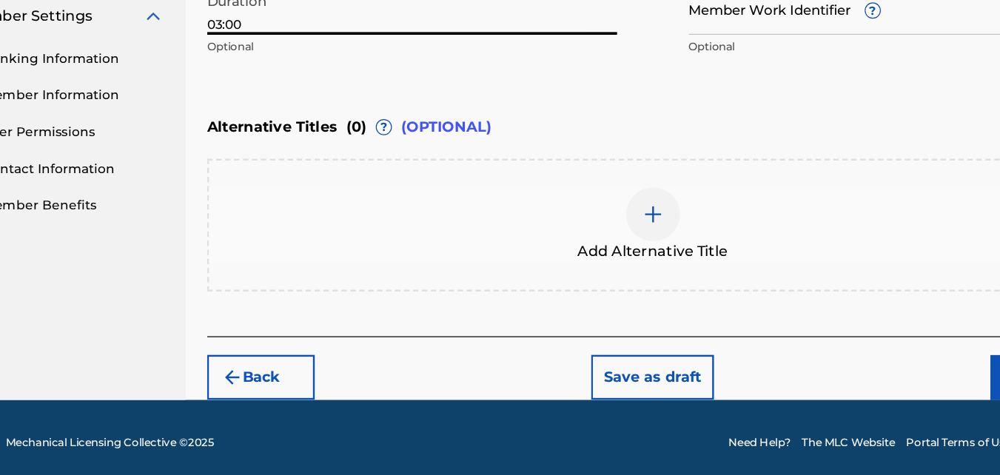
scroll to position [452, 0]
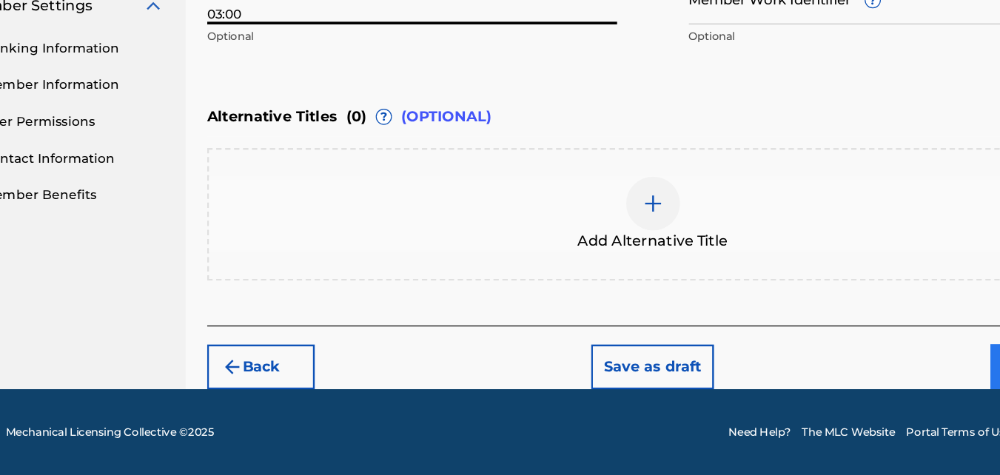
type input "03:00"
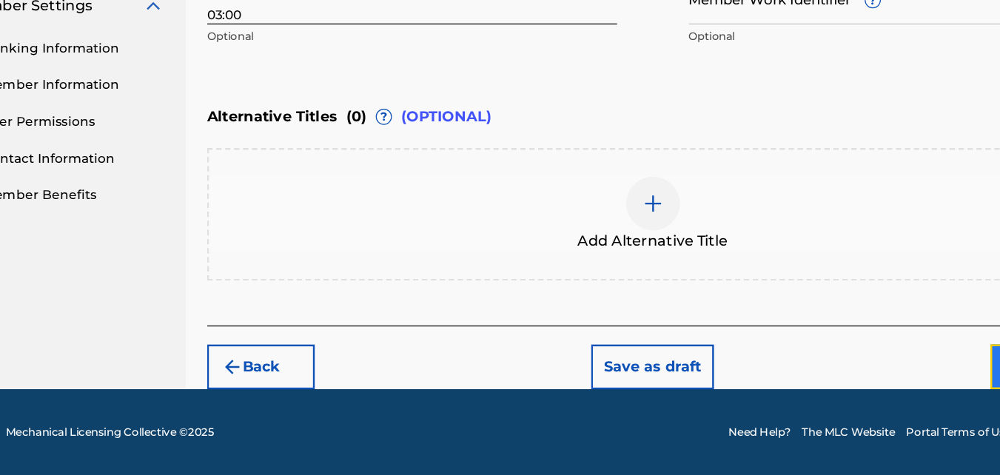
click at [897, 387] on button "Next" at bounding box center [938, 385] width 89 height 37
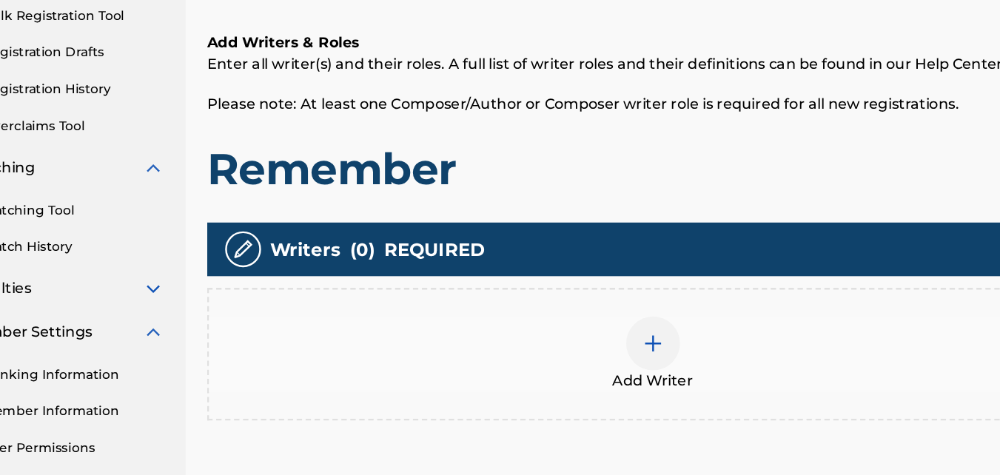
scroll to position [67, 0]
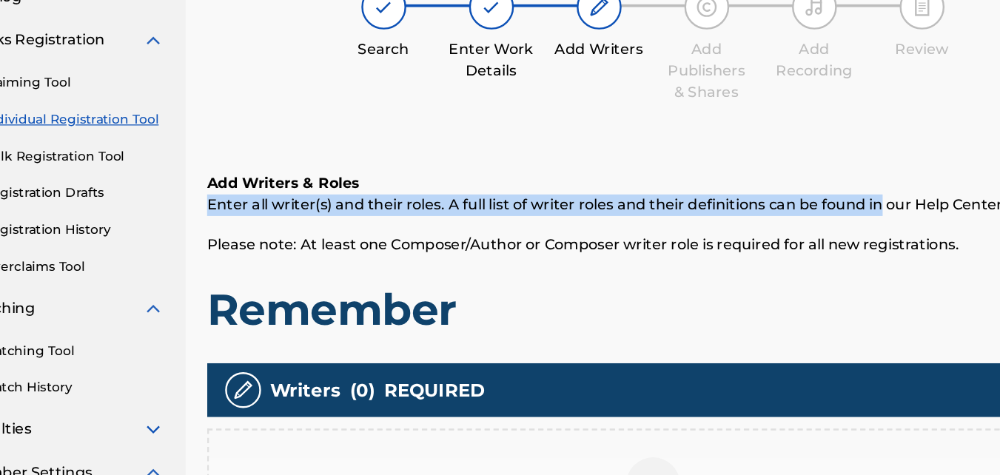
drag, startPoint x: 804, startPoint y: 247, endPoint x: 610, endPoint y: 215, distance: 196.6
click at [609, 218] on div "Add Writers & Roles Enter all writer(s) and their roles. A full list of writer …" at bounding box center [614, 403] width 735 height 427
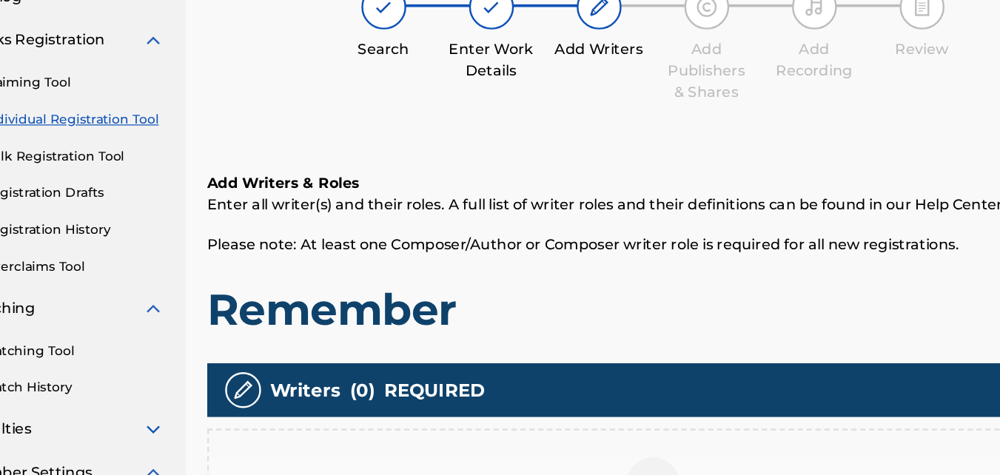
drag, startPoint x: 660, startPoint y: 341, endPoint x: 785, endPoint y: 338, distance: 124.4
click at [789, 341] on h1 "Remember" at bounding box center [614, 338] width 735 height 44
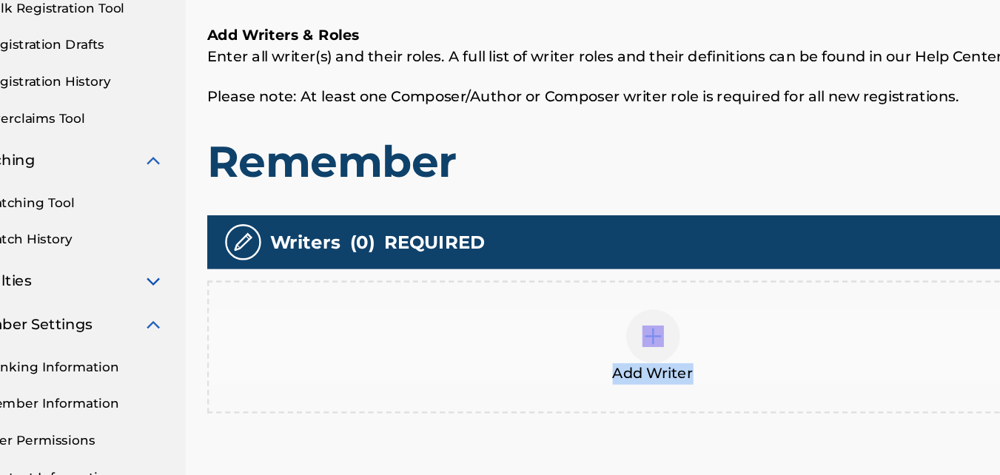
scroll to position [332, 0]
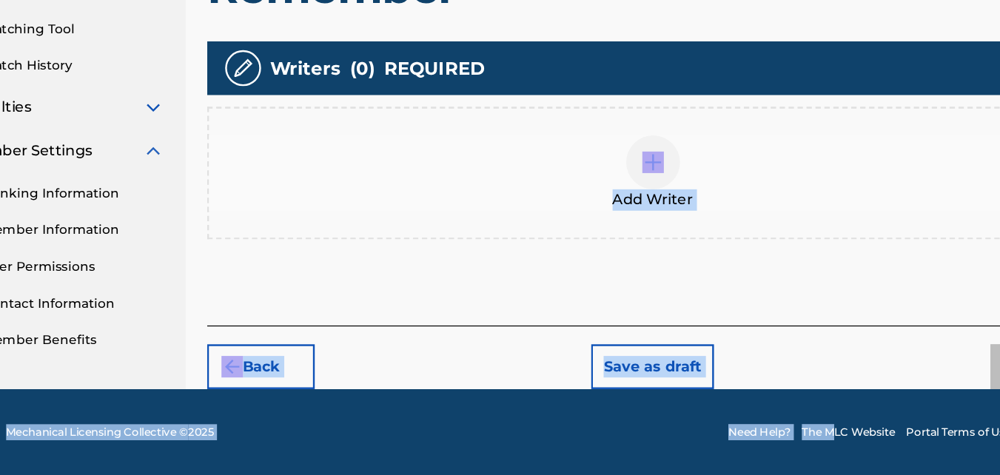
drag, startPoint x: 627, startPoint y: 471, endPoint x: 764, endPoint y: 457, distance: 137.7
click at [764, 457] on div "Member Hub BP BP [PERSON_NAME] [EMAIL_ADDRESS][DOMAIN_NAME] Notification Prefer…" at bounding box center [500, 72] width 1000 height 808
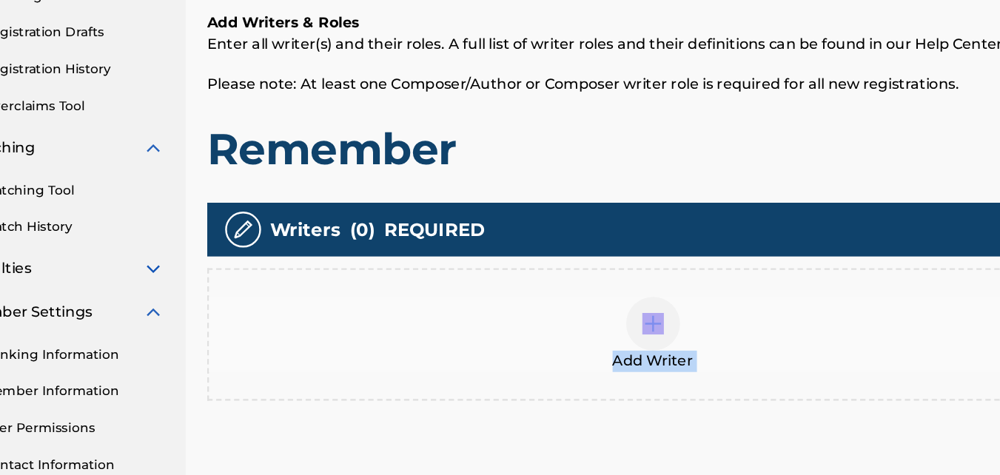
scroll to position [244, 0]
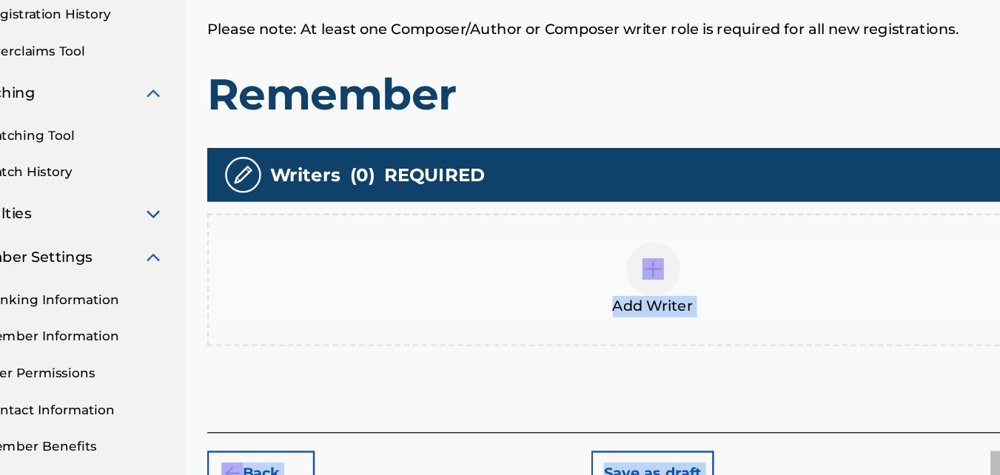
click at [614, 311] on img at bounding box center [615, 305] width 18 height 18
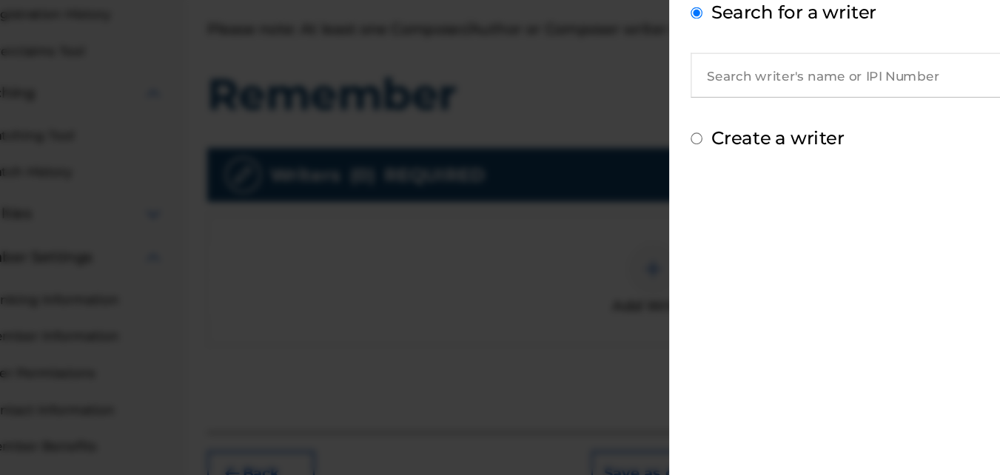
click at [720, 143] on input "text" at bounding box center [799, 145] width 307 height 37
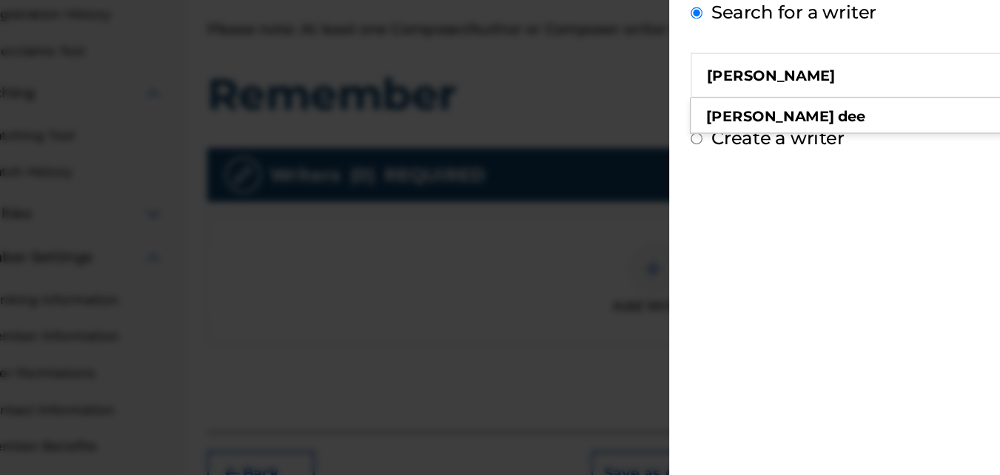
type input "[PERSON_NAME]"
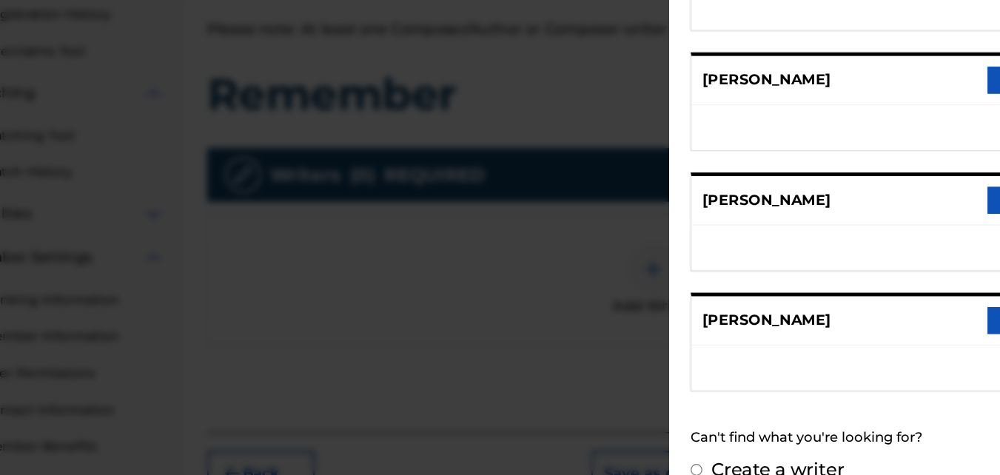
scroll to position [292, 0]
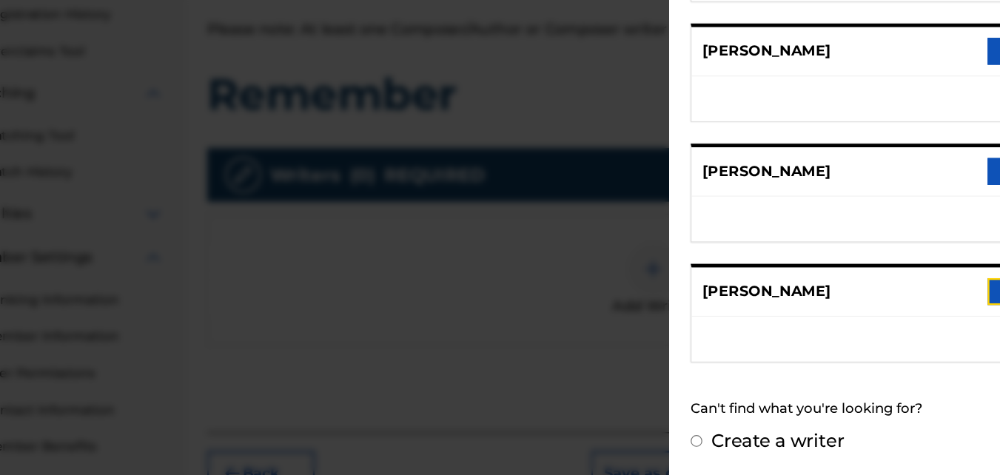
drag, startPoint x: 891, startPoint y: 320, endPoint x: 800, endPoint y: 352, distance: 96.7
click at [891, 320] on button "Add writer" at bounding box center [935, 323] width 89 height 22
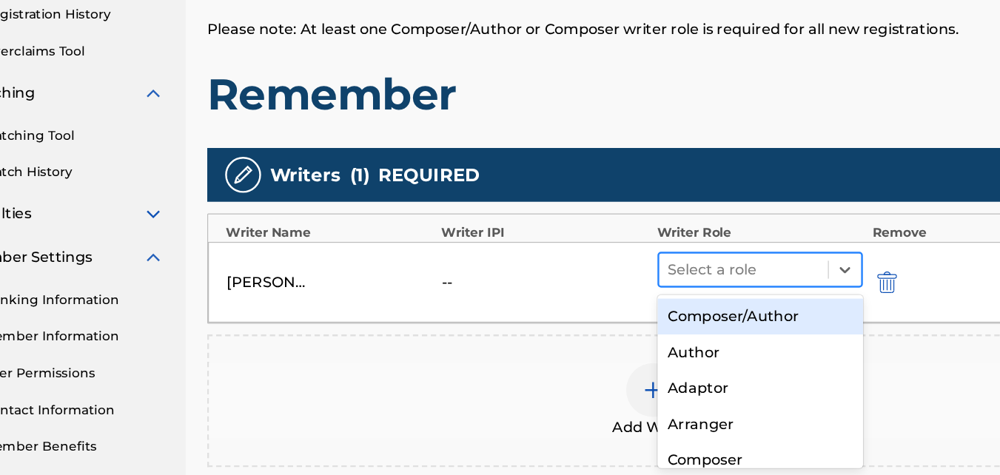
click at [743, 305] on div at bounding box center [690, 305] width 125 height 21
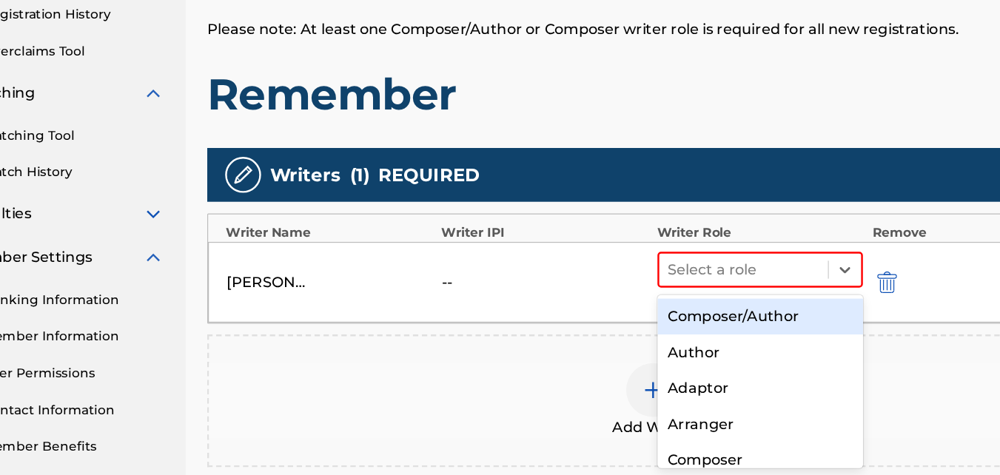
click at [719, 340] on div "Composer/Author" at bounding box center [704, 344] width 170 height 30
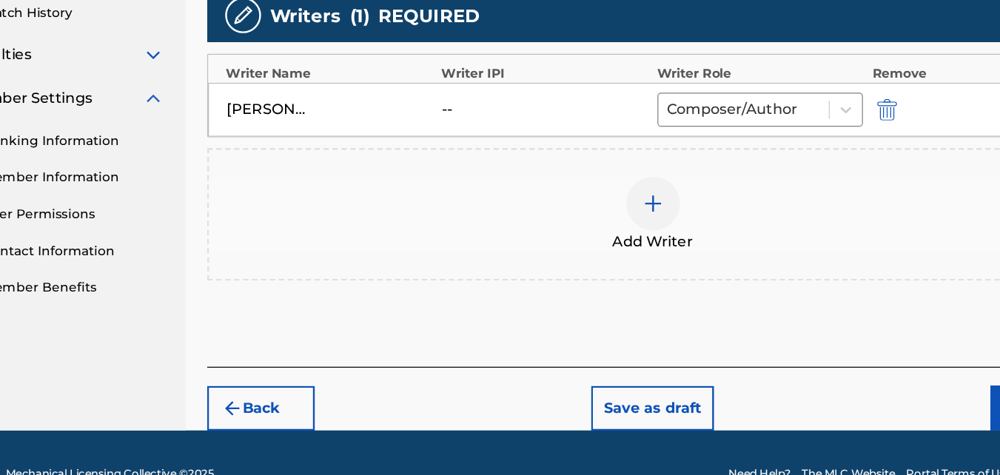
scroll to position [410, 0]
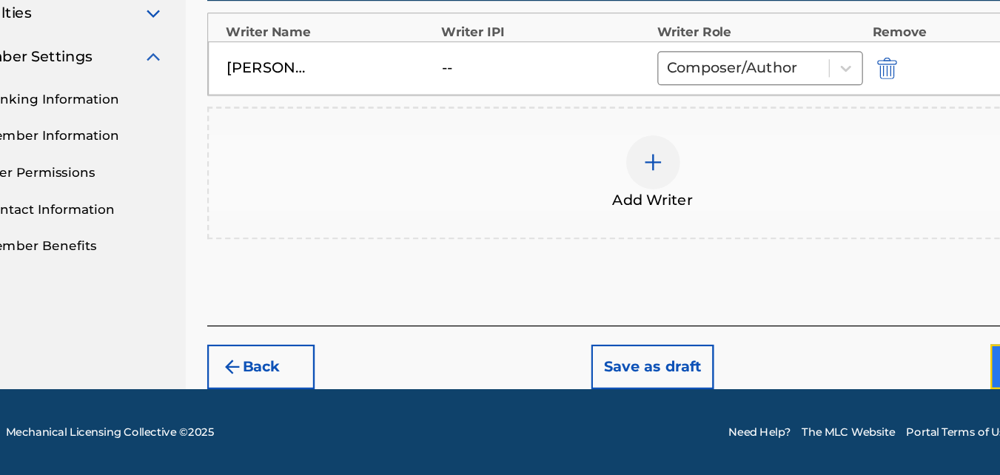
click at [894, 389] on button "Next" at bounding box center [938, 385] width 89 height 37
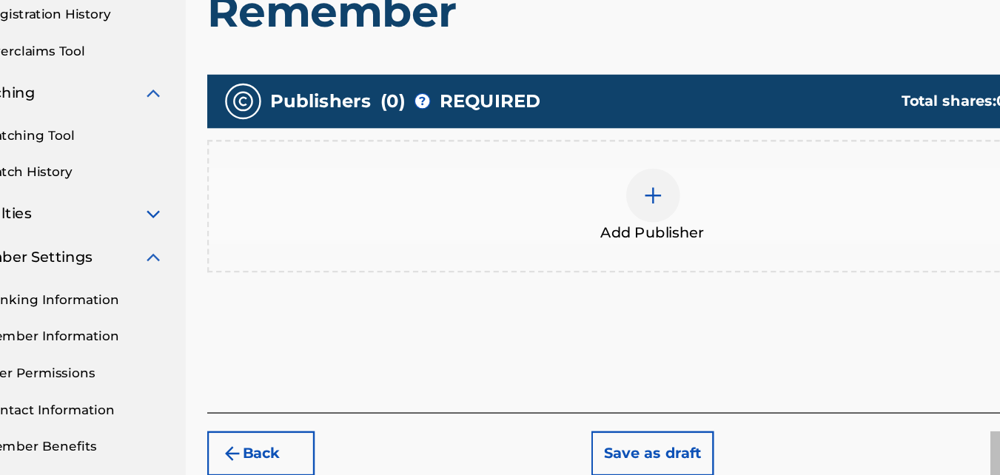
scroll to position [250, 0]
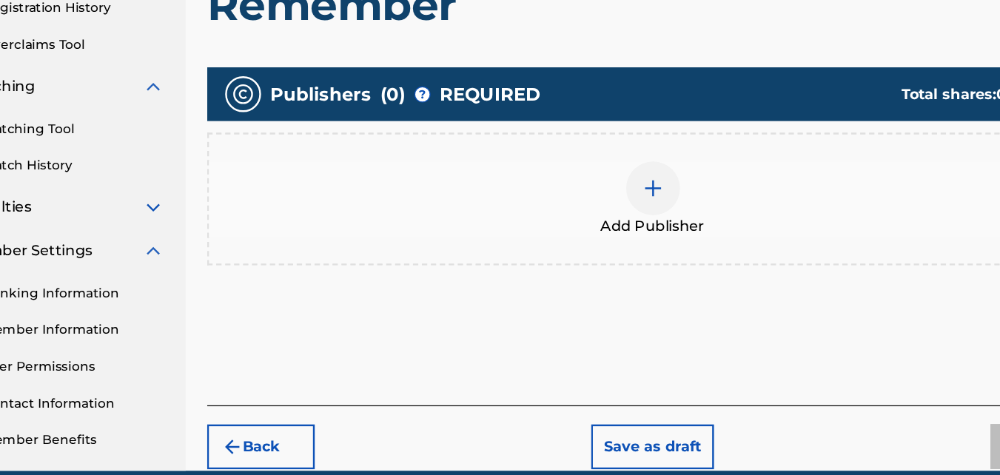
click at [611, 238] on img at bounding box center [615, 239] width 18 height 18
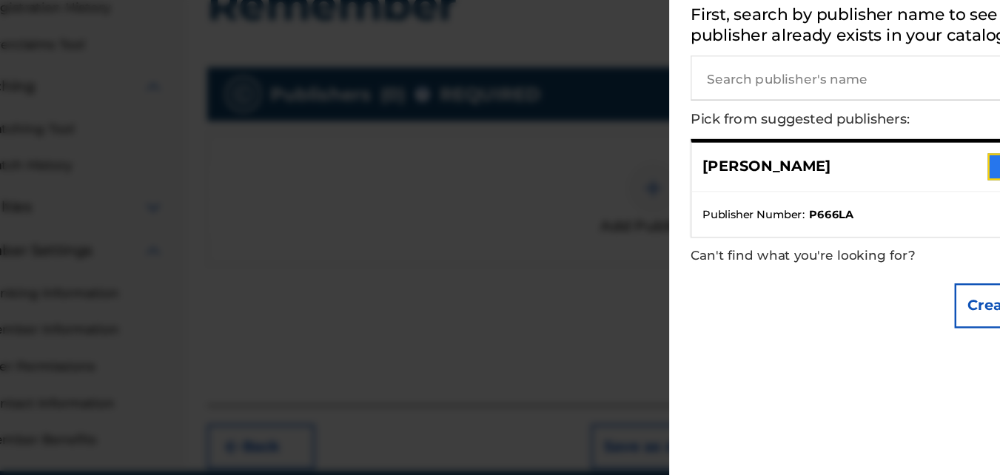
click at [892, 213] on button "Add publisher" at bounding box center [935, 221] width 89 height 22
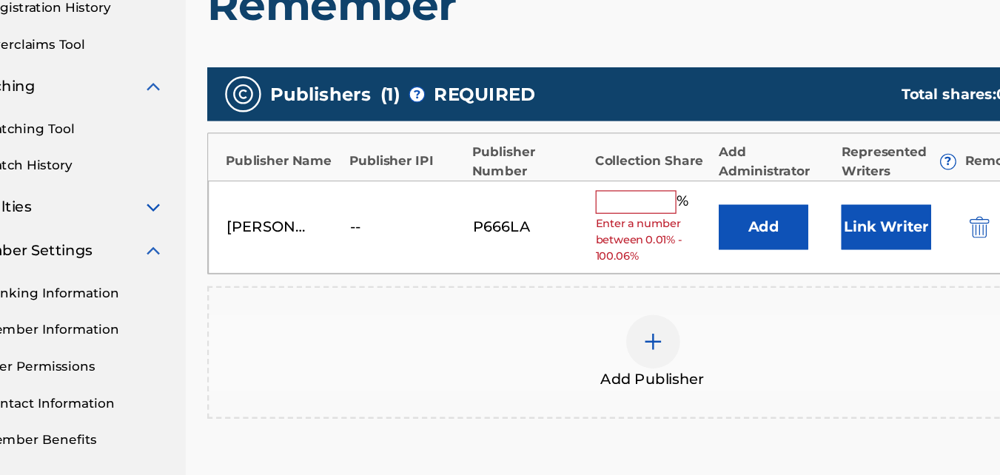
click at [600, 247] on input "text" at bounding box center [601, 249] width 67 height 19
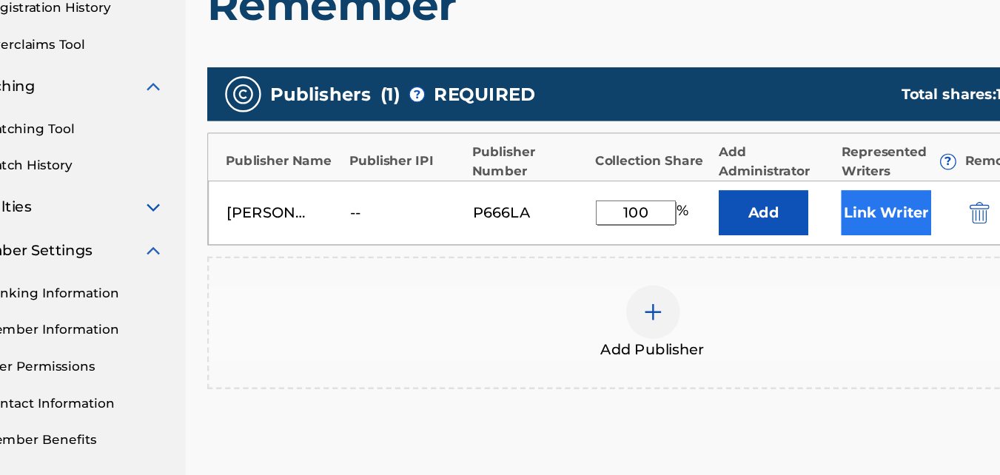
type input "100"
click at [782, 257] on button "Link Writer" at bounding box center [808, 258] width 74 height 37
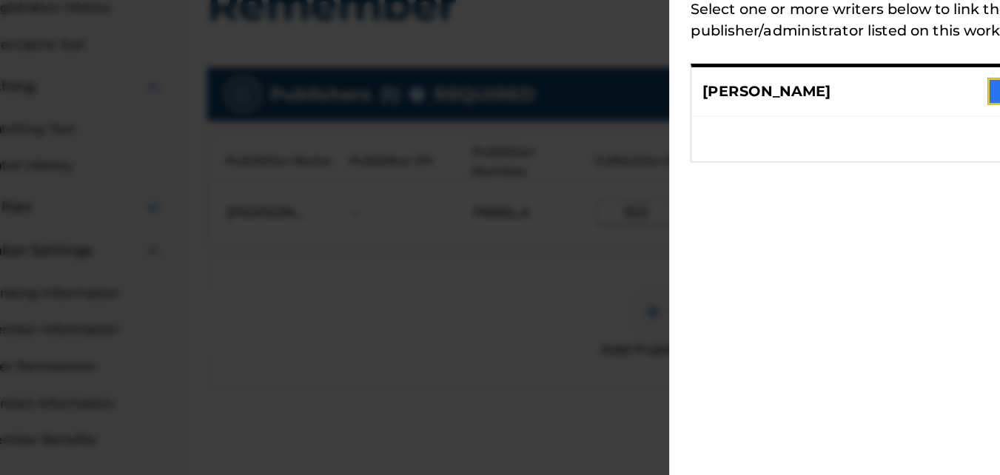
click at [892, 150] on button "Link writer" at bounding box center [935, 158] width 89 height 22
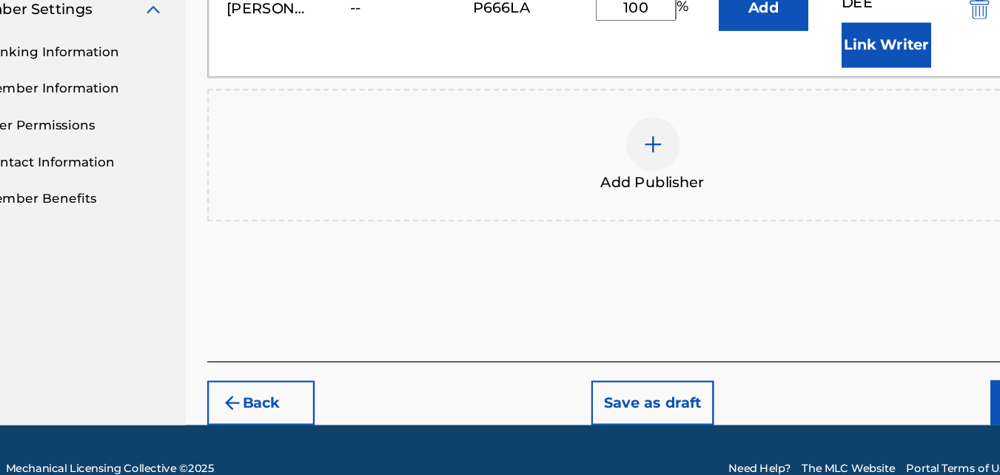
scroll to position [461, 0]
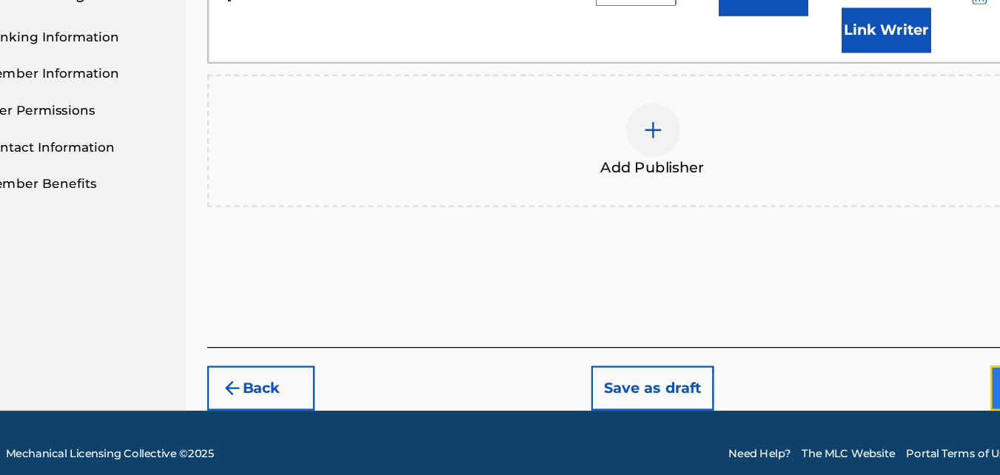
click at [894, 385] on button "Next" at bounding box center [938, 403] width 89 height 37
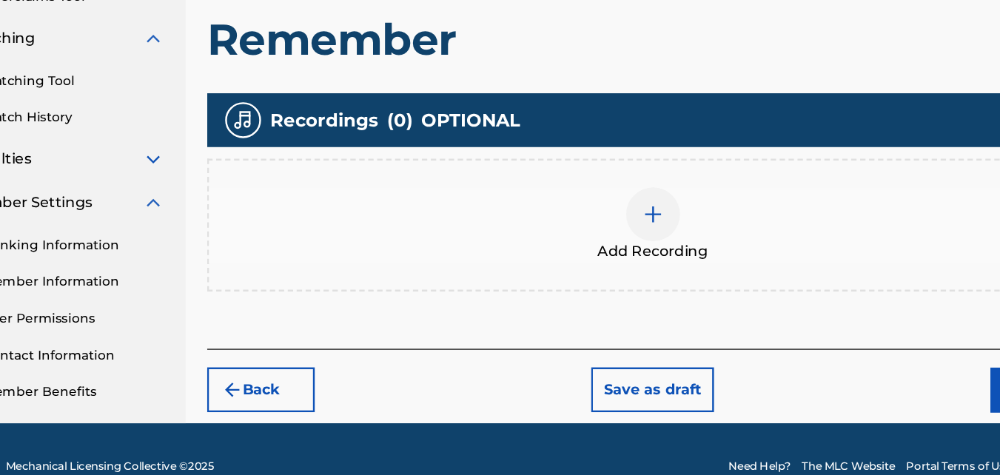
scroll to position [311, 0]
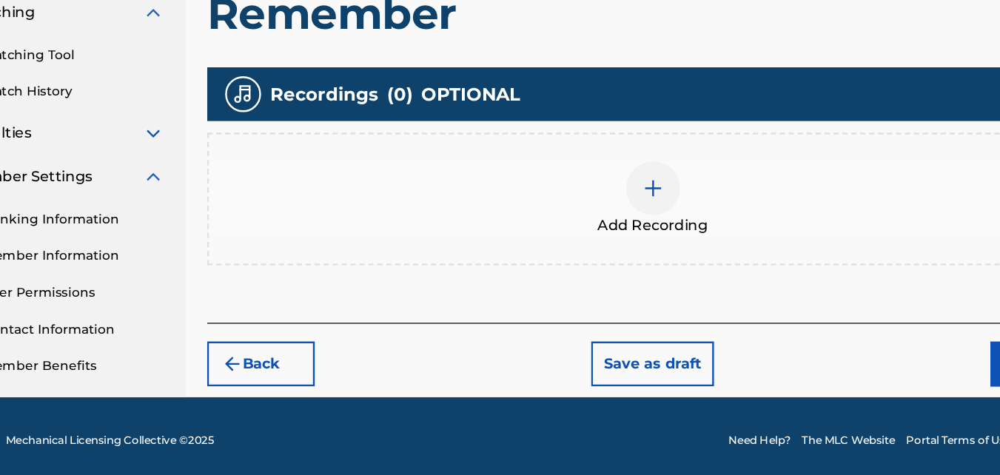
click at [611, 227] on div at bounding box center [615, 238] width 44 height 44
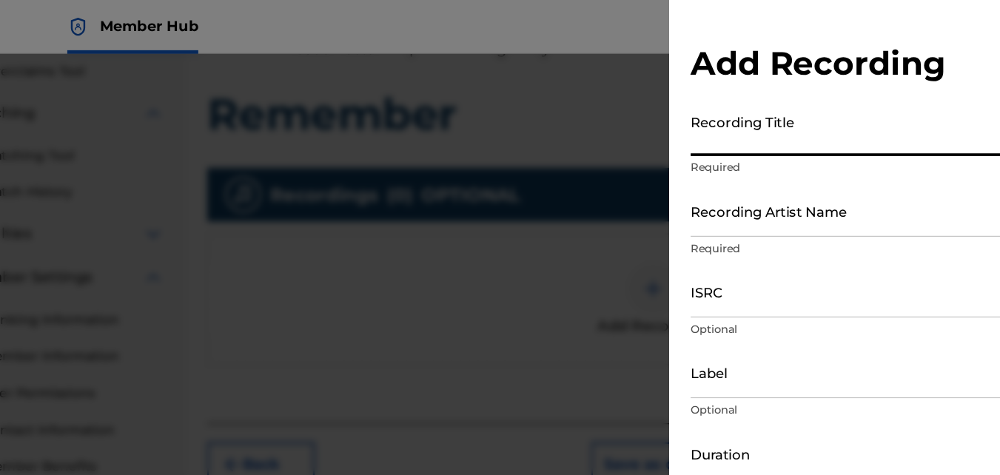
click at [691, 115] on input "Recording Title" at bounding box center [818, 108] width 344 height 42
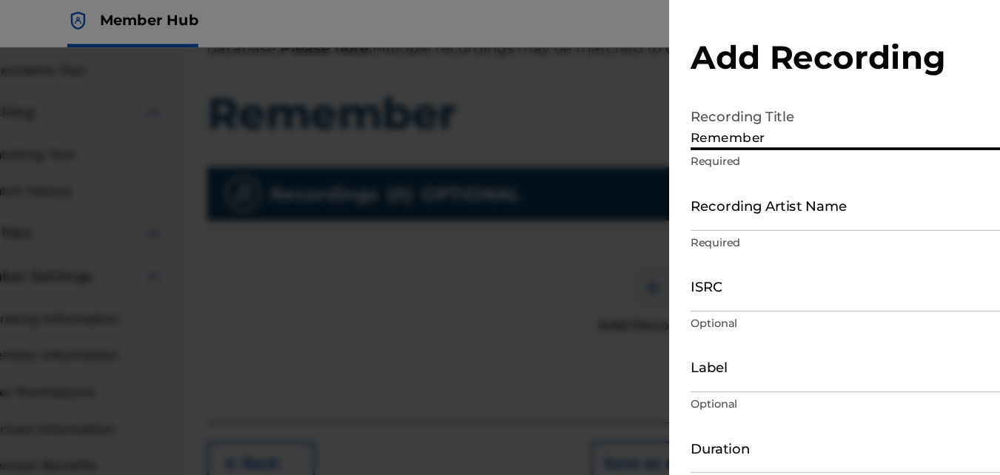
type input "Remember"
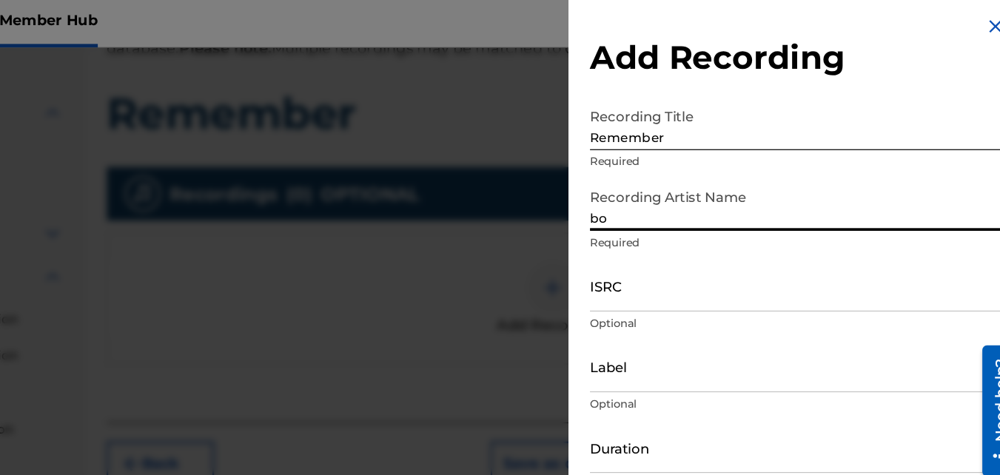
type input "b"
type input "[PERSON_NAME]"
type input "03:01"
type input "[DATE]"
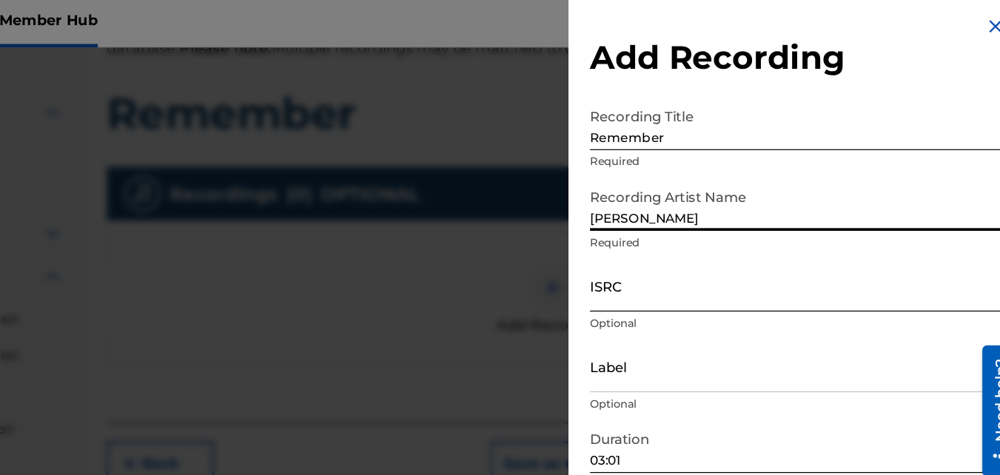
type input "[PERSON_NAME]"
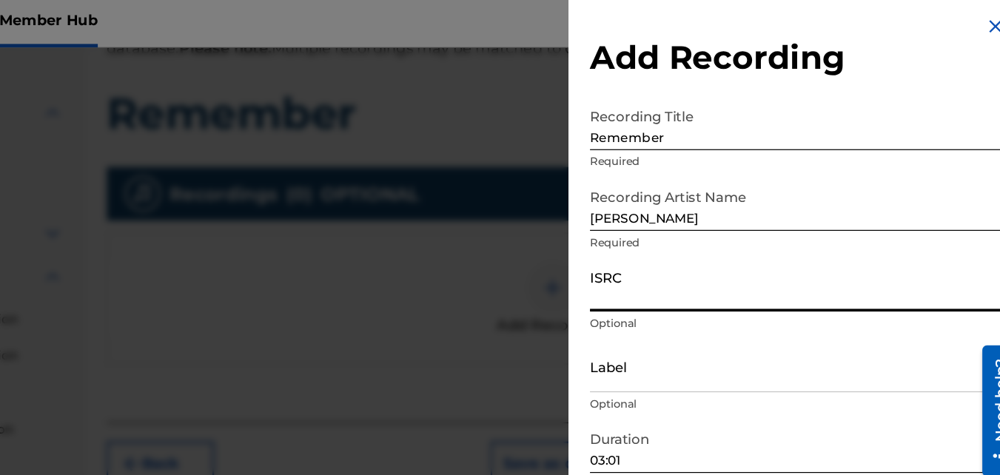
click at [679, 255] on input "ISRC" at bounding box center [818, 241] width 344 height 42
paste input "QT3F62571630"
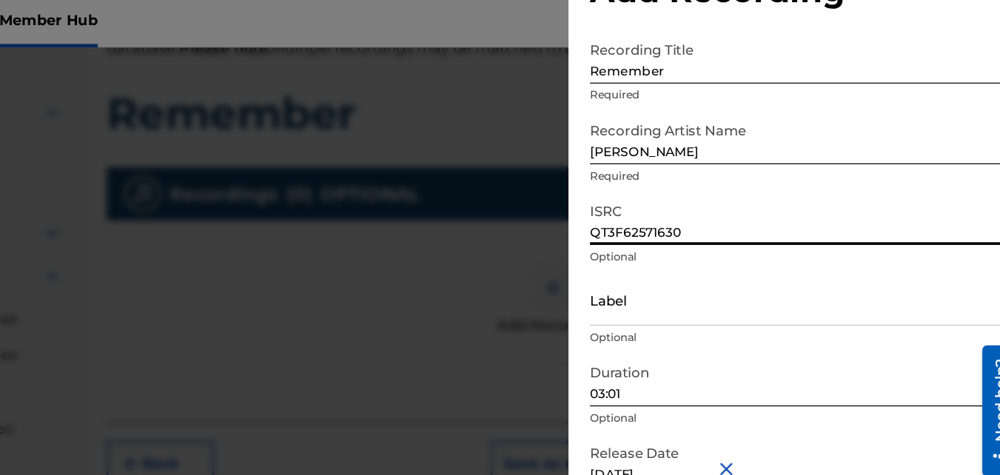
scroll to position [66, 0]
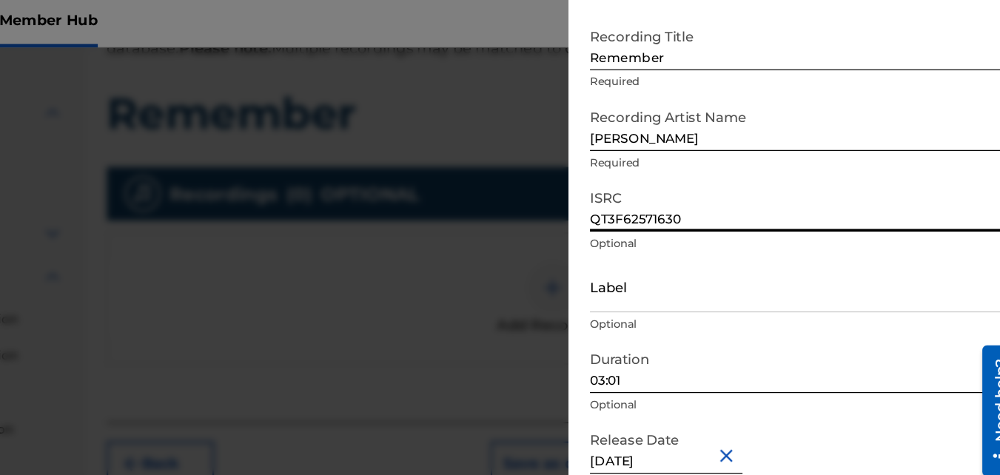
type input "QT3F62571630"
click at [683, 318] on input "03:01" at bounding box center [818, 308] width 344 height 42
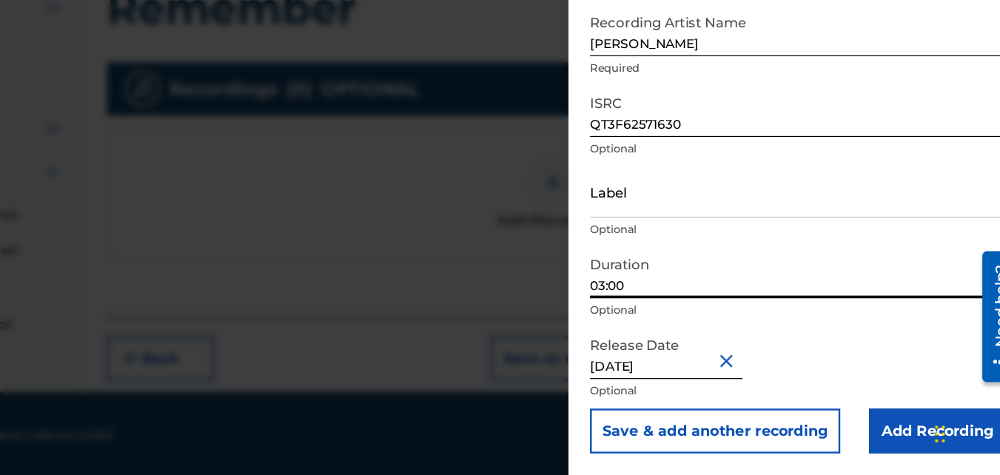
scroll to position [318, 0]
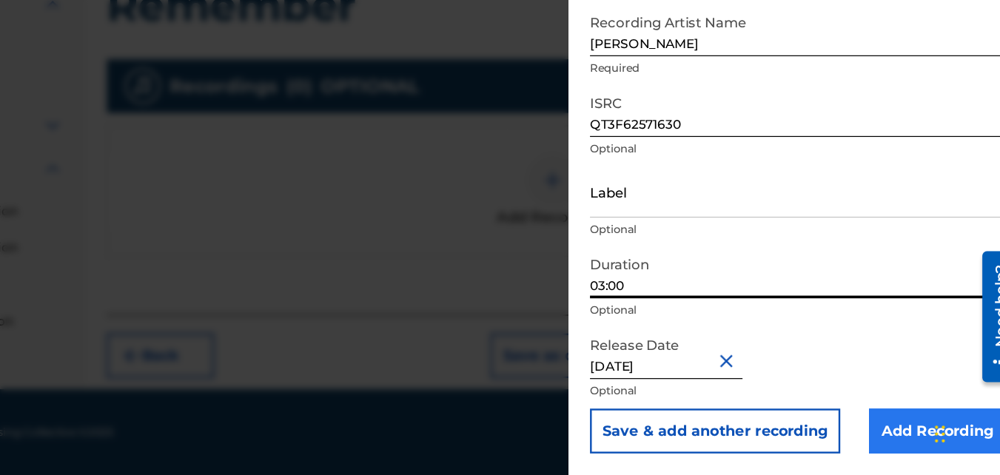
type input "03:00"
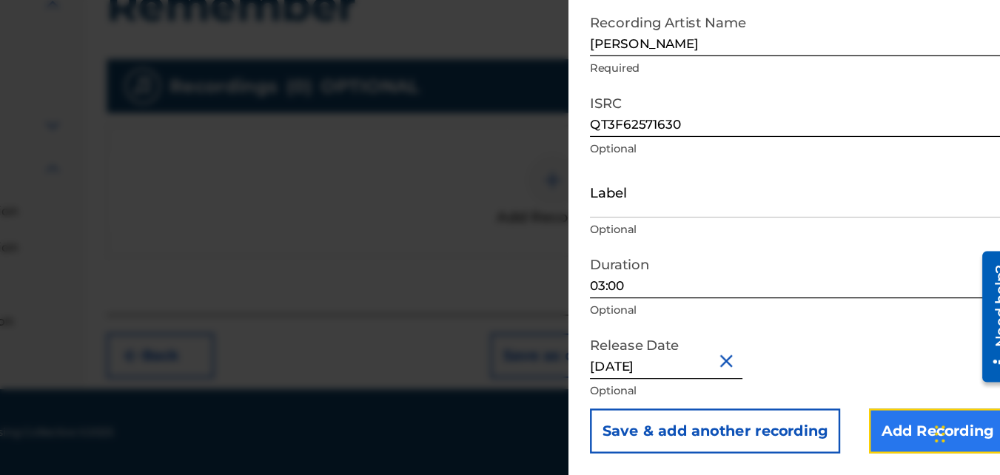
click at [897, 446] on input "Add Recording" at bounding box center [933, 439] width 113 height 37
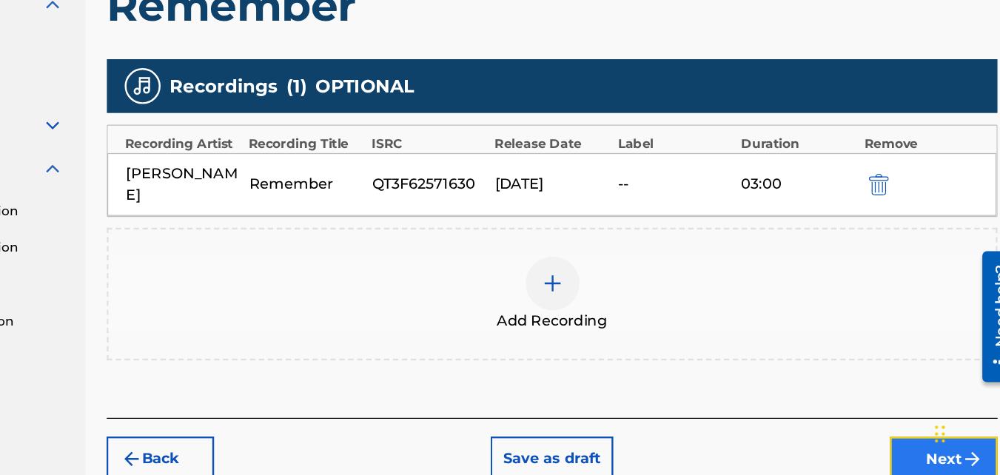
click at [914, 444] on button "Next" at bounding box center [938, 462] width 89 height 37
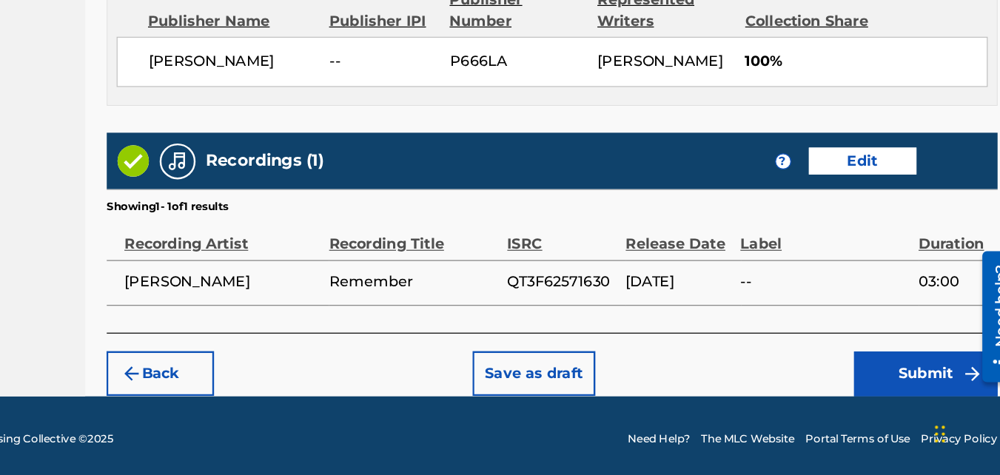
scroll to position [794, 0]
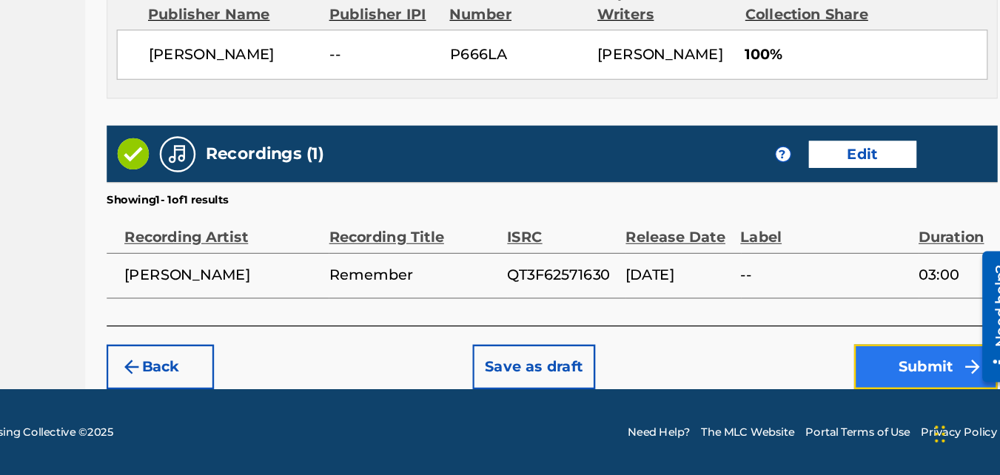
click at [911, 384] on button "Submit" at bounding box center [923, 385] width 118 height 37
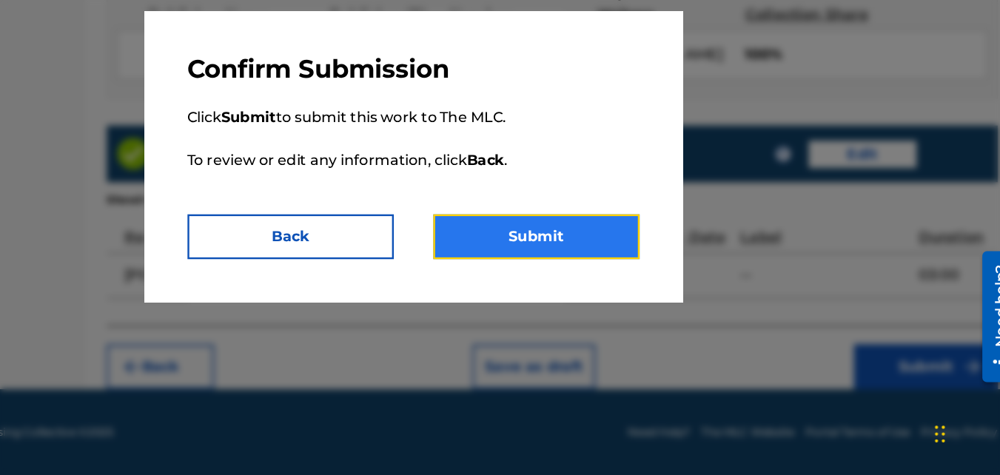
click at [593, 280] on button "Submit" at bounding box center [602, 278] width 170 height 37
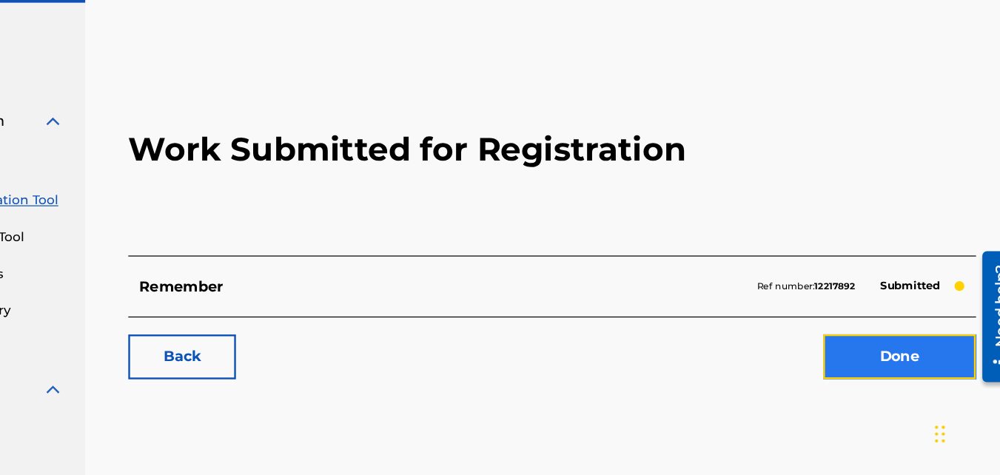
click at [889, 389] on link "Done" at bounding box center [902, 377] width 126 height 37
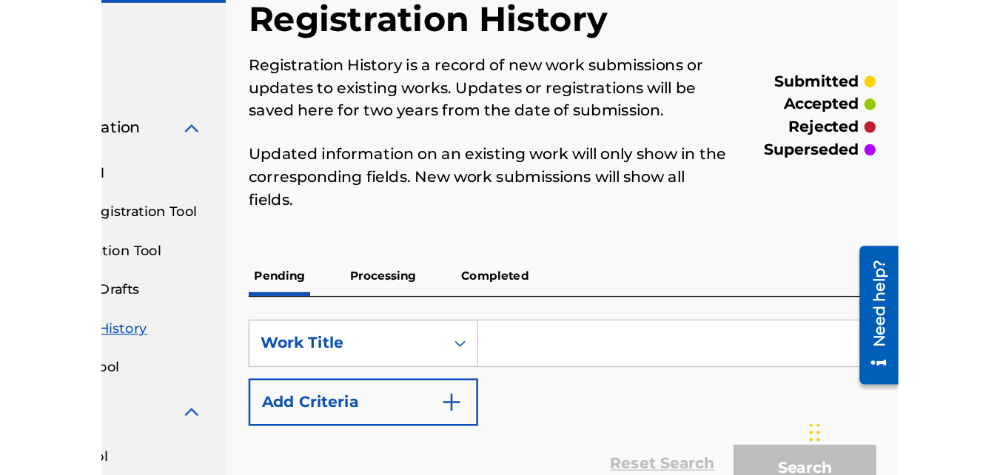
scroll to position [4, 0]
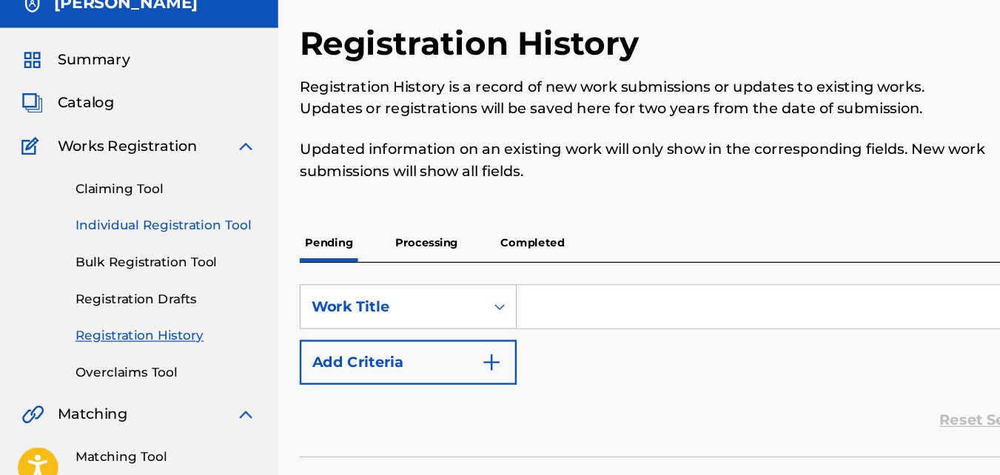
click at [109, 244] on link "Individual Registration Tool" at bounding box center [137, 244] width 150 height 16
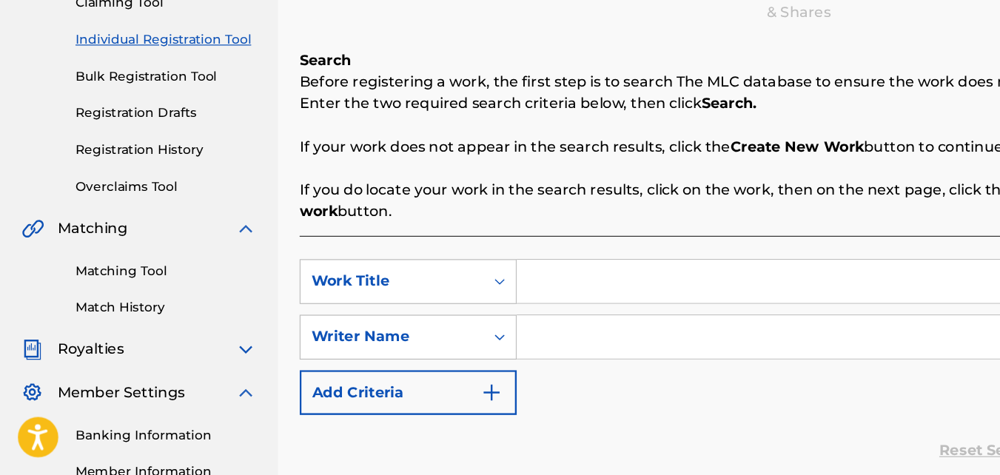
scroll to position [158, 0]
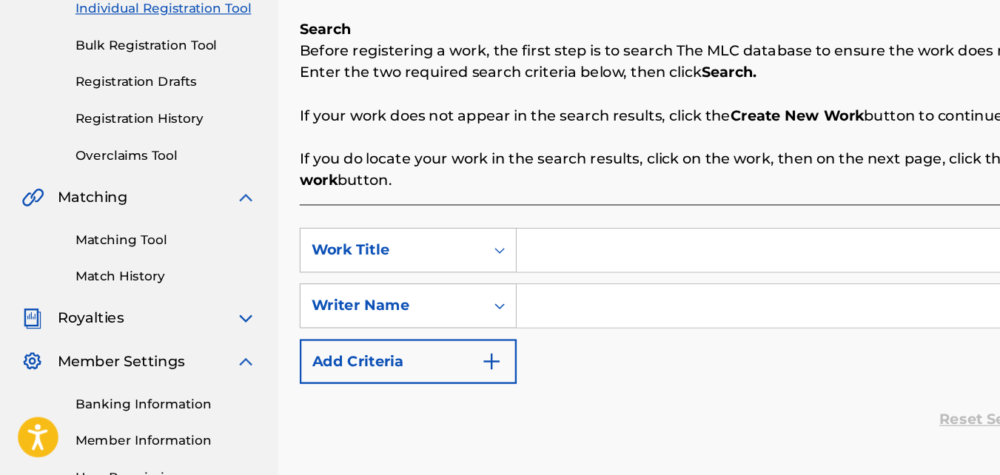
click at [509, 303] on input "Search Form" at bounding box center [703, 290] width 555 height 36
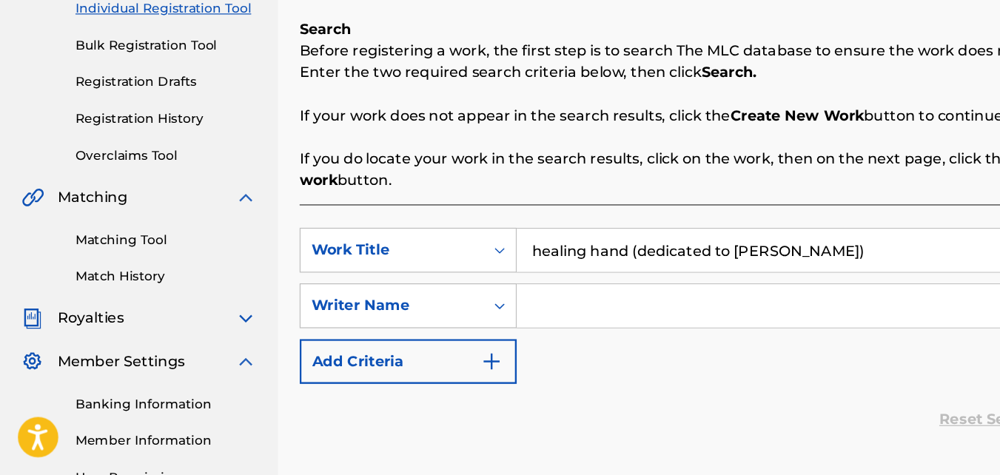
type input "healing hand (dedicated to [PERSON_NAME])"
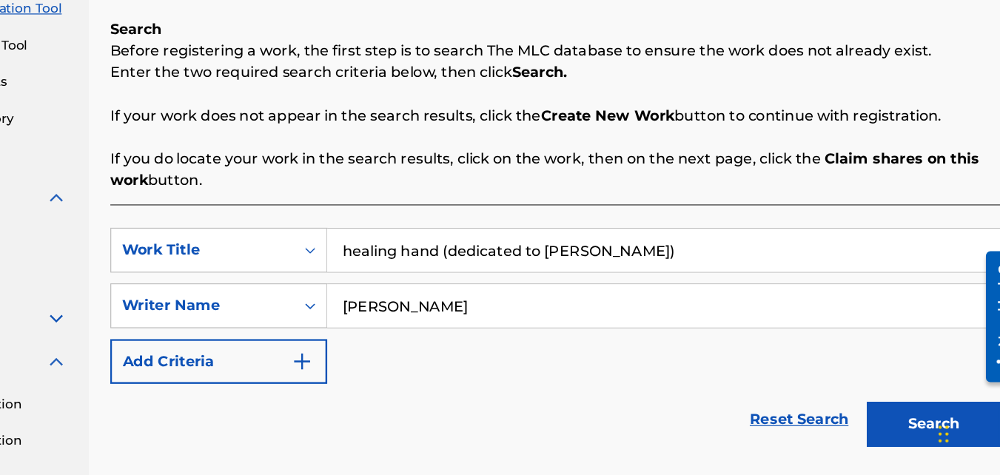
type input "[PERSON_NAME]"
click at [871, 415] on button "Search" at bounding box center [926, 433] width 111 height 37
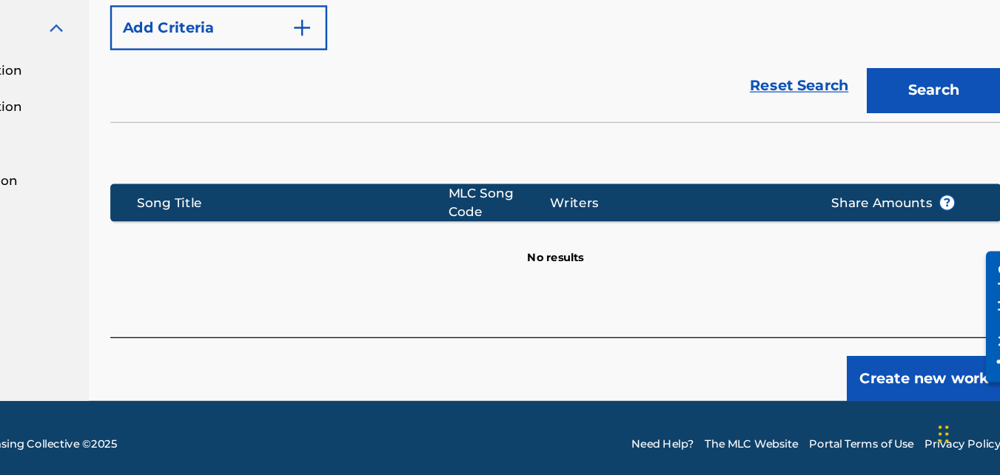
scroll to position [435, 0]
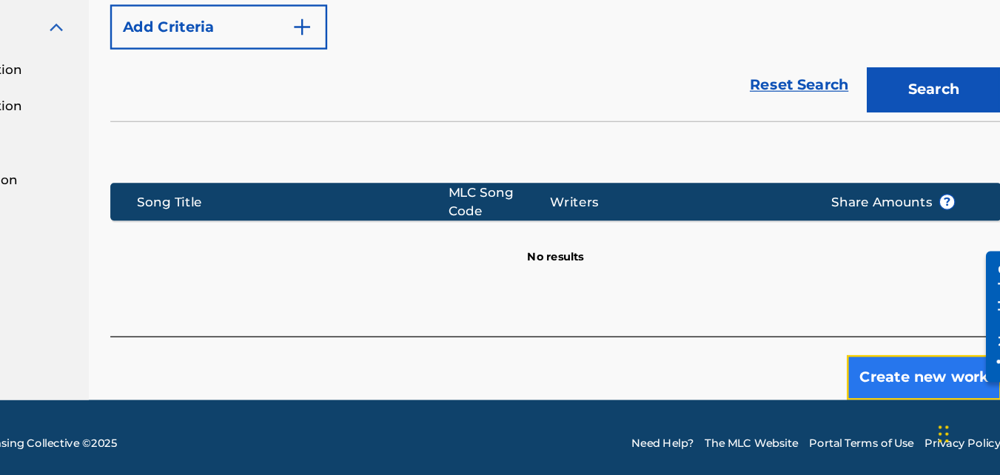
click at [879, 392] on button "Create new work" at bounding box center [918, 394] width 127 height 37
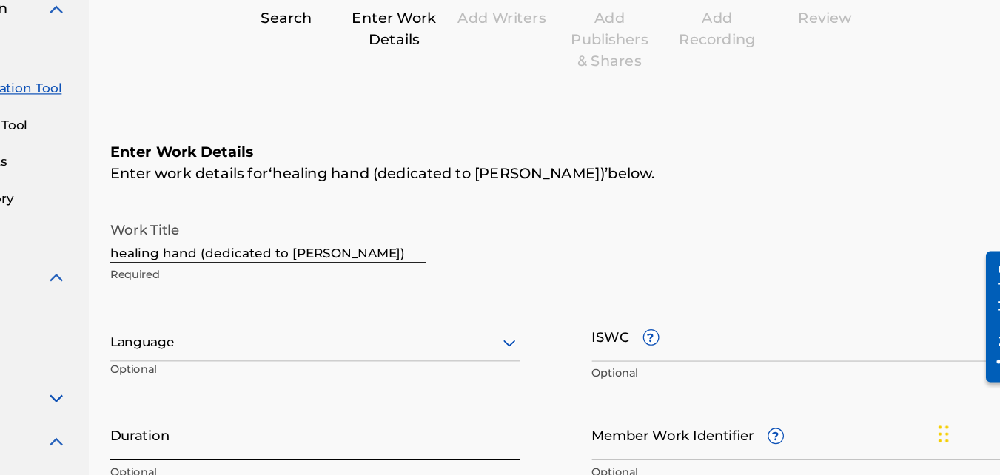
scroll to position [190, 0]
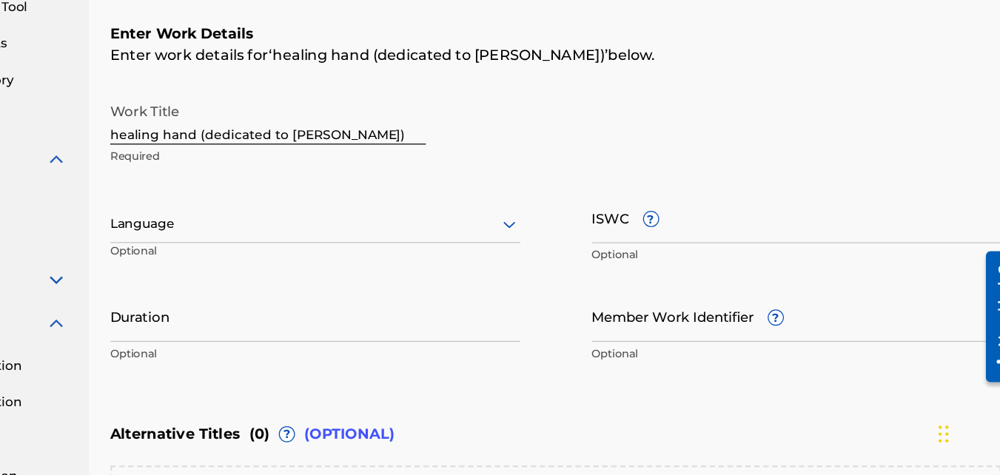
click at [391, 264] on div at bounding box center [416, 267] width 338 height 19
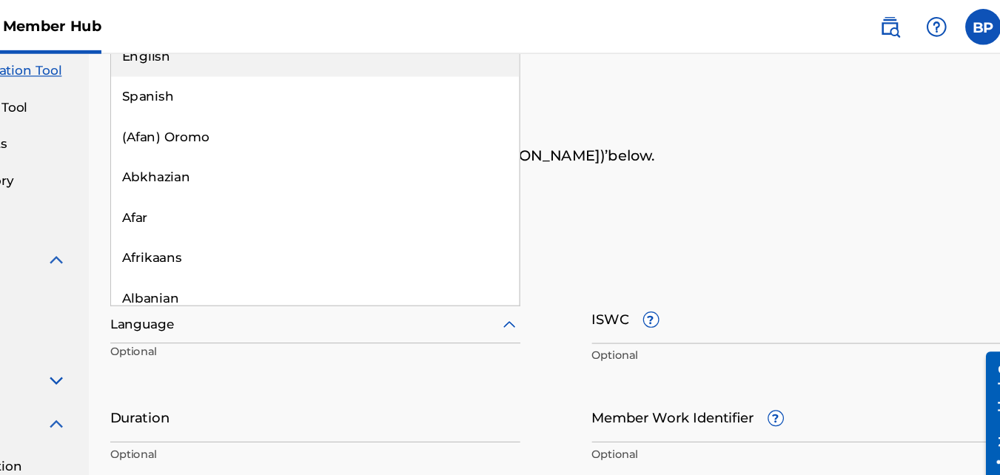
click at [498, 55] on div "English" at bounding box center [416, 46] width 337 height 33
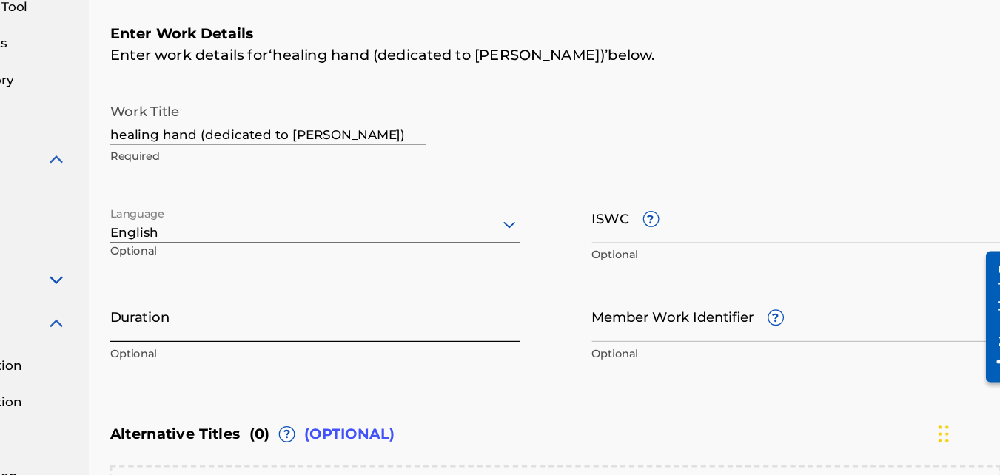
click at [481, 355] on input "Duration" at bounding box center [416, 344] width 338 height 42
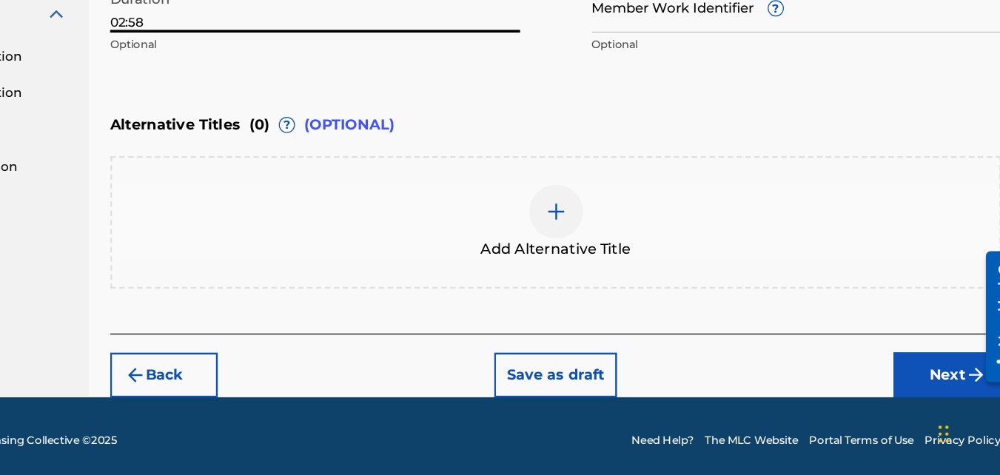
scroll to position [452, 0]
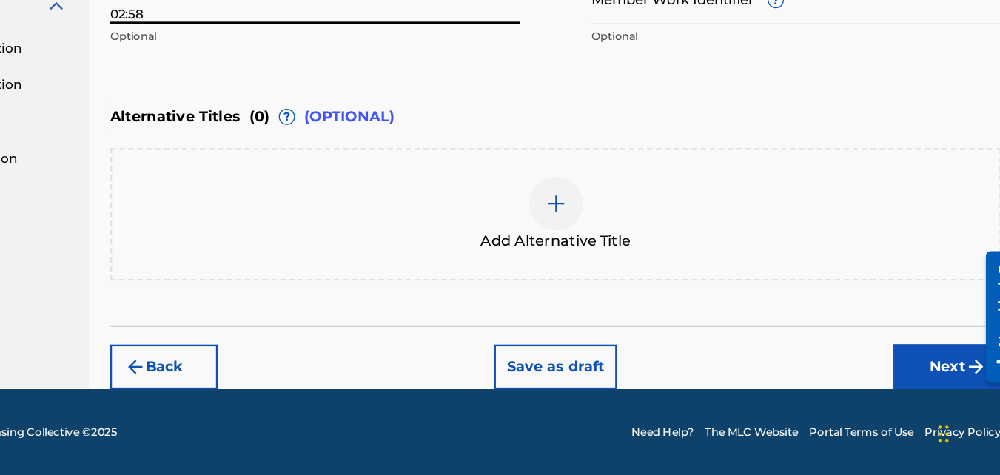
type input "02:58"
click at [617, 262] on div at bounding box center [615, 251] width 44 height 44
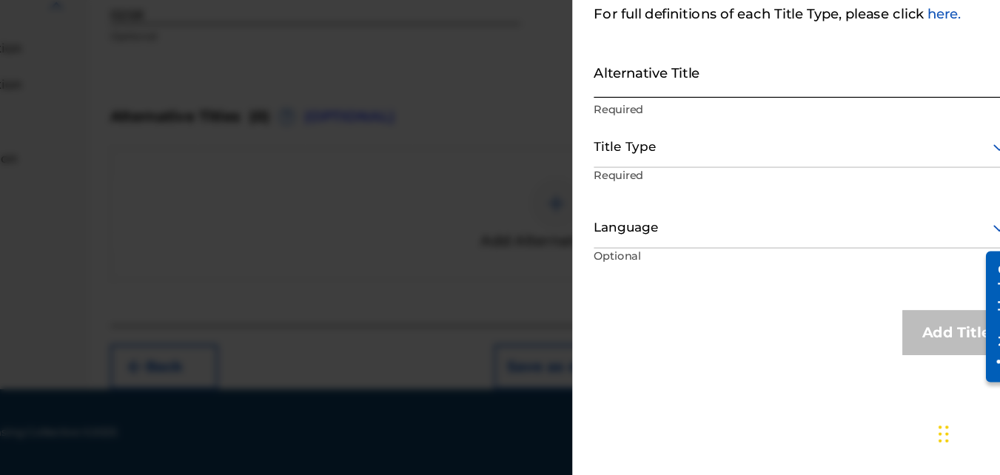
click at [711, 138] on input "Alternative Title" at bounding box center [818, 142] width 344 height 42
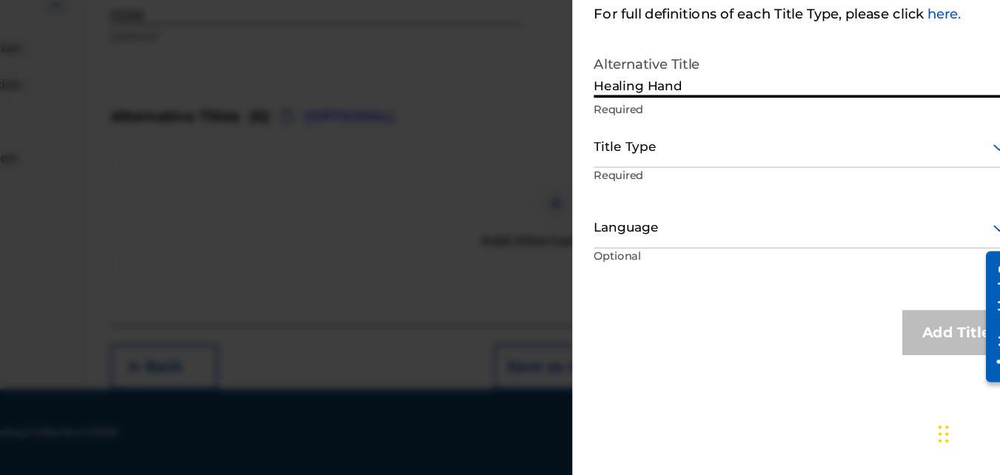
type input "Healing Hand"
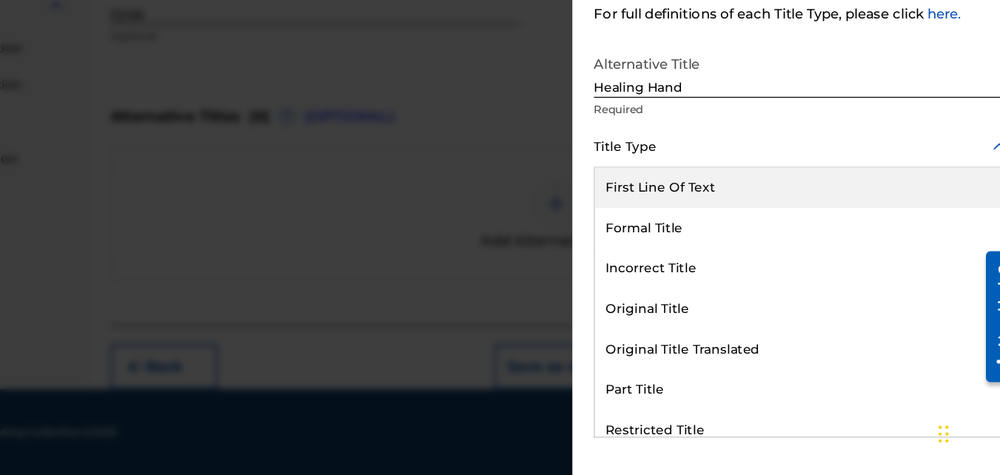
click at [713, 200] on div at bounding box center [818, 204] width 344 height 19
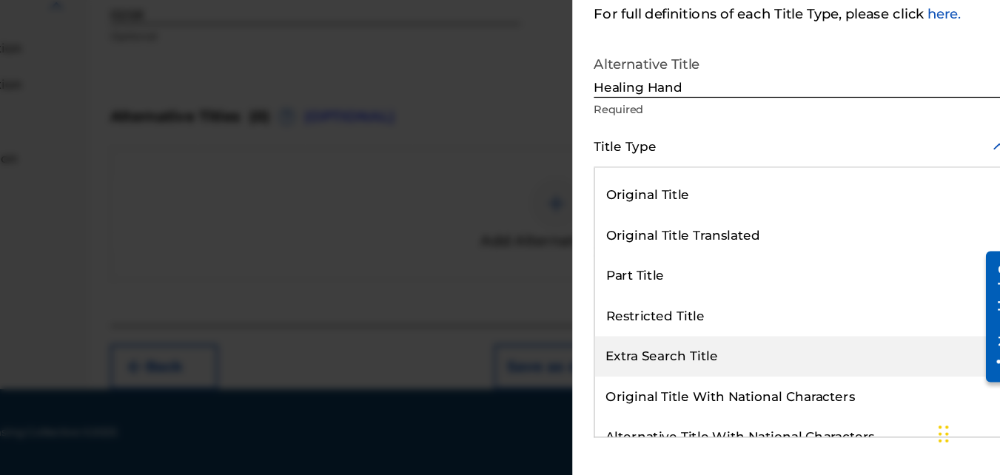
scroll to position [144, 0]
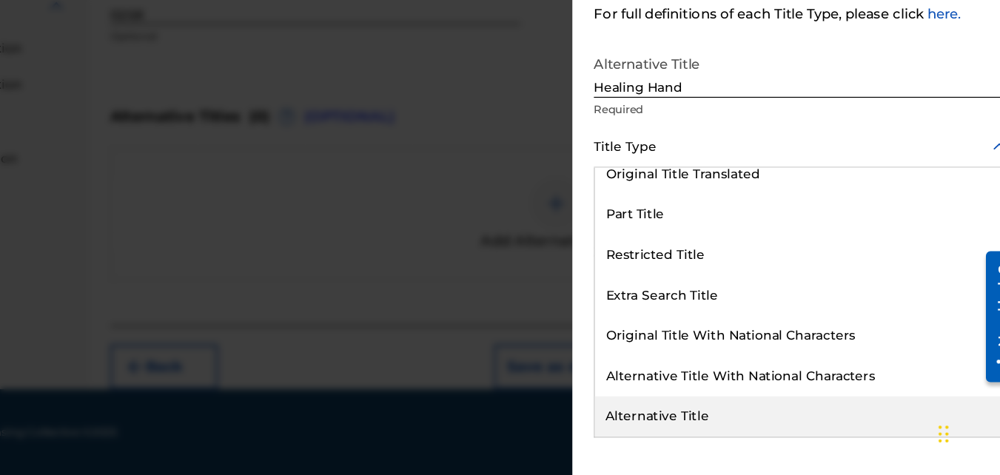
click at [736, 421] on div "Alternative Title" at bounding box center [818, 426] width 342 height 33
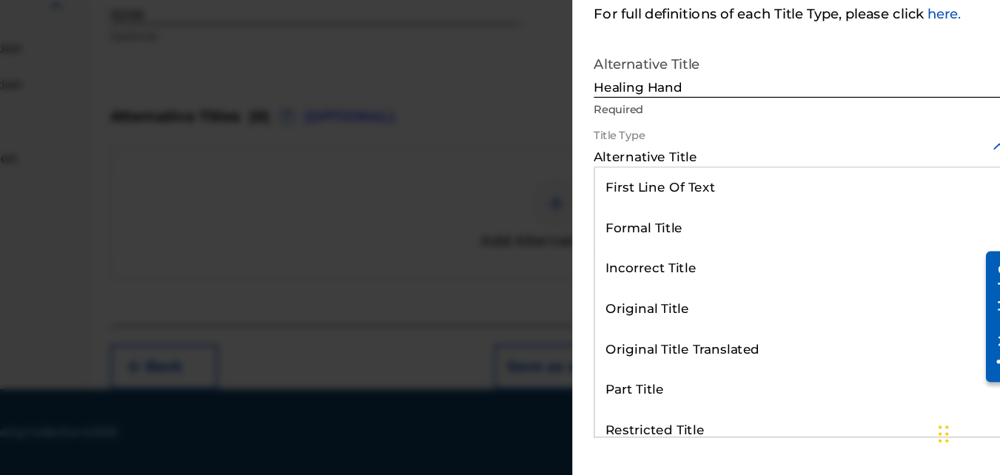
click at [777, 205] on div at bounding box center [818, 204] width 344 height 19
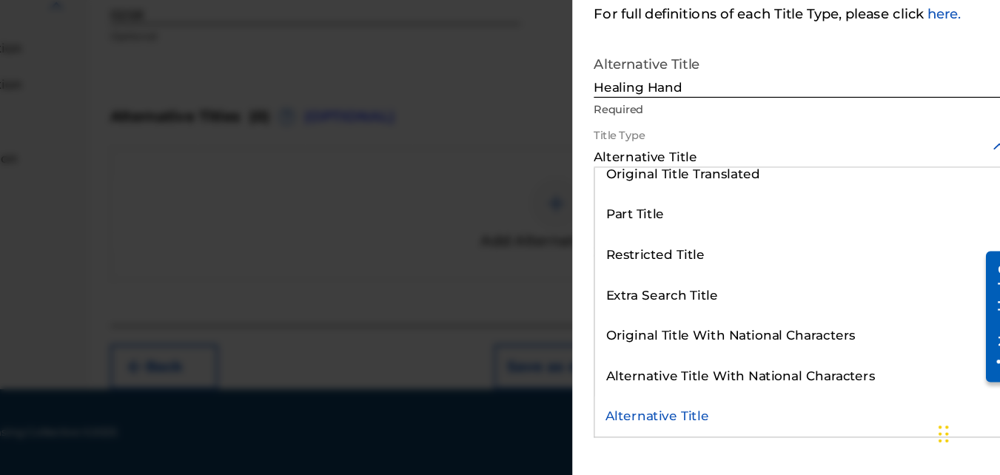
click at [694, 437] on div "Alternative Title" at bounding box center [818, 426] width 342 height 33
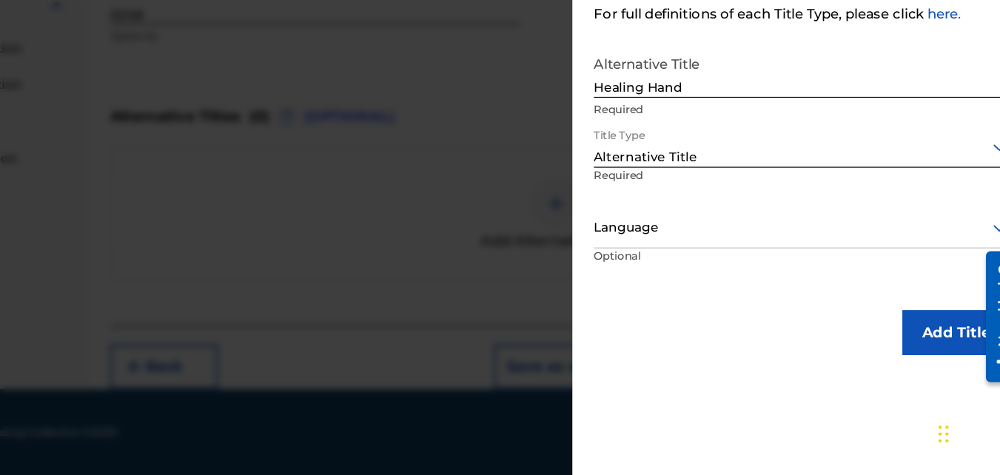
click at [823, 285] on div "Language" at bounding box center [818, 271] width 344 height 33
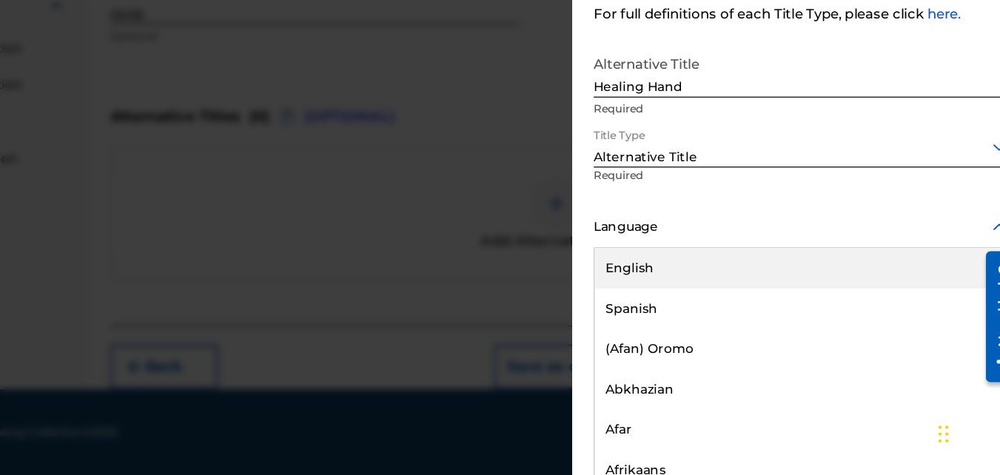
scroll to position [1, 0]
click at [690, 307] on div "English" at bounding box center [818, 303] width 342 height 33
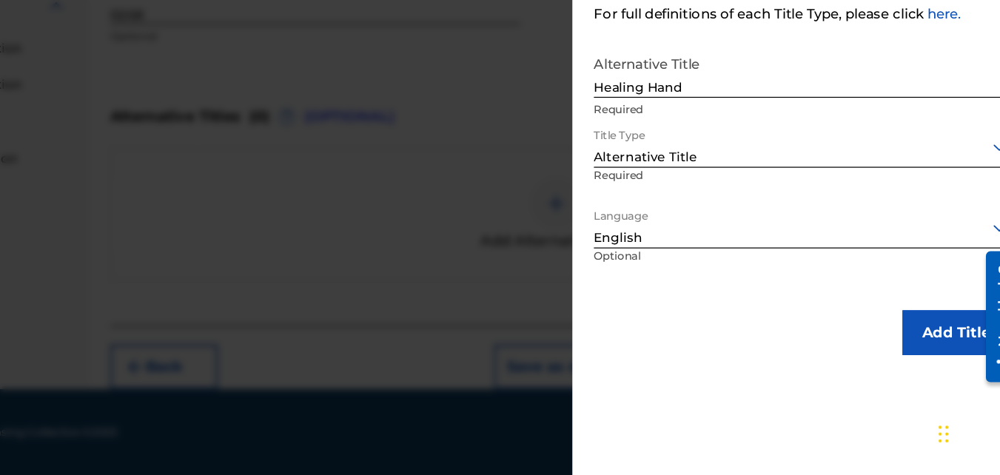
scroll to position [0, 0]
click at [922, 355] on button "Add Title" at bounding box center [945, 357] width 89 height 37
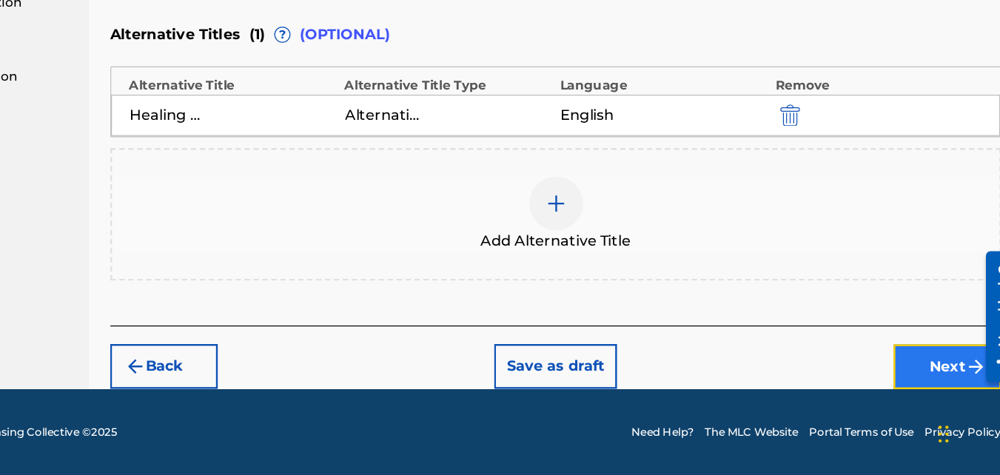
click at [951, 379] on button "Next" at bounding box center [938, 385] width 89 height 37
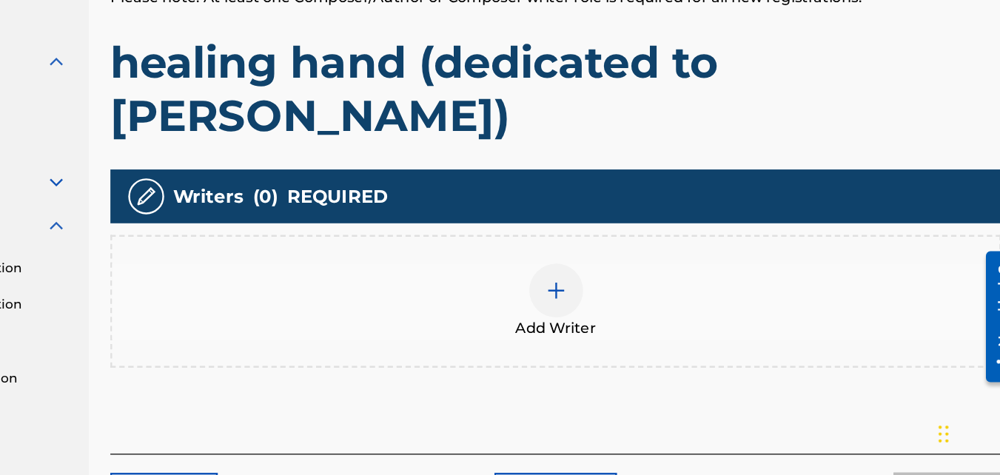
scroll to position [250, 0]
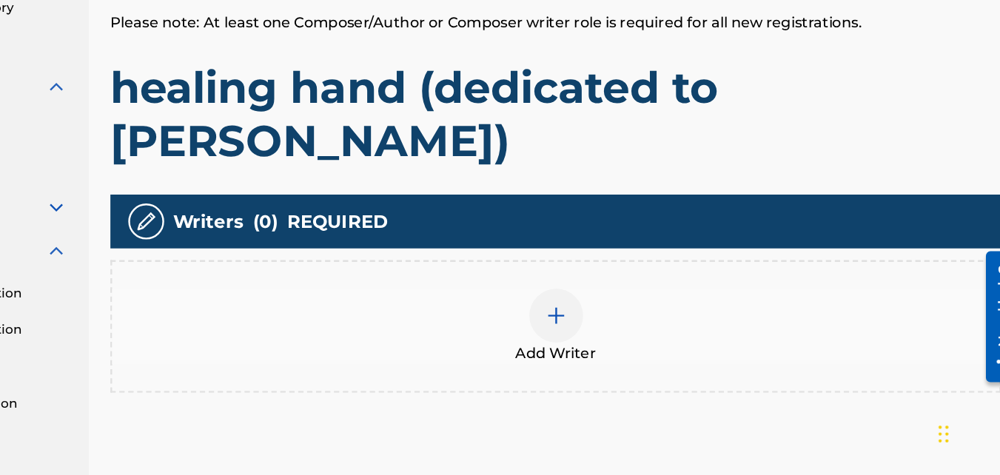
click at [615, 335] on img at bounding box center [615, 344] width 18 height 18
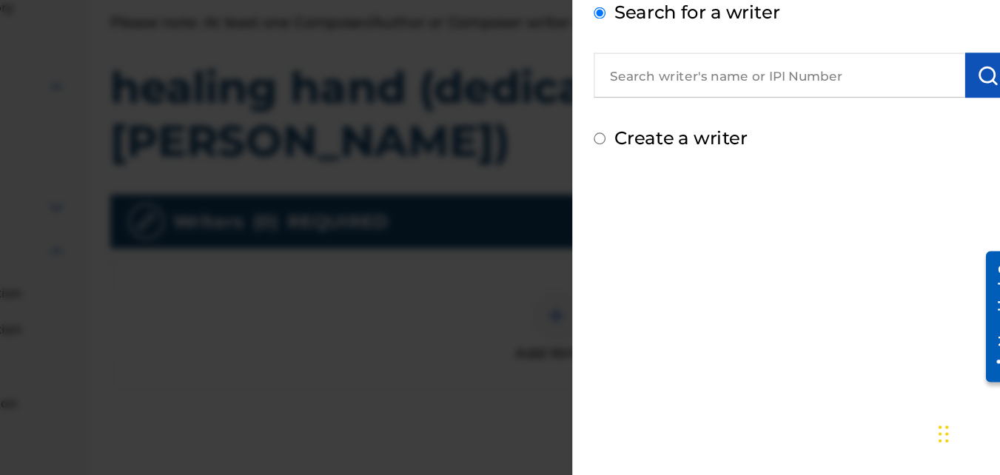
click at [712, 135] on input "text" at bounding box center [799, 145] width 307 height 37
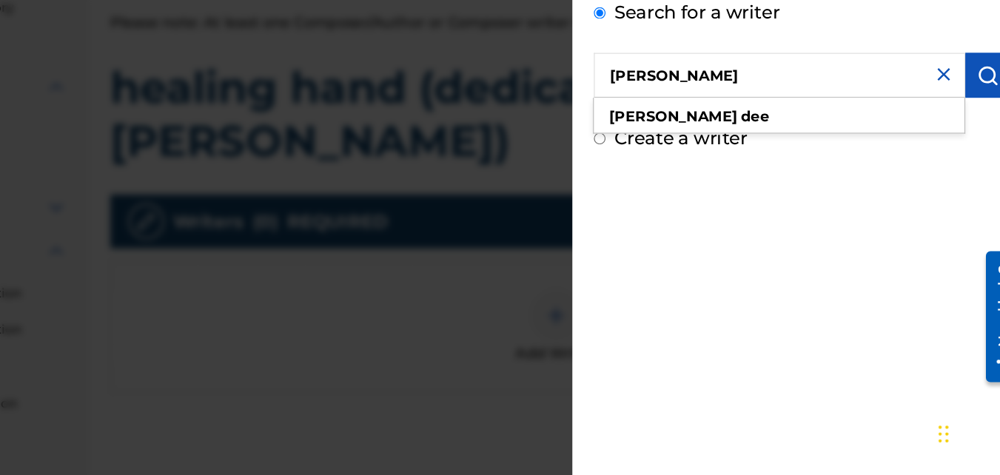
type input "[PERSON_NAME]"
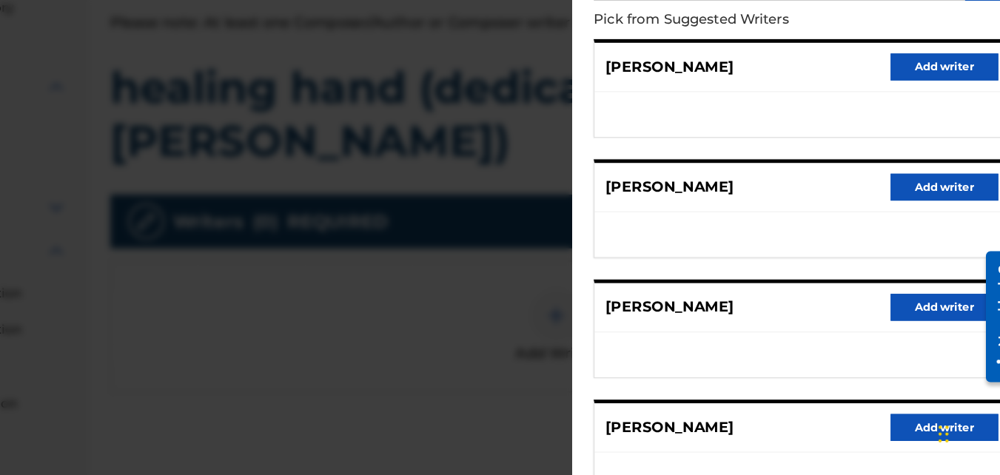
scroll to position [244, 0]
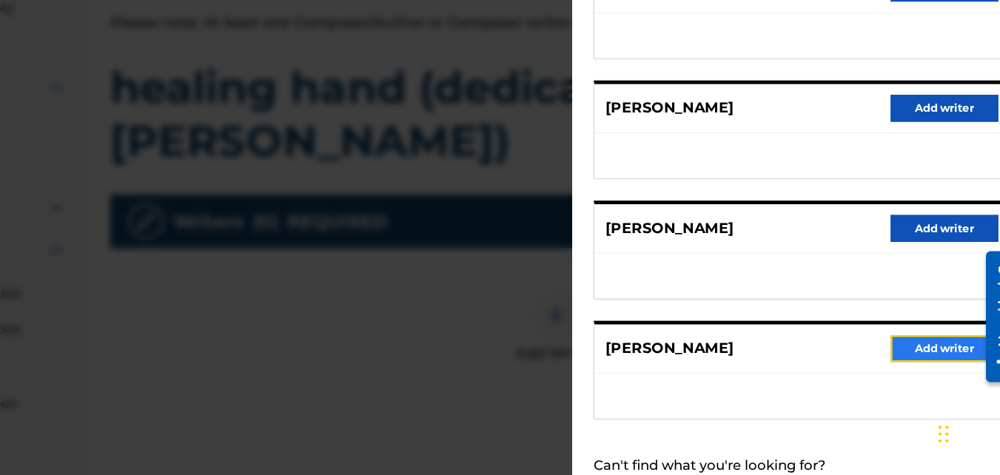
click at [921, 370] on button "Add writer" at bounding box center [935, 371] width 89 height 22
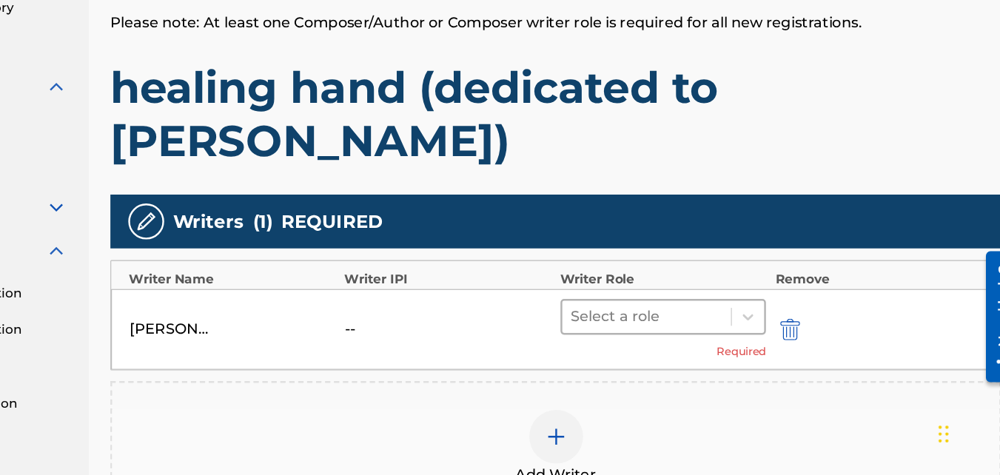
click at [706, 334] on div at bounding box center [690, 344] width 125 height 21
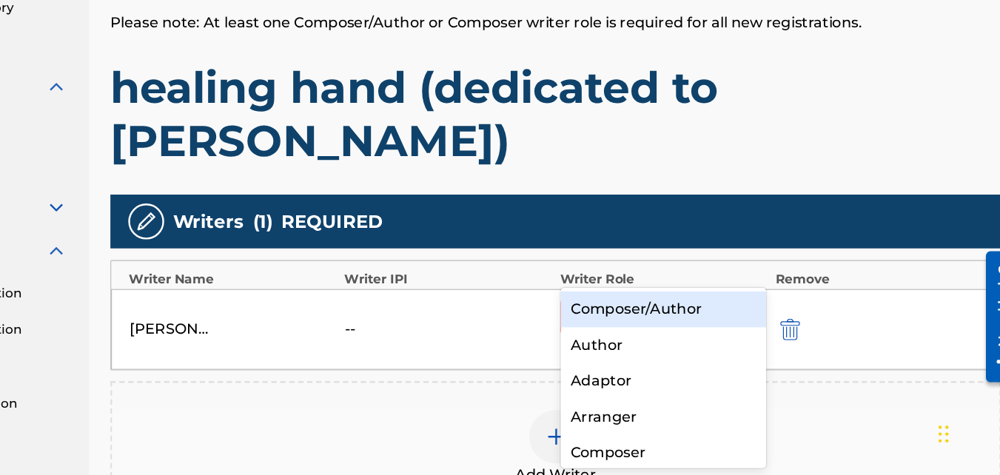
click at [679, 339] on div "Composer/Author" at bounding box center [704, 339] width 170 height 30
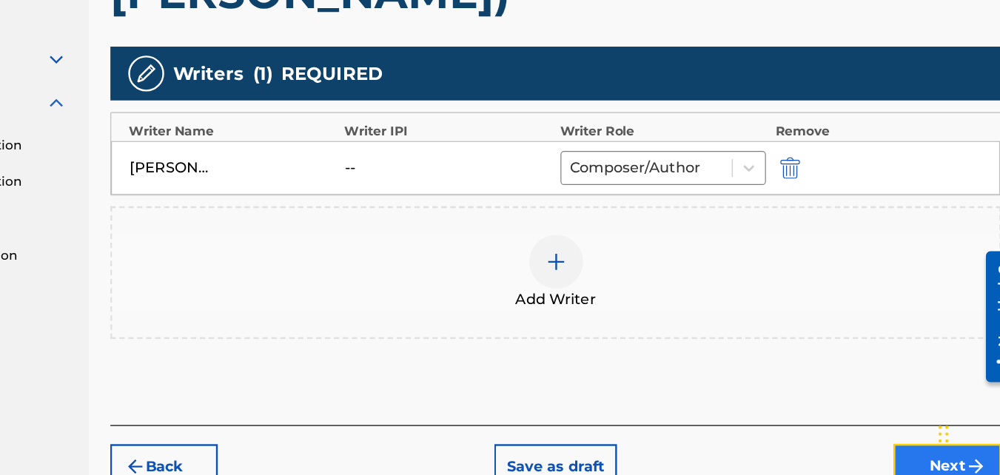
click at [923, 449] on button "Next" at bounding box center [938, 467] width 89 height 37
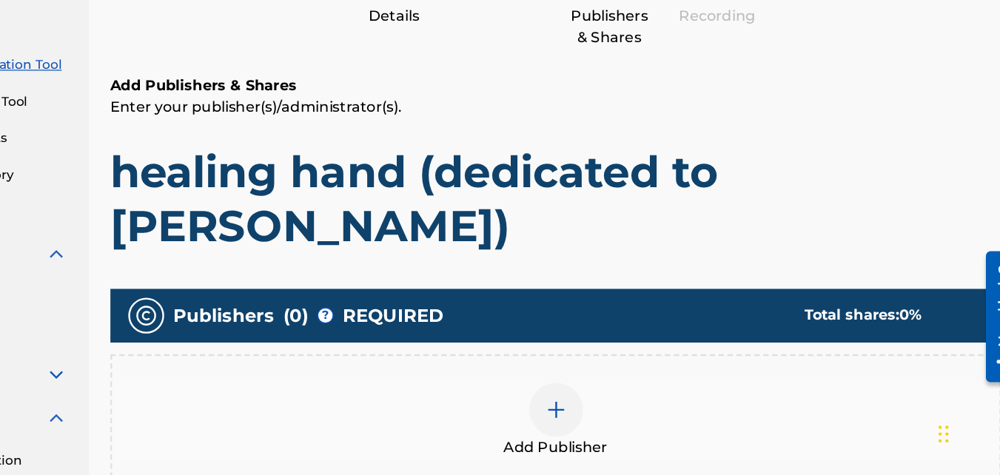
scroll to position [67, 0]
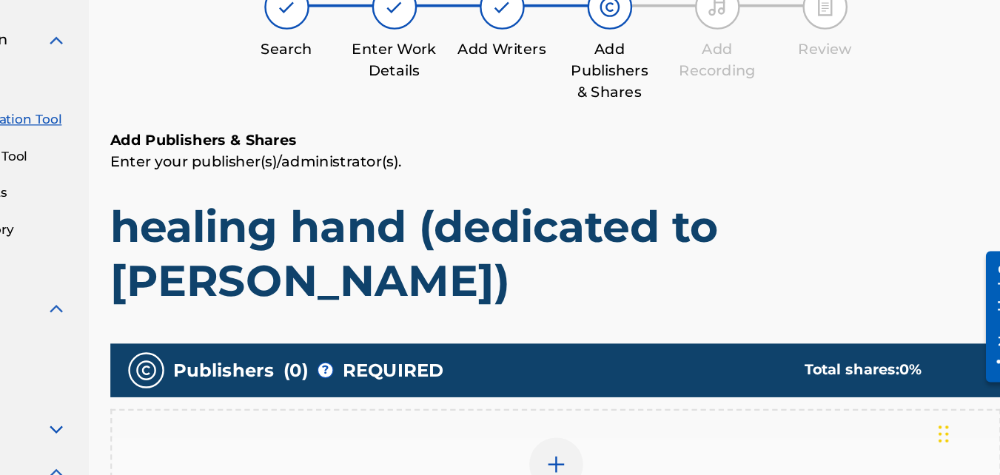
click at [616, 458] on img at bounding box center [615, 467] width 18 height 18
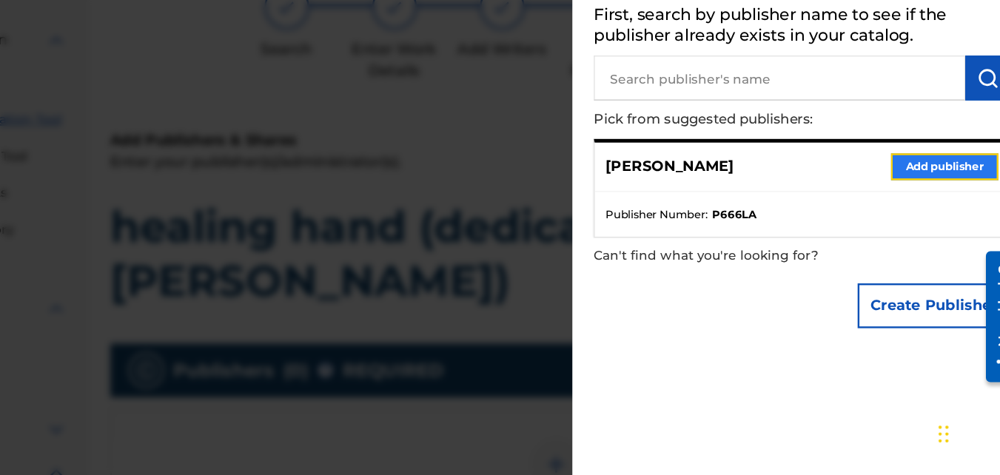
click at [892, 213] on button "Add publisher" at bounding box center [935, 221] width 89 height 22
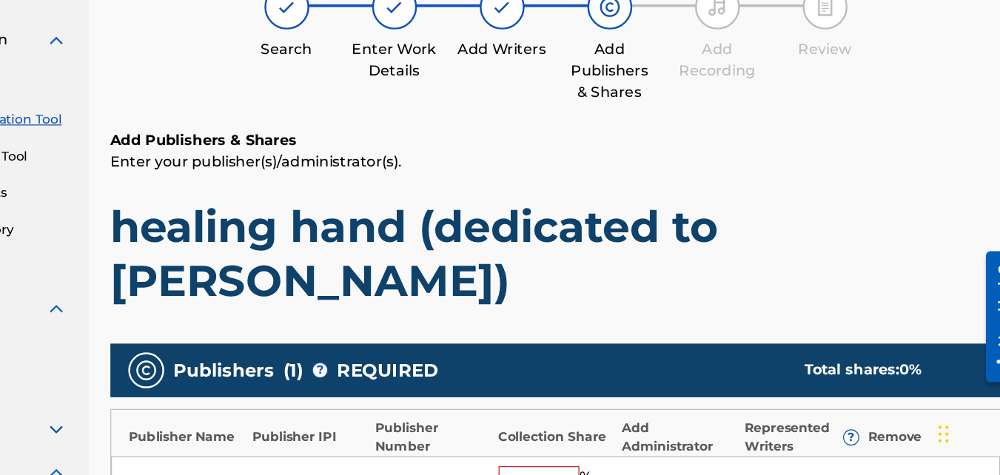
click at [583, 468] on input "text" at bounding box center [601, 477] width 67 height 19
type input "100"
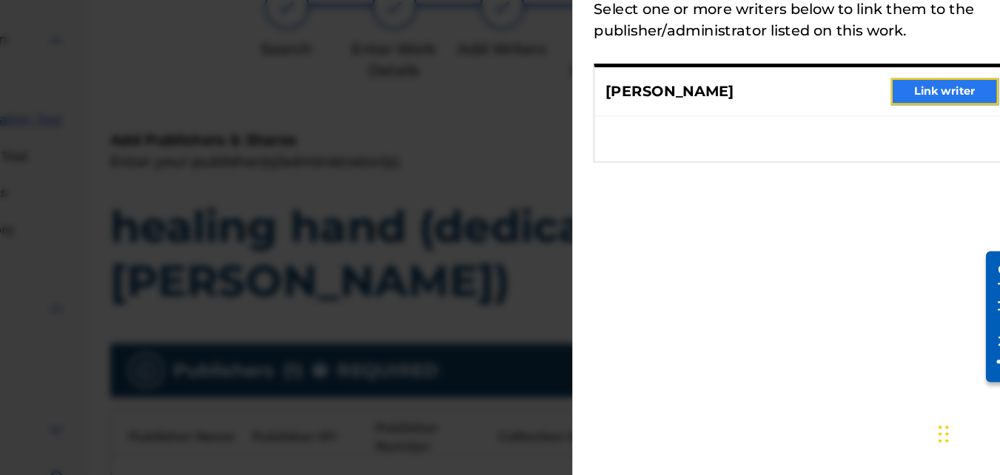
click at [931, 160] on button "Link writer" at bounding box center [935, 158] width 89 height 22
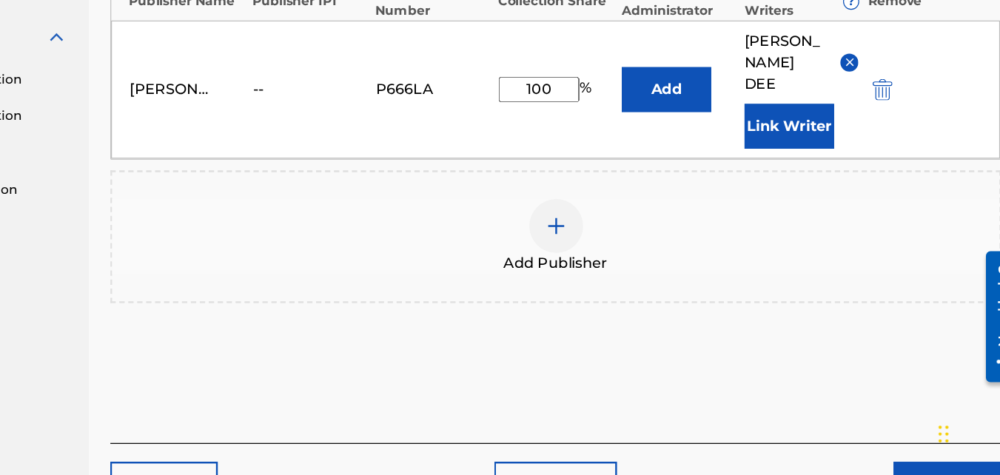
scroll to position [433, 0]
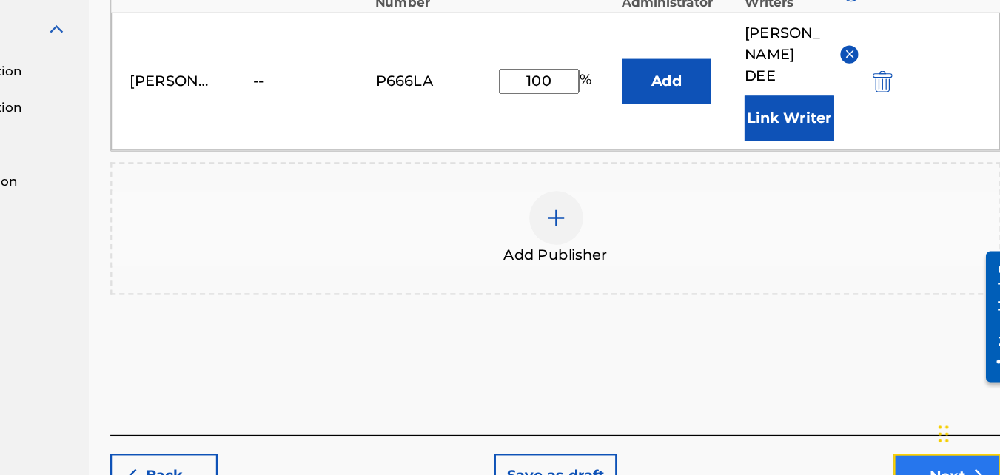
click at [923, 458] on button "Next" at bounding box center [938, 476] width 89 height 37
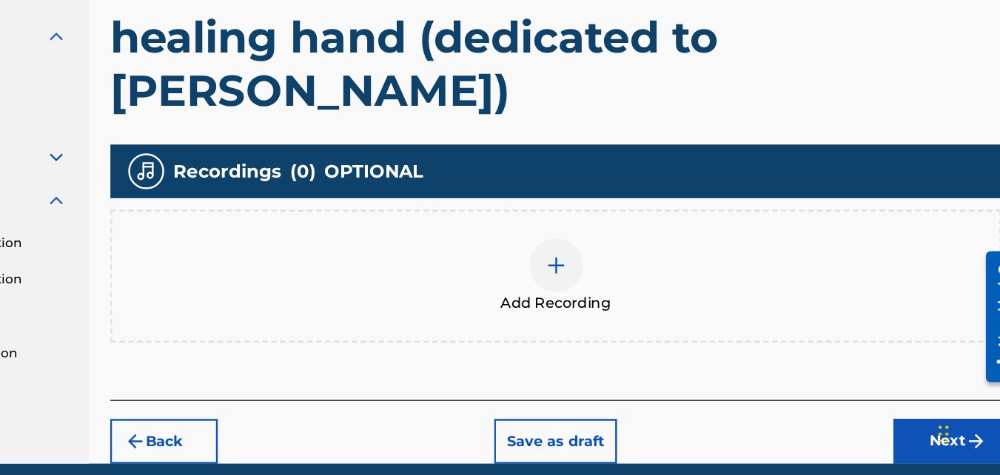
scroll to position [311, 0]
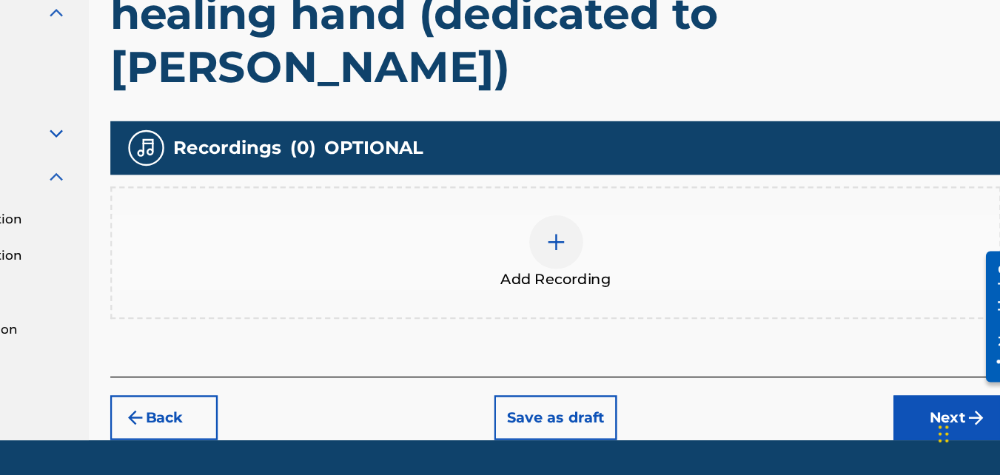
click at [626, 261] on div at bounding box center [615, 283] width 44 height 44
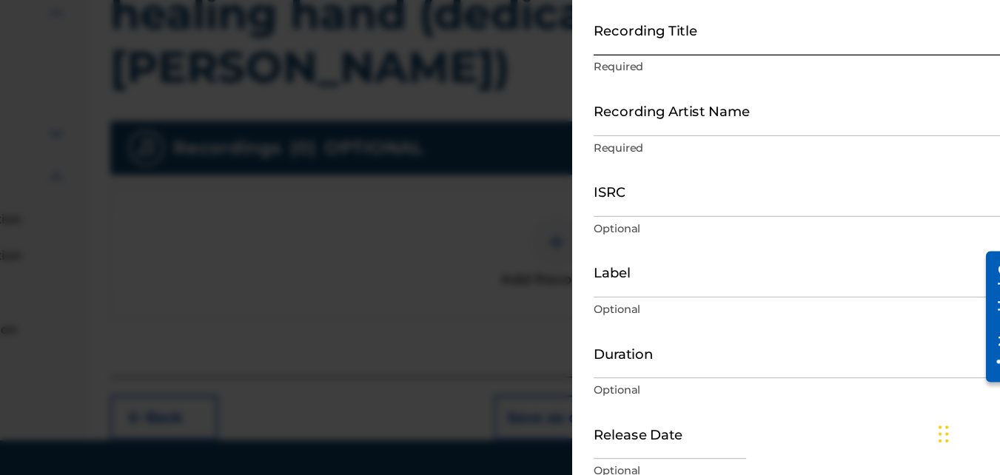
click at [789, 128] on input "Recording Title" at bounding box center [818, 108] width 344 height 42
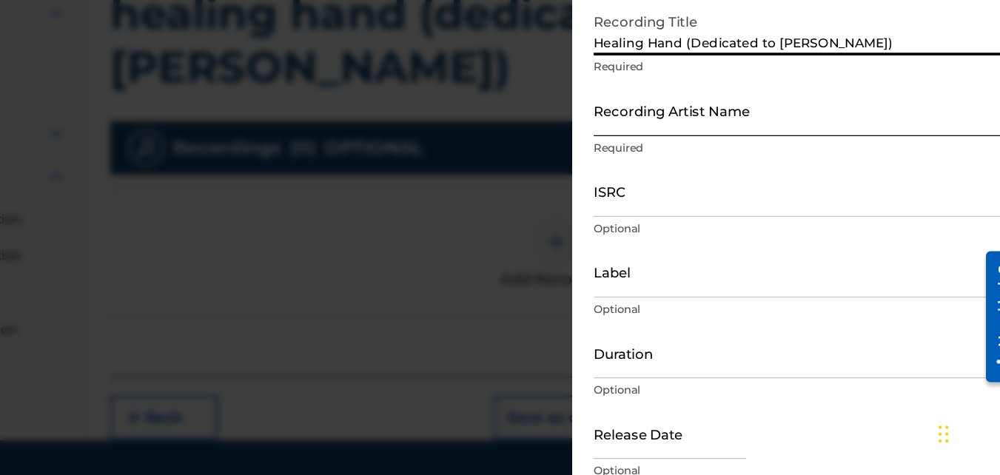
type input "Healing Hand (Dedicated to [PERSON_NAME])"
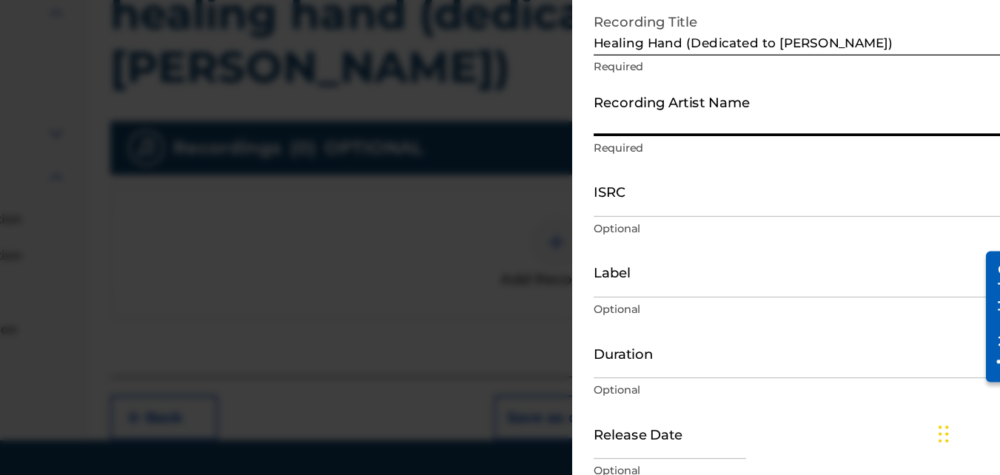
click at [757, 184] on input "Recording Artist Name" at bounding box center [818, 174] width 344 height 42
type input "b"
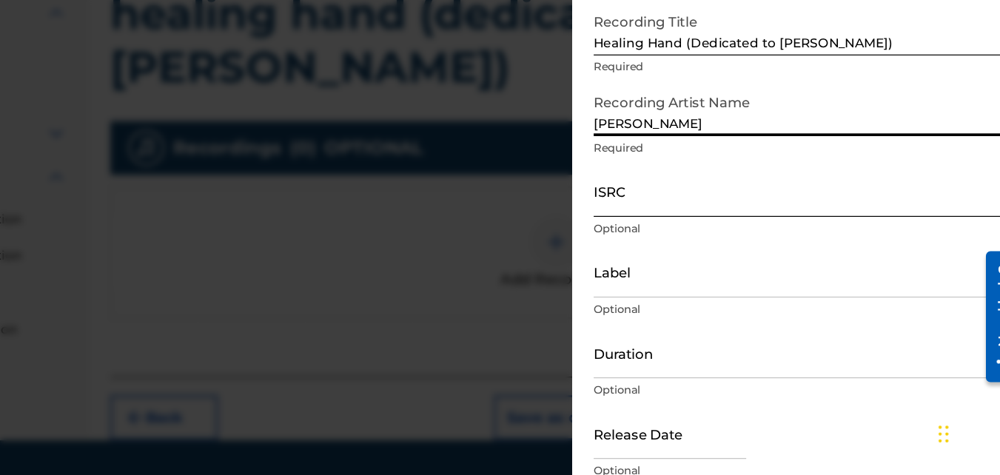
type input "[PERSON_NAME]"
click at [660, 247] on input "ISRC" at bounding box center [818, 241] width 344 height 42
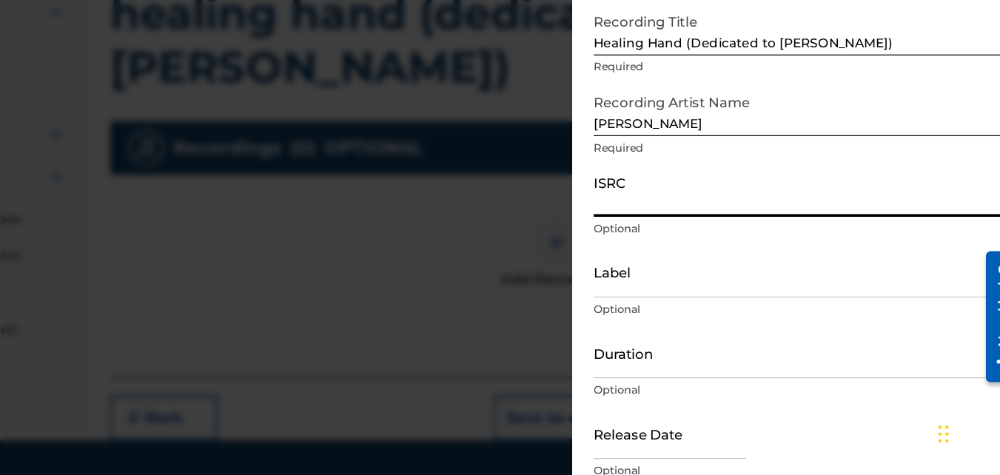
click at [670, 244] on input "ISRC" at bounding box center [818, 241] width 344 height 42
paste input "QT3F62571631"
type input "QT3F62571631"
click at [683, 383] on input "Duration" at bounding box center [818, 374] width 344 height 42
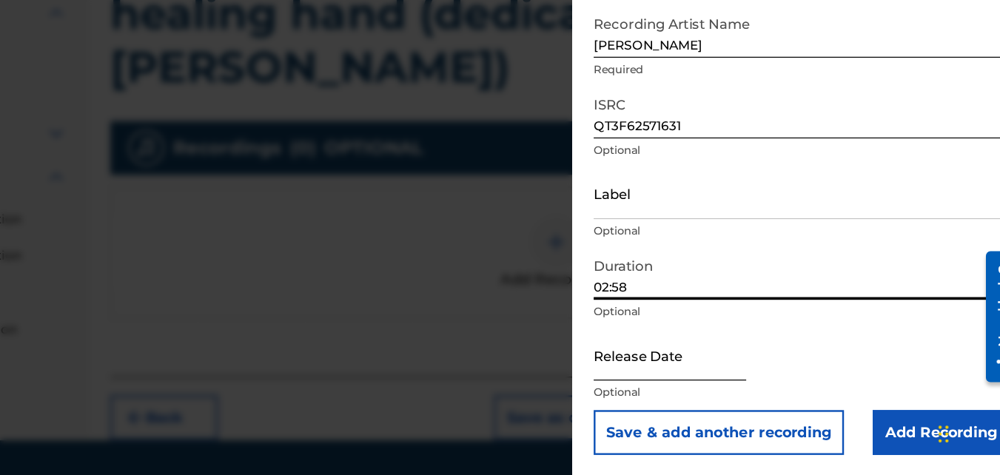
scroll to position [66, 0]
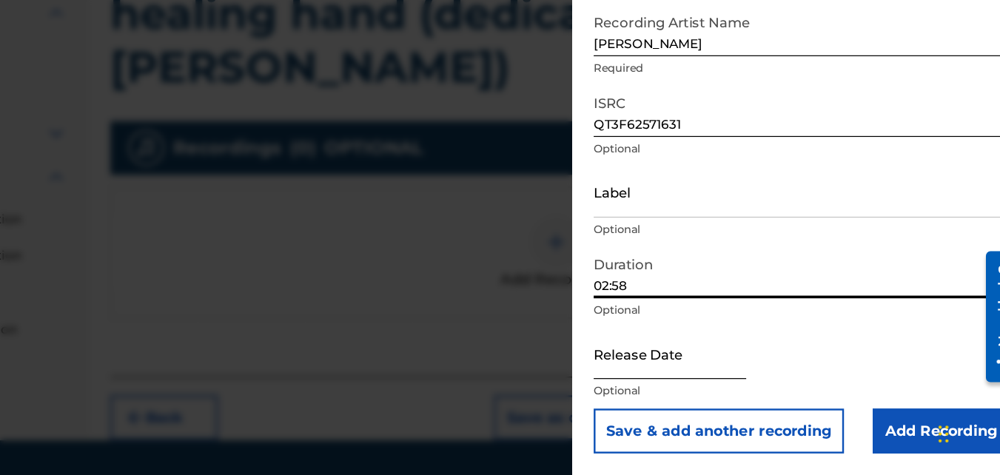
type input "02:58"
click at [731, 383] on input "text" at bounding box center [709, 375] width 126 height 42
select select "9"
select select "2025"
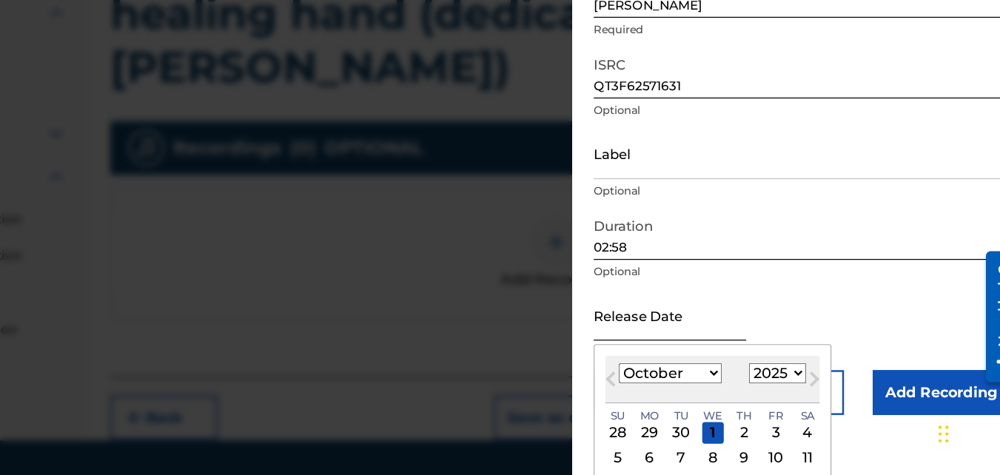
scroll to position [127, 0]
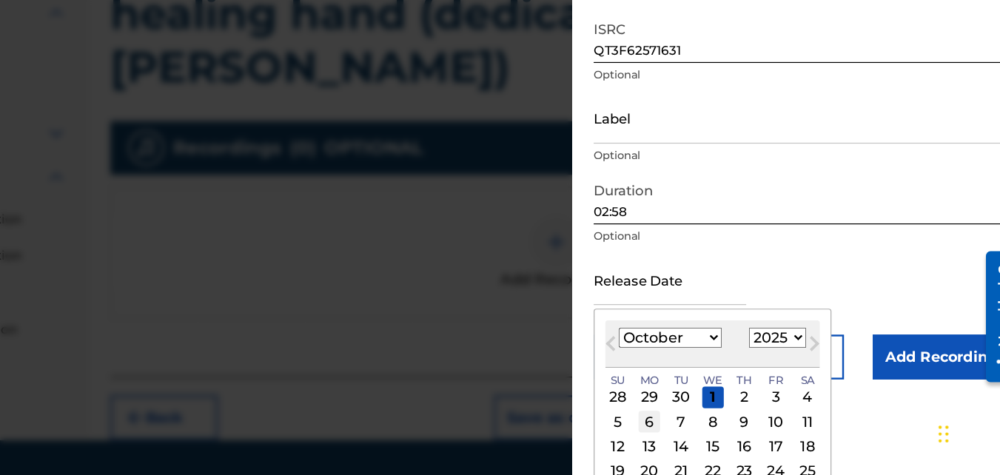
click at [689, 429] on div "6" at bounding box center [692, 431] width 18 height 18
type input "[DATE]"
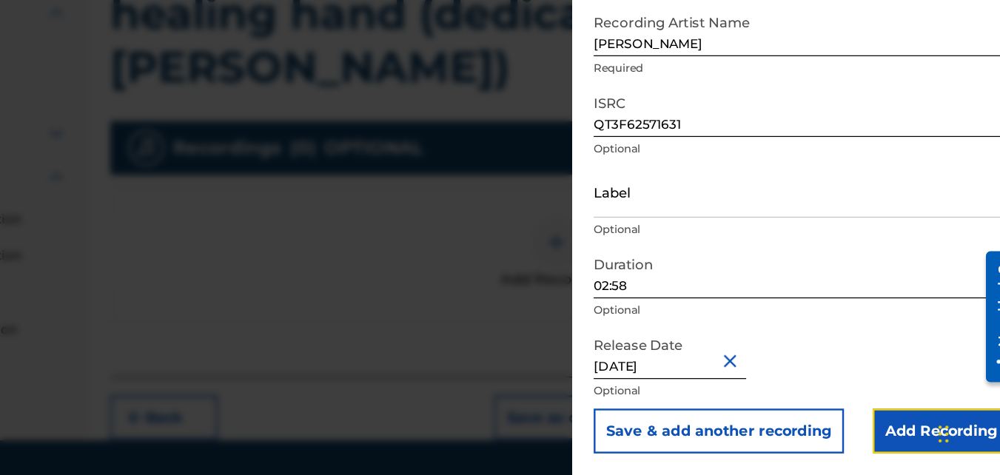
click at [891, 435] on input "Add Recording" at bounding box center [933, 439] width 113 height 37
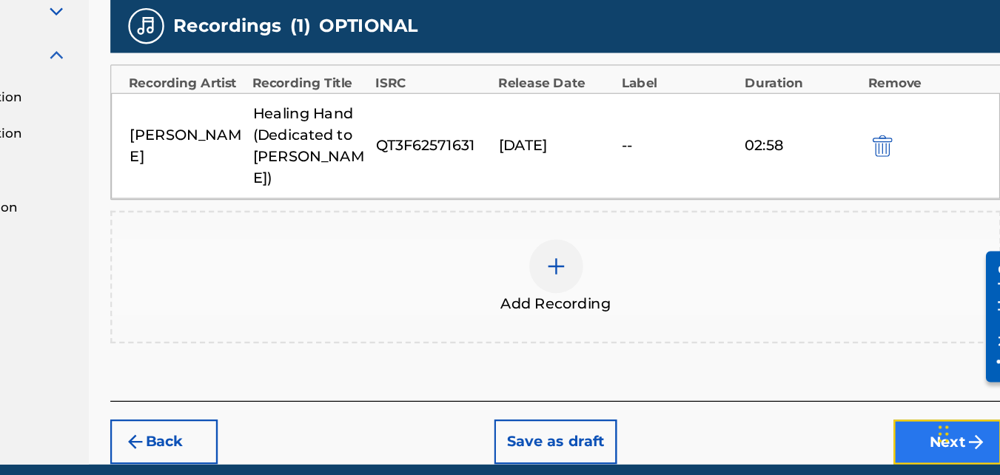
click at [942, 429] on button "Next" at bounding box center [938, 447] width 89 height 37
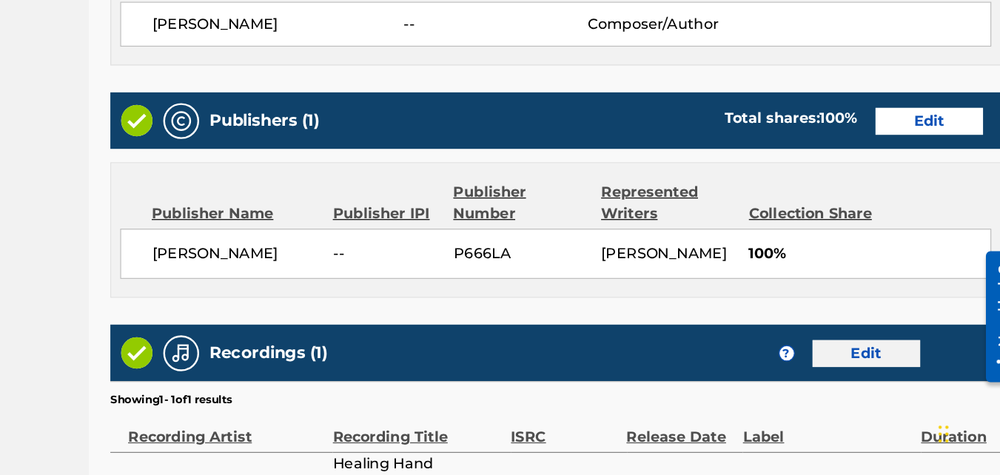
scroll to position [877, 0]
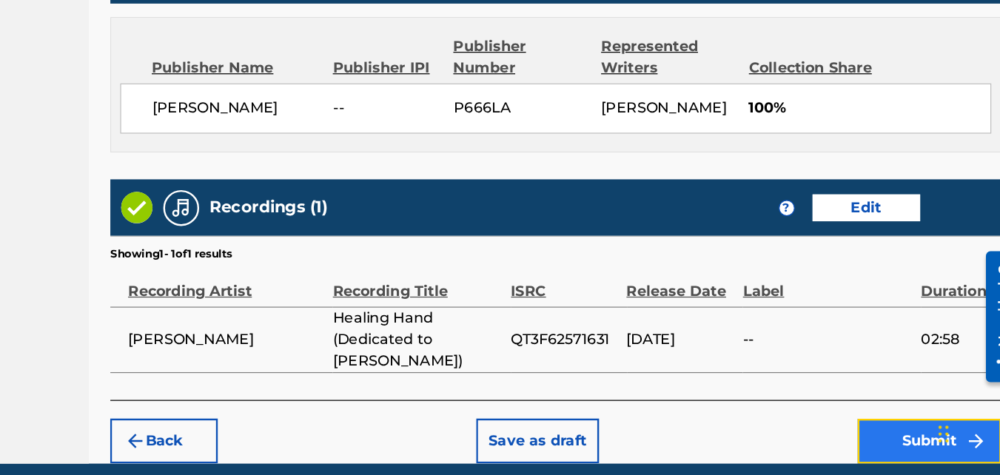
click at [900, 429] on button "Submit" at bounding box center [923, 447] width 118 height 37
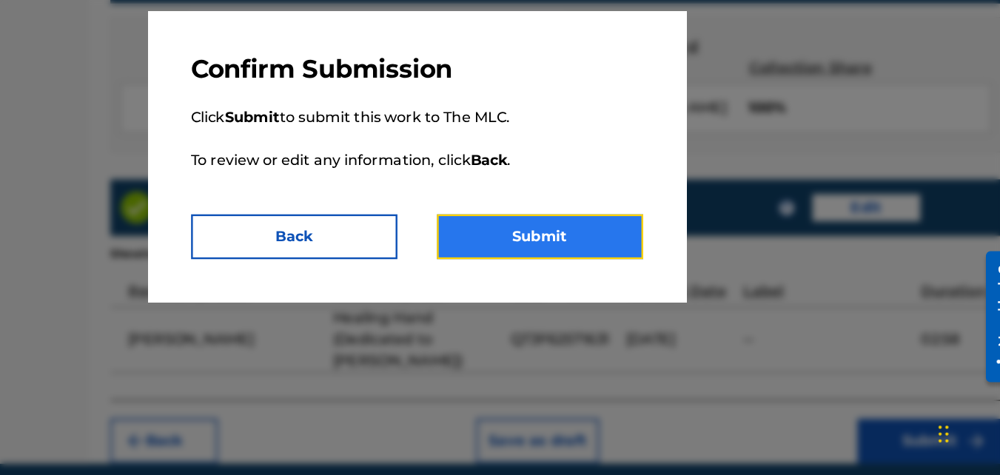
click at [622, 279] on button "Submit" at bounding box center [602, 278] width 170 height 37
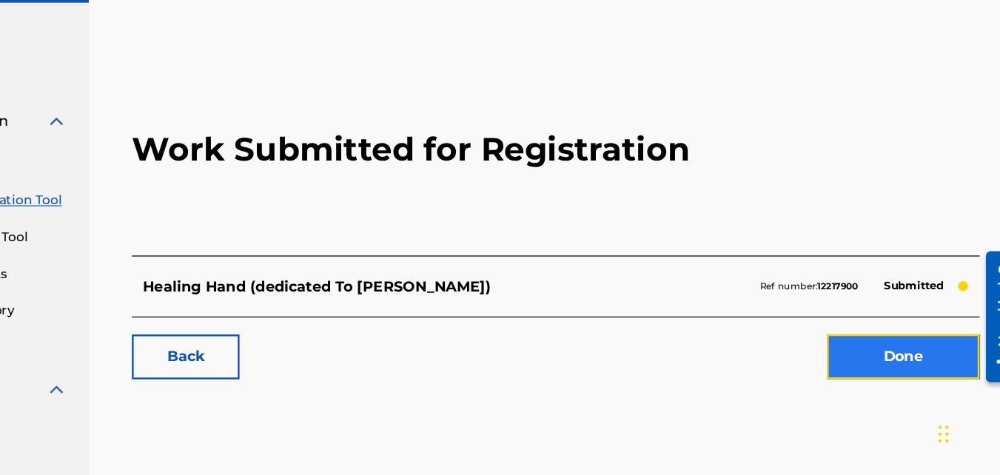
click at [885, 372] on link "Done" at bounding box center [902, 377] width 126 height 37
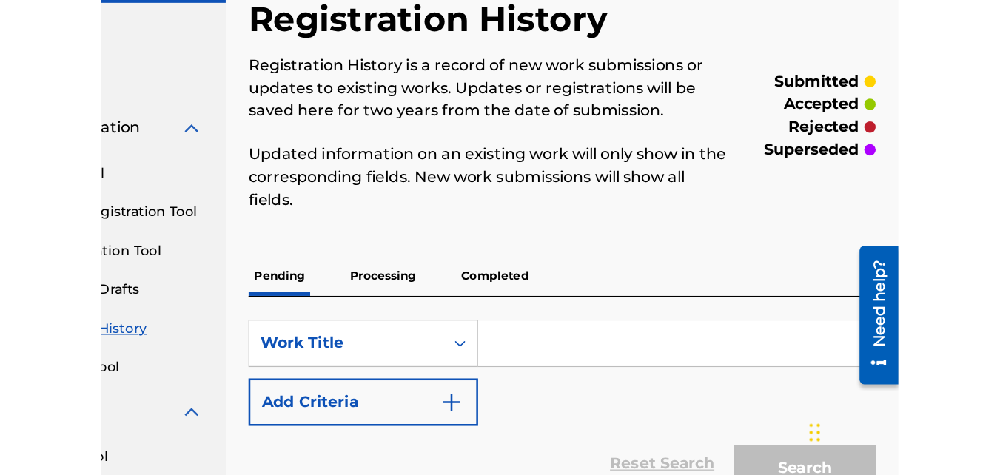
scroll to position [4, 0]
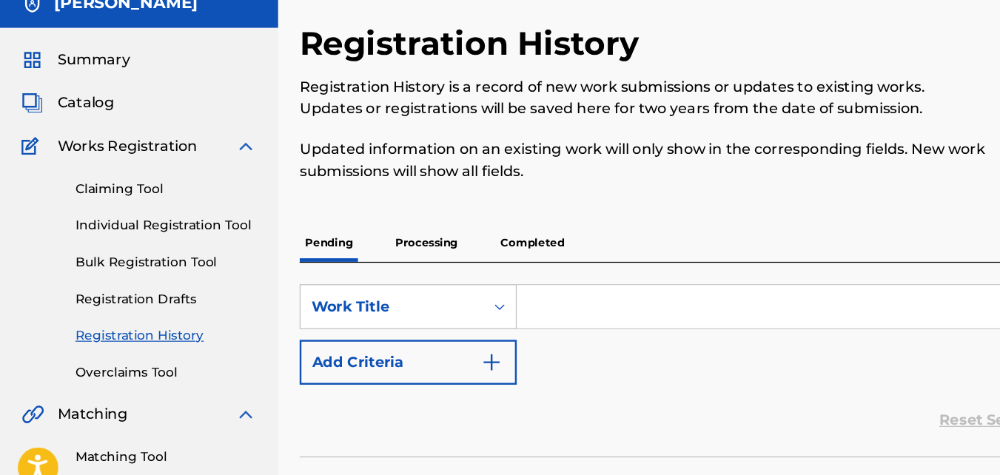
click at [478, 307] on input "Search Form" at bounding box center [703, 311] width 555 height 36
type input "butterfly awakening"
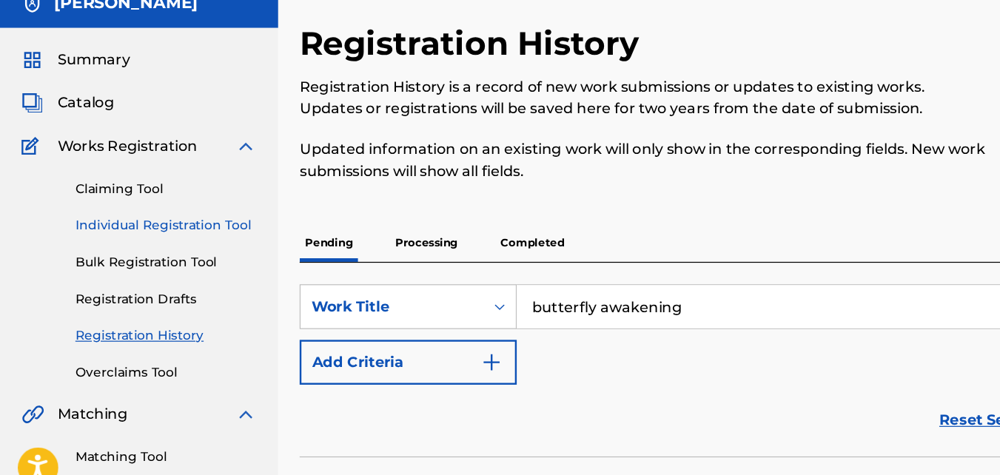
click at [101, 241] on link "Individual Registration Tool" at bounding box center [137, 244] width 150 height 16
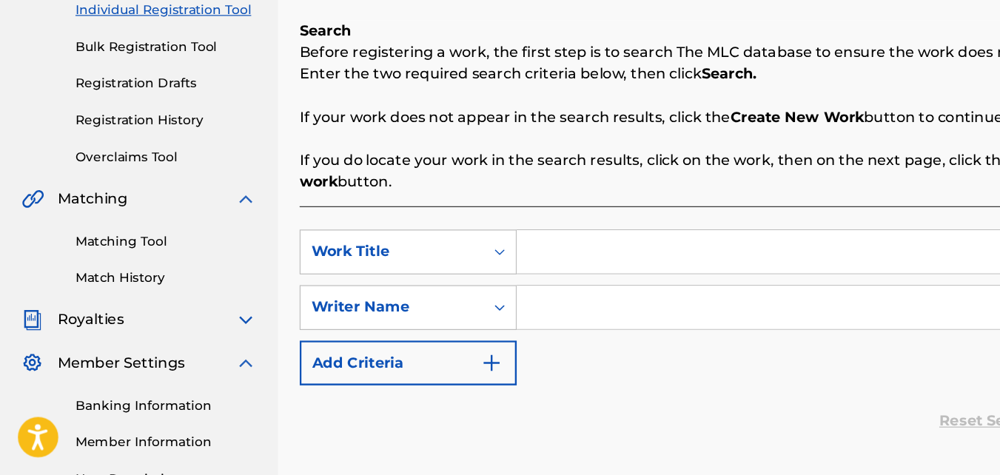
scroll to position [158, 0]
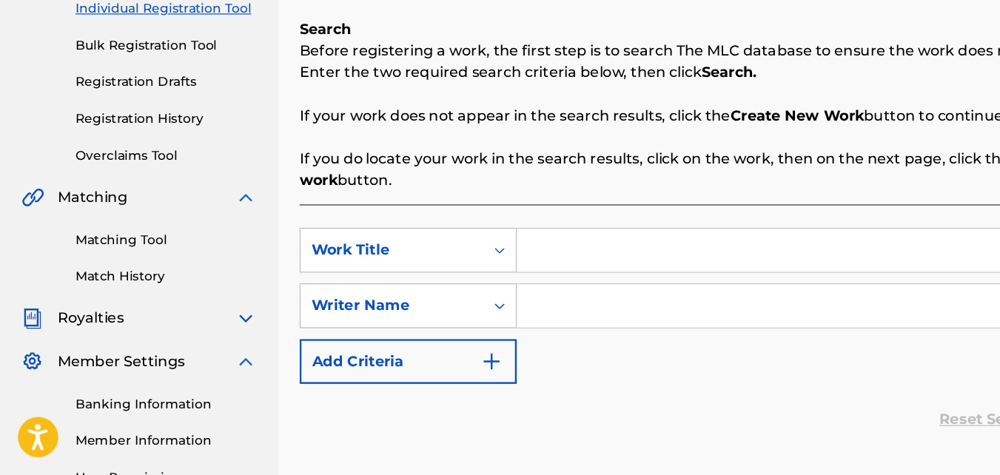
click at [496, 286] on input "Search Form" at bounding box center [703, 290] width 555 height 36
click at [496, 286] on input "b" at bounding box center [703, 290] width 555 height 36
type input "butterfly awakening"
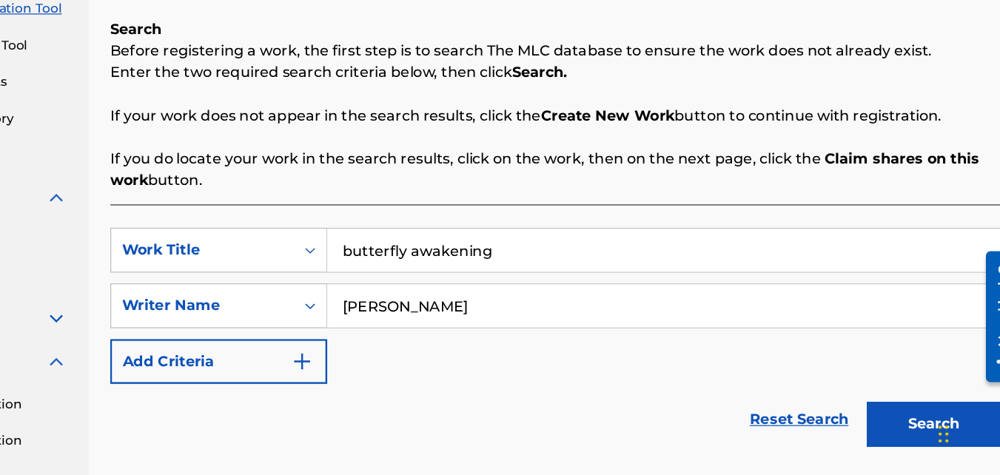
type input "[PERSON_NAME]"
click at [871, 415] on button "Search" at bounding box center [926, 433] width 111 height 37
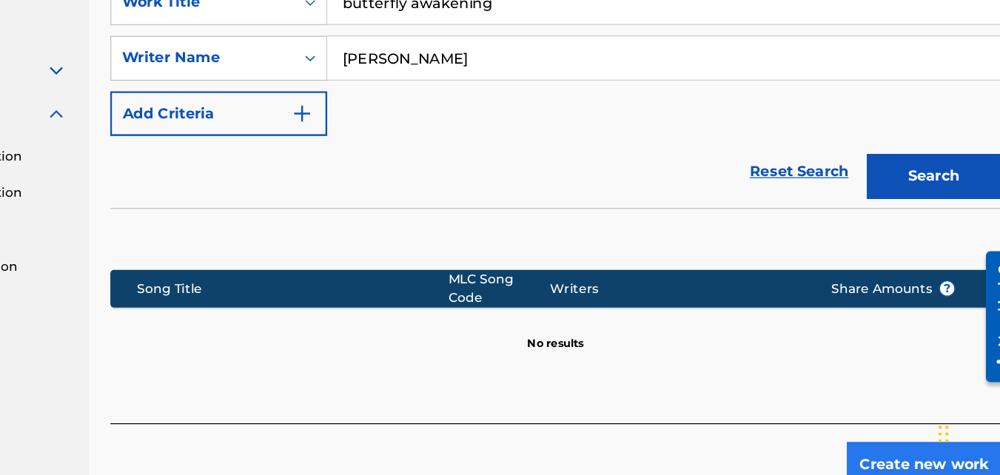
scroll to position [403, 0]
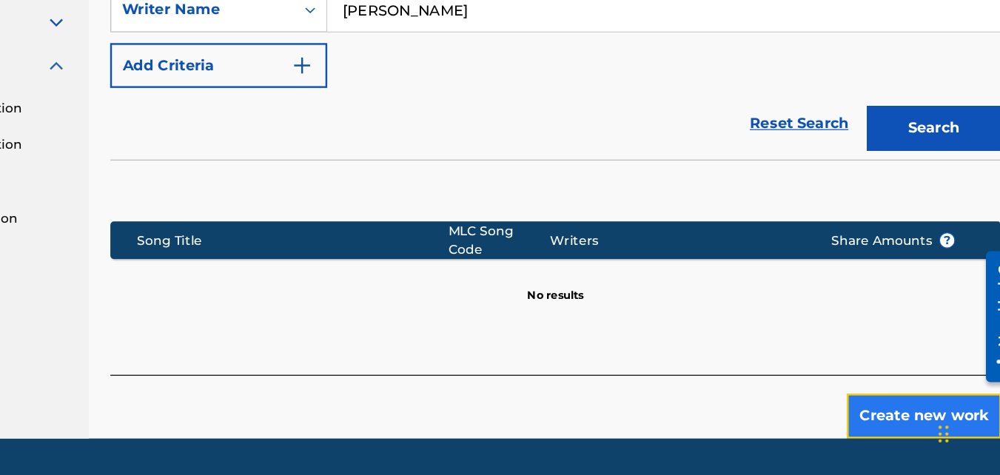
click at [887, 418] on button "Create new work" at bounding box center [918, 426] width 127 height 37
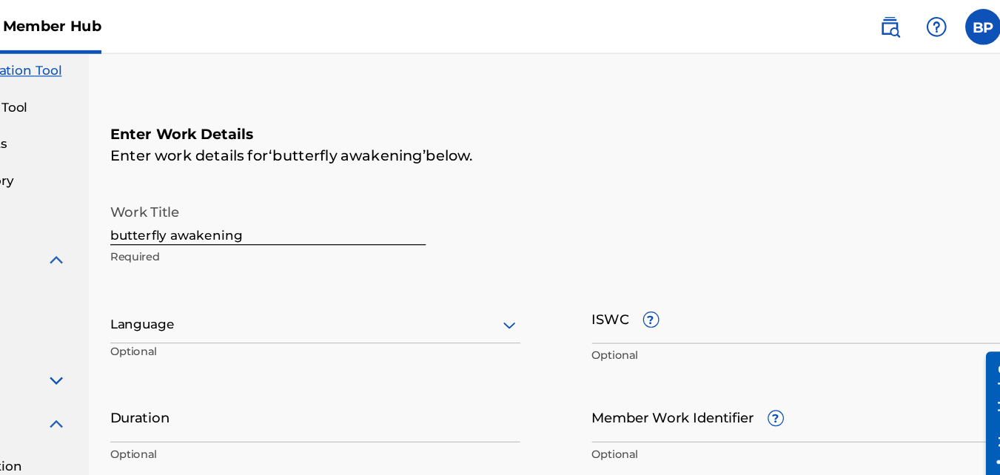
scroll to position [158, 0]
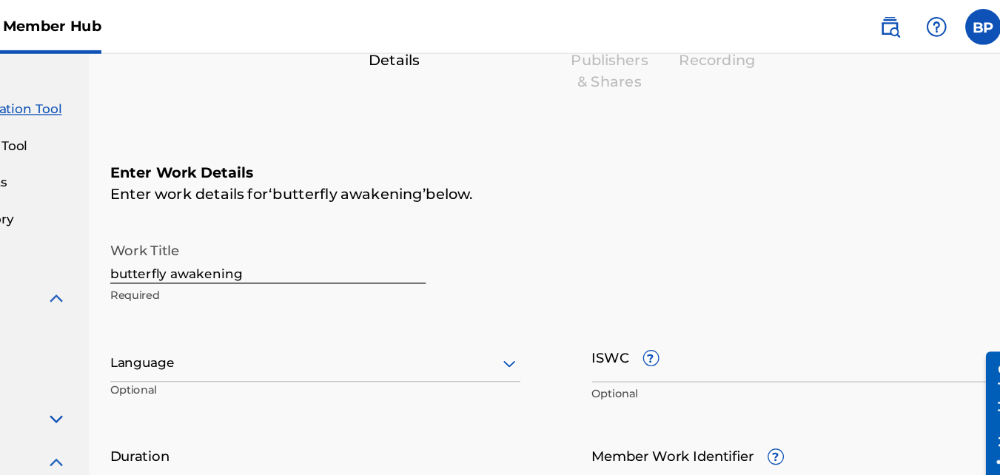
drag, startPoint x: 423, startPoint y: 294, endPoint x: 418, endPoint y: 286, distance: 9.7
click at [422, 294] on div at bounding box center [416, 299] width 338 height 19
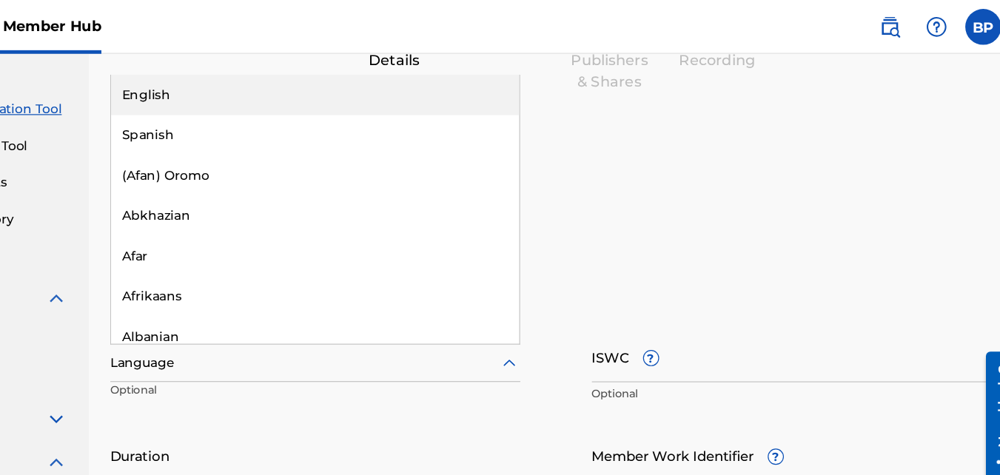
click at [368, 76] on div "English" at bounding box center [416, 77] width 337 height 33
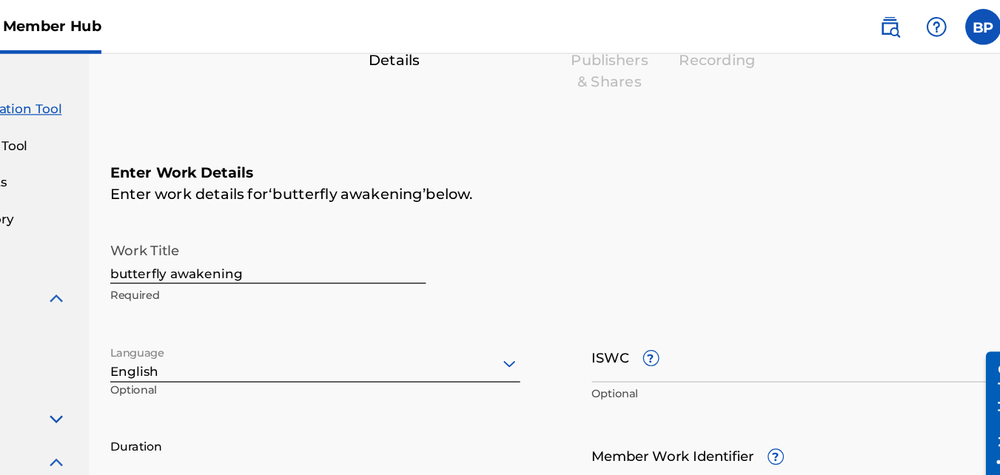
click at [265, 375] on input "Duration" at bounding box center [416, 376] width 338 height 42
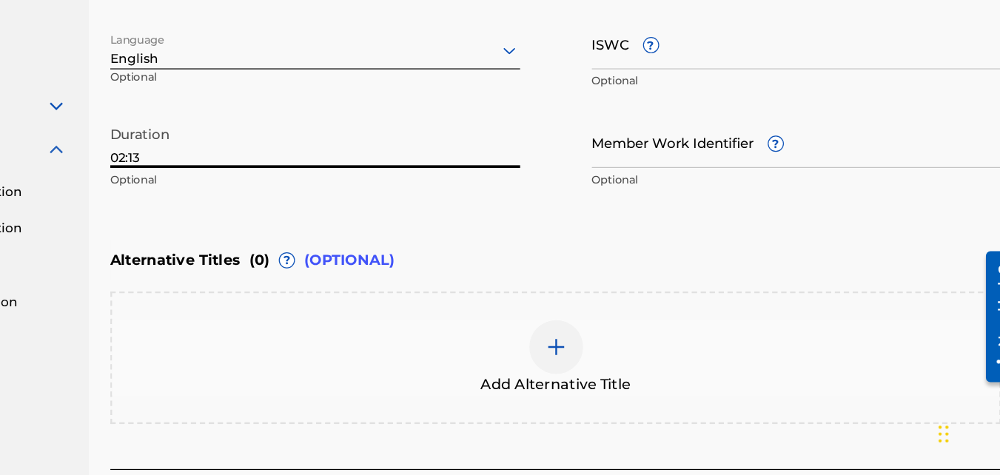
scroll to position [341, 0]
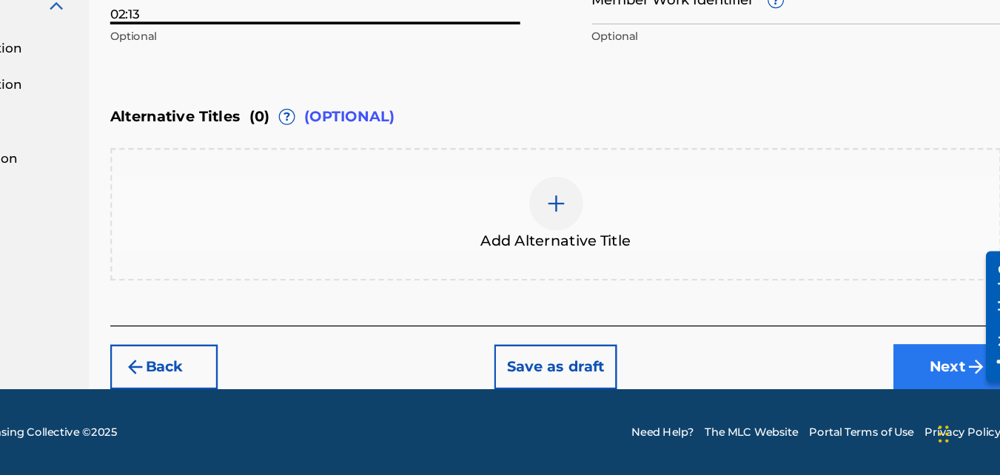
type input "02:13"
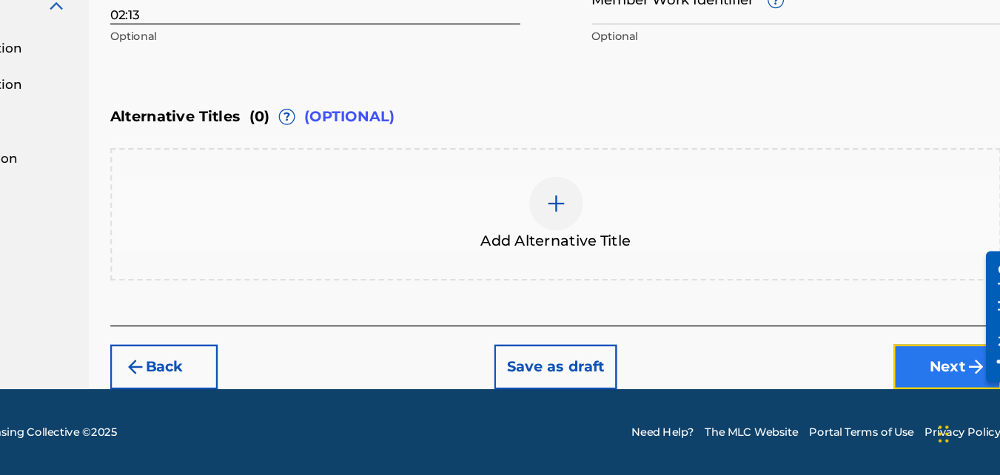
click at [931, 391] on button "Next" at bounding box center [938, 385] width 89 height 37
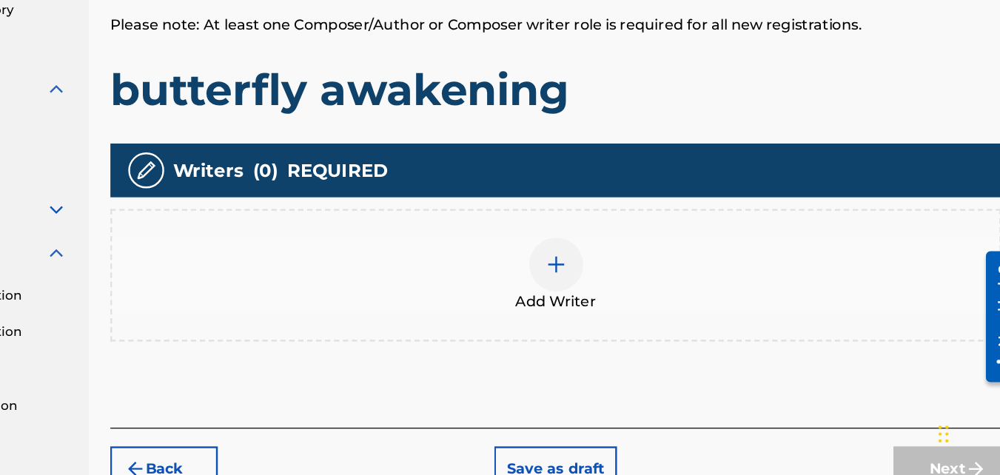
scroll to position [250, 0]
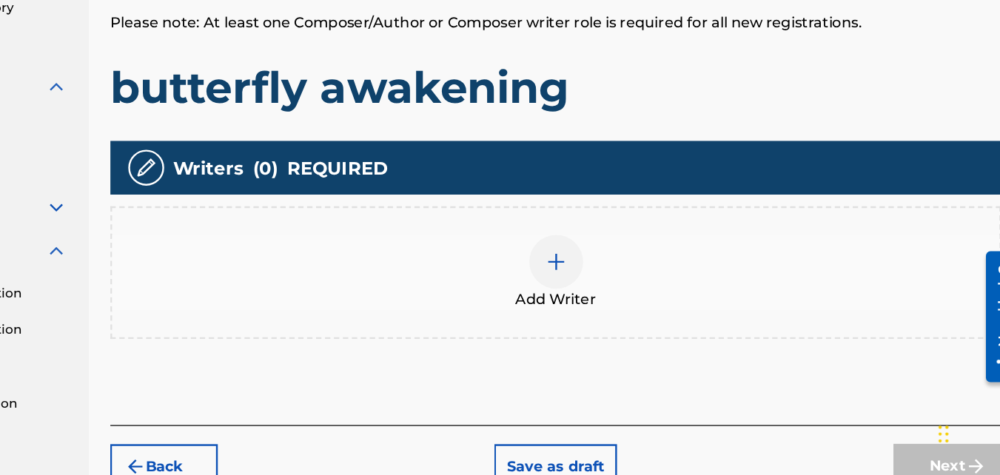
click at [629, 303] on div at bounding box center [615, 299] width 44 height 44
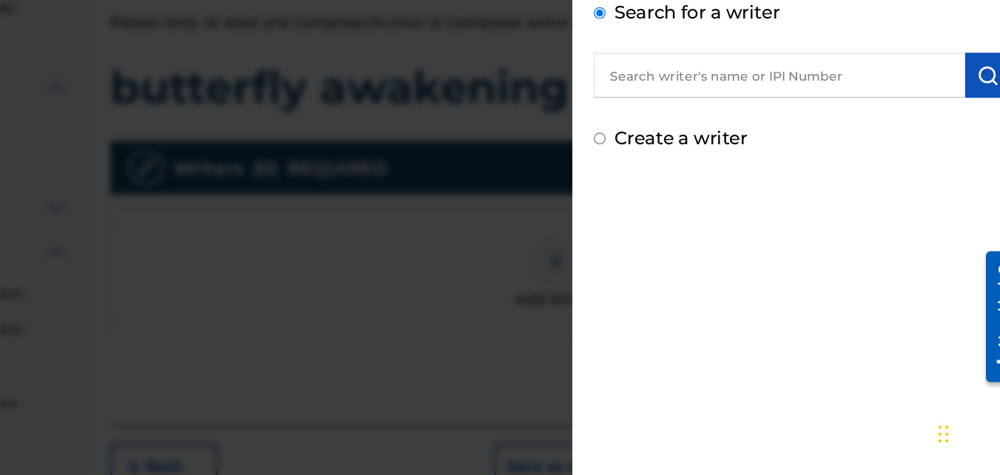
click at [723, 144] on input "text" at bounding box center [799, 145] width 307 height 37
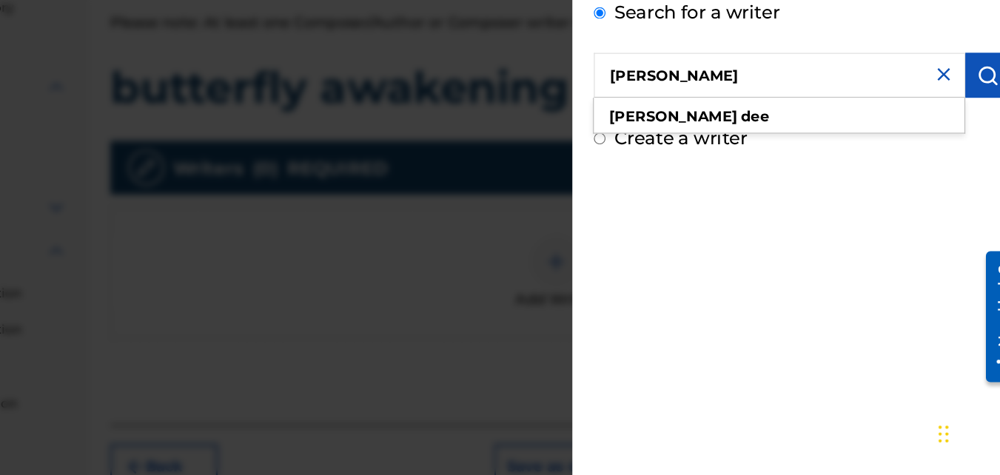
type input "[PERSON_NAME]"
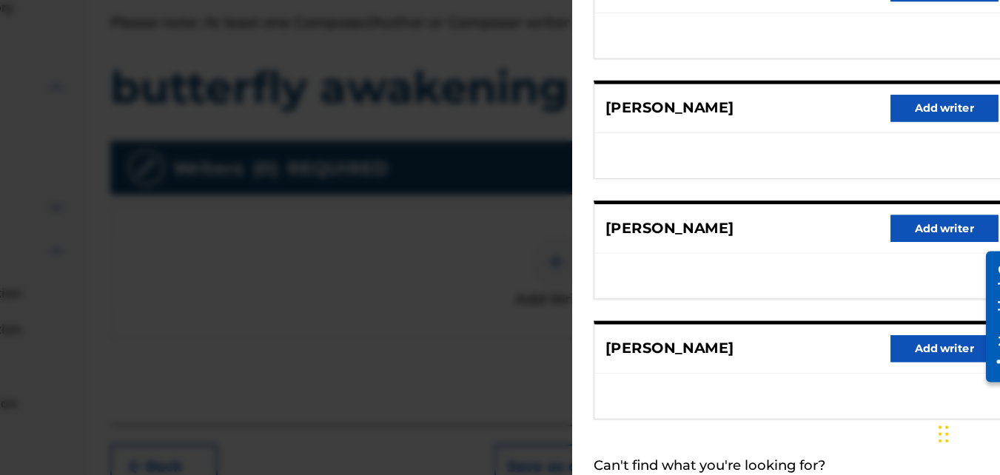
scroll to position [311, 0]
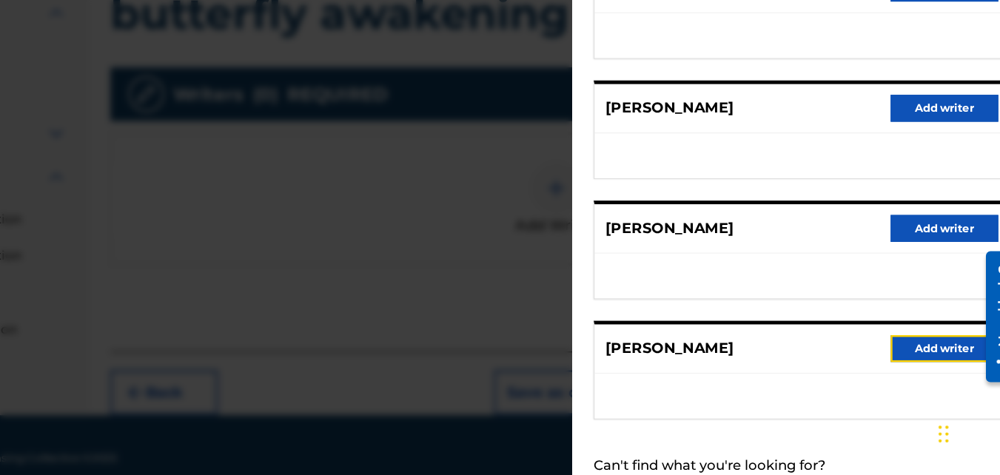
click at [942, 369] on button "Add writer" at bounding box center [935, 371] width 89 height 22
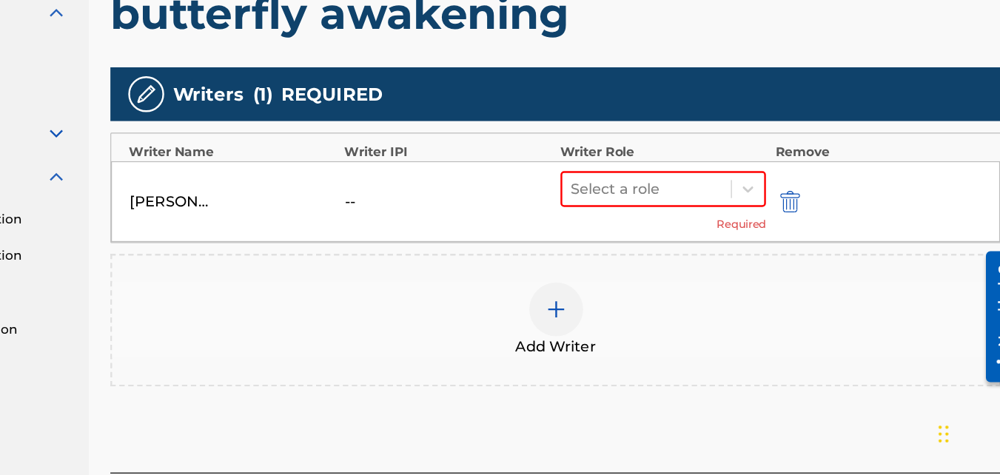
click at [729, 221] on div "[PERSON_NAME] -- Select a role Required" at bounding box center [615, 249] width 734 height 67
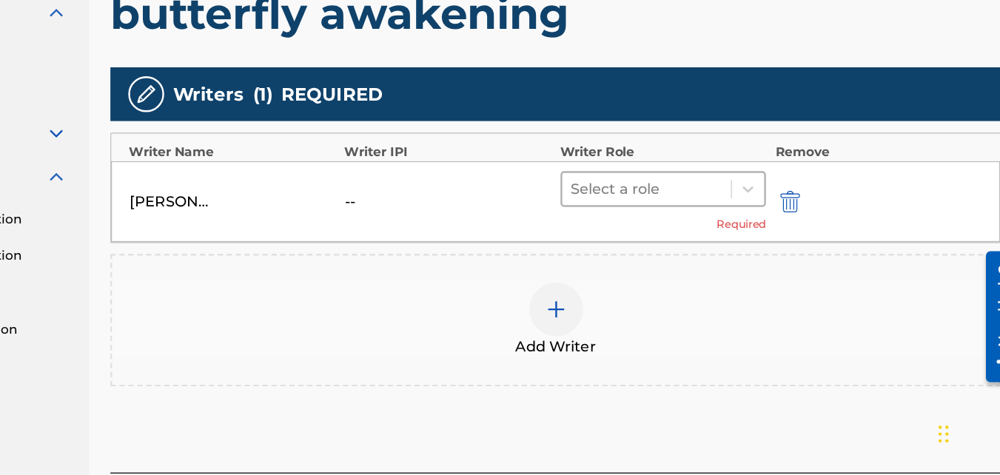
click at [729, 229] on div at bounding box center [690, 239] width 125 height 21
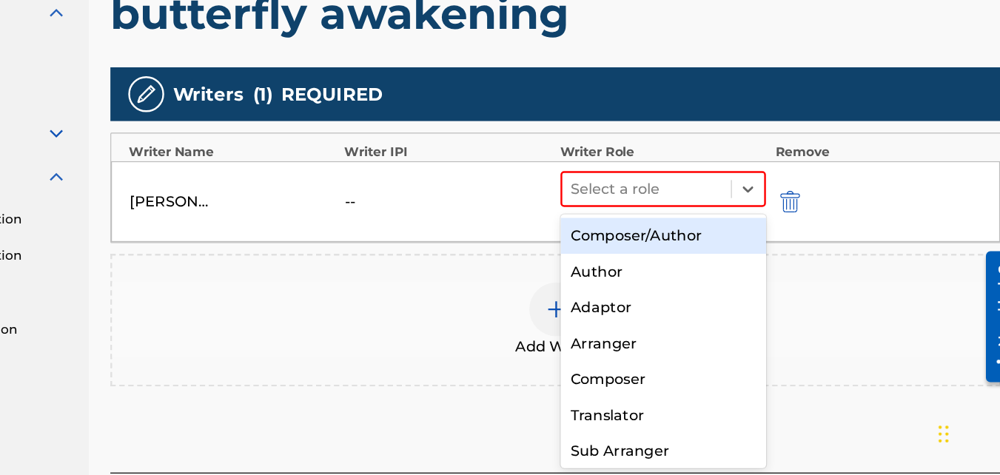
click at [694, 287] on div "Composer/Author" at bounding box center [704, 278] width 170 height 30
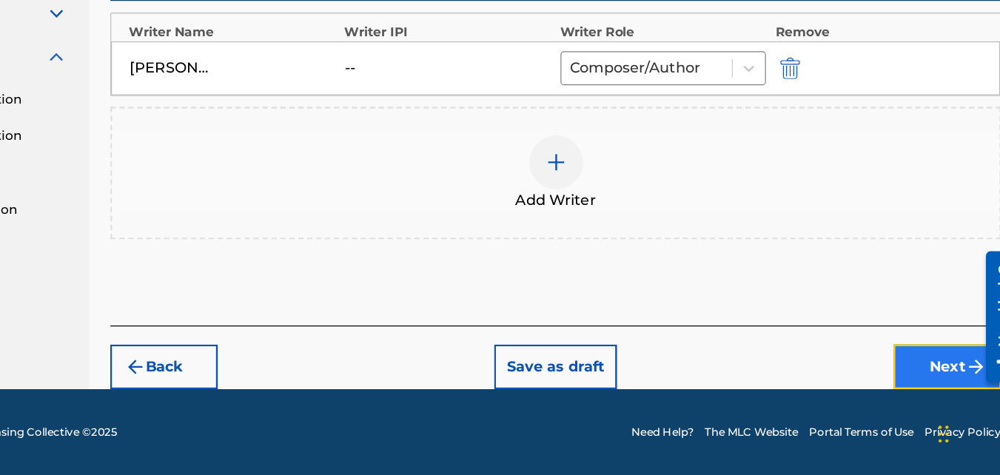
click at [917, 372] on button "Next" at bounding box center [938, 385] width 89 height 37
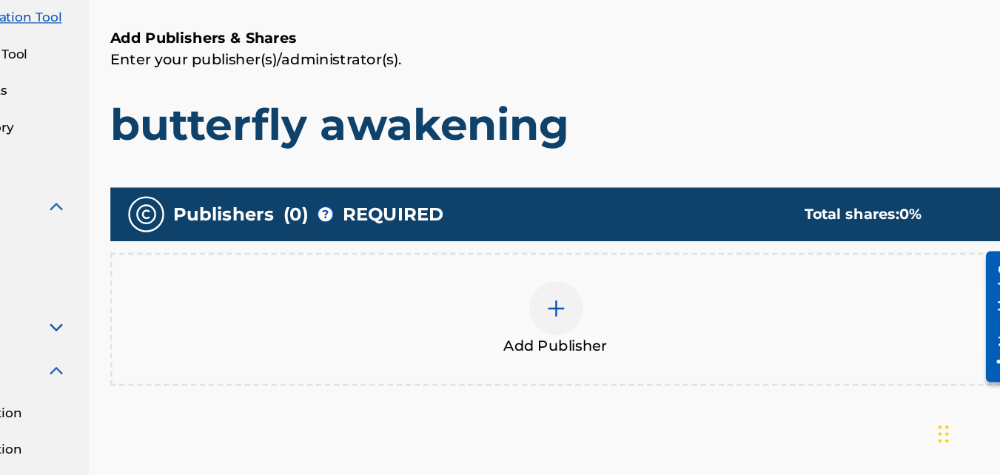
scroll to position [67, 0]
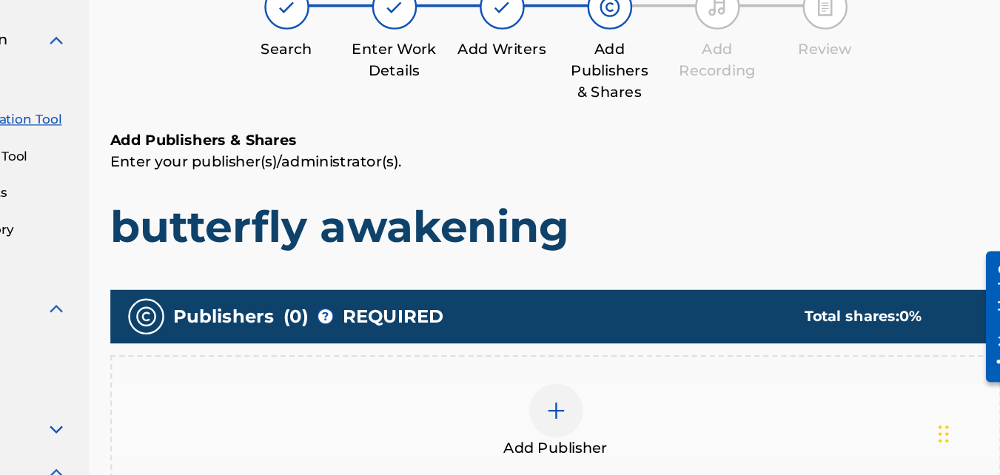
click at [601, 417] on div at bounding box center [615, 422] width 44 height 44
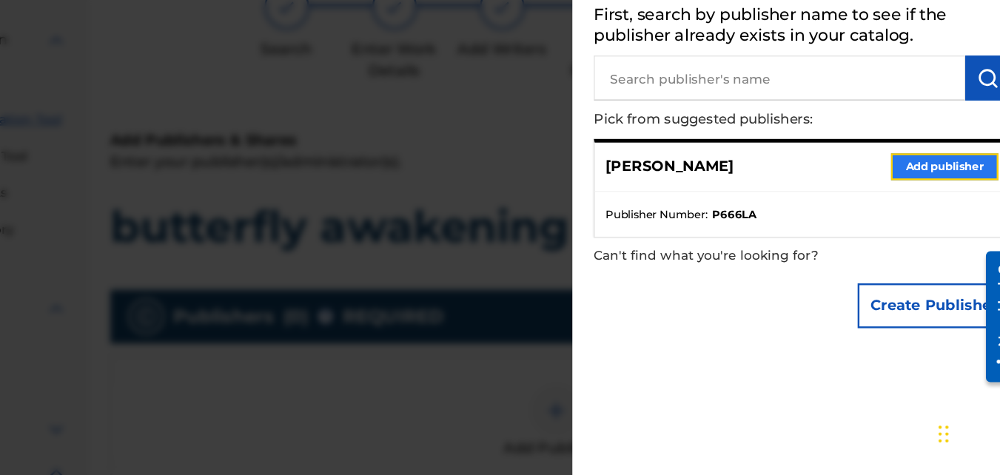
click at [907, 221] on button "Add publisher" at bounding box center [935, 221] width 89 height 22
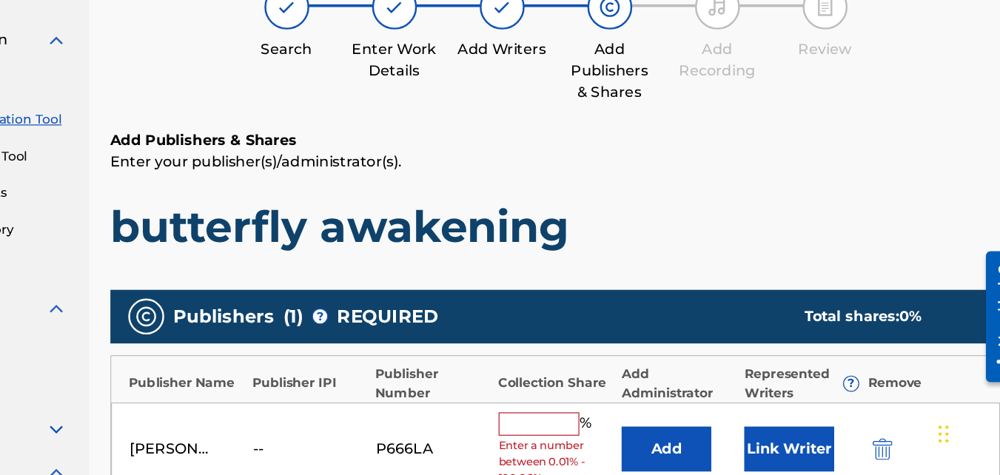
click at [585, 432] on input "text" at bounding box center [601, 433] width 67 height 19
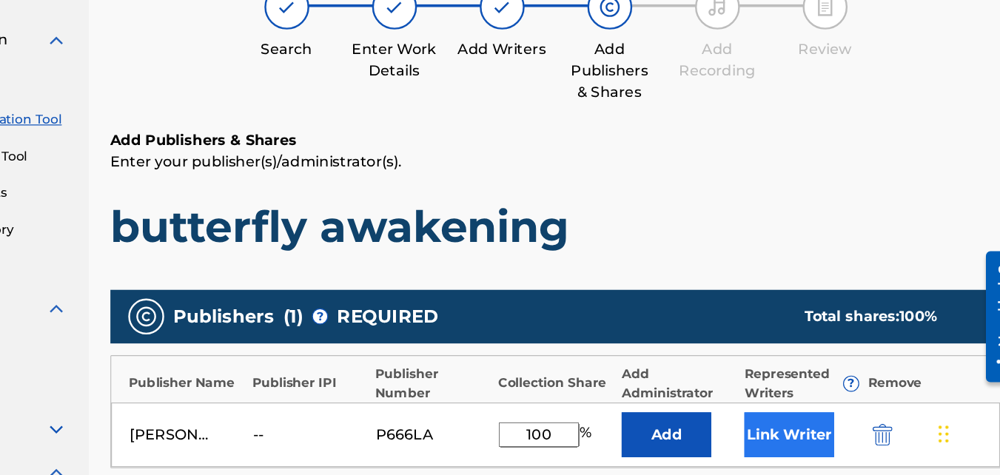
type input "100"
click at [795, 435] on button "Link Writer" at bounding box center [808, 442] width 74 height 37
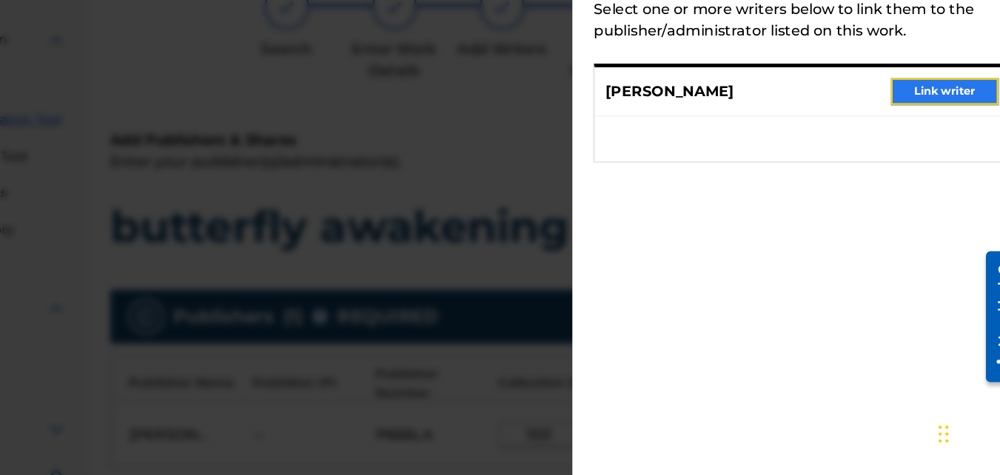
click at [931, 159] on button "Link writer" at bounding box center [935, 158] width 89 height 22
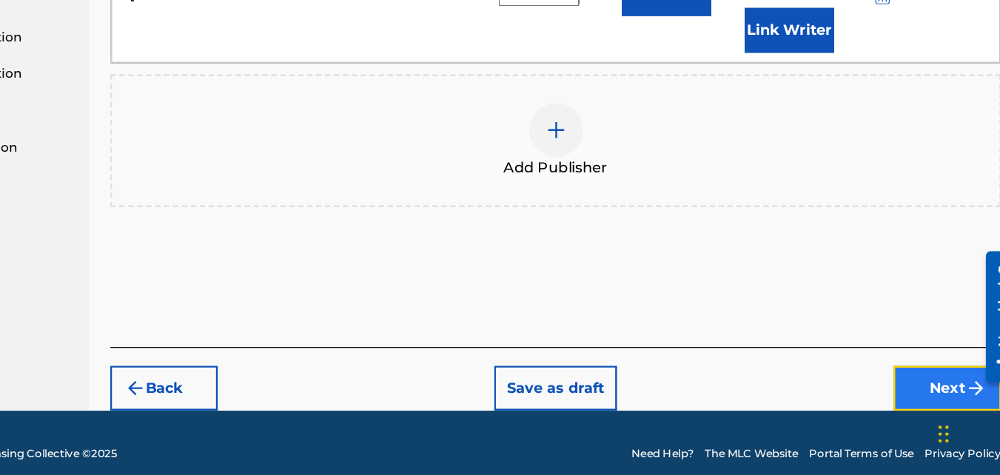
click at [933, 389] on button "Next" at bounding box center [938, 403] width 89 height 37
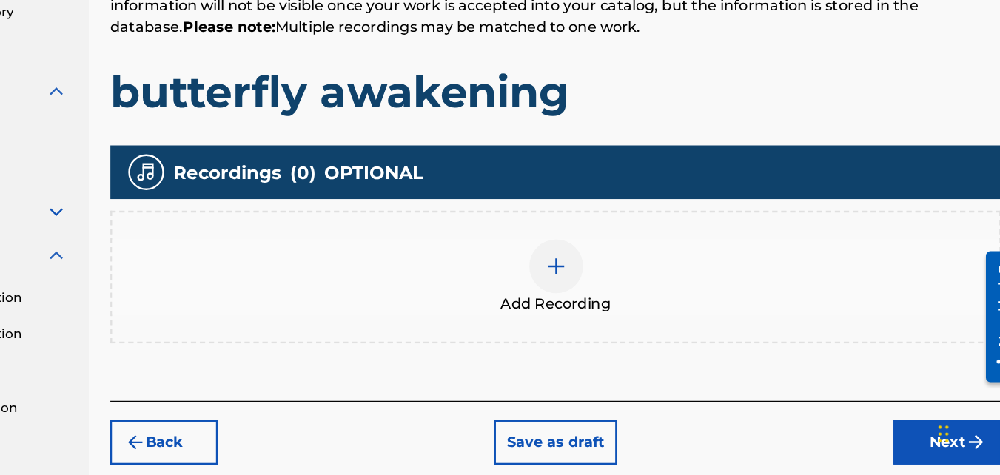
scroll to position [250, 0]
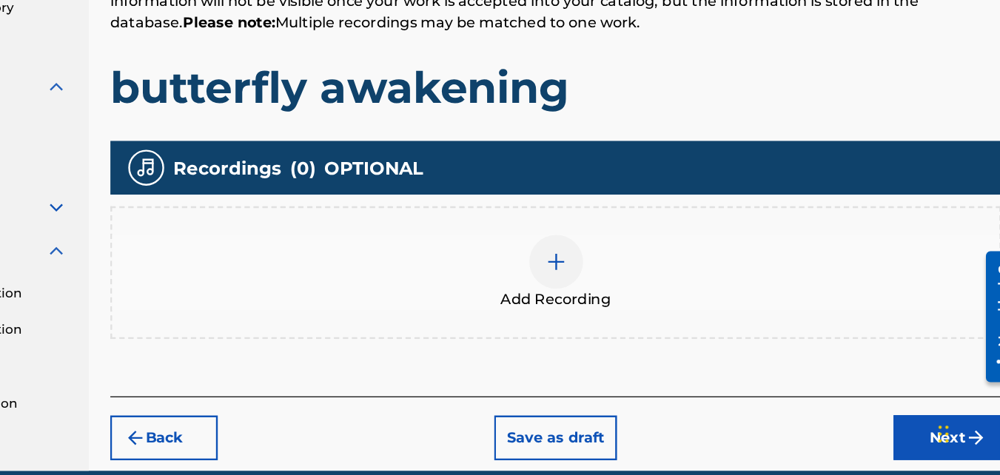
click at [629, 295] on div at bounding box center [615, 299] width 44 height 44
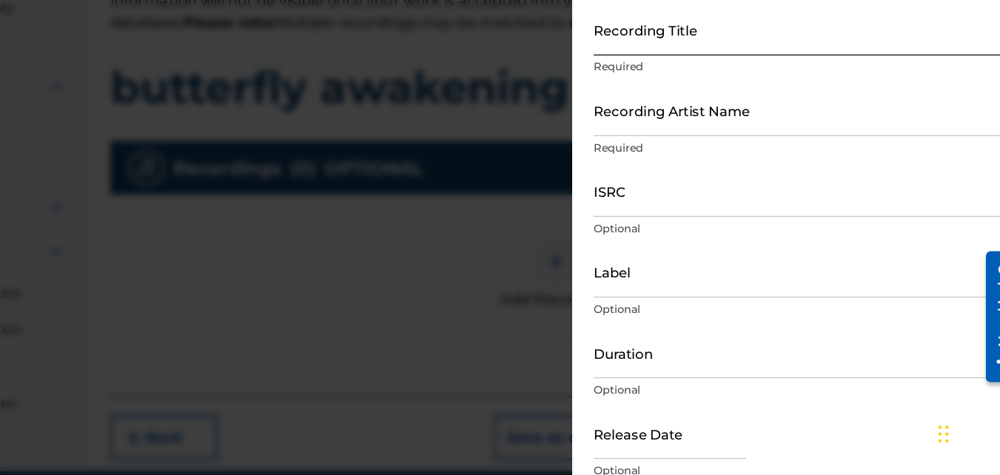
click at [702, 110] on input "Recording Title" at bounding box center [818, 108] width 344 height 42
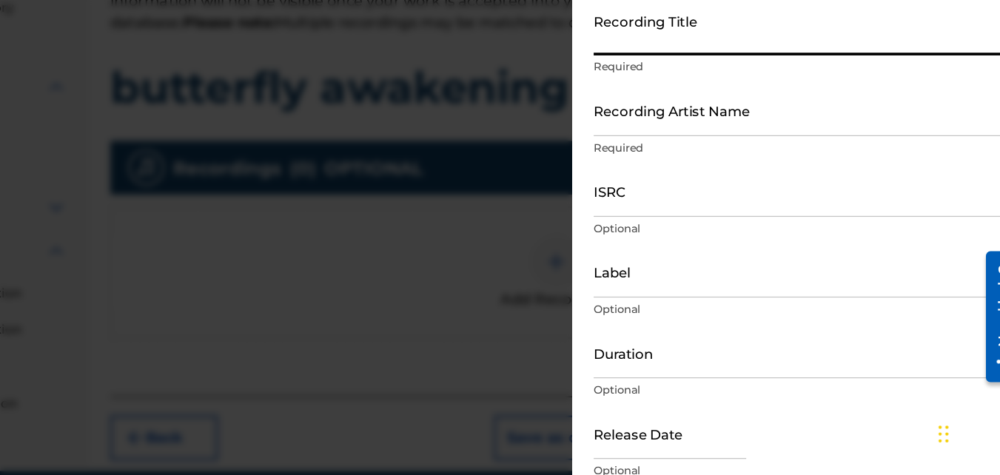
scroll to position [3, 0]
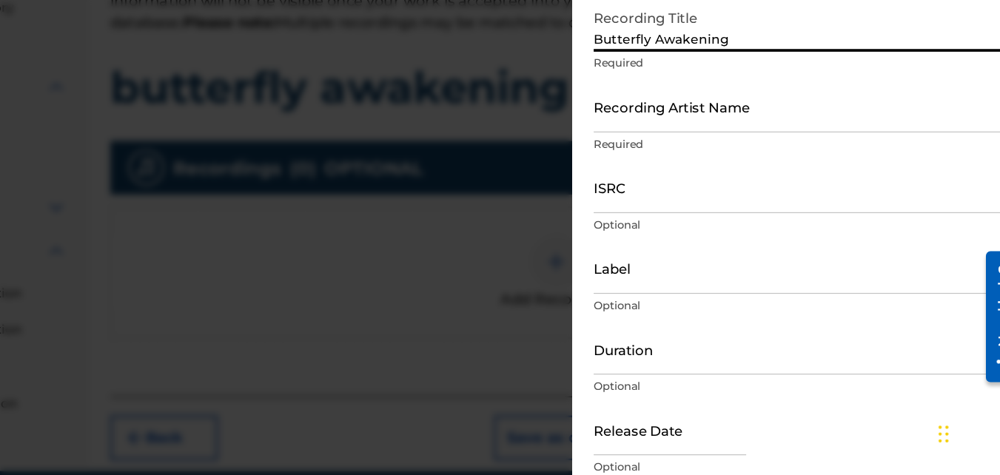
type input "Butterfly Awakening"
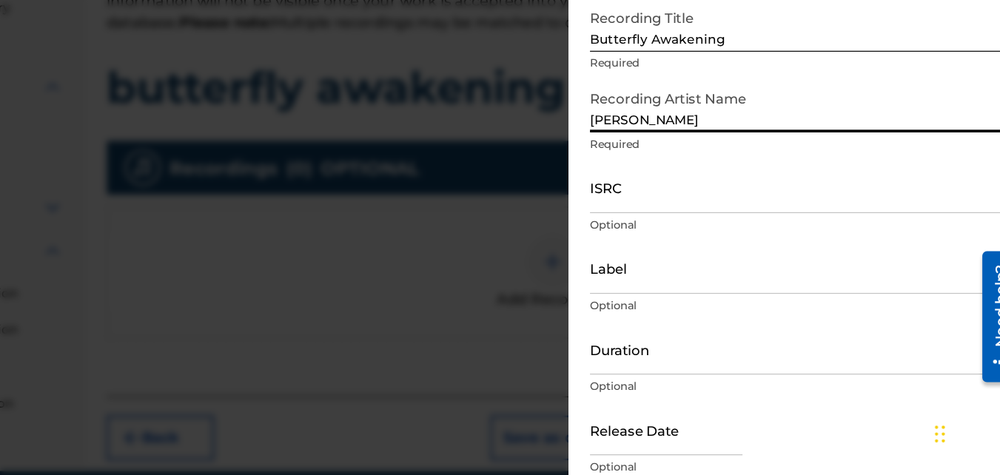
type input "[PERSON_NAME]"
type input "02:58"
type input "[DATE]"
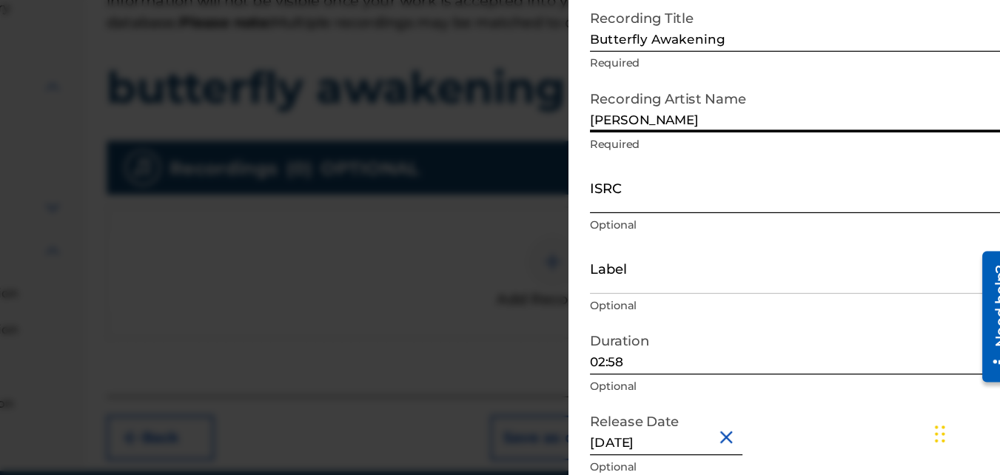
type input "[PERSON_NAME]"
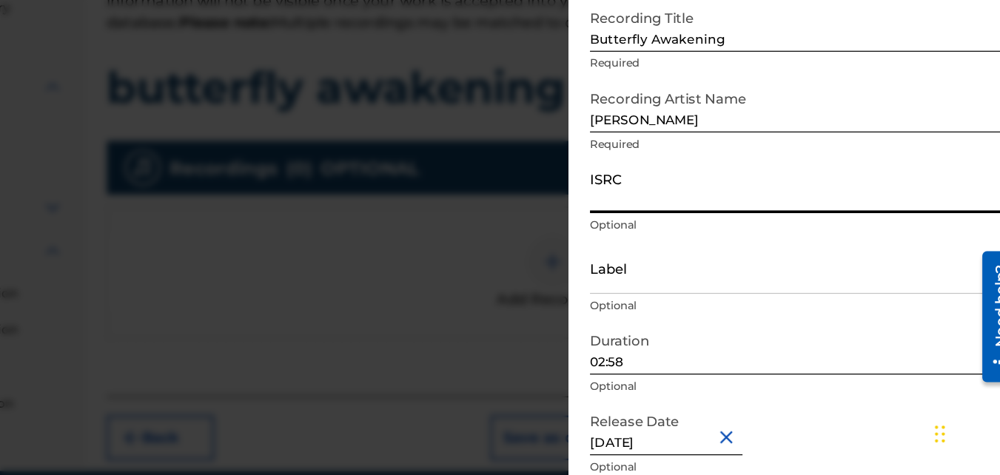
click at [715, 247] on input "ISRC" at bounding box center [818, 238] width 344 height 42
paste input "QT3F62571632"
type input "QT3F62571632"
click at [698, 388] on input "02:58" at bounding box center [818, 371] width 344 height 42
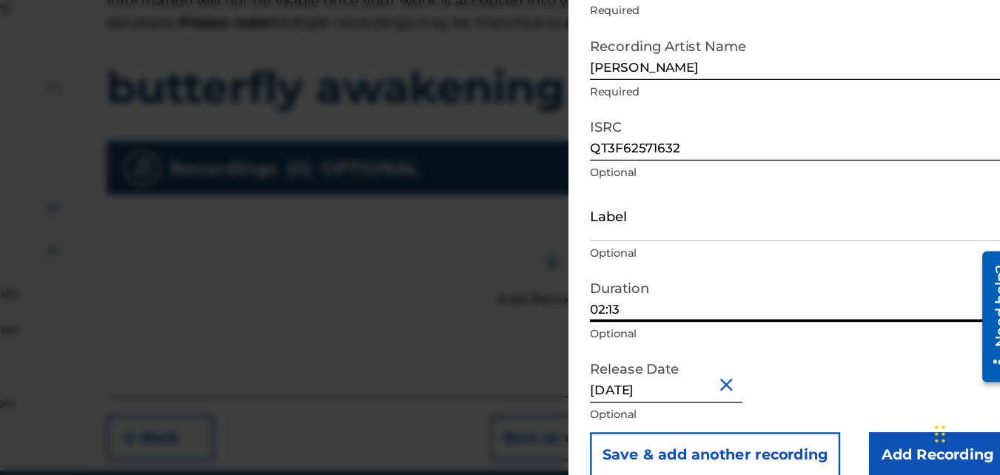
scroll to position [66, 0]
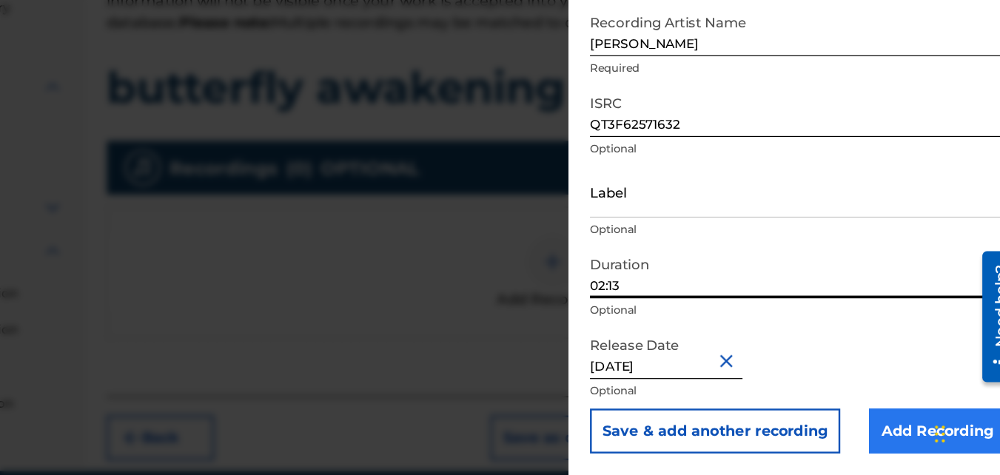
type input "02:13"
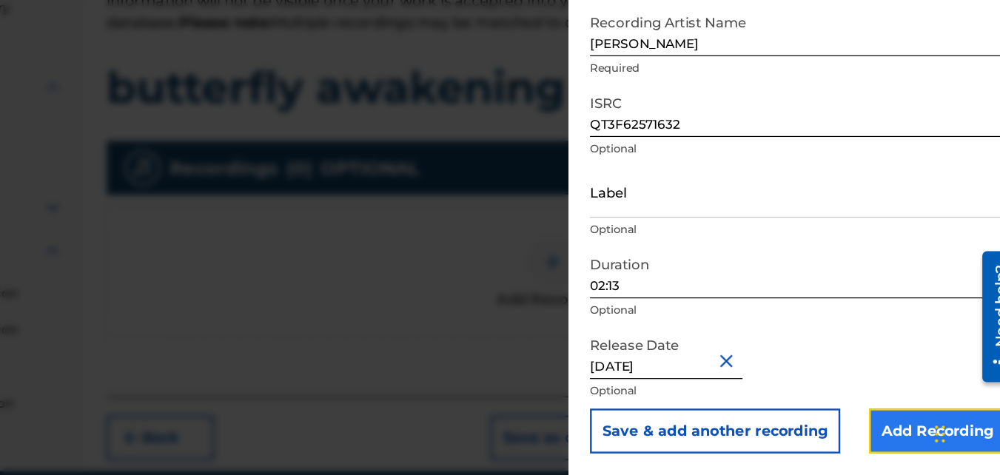
click at [906, 442] on input "Add Recording" at bounding box center [933, 439] width 113 height 37
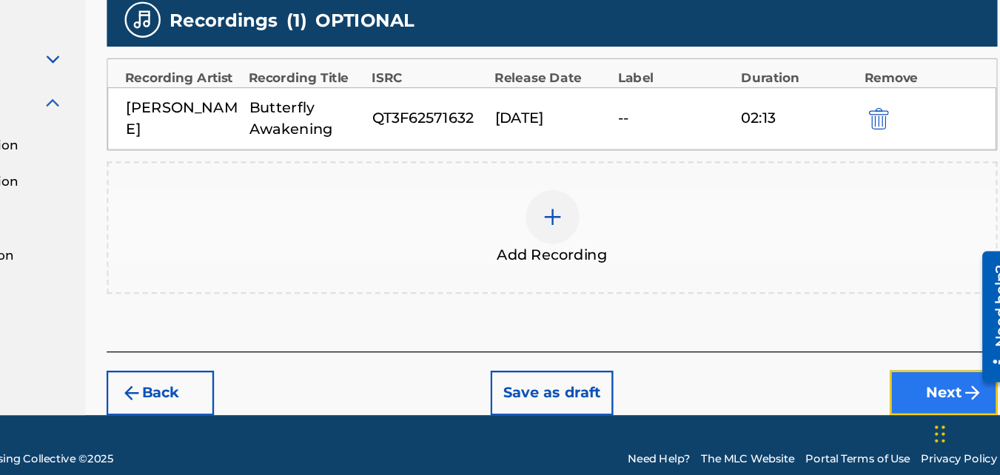
click at [913, 399] on button "Next" at bounding box center [938, 407] width 89 height 37
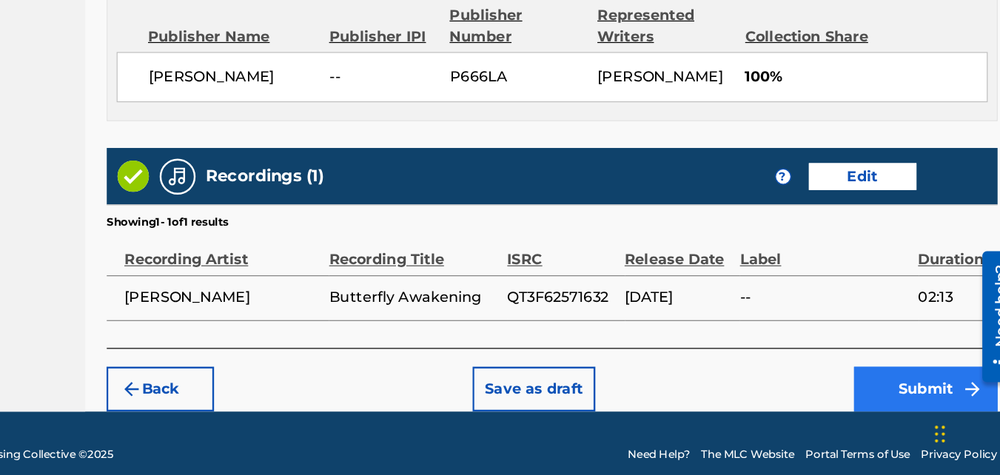
scroll to position [794, 0]
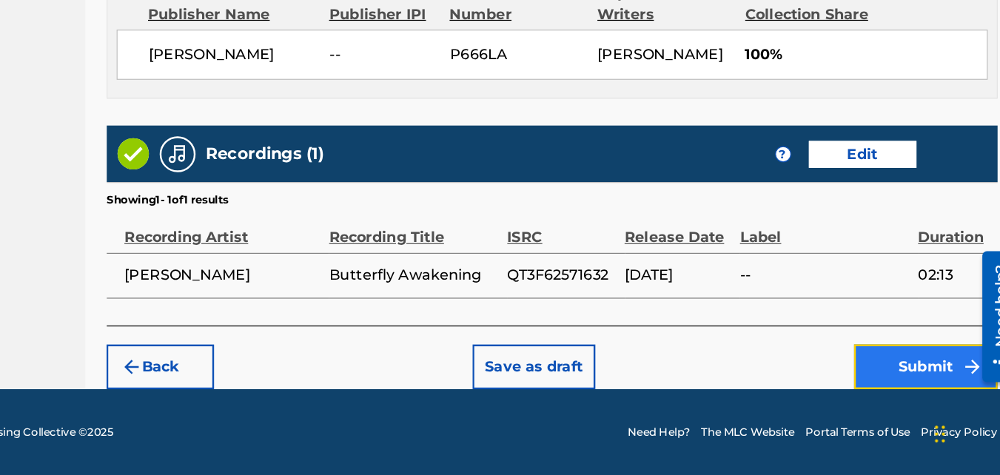
click at [903, 387] on button "Submit" at bounding box center [923, 385] width 118 height 37
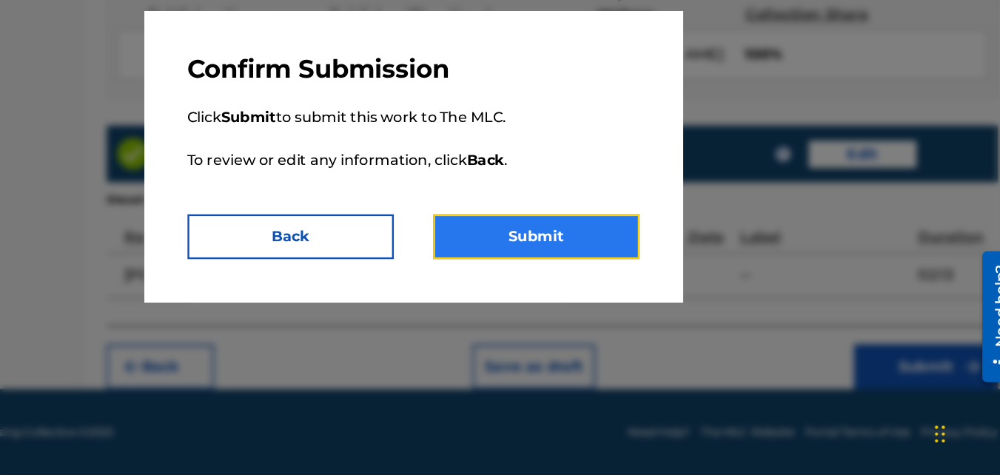
click at [594, 276] on button "Submit" at bounding box center [602, 278] width 170 height 37
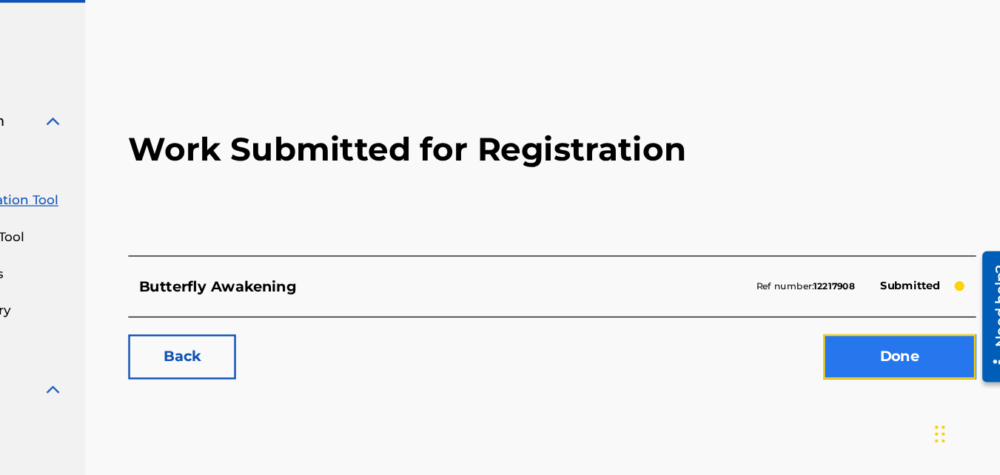
click at [903, 385] on link "Done" at bounding box center [902, 377] width 126 height 37
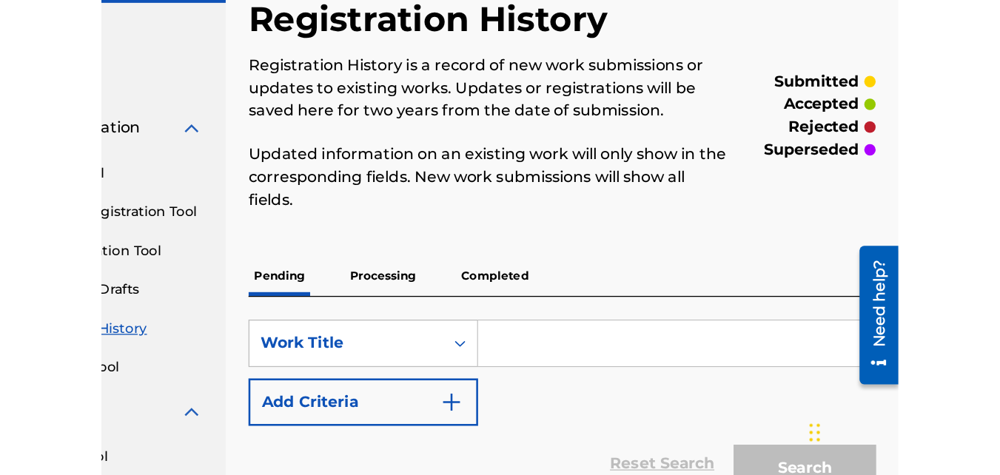
scroll to position [4, 0]
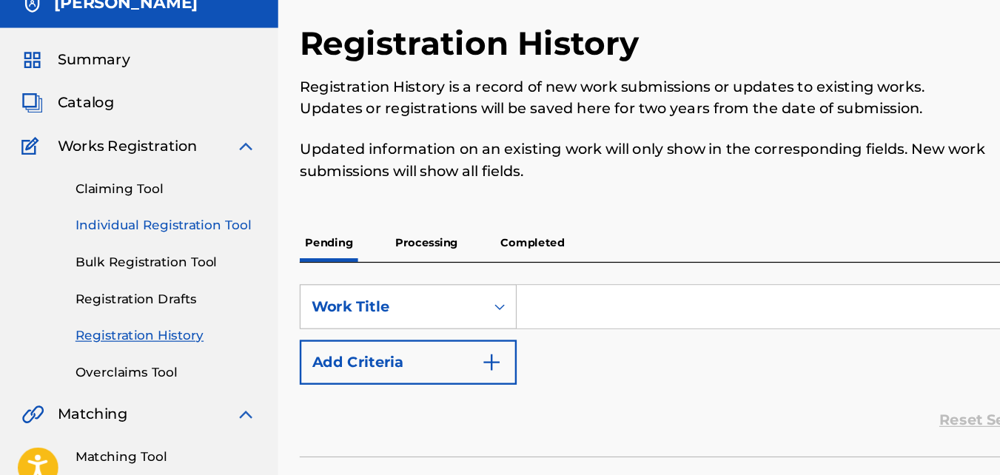
click at [93, 243] on link "Individual Registration Tool" at bounding box center [137, 244] width 150 height 16
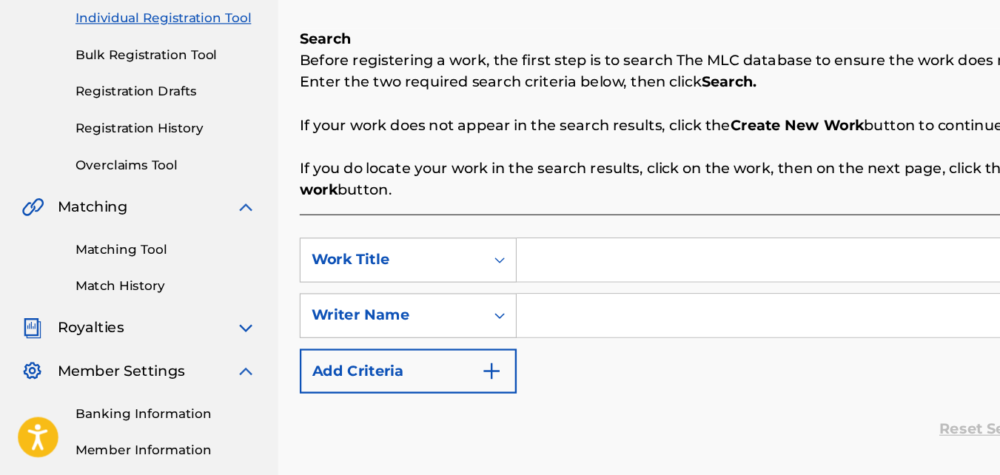
scroll to position [158, 0]
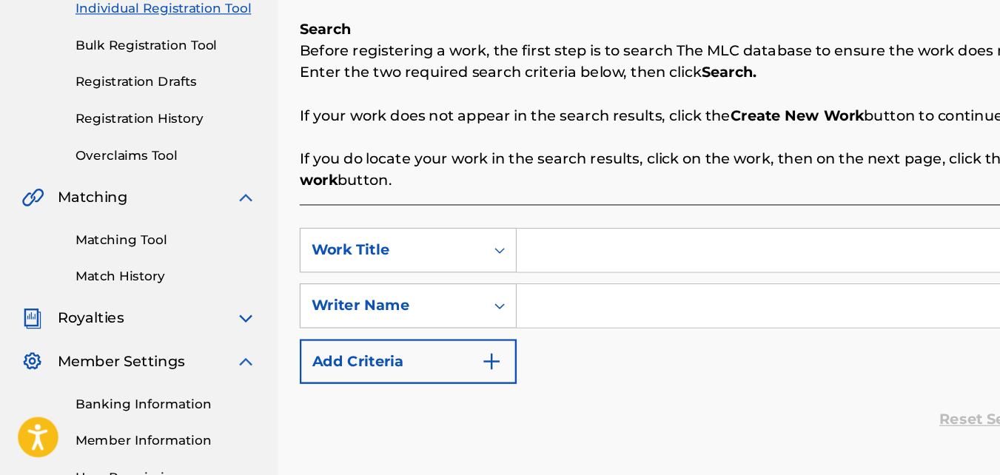
click at [449, 301] on input "Search Form" at bounding box center [703, 290] width 555 height 36
type input "But God [PERSON_NAME] song"
click at [481, 334] on input "Search Form" at bounding box center [703, 336] width 555 height 36
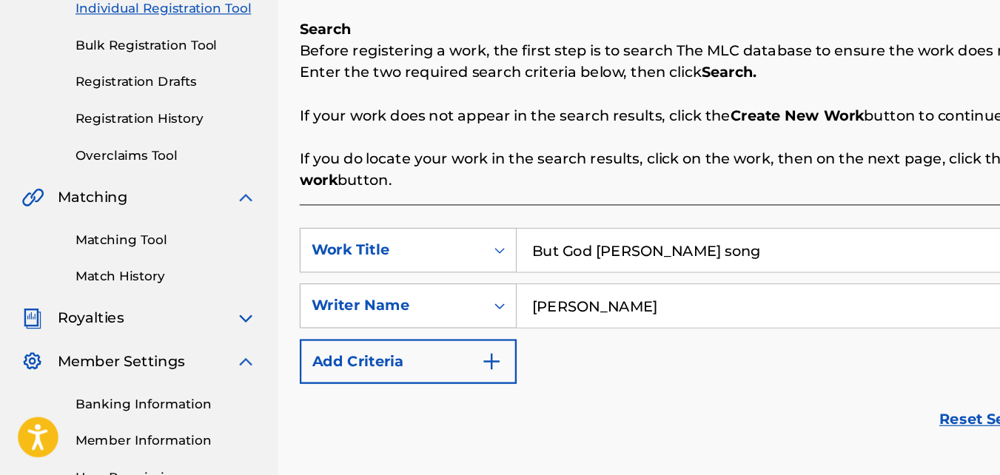
type input "[PERSON_NAME]"
click at [871, 415] on button "Search" at bounding box center [926, 433] width 111 height 37
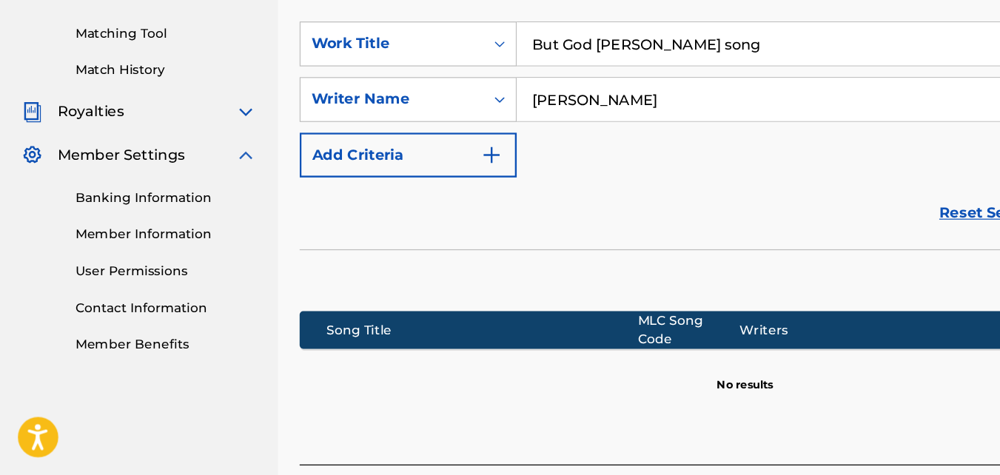
scroll to position [435, 0]
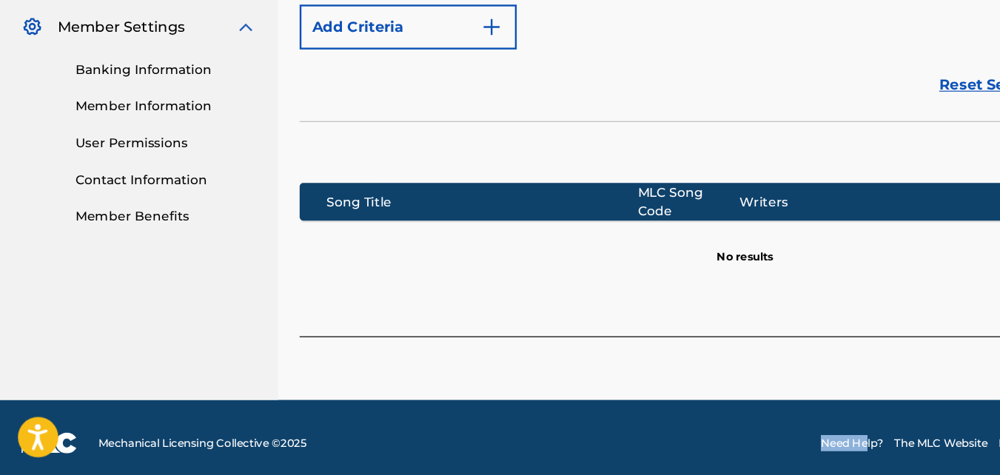
drag, startPoint x: 382, startPoint y: 464, endPoint x: 709, endPoint y: 501, distance: 328.5
drag, startPoint x: 620, startPoint y: 342, endPoint x: 198, endPoint y: 303, distance: 423.1
click at [198, 303] on main "[PERSON_NAME] Summary Catalog Works Registration Claiming Tool Individual Regis…" at bounding box center [500, 11] width 1000 height 803
drag, startPoint x: 115, startPoint y: 473, endPoint x: 328, endPoint y: 489, distance: 213.8
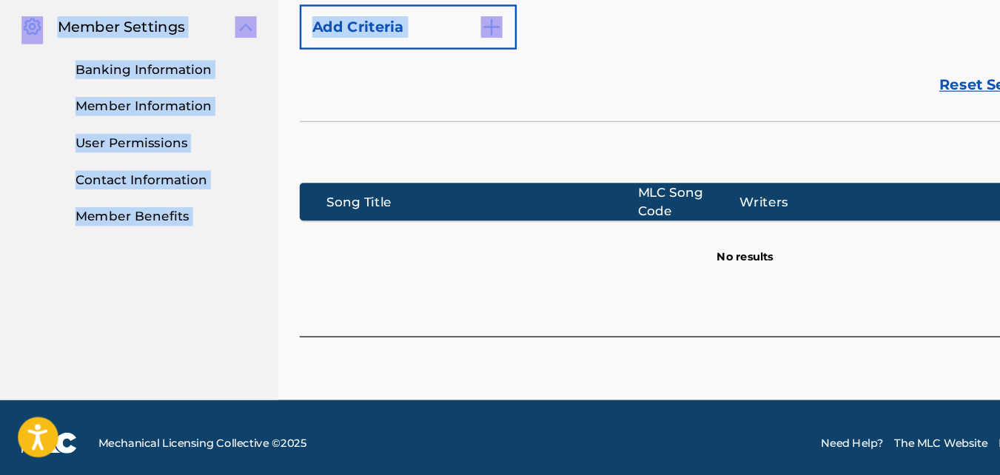
drag, startPoint x: 502, startPoint y: 159, endPoint x: 47, endPoint y: 85, distance: 461.3
click at [47, 85] on main "[PERSON_NAME] Summary Catalog Works Registration Claiming Tool Individual Regis…" at bounding box center [500, 11] width 1000 height 803
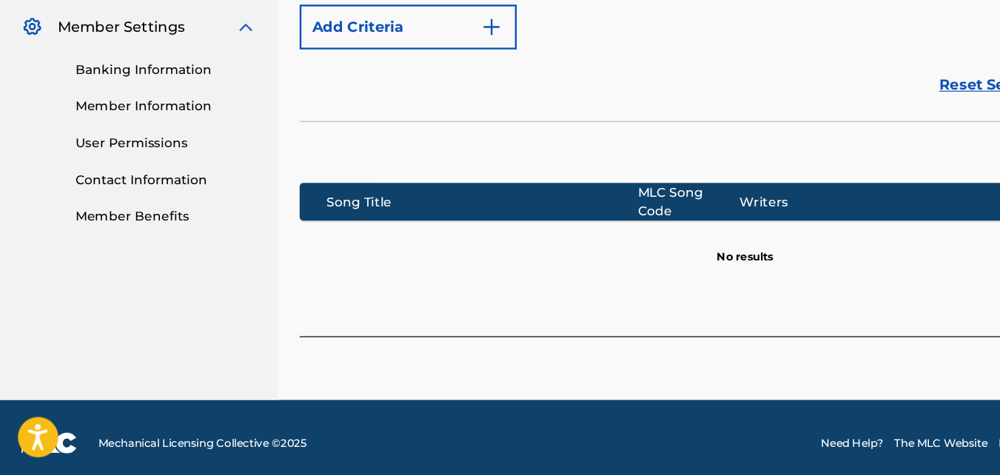
click at [475, 302] on div "Song Title MLC Song Code Writers Share Amounts ? No results" at bounding box center [614, 254] width 735 height 142
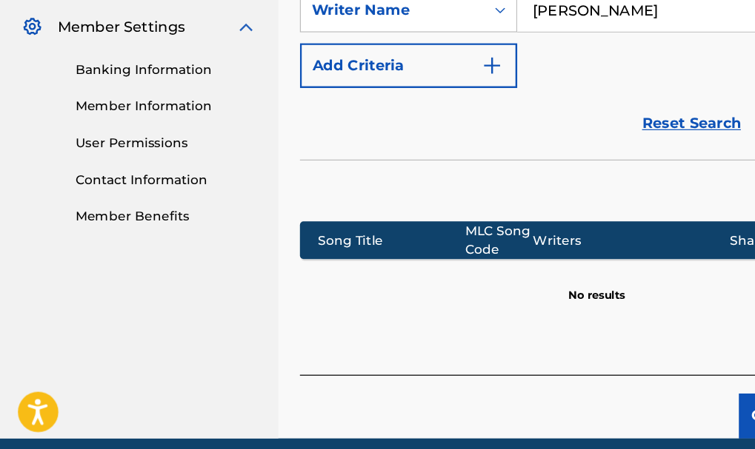
scroll to position [434, 0]
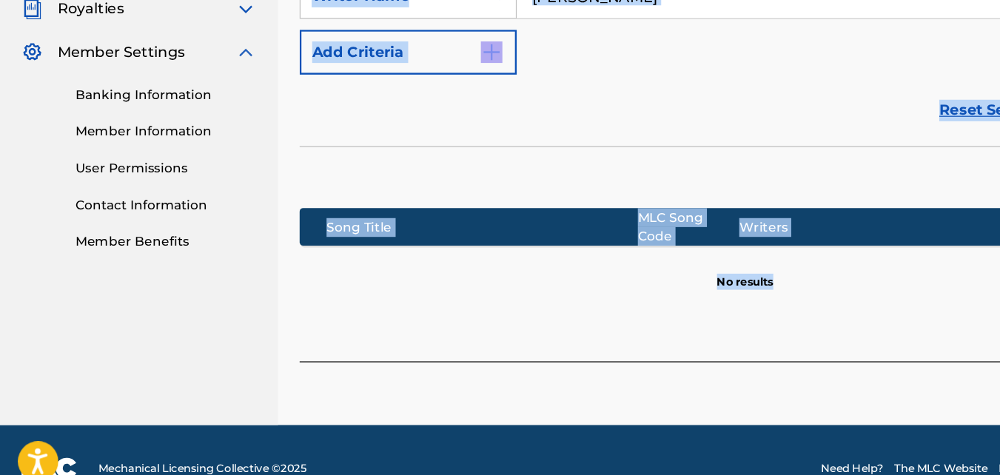
drag, startPoint x: 695, startPoint y: 326, endPoint x: 285, endPoint y: 275, distance: 412.6
click at [207, 279] on main "[PERSON_NAME] Summary Catalog Works Registration Claiming Tool Individual Regis…" at bounding box center [500, 12] width 1000 height 803
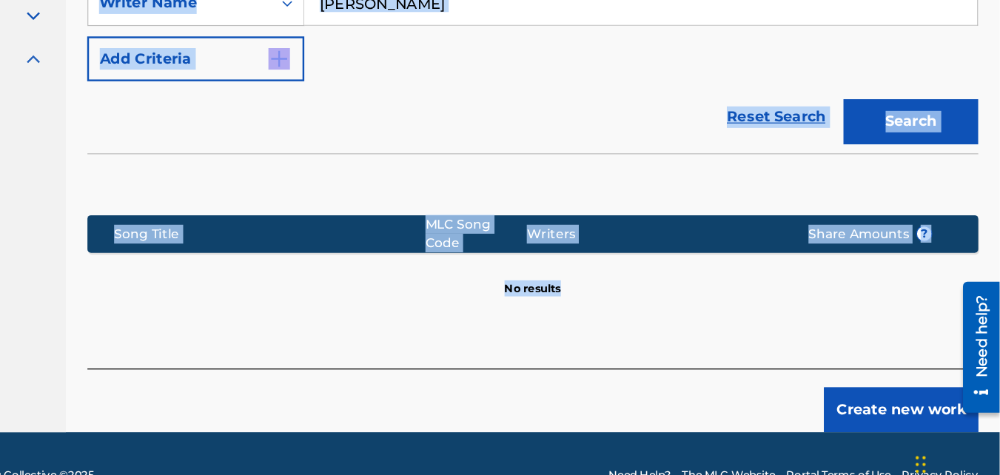
scroll to position [433, 0]
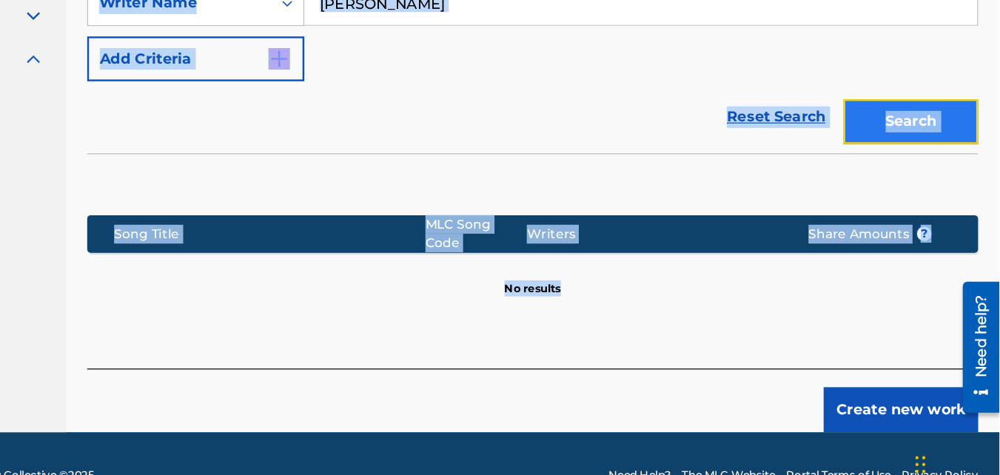
click at [920, 161] on button "Search" at bounding box center [926, 158] width 111 height 37
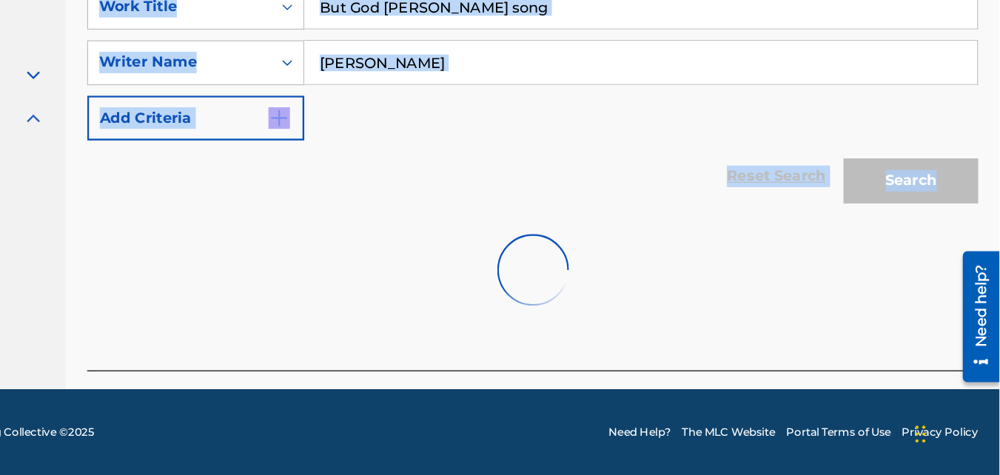
scroll to position [408, 0]
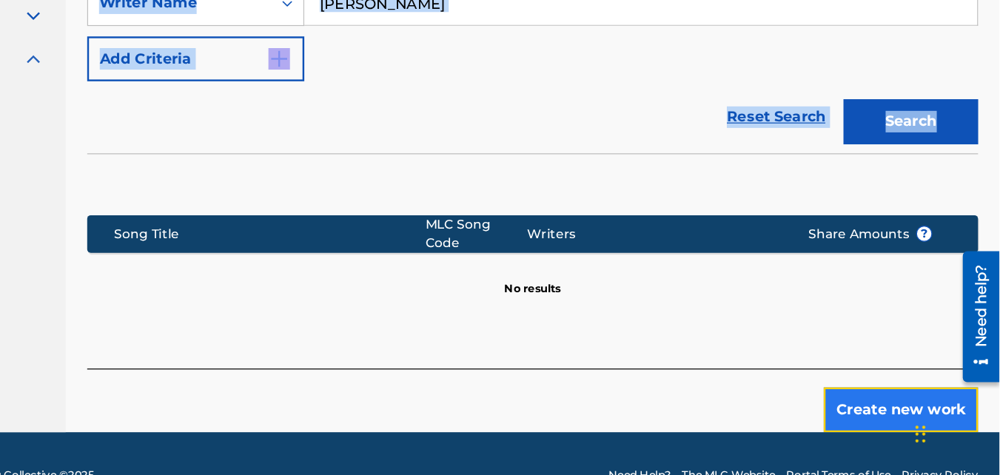
click at [903, 418] on button "Create new work" at bounding box center [918, 421] width 127 height 37
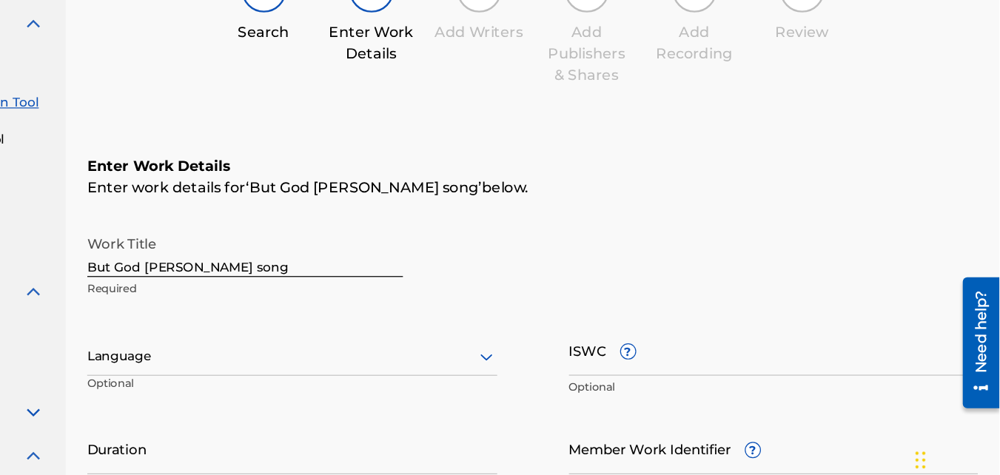
scroll to position [141, 0]
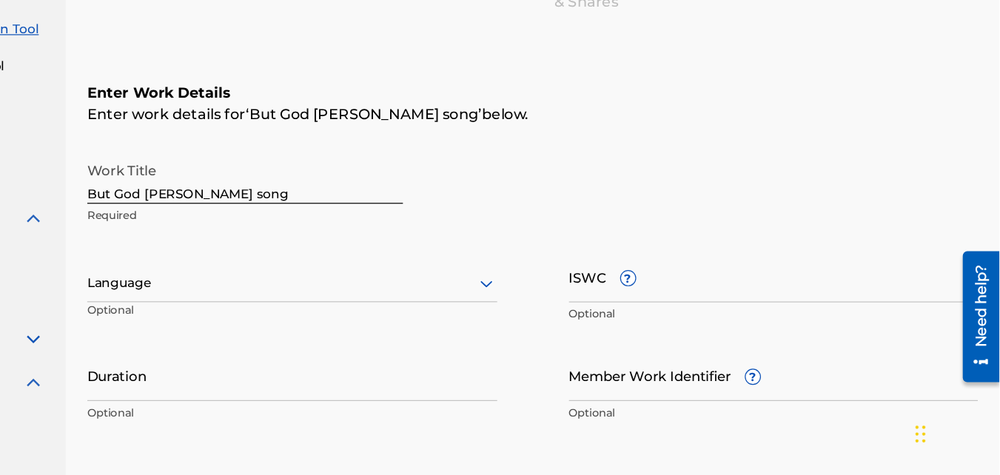
click at [316, 317] on div at bounding box center [416, 316] width 338 height 19
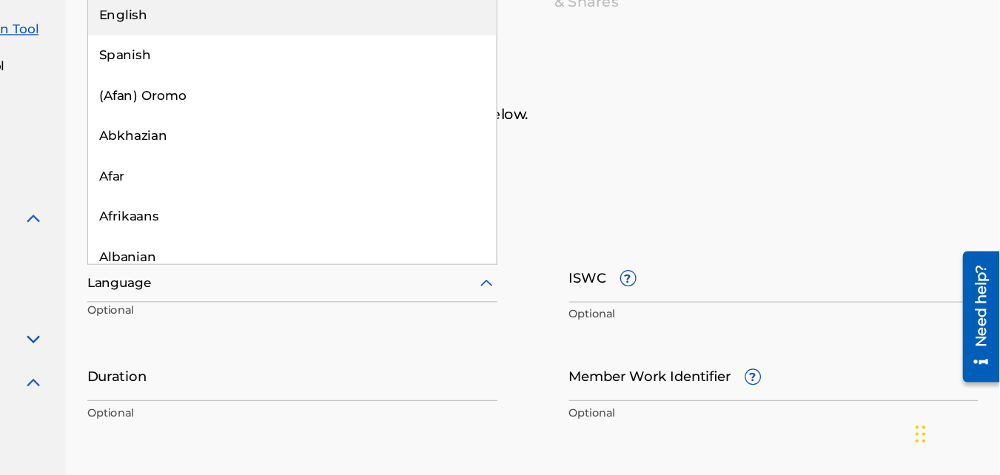
click at [318, 95] on div "English" at bounding box center [416, 94] width 337 height 33
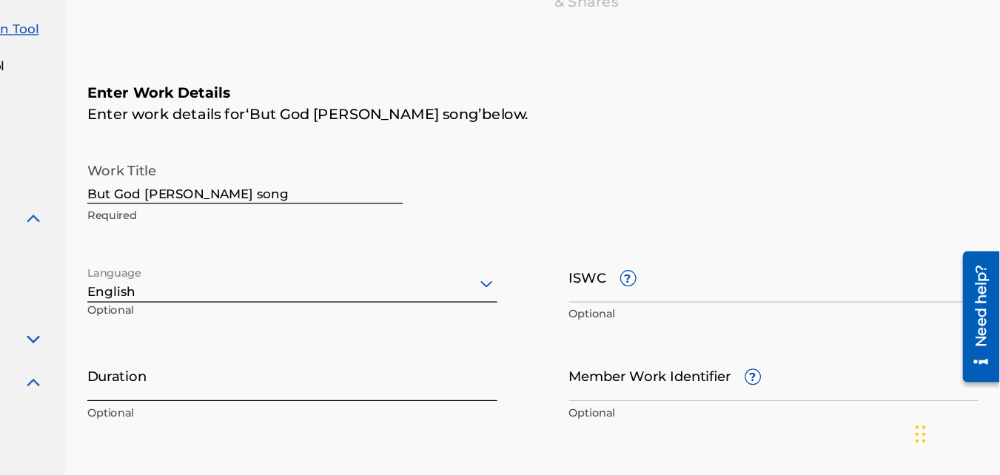
click at [278, 395] on input "Duration" at bounding box center [416, 393] width 338 height 42
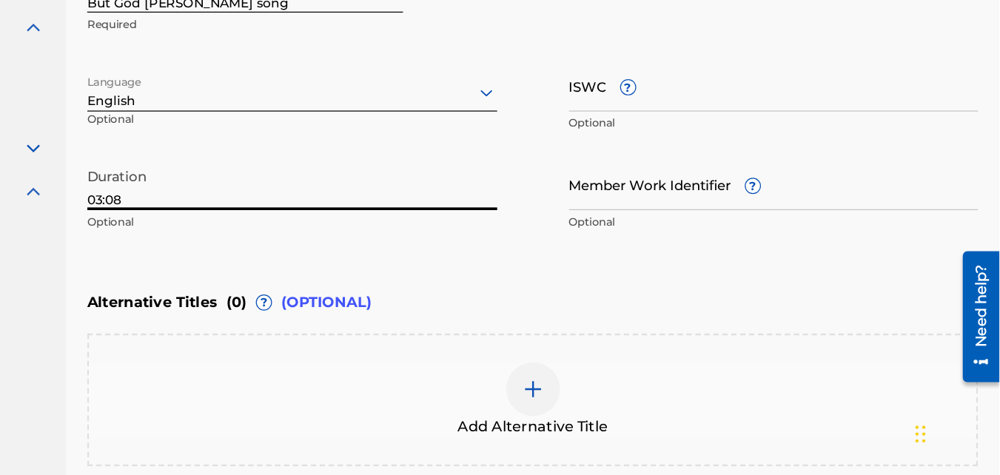
scroll to position [325, 0]
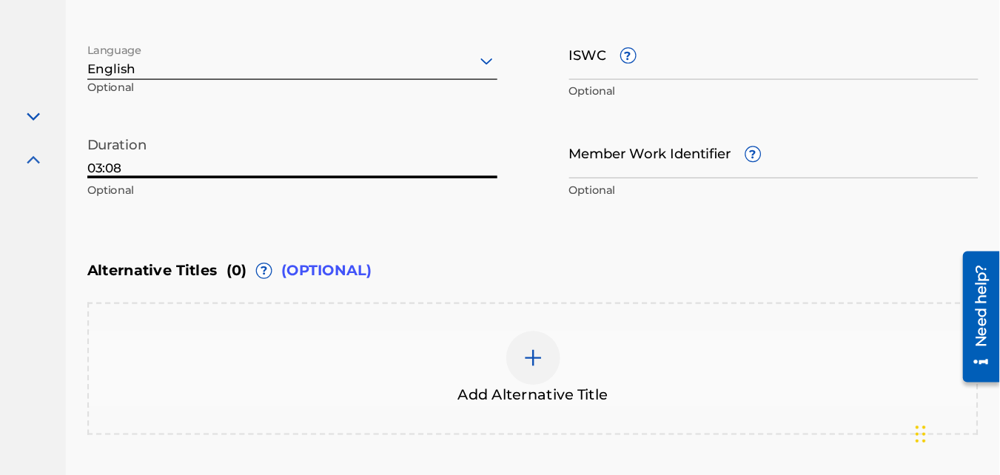
type input "03:08"
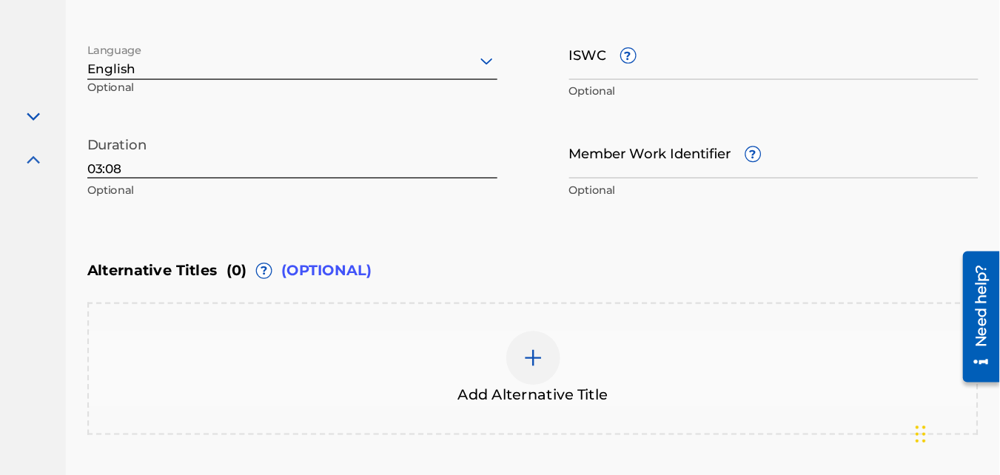
click at [618, 376] on img at bounding box center [615, 378] width 18 height 18
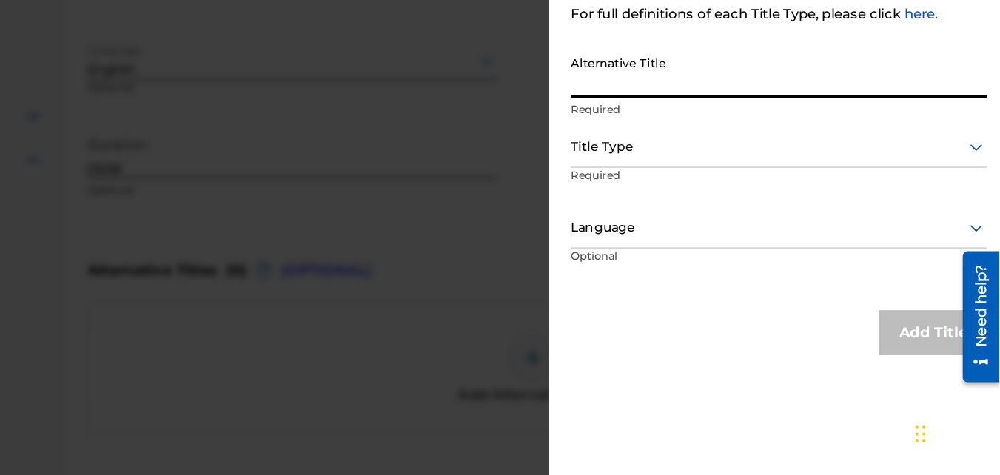
click at [704, 157] on input "Alternative Title" at bounding box center [818, 142] width 344 height 42
type input "But [DEMOGRAPHIC_DATA]"
click at [779, 207] on div at bounding box center [818, 204] width 344 height 19
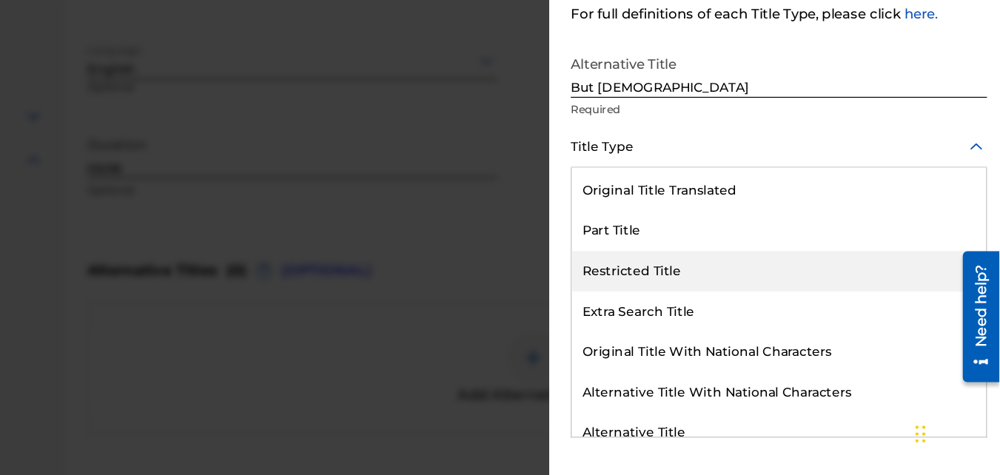
scroll to position [144, 0]
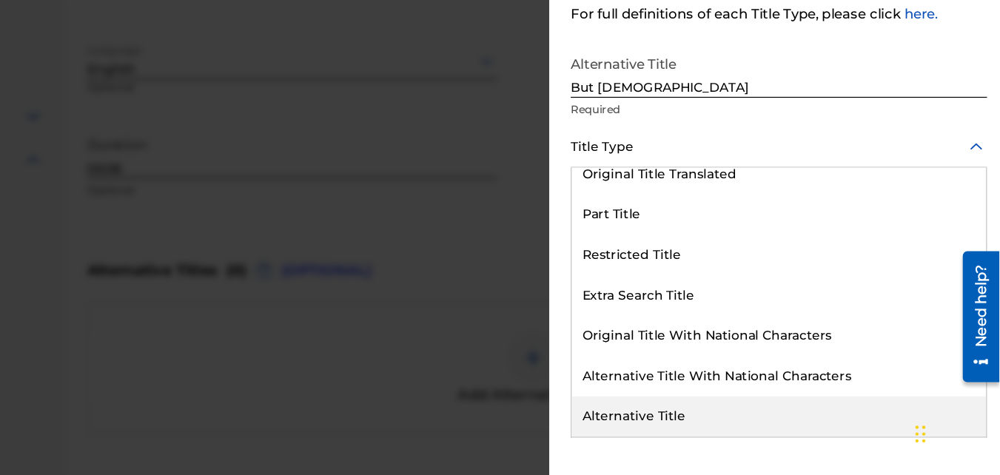
click at [713, 422] on div "Alternative Title" at bounding box center [818, 426] width 342 height 33
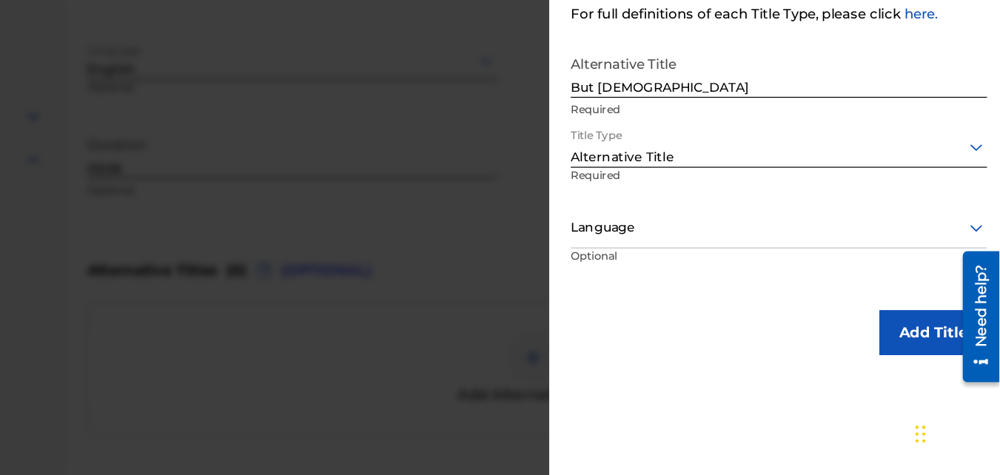
click at [716, 276] on div at bounding box center [818, 270] width 344 height 19
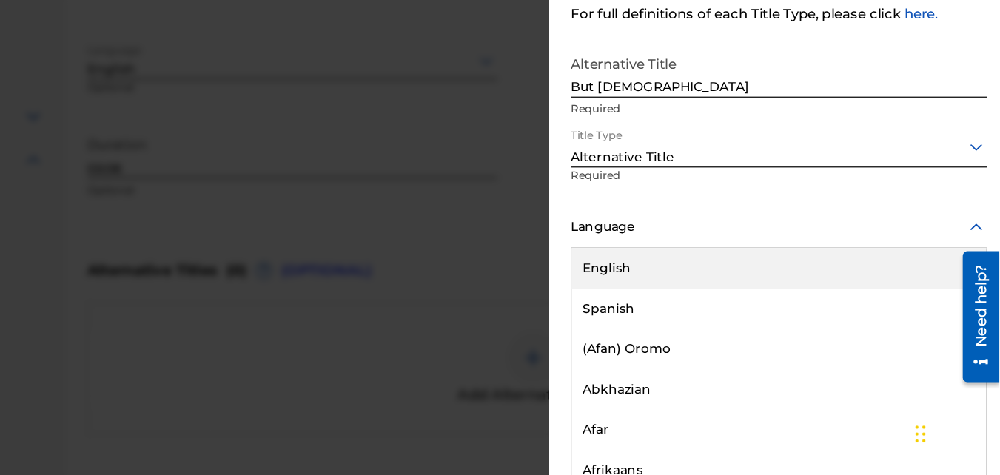
scroll to position [1, 0]
click at [695, 315] on div "English" at bounding box center [818, 303] width 342 height 33
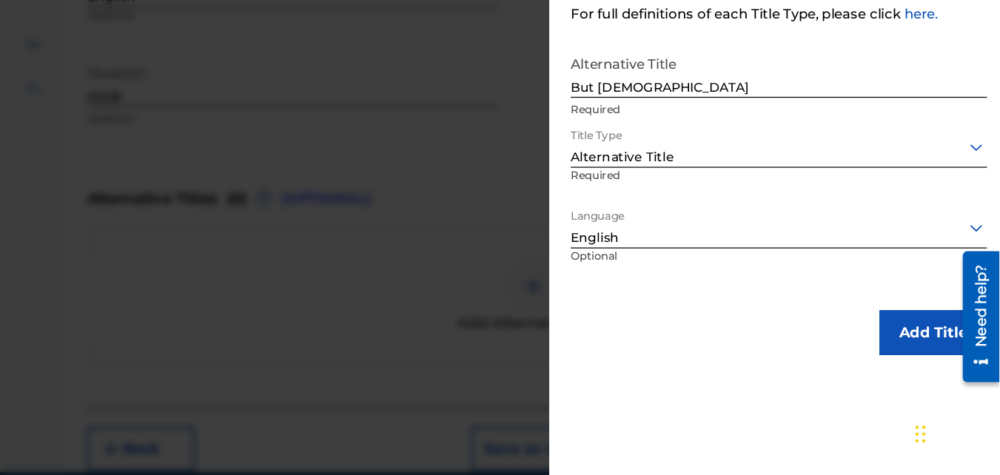
scroll to position [447, 0]
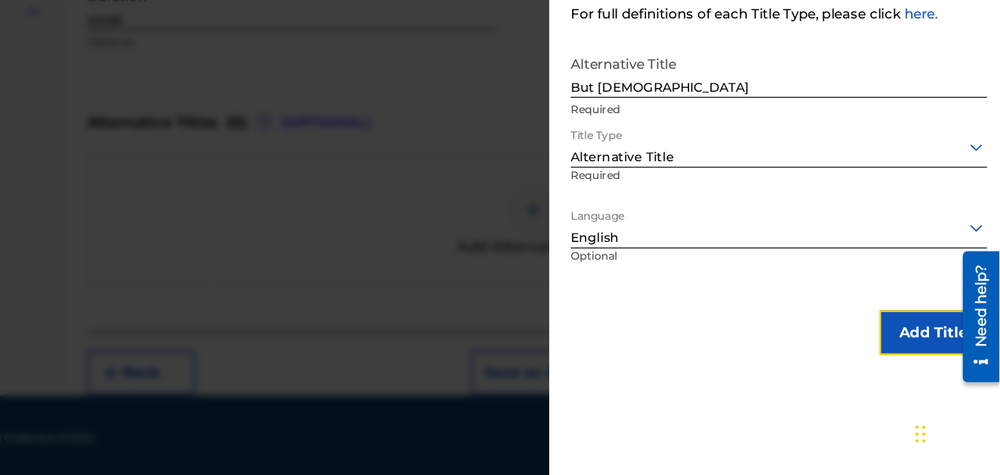
click at [938, 364] on button "Add Title" at bounding box center [945, 357] width 89 height 37
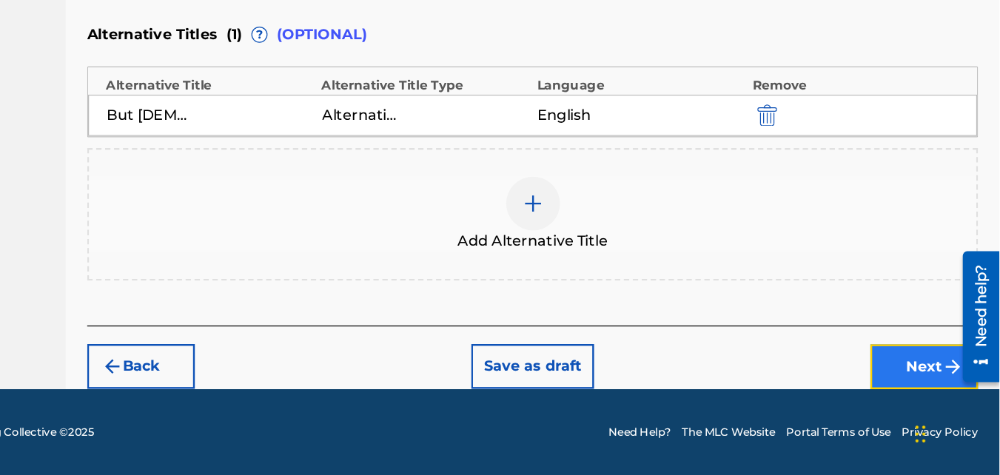
click at [929, 390] on button "Next" at bounding box center [938, 385] width 89 height 37
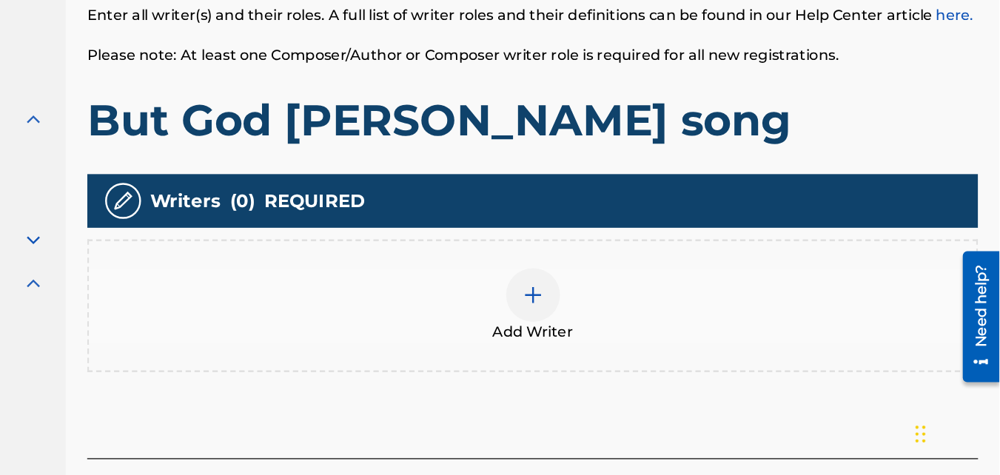
scroll to position [250, 0]
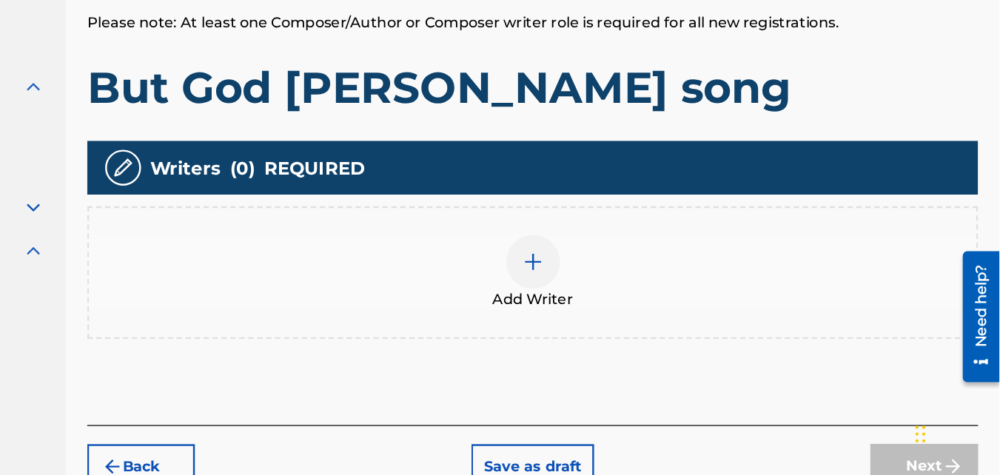
click at [608, 301] on img at bounding box center [615, 299] width 18 height 18
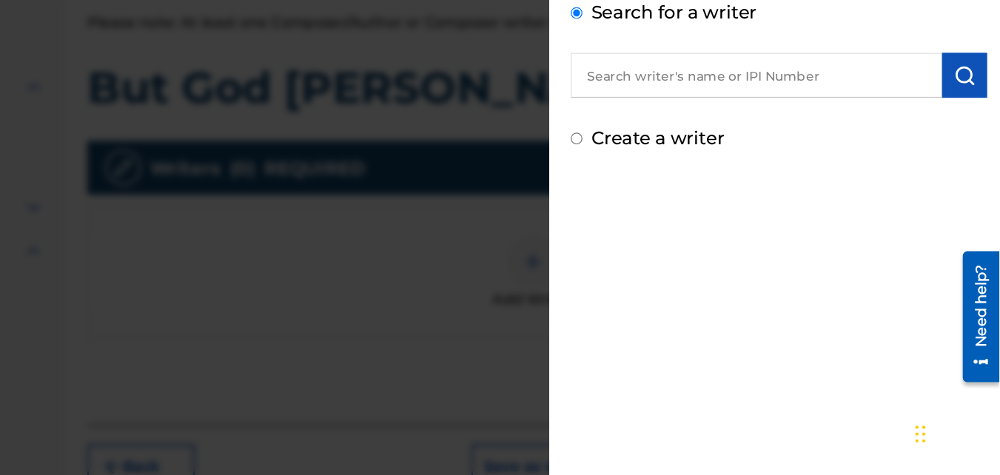
click at [717, 152] on input "text" at bounding box center [799, 145] width 307 height 37
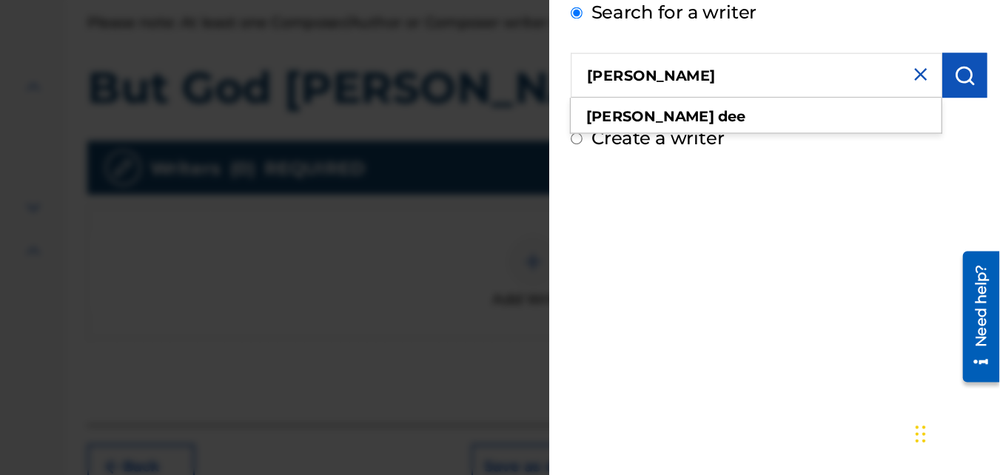
type input "[PERSON_NAME]"
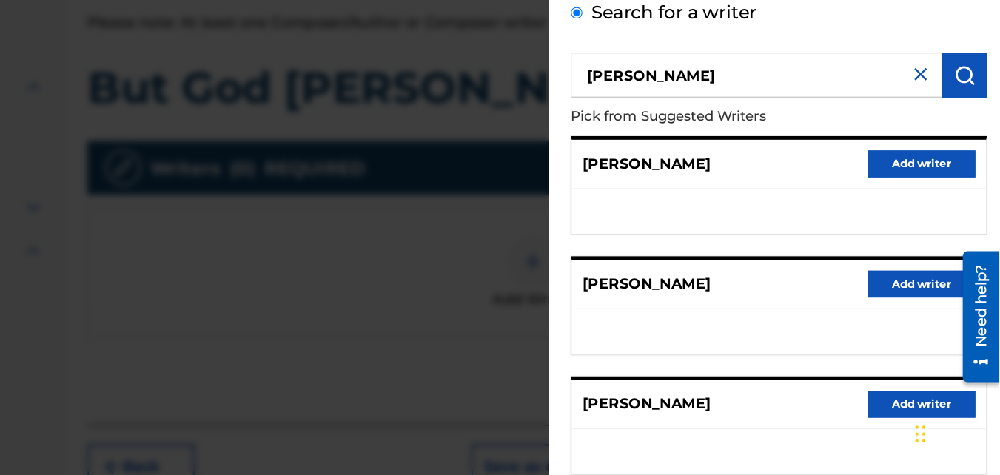
scroll to position [244, 0]
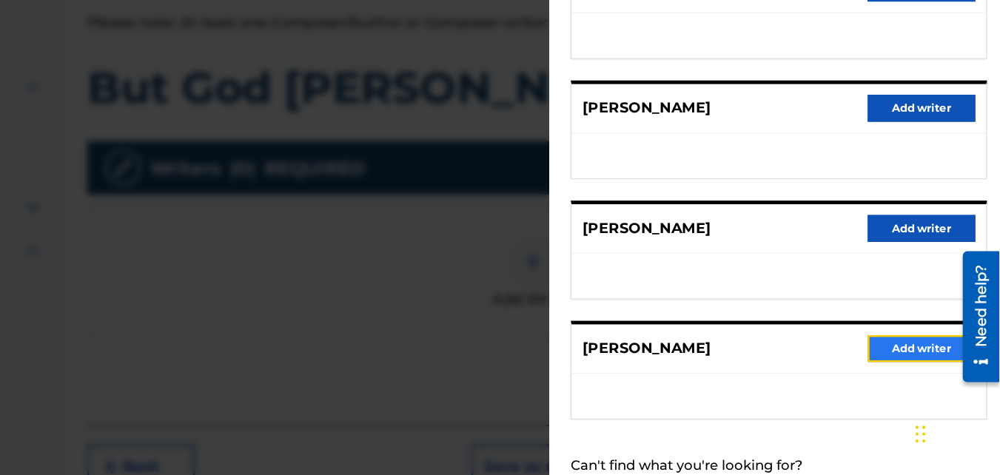
click at [936, 369] on button "Add writer" at bounding box center [935, 371] width 89 height 22
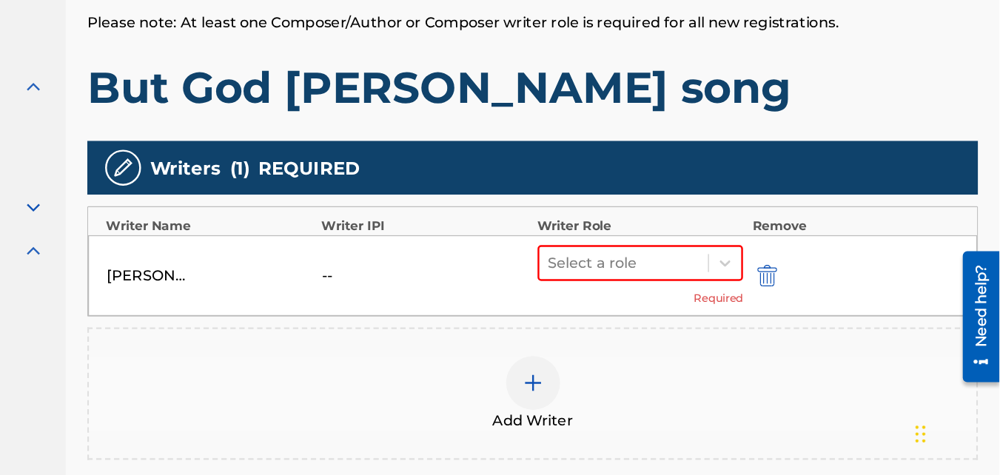
click at [706, 315] on div "Select a role Required" at bounding box center [704, 310] width 170 height 50
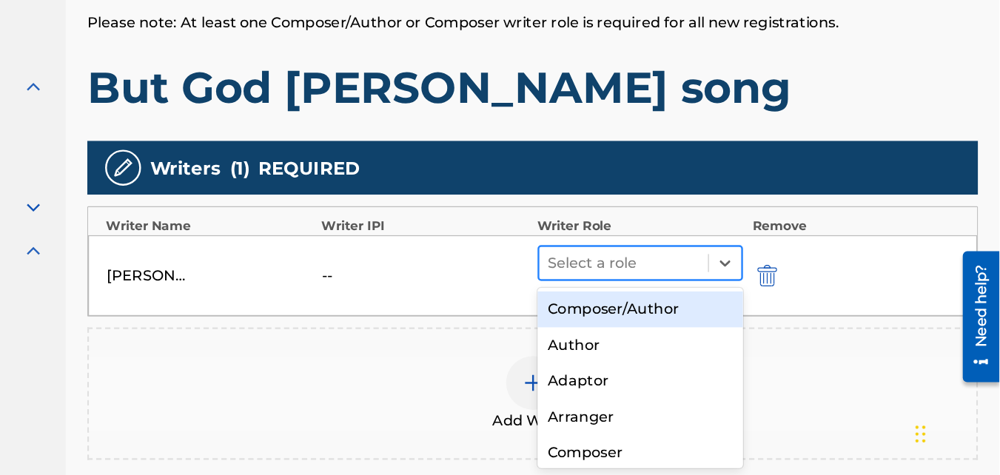
click at [705, 310] on div "Select a role" at bounding box center [690, 300] width 140 height 27
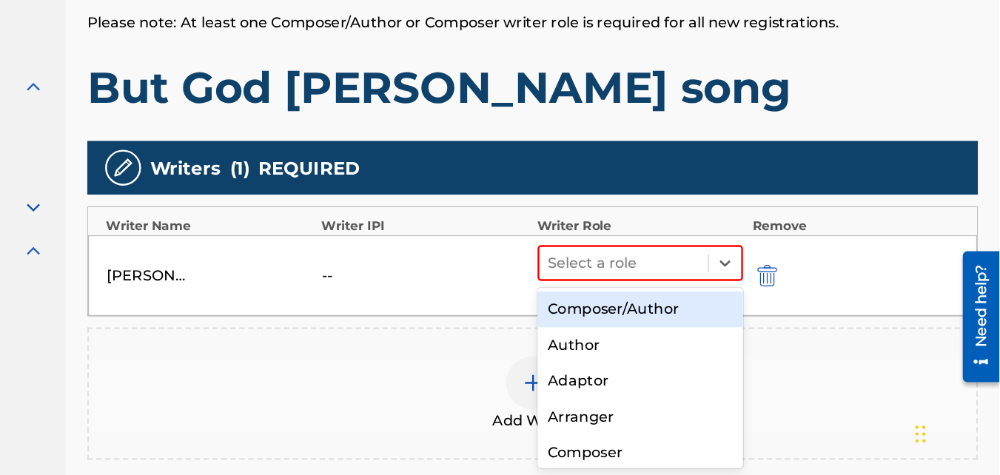
click at [682, 336] on div "Composer/Author" at bounding box center [704, 339] width 170 height 30
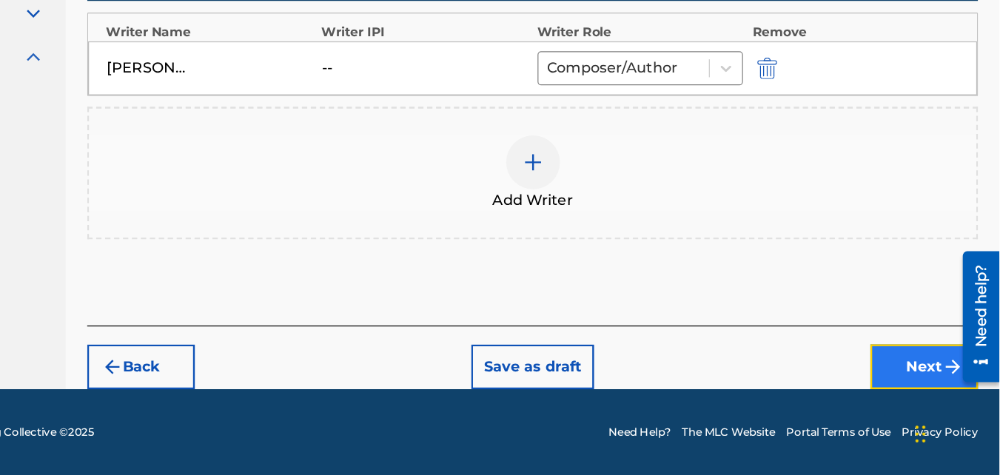
click at [916, 376] on button "Next" at bounding box center [938, 385] width 89 height 37
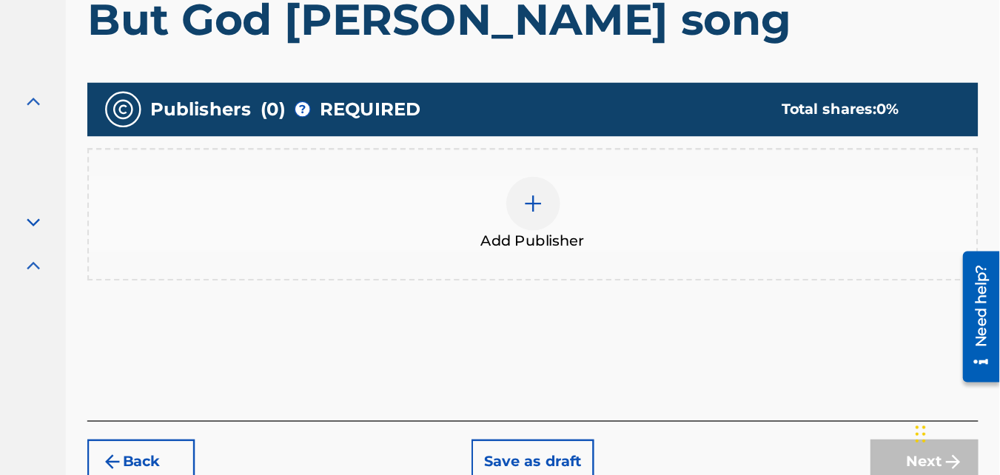
scroll to position [250, 0]
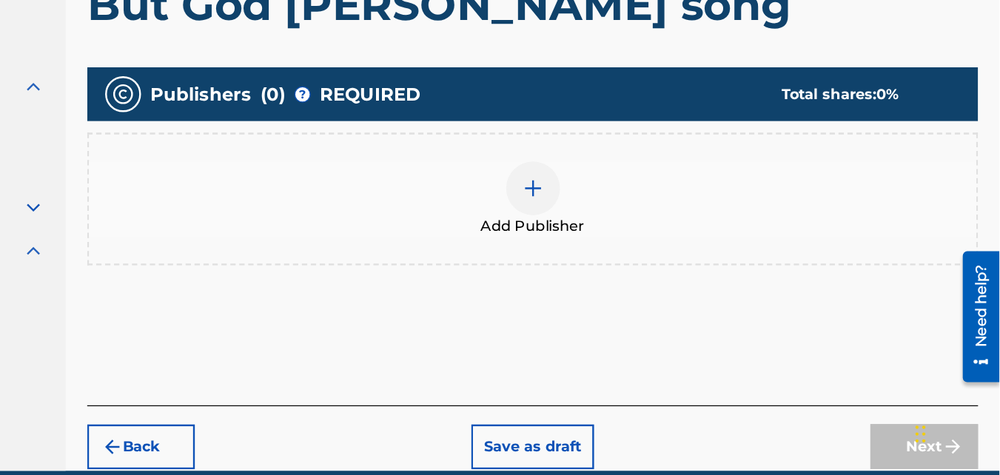
click at [611, 232] on img at bounding box center [615, 239] width 18 height 18
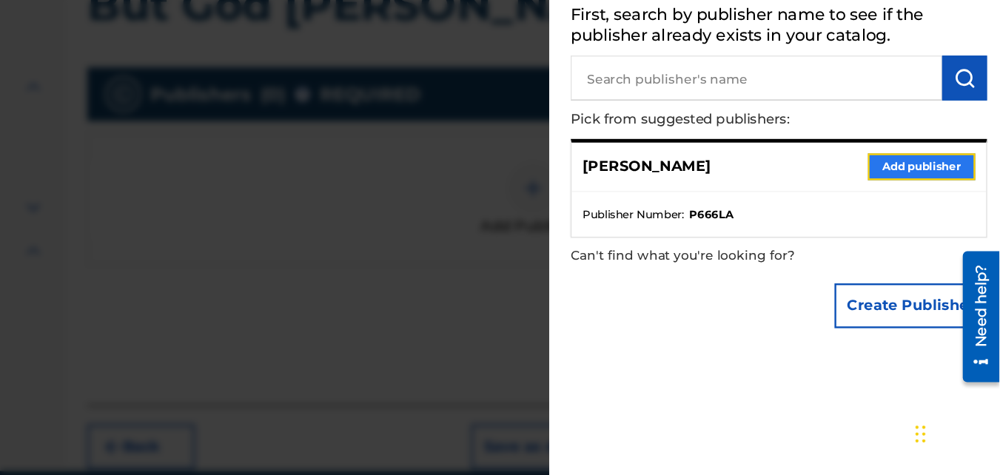
click at [926, 221] on button "Add publisher" at bounding box center [935, 221] width 89 height 22
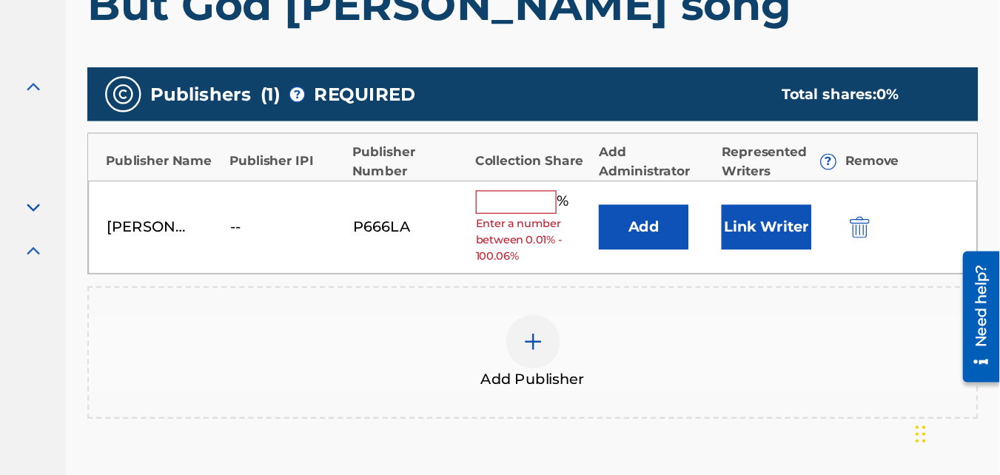
click at [576, 246] on input "text" at bounding box center [601, 249] width 67 height 19
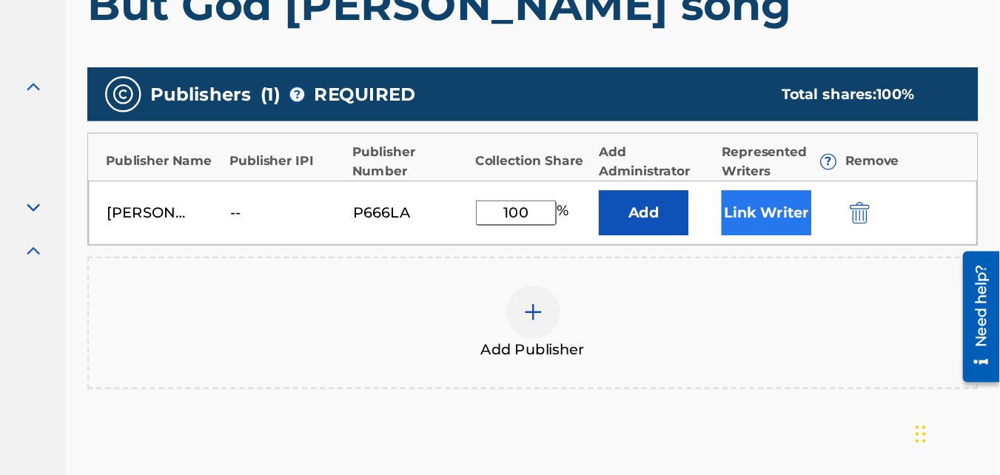
type input "100"
click at [791, 264] on button "Link Writer" at bounding box center [808, 258] width 74 height 37
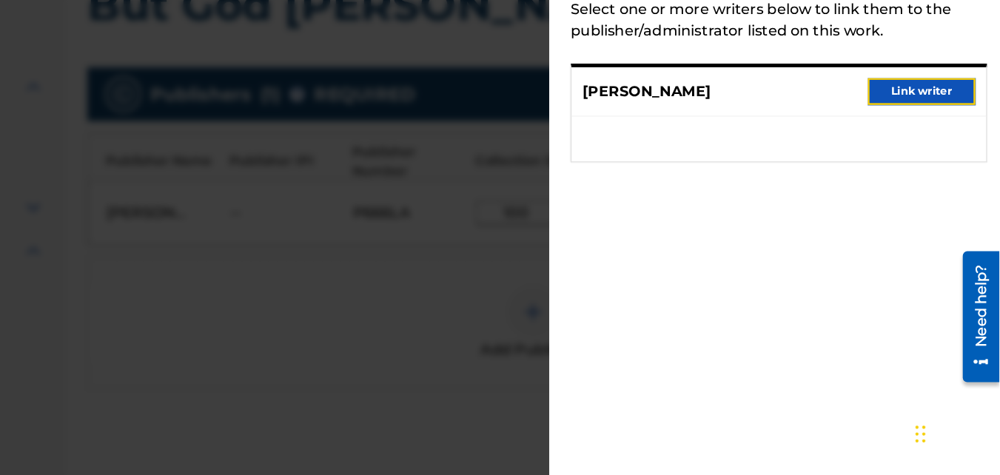
drag, startPoint x: 933, startPoint y: 164, endPoint x: 926, endPoint y: 159, distance: 9.0
click at [932, 164] on button "Link writer" at bounding box center [935, 158] width 89 height 22
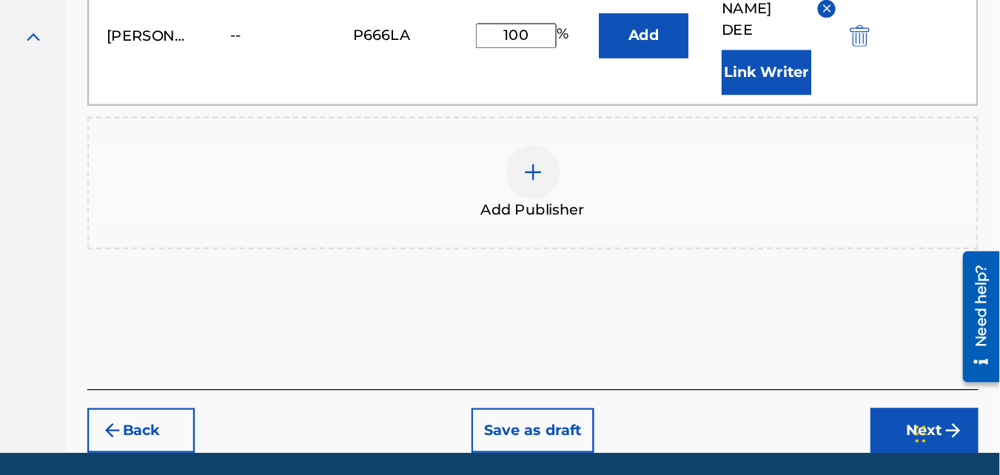
scroll to position [461, 0]
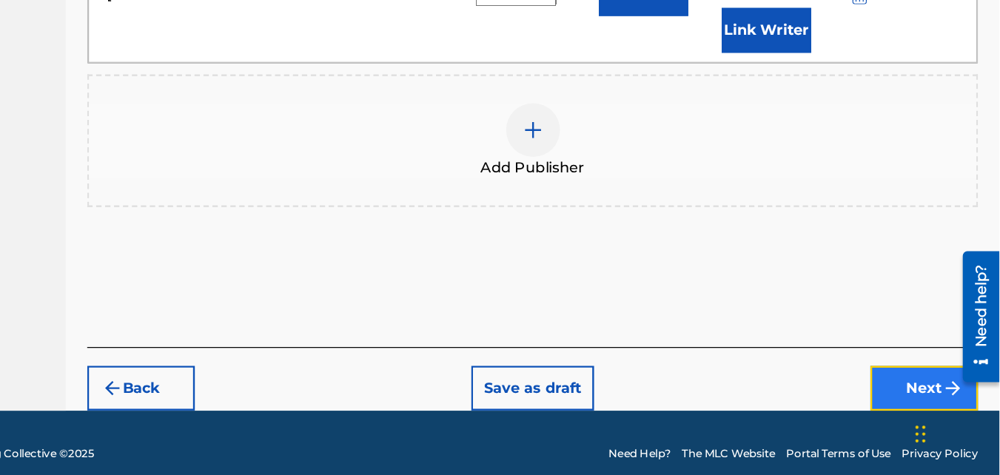
click at [922, 397] on button "Next" at bounding box center [938, 403] width 89 height 37
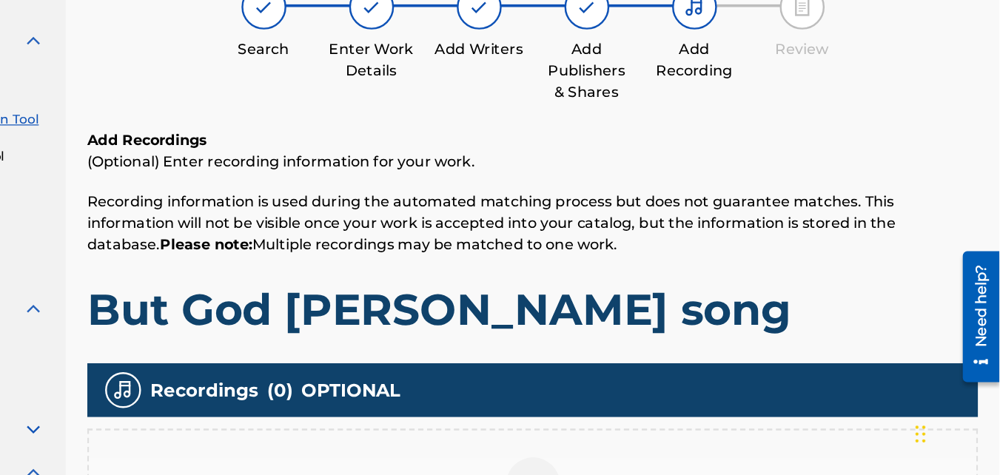
scroll to position [250, 0]
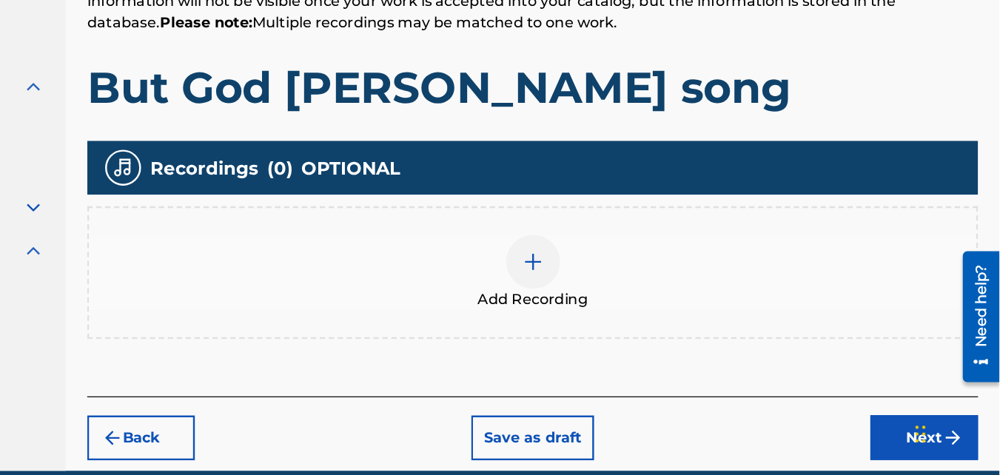
click at [619, 289] on div at bounding box center [615, 299] width 44 height 44
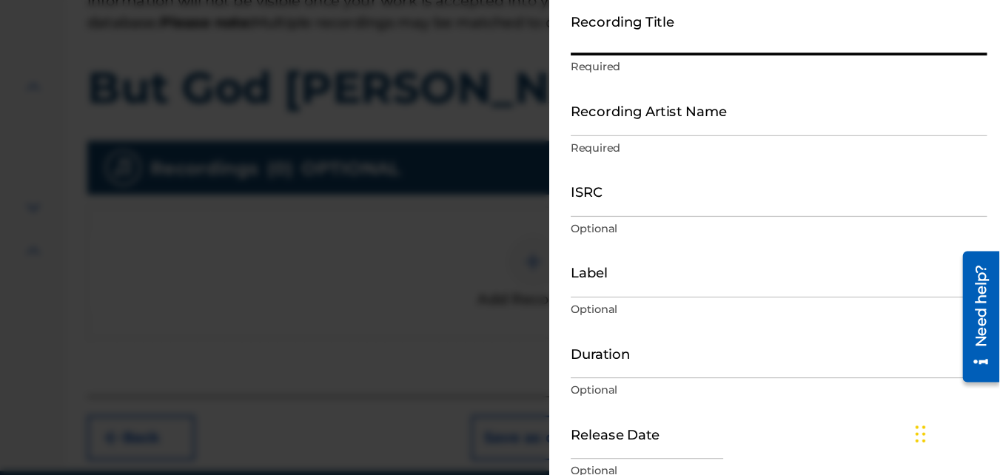
click at [673, 110] on input "Recording Title" at bounding box center [818, 108] width 344 height 42
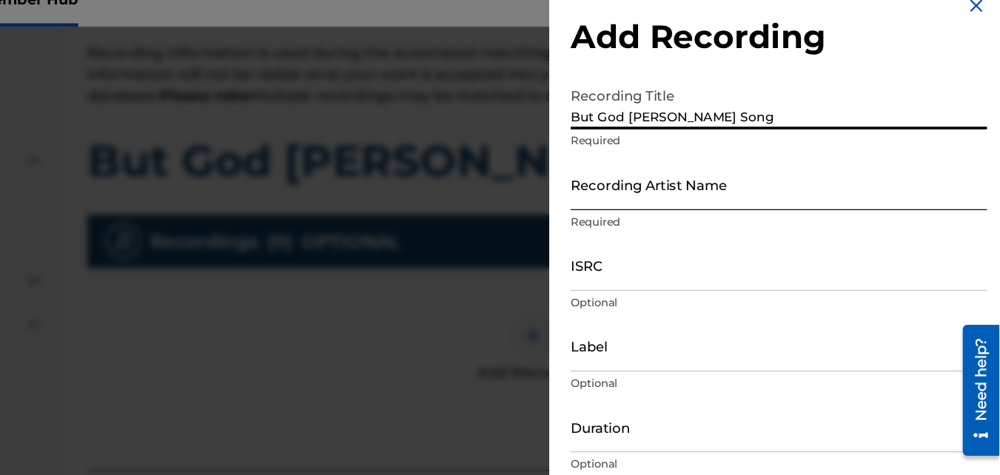
type input "But God [PERSON_NAME] Song"
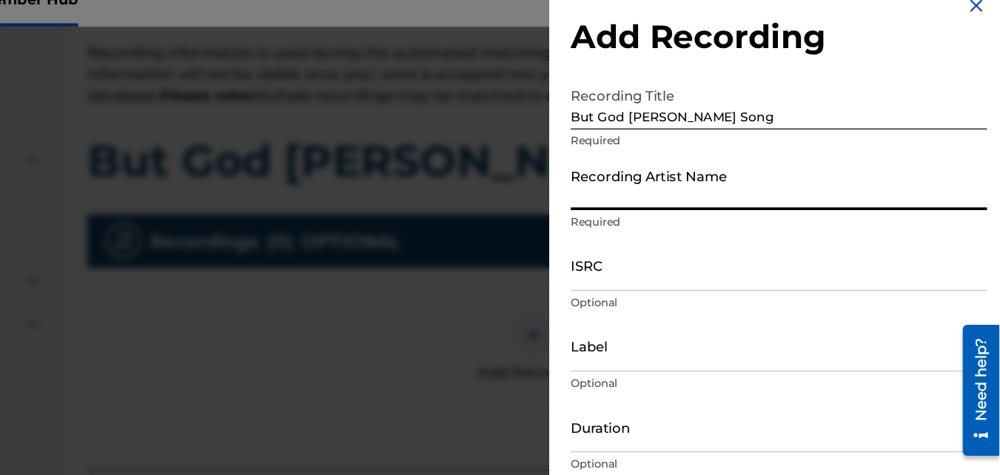
type input "o"
type input "[PERSON_NAME]"
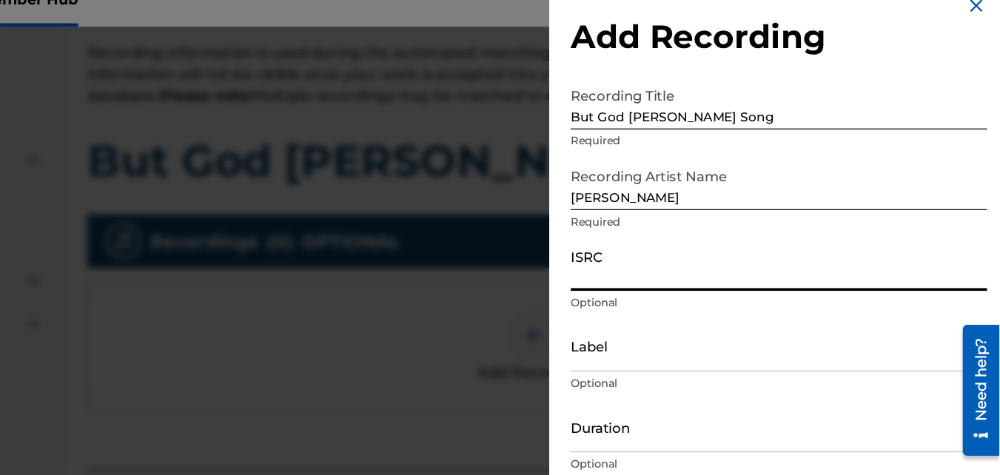
paste input "QT3F62571633"
type input "QT3F62571633"
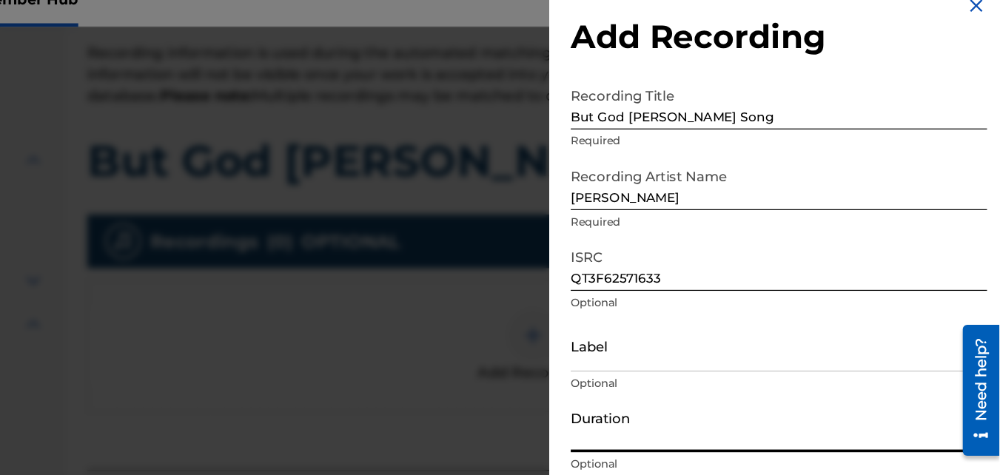
click at [698, 382] on input "Duration" at bounding box center [818, 374] width 344 height 42
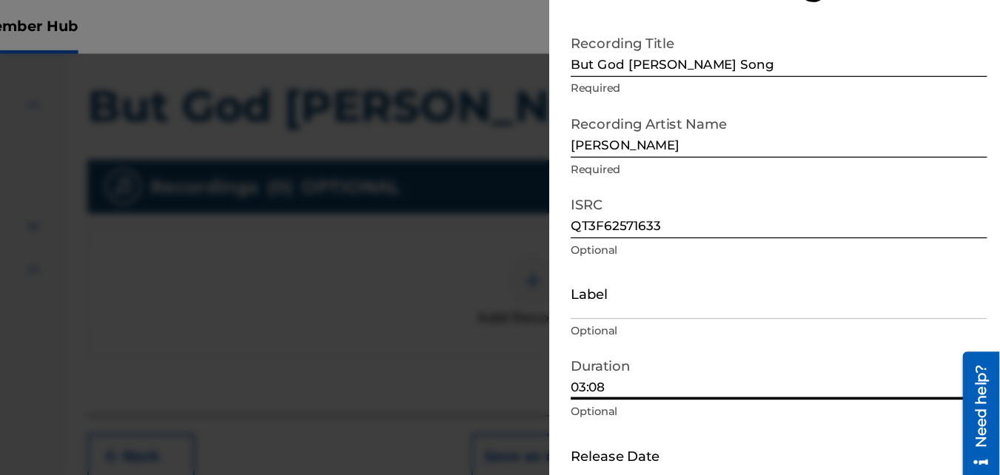
scroll to position [66, 0]
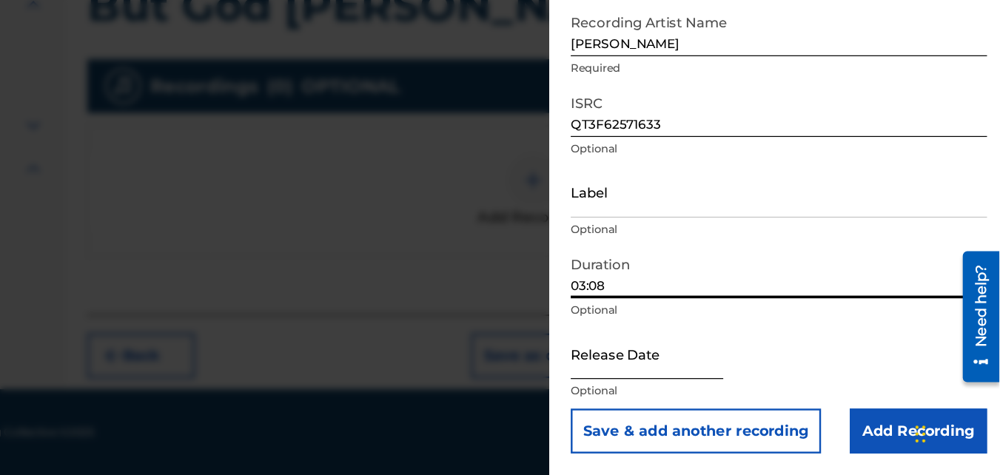
type input "03:08"
drag, startPoint x: 739, startPoint y: 390, endPoint x: 709, endPoint y: 380, distance: 32.1
click at [739, 390] on input "text" at bounding box center [709, 375] width 126 height 42
select select "9"
select select "2025"
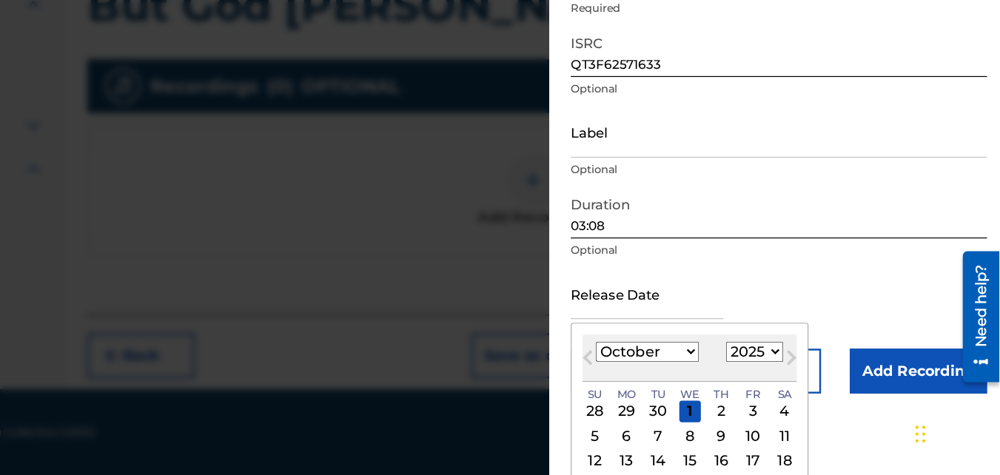
scroll to position [184, 0]
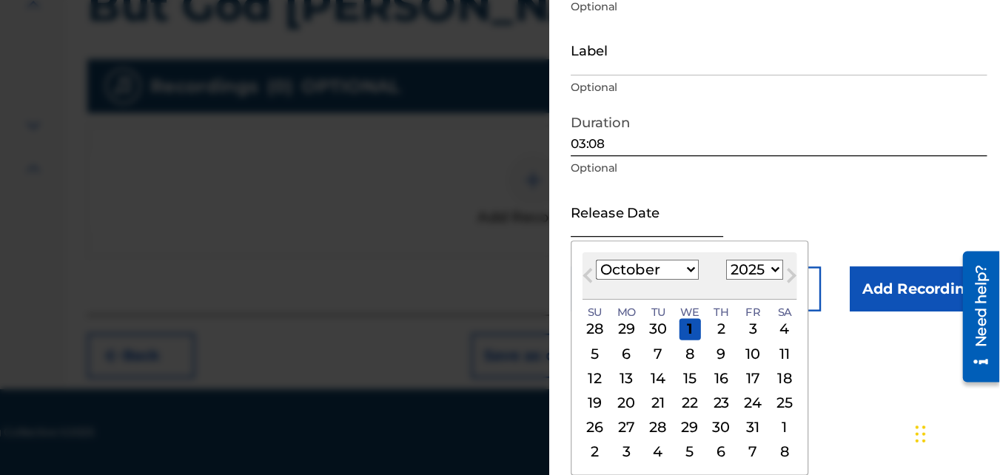
click at [689, 376] on div "6" at bounding box center [692, 375] width 18 height 18
type input "[DATE]"
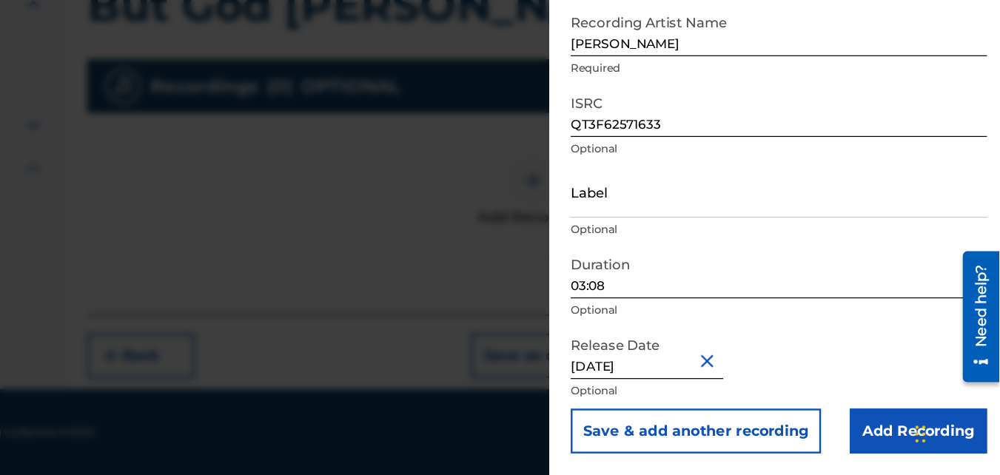
scroll to position [66, 0]
click at [886, 437] on input "Add Recording" at bounding box center [933, 439] width 113 height 37
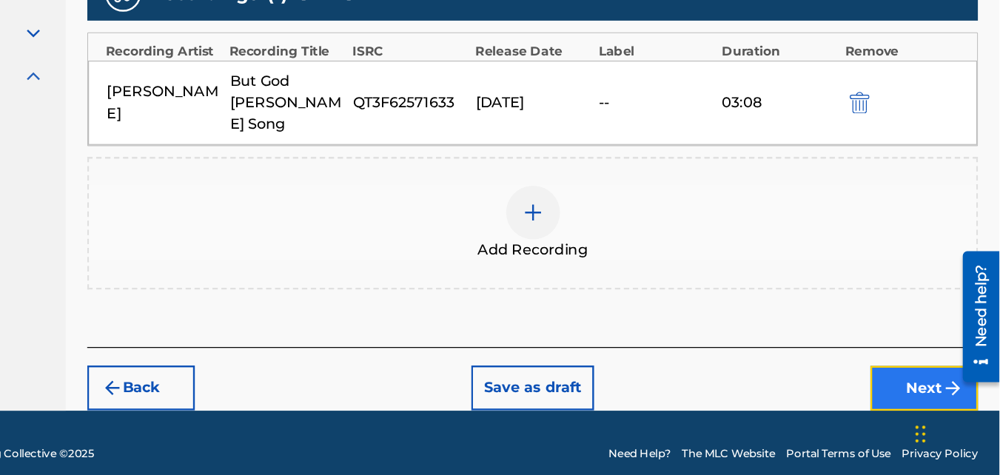
click at [915, 386] on button "Next" at bounding box center [938, 403] width 89 height 37
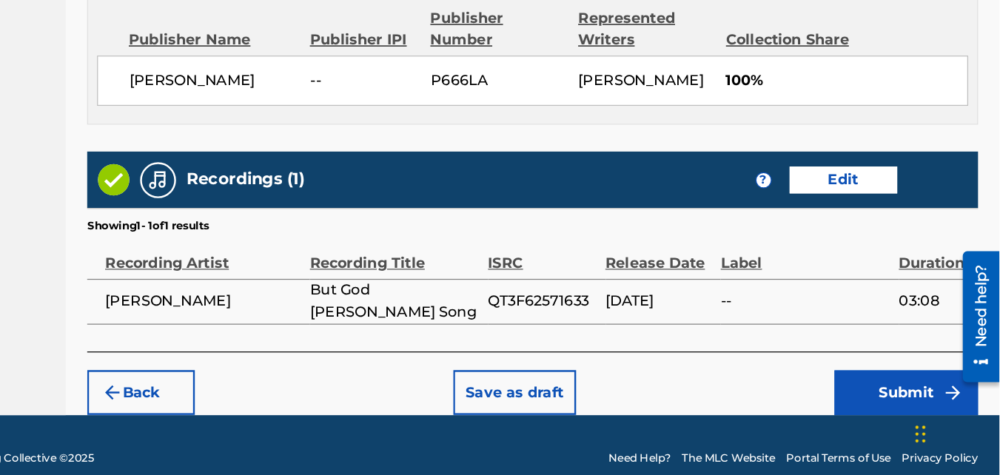
scroll to position [877, 0]
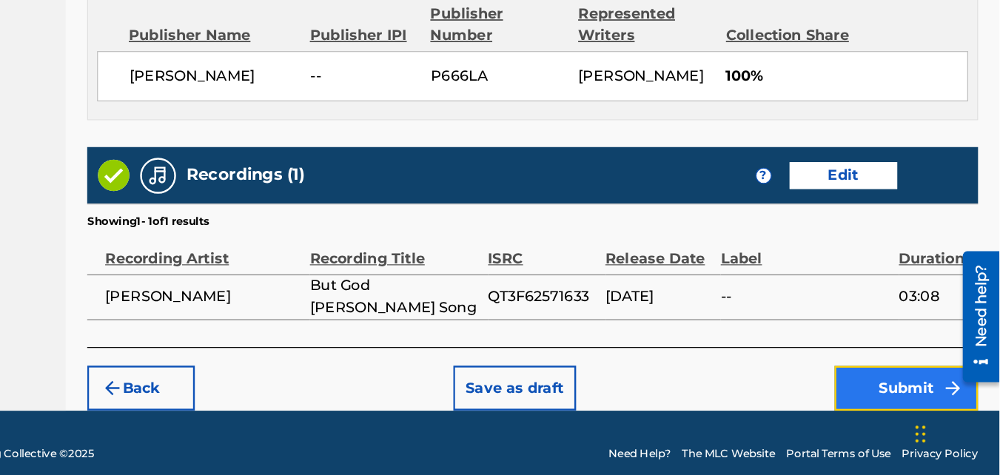
click at [917, 385] on button "Submit" at bounding box center [923, 403] width 118 height 37
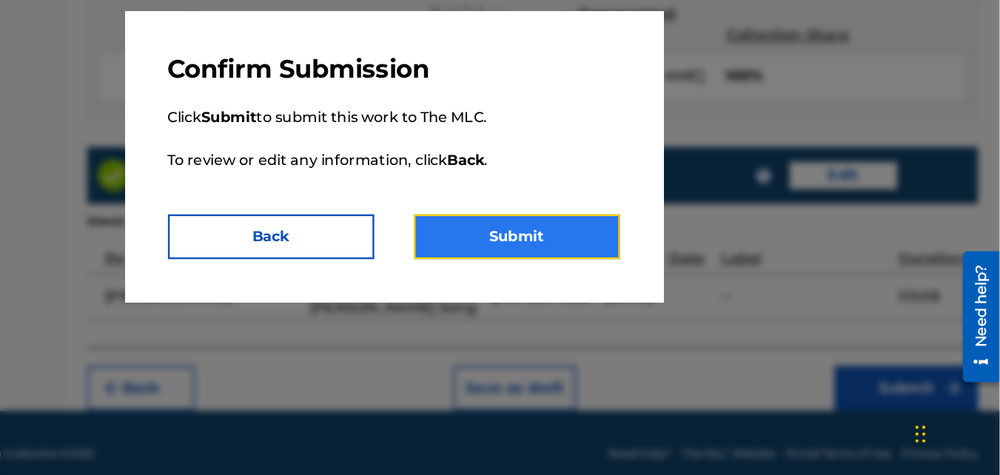
click at [613, 278] on button "Submit" at bounding box center [602, 278] width 170 height 37
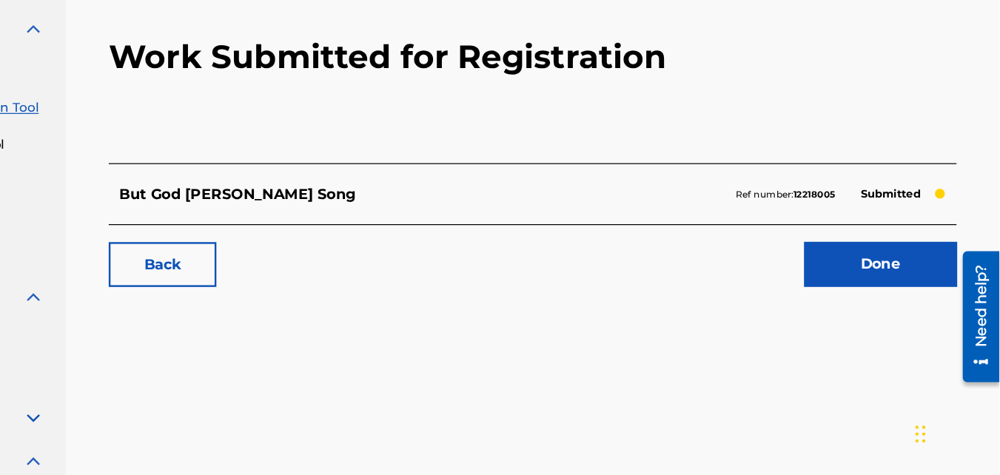
scroll to position [184, 0]
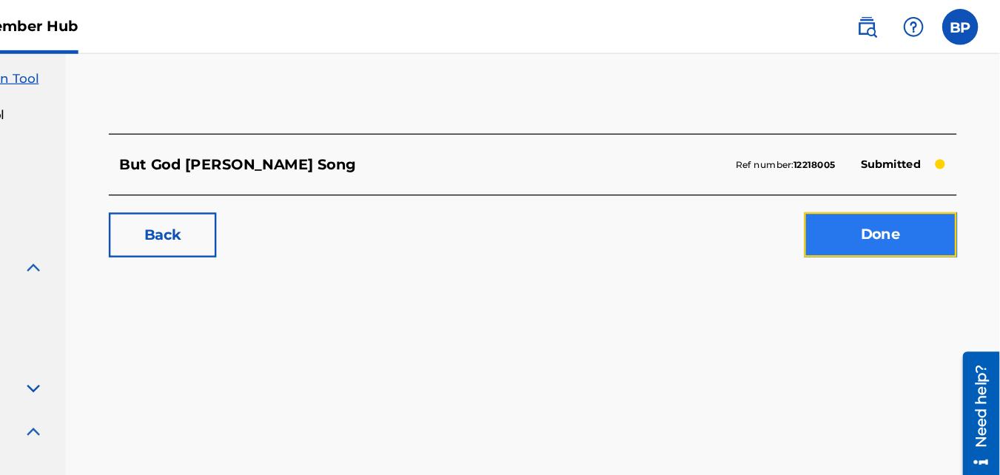
click at [894, 192] on link "Done" at bounding box center [902, 193] width 126 height 37
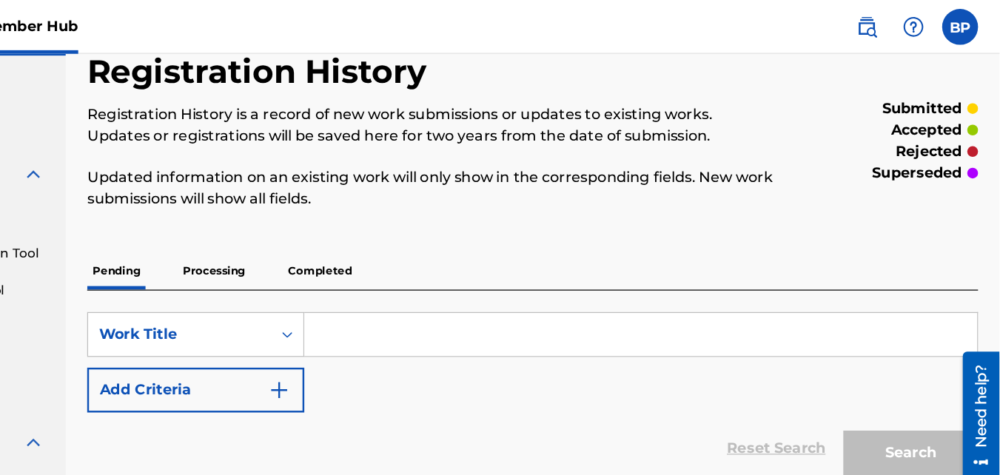
scroll to position [39, 0]
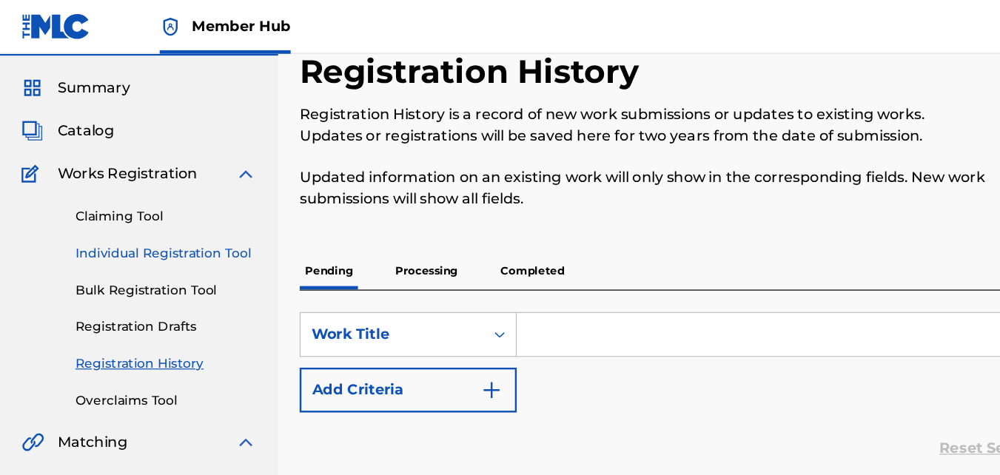
click at [131, 207] on link "Individual Registration Tool" at bounding box center [137, 209] width 150 height 16
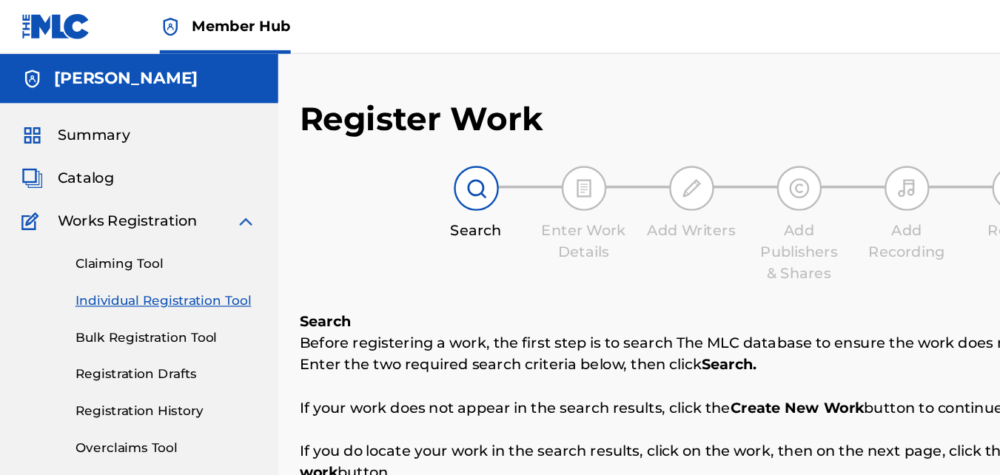
click at [175, 250] on link "Individual Registration Tool" at bounding box center [137, 249] width 150 height 16
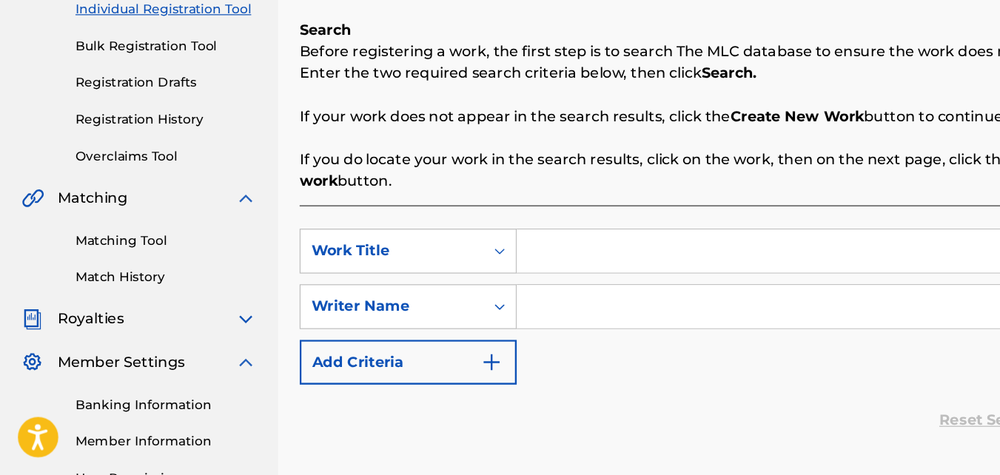
scroll to position [184, 0]
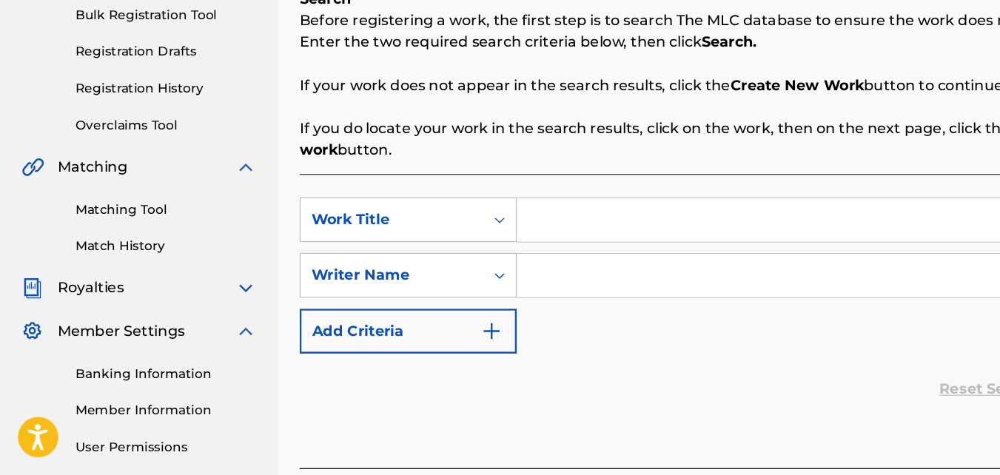
click at [503, 264] on input "Search Form" at bounding box center [703, 265] width 555 height 36
type input "shut the door"
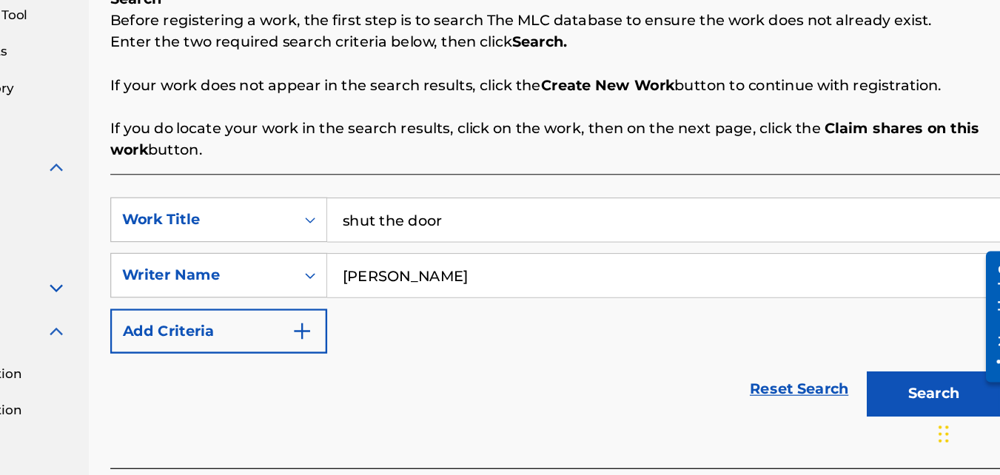
type input "[PERSON_NAME]"
click at [871, 389] on button "Search" at bounding box center [926, 407] width 111 height 37
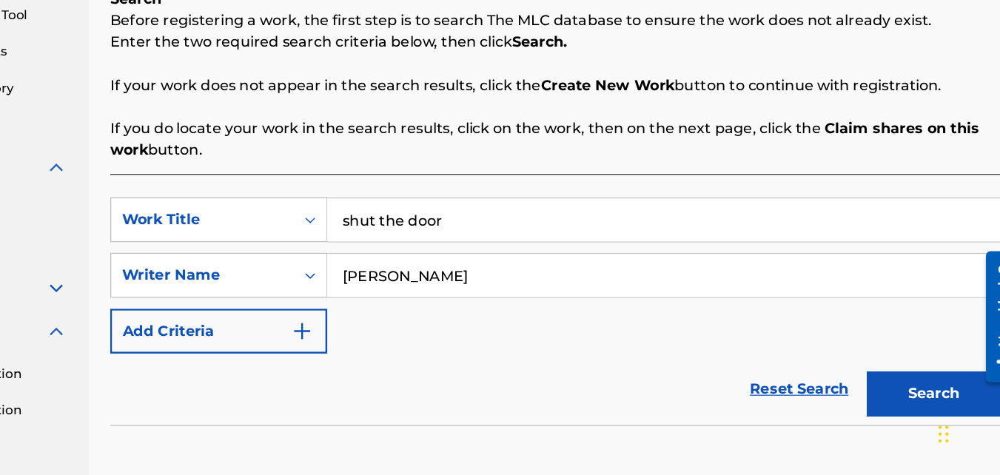
scroll to position [244, 0]
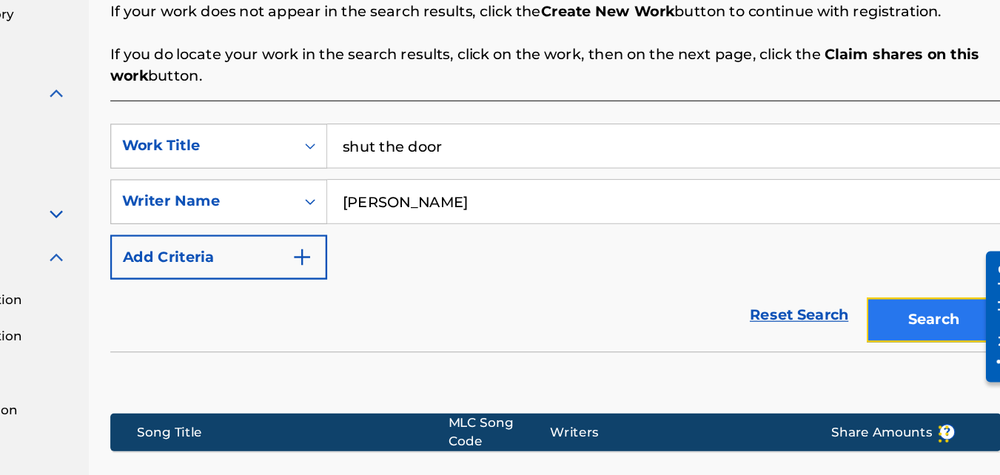
click at [937, 355] on button "Search" at bounding box center [926, 347] width 111 height 37
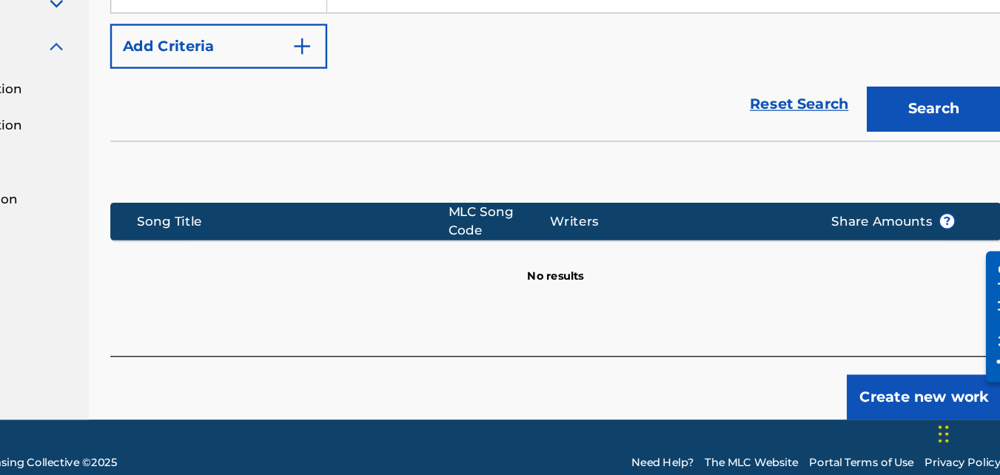
scroll to position [428, 0]
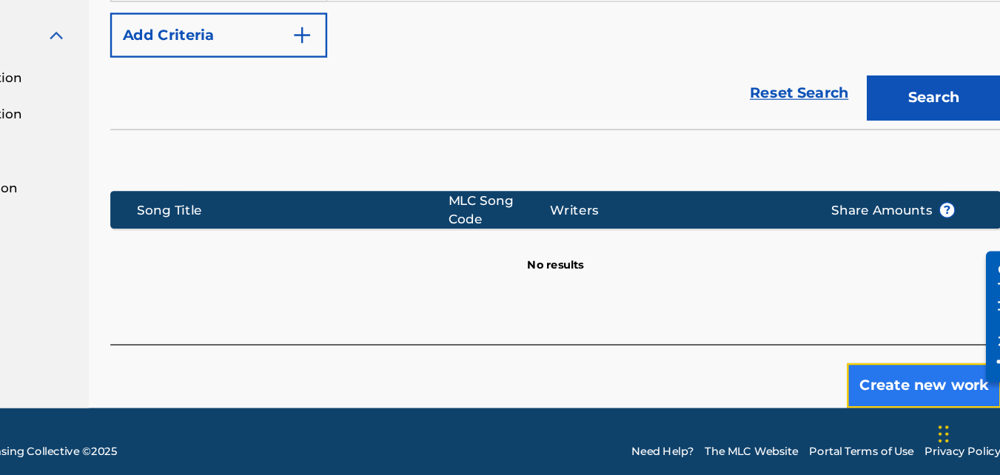
click at [924, 390] on button "Create new work" at bounding box center [918, 401] width 127 height 37
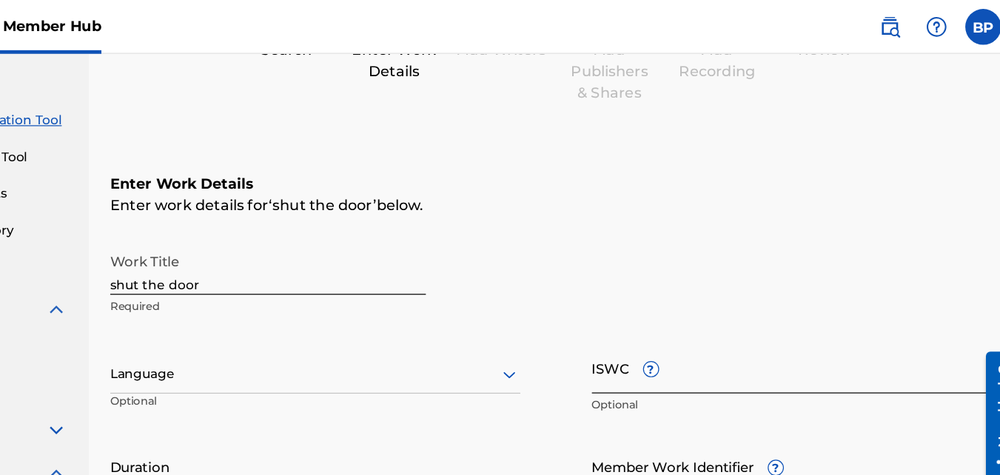
scroll to position [147, 0]
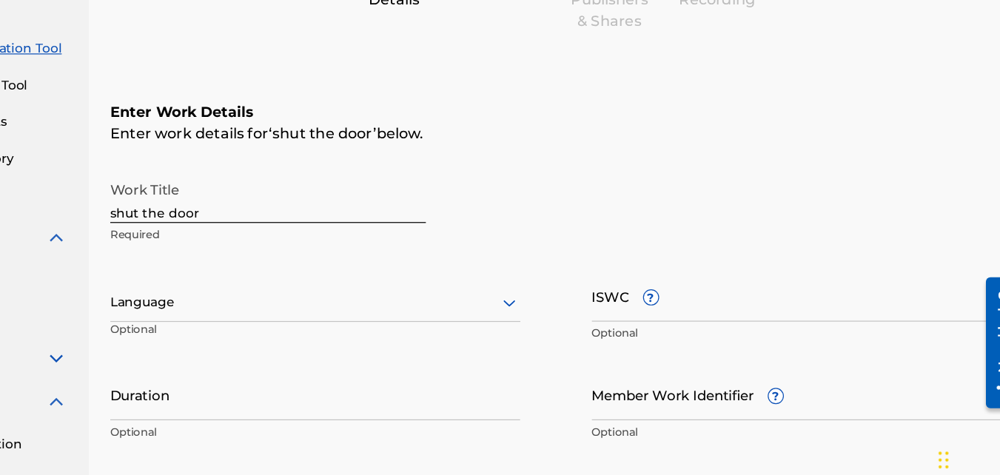
click at [398, 330] on div "Language Optional" at bounding box center [416, 318] width 338 height 67
click at [404, 319] on div at bounding box center [416, 311] width 338 height 19
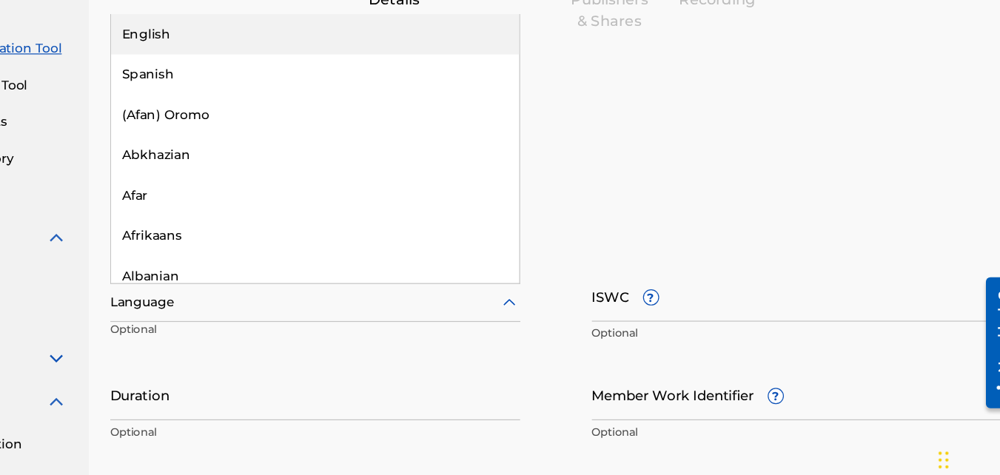
click at [404, 92] on div "English" at bounding box center [416, 89] width 337 height 33
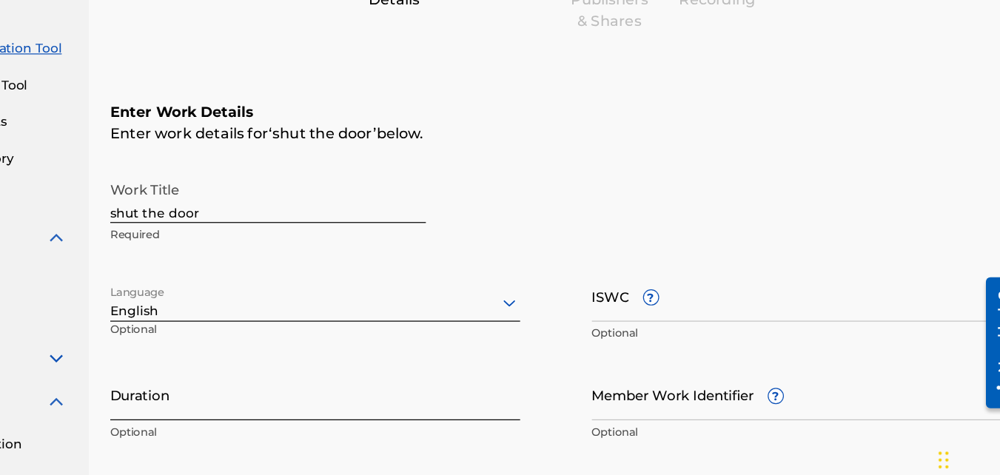
click at [418, 395] on input "Duration" at bounding box center [416, 388] width 338 height 42
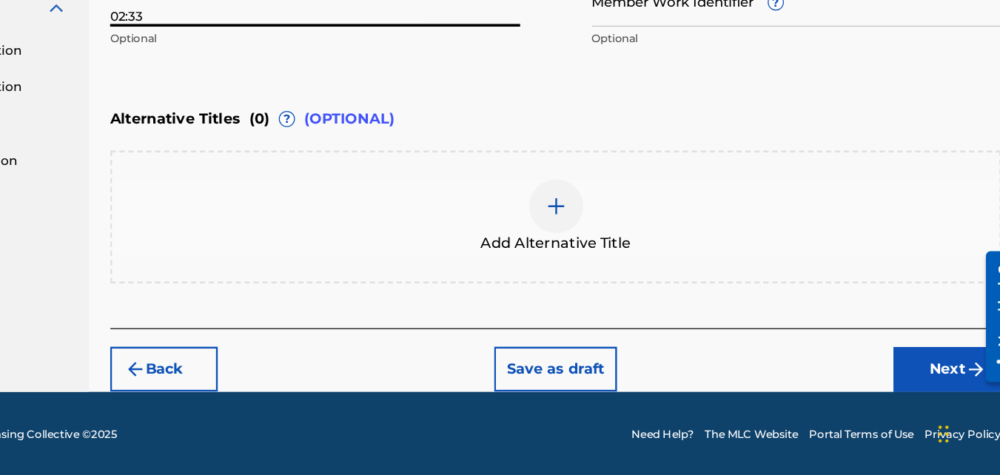
scroll to position [452, 0]
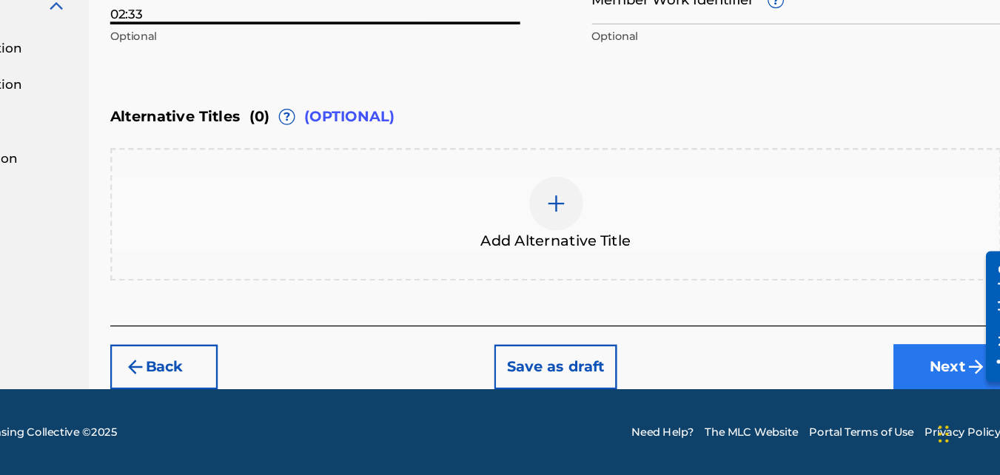
type input "02:33"
click at [928, 389] on button "Next" at bounding box center [938, 385] width 89 height 37
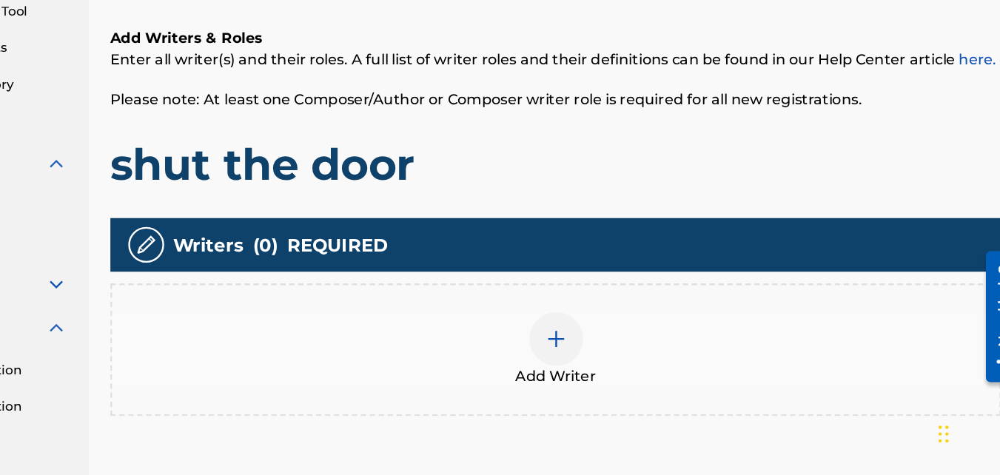
scroll to position [250, 0]
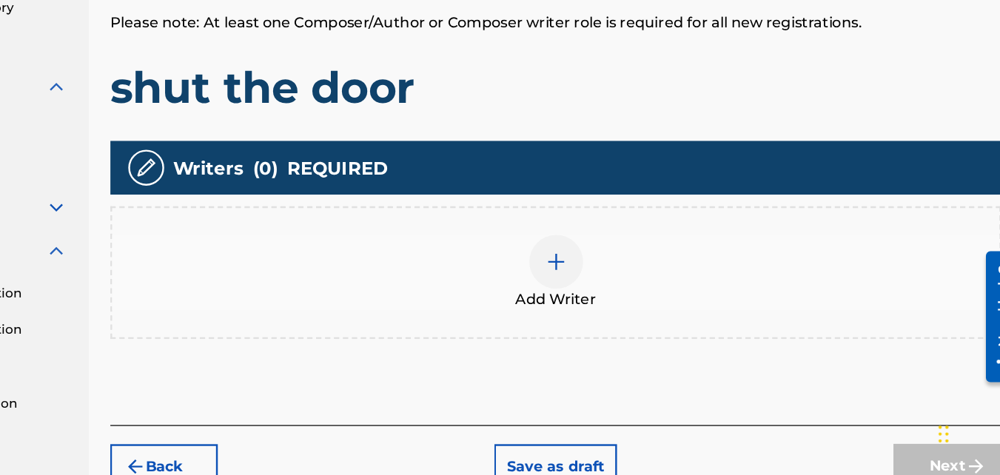
click at [614, 281] on div at bounding box center [615, 299] width 44 height 44
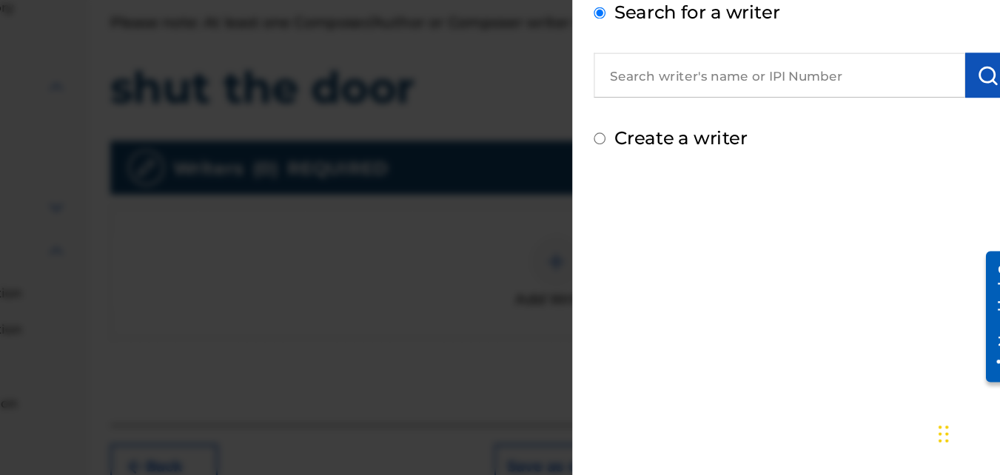
click at [745, 150] on input "text" at bounding box center [799, 145] width 307 height 37
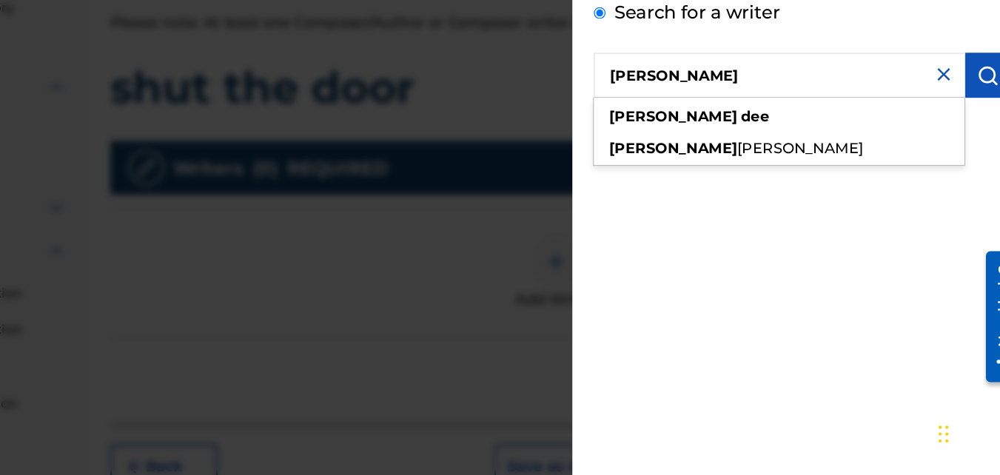
type input "[PERSON_NAME]"
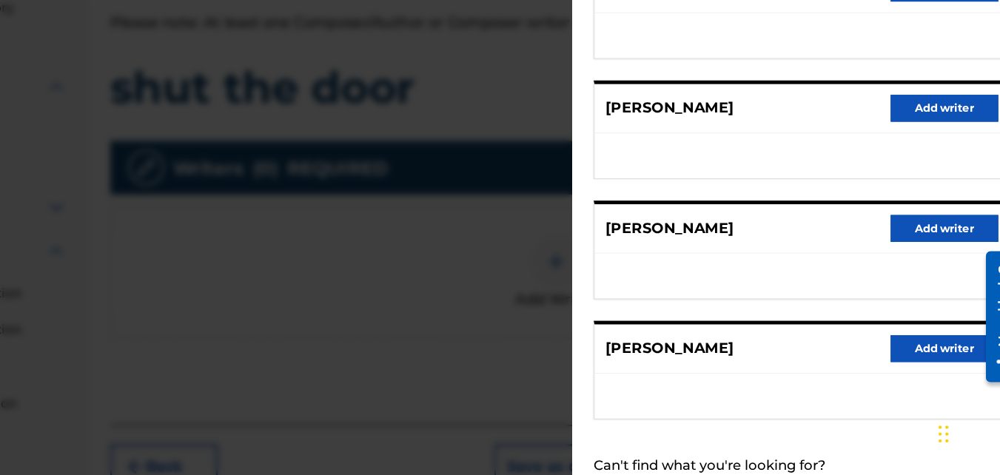
scroll to position [292, 0]
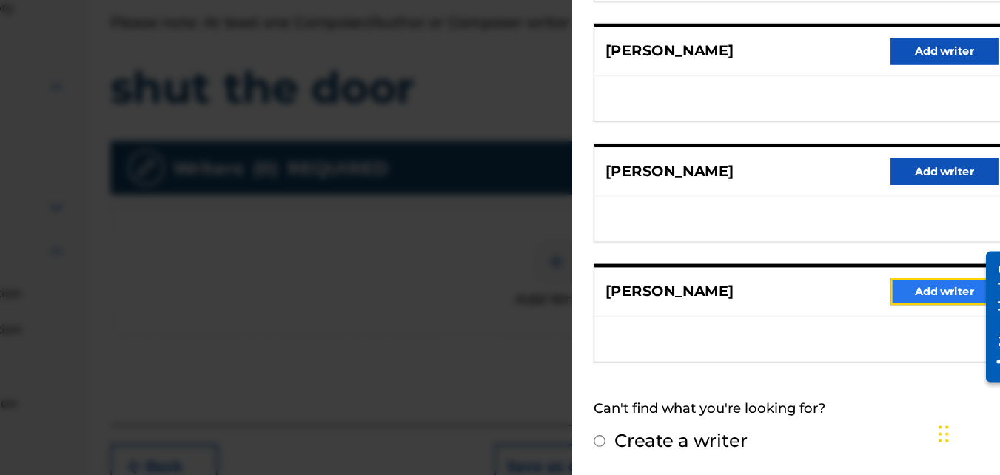
click at [913, 321] on button "Add writer" at bounding box center [935, 323] width 89 height 22
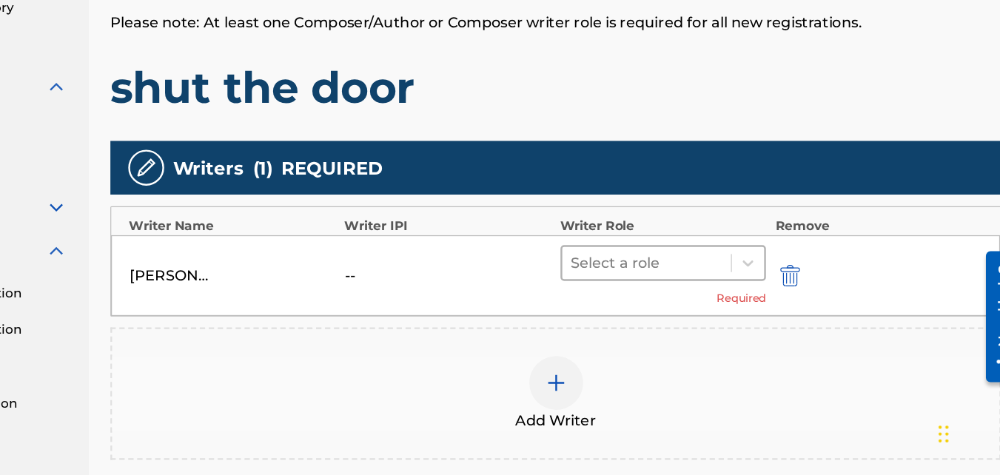
click at [720, 297] on div at bounding box center [690, 300] width 125 height 21
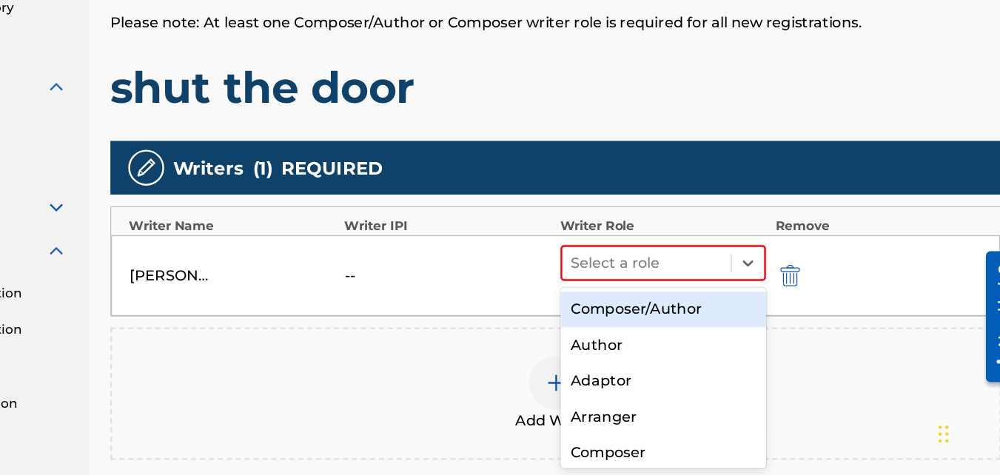
click at [690, 332] on div "Composer/Author" at bounding box center [704, 339] width 170 height 30
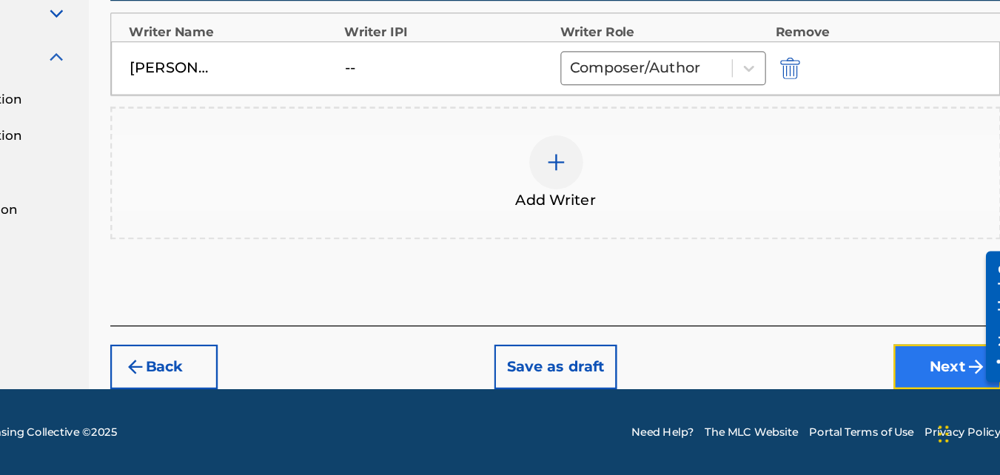
click at [921, 386] on button "Next" at bounding box center [938, 385] width 89 height 37
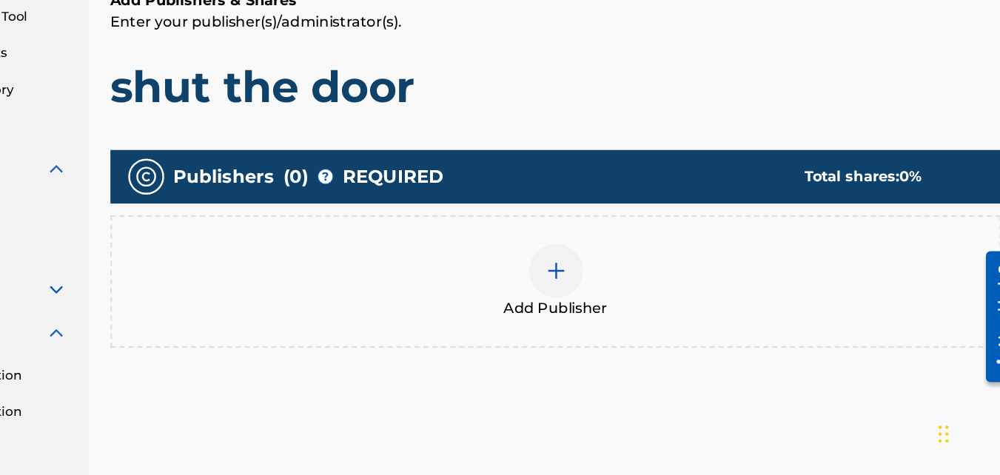
scroll to position [189, 0]
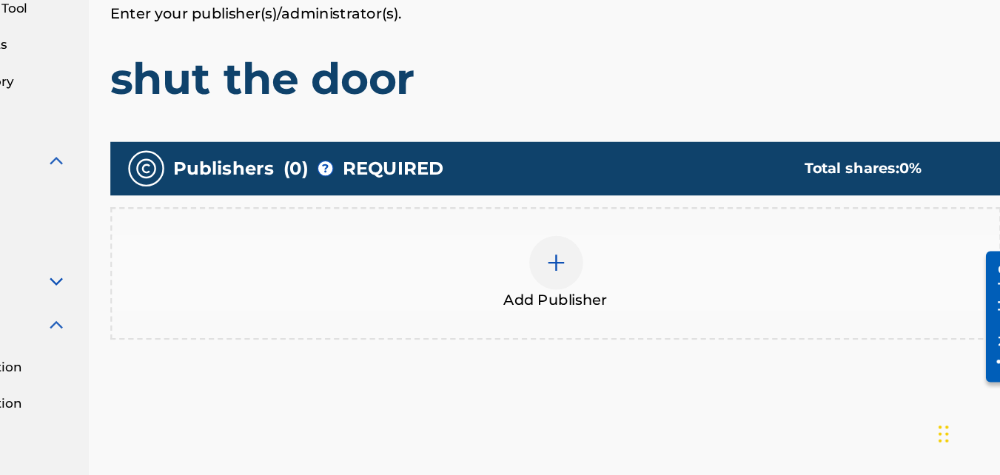
click at [620, 311] on div at bounding box center [615, 300] width 44 height 44
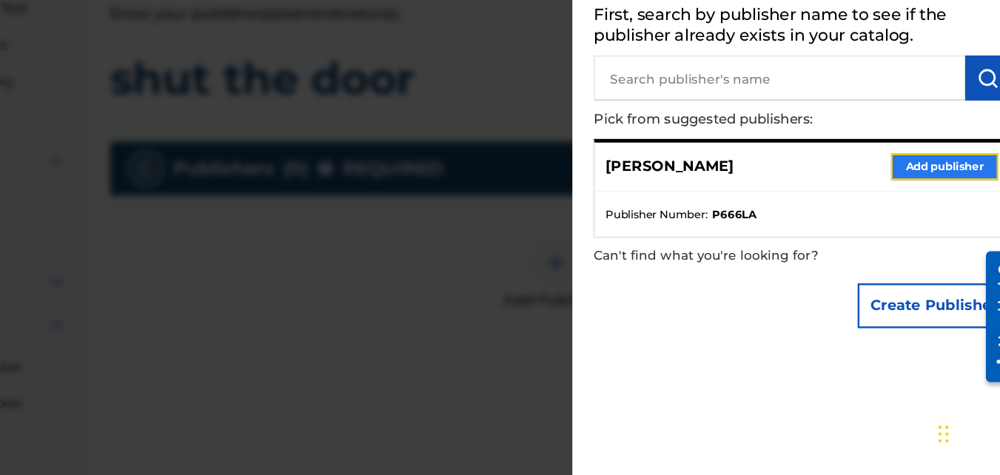
click at [896, 215] on button "Add publisher" at bounding box center [935, 221] width 89 height 22
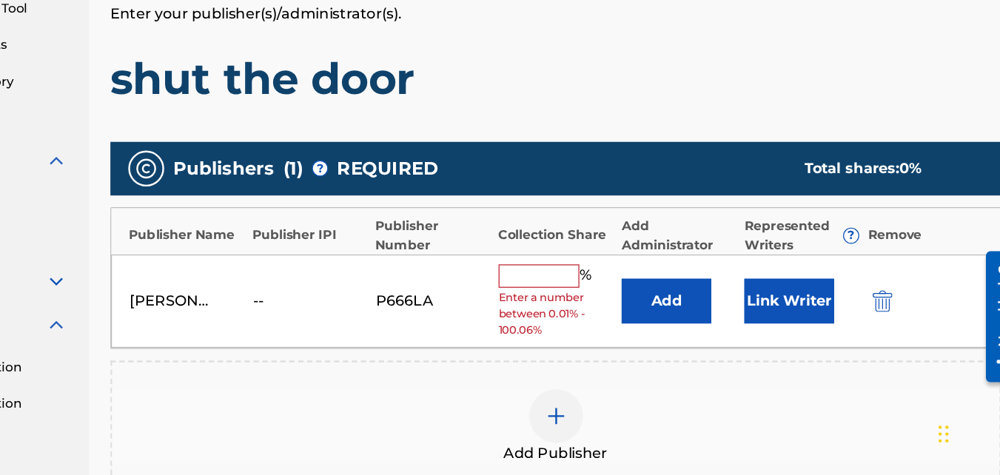
drag, startPoint x: 610, startPoint y: 310, endPoint x: 628, endPoint y: 282, distance: 32.7
click at [613, 313] on input "text" at bounding box center [601, 310] width 67 height 19
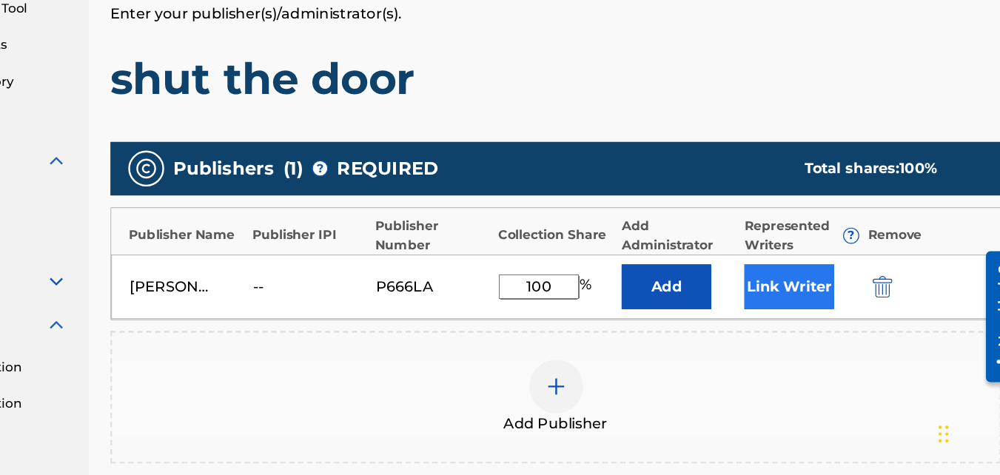
type input "100"
click at [820, 327] on button "Link Writer" at bounding box center [808, 319] width 74 height 37
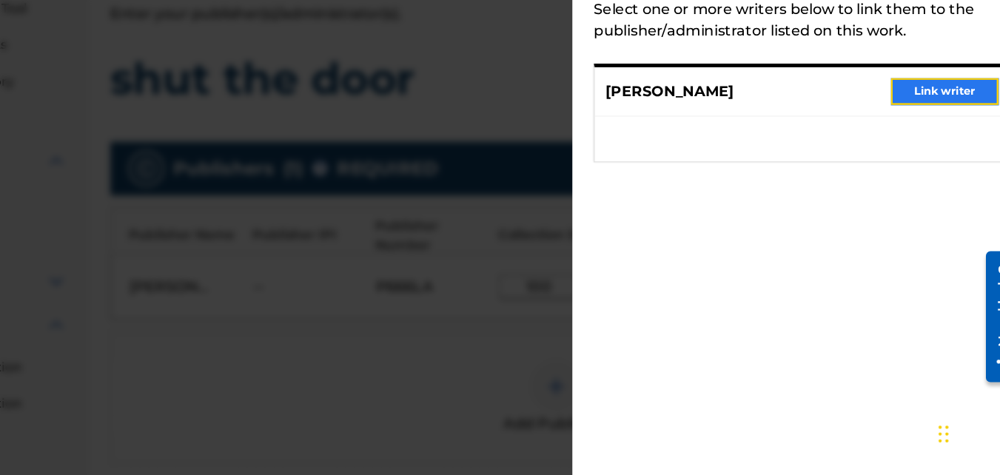
click at [951, 158] on button "Link writer" at bounding box center [935, 158] width 89 height 22
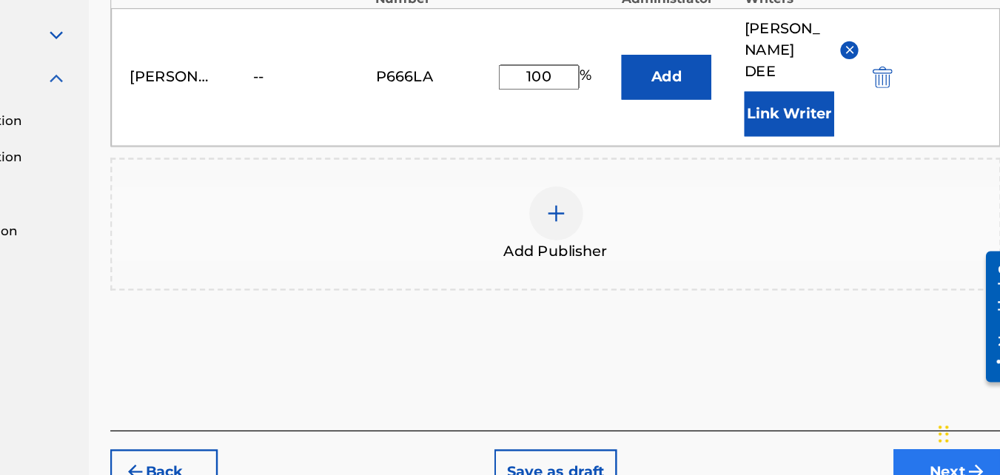
scroll to position [461, 0]
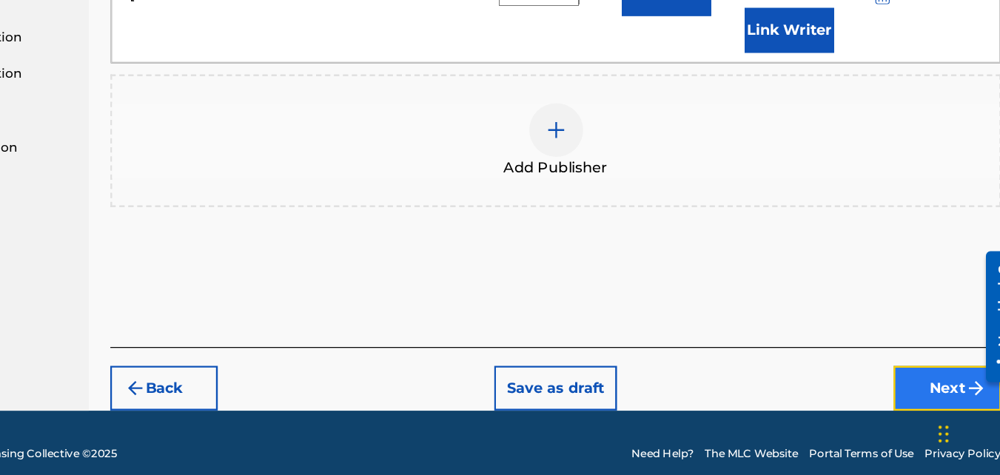
click at [934, 392] on button "Next" at bounding box center [938, 403] width 89 height 37
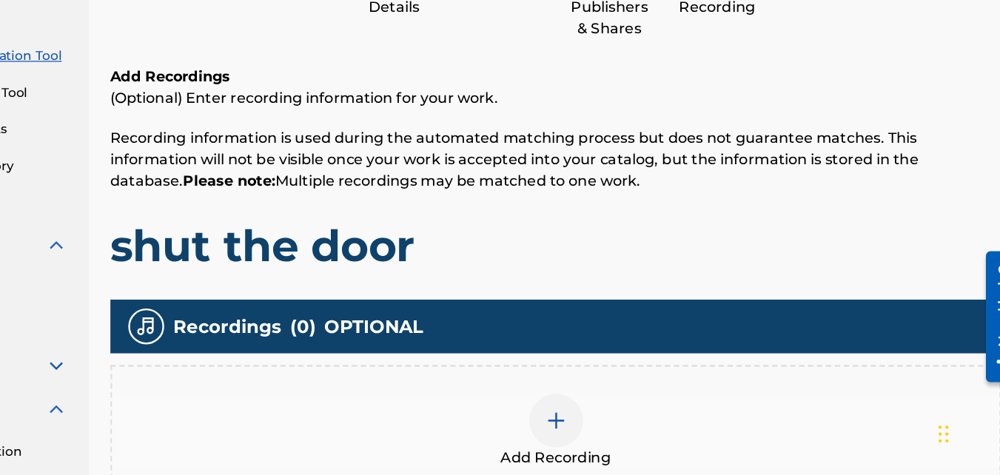
scroll to position [250, 0]
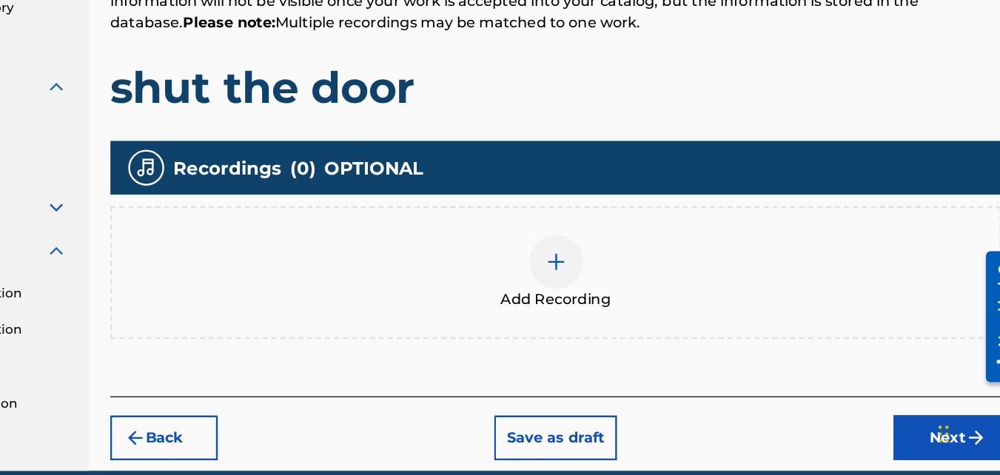
click at [620, 304] on img at bounding box center [615, 299] width 18 height 18
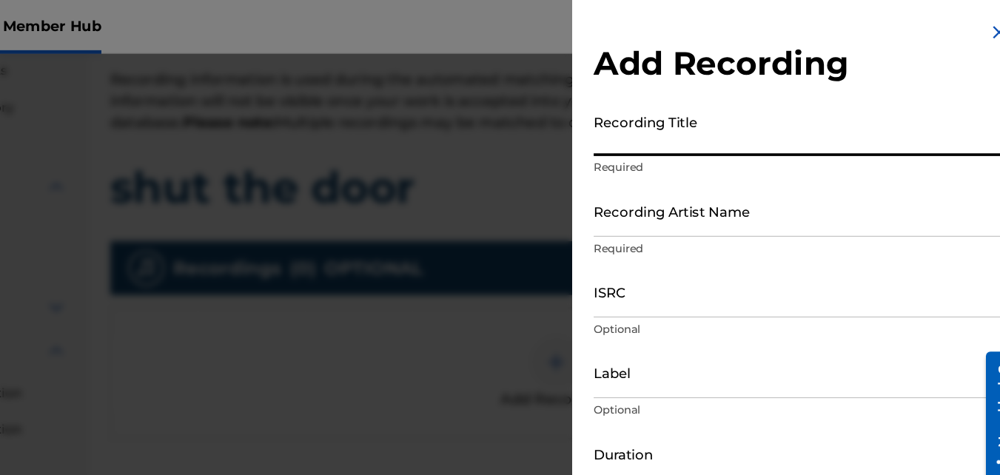
click at [760, 125] on input "Recording Title" at bounding box center [818, 108] width 344 height 42
type input "Shut the Door"
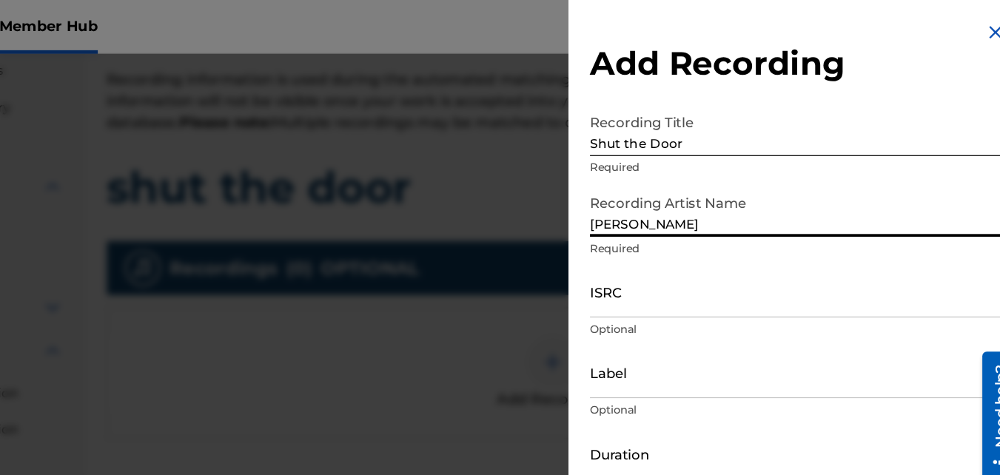
type input "[PERSON_NAME]"
type input "[DATE]"
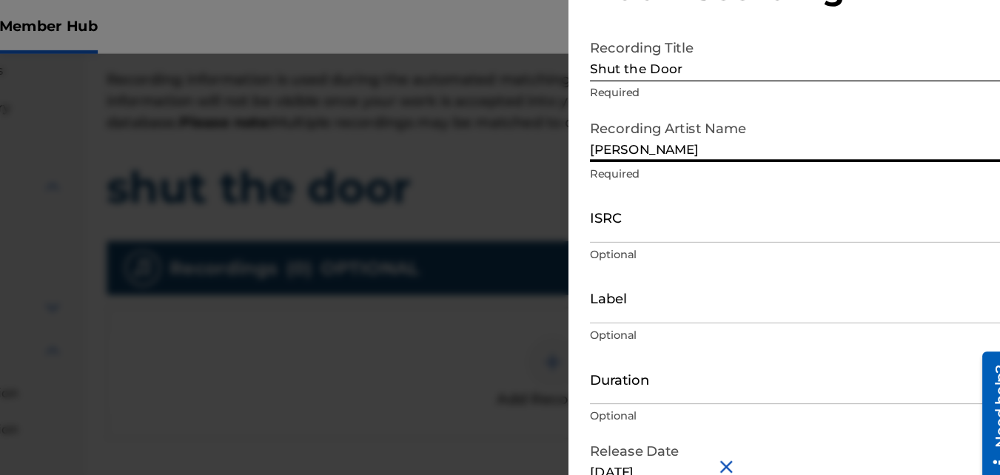
scroll to position [66, 0]
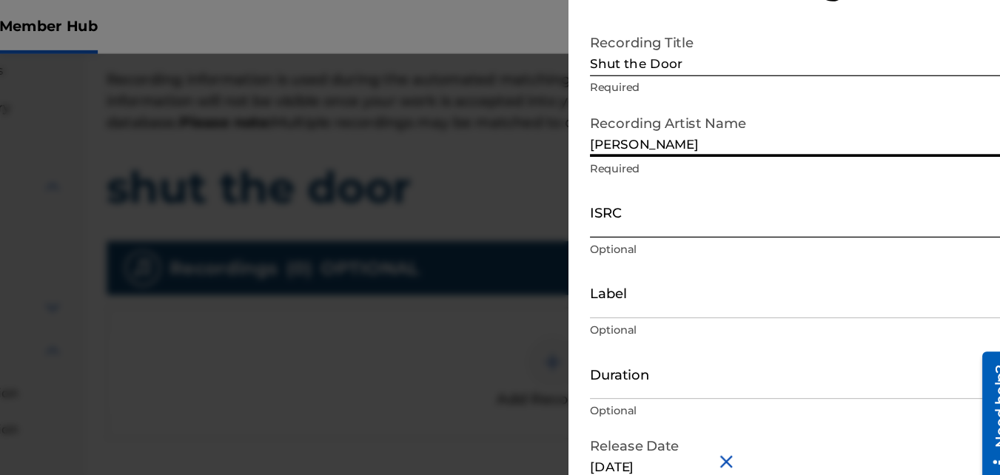
click at [724, 181] on input "ISRC" at bounding box center [818, 175] width 344 height 42
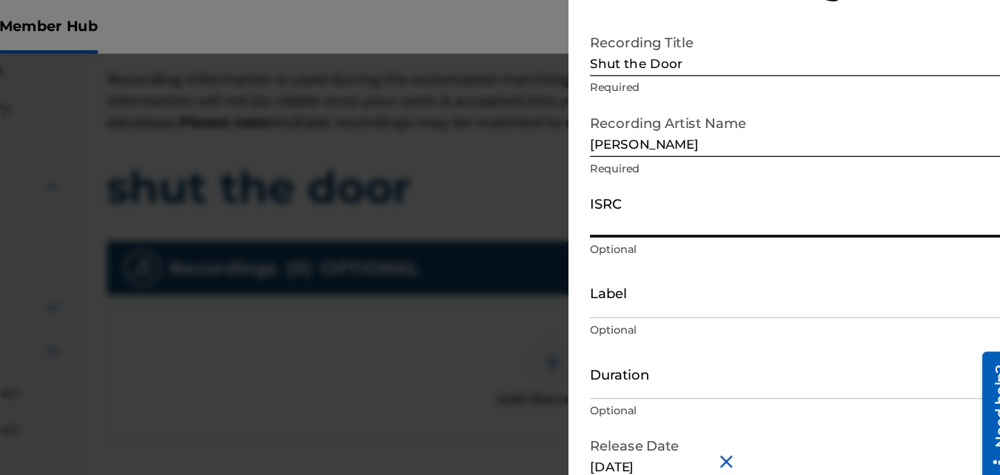
paste input "QT3F62571634"
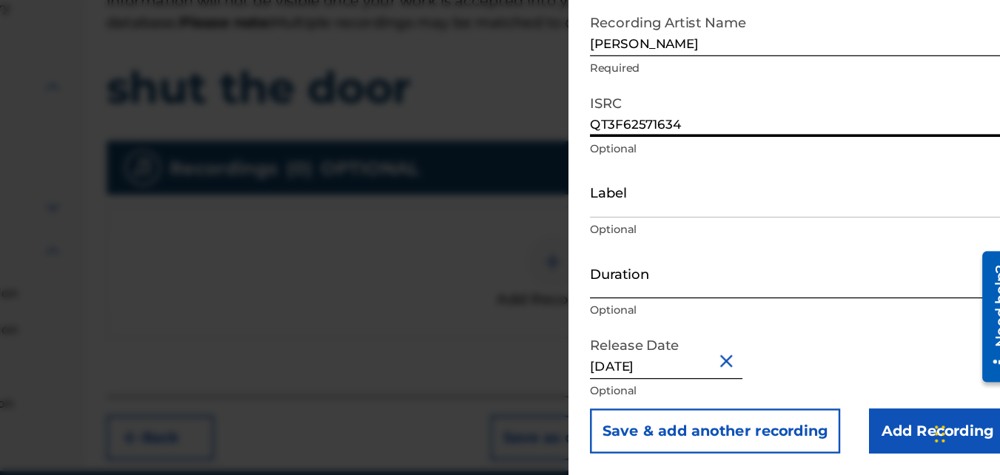
type input "QT3F62571634"
click at [717, 321] on input "Duration" at bounding box center [818, 308] width 344 height 42
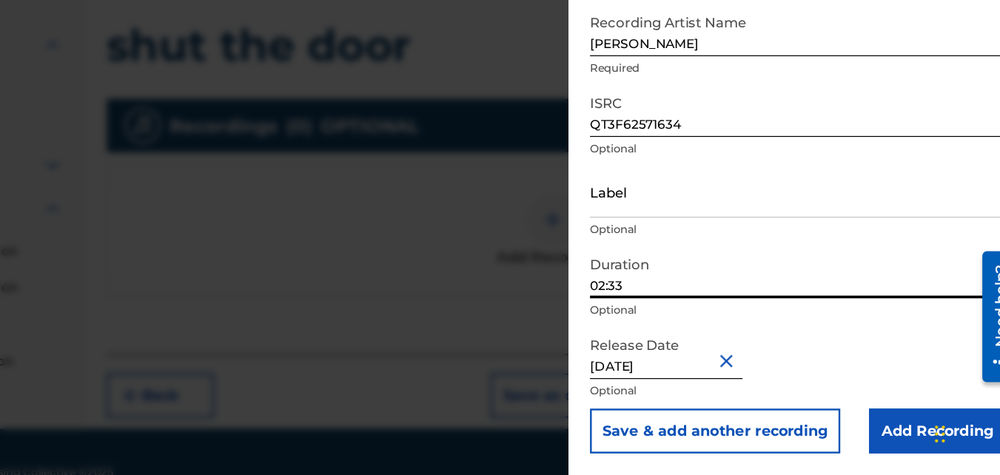
scroll to position [318, 0]
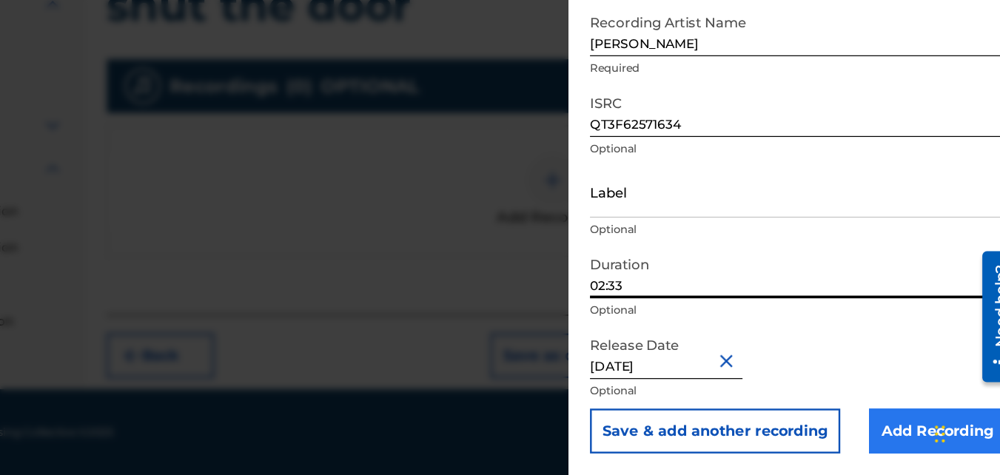
type input "02:33"
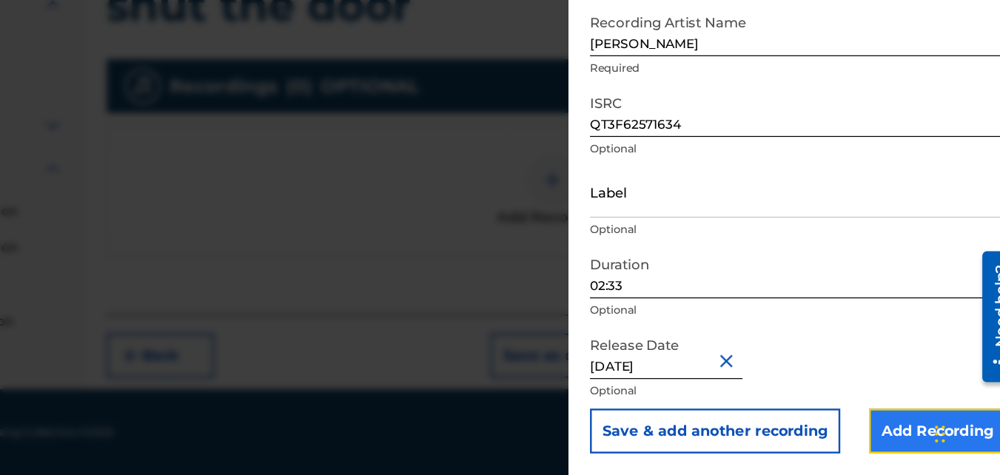
click at [893, 433] on input "Add Recording" at bounding box center [933, 439] width 113 height 37
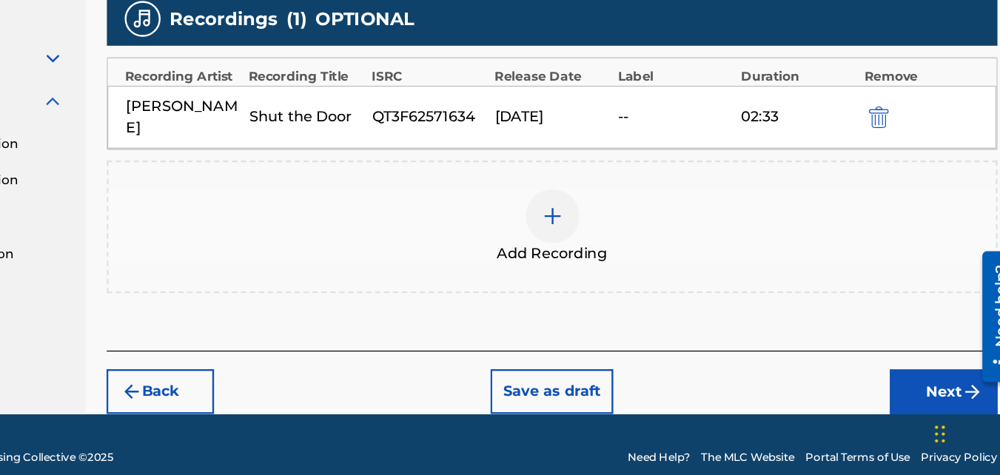
scroll to position [376, 0]
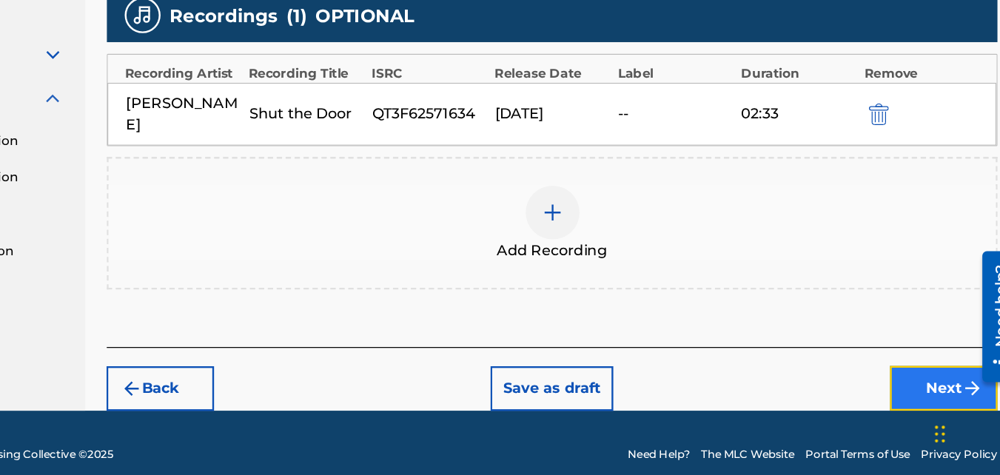
click at [936, 385] on button "Next" at bounding box center [938, 403] width 89 height 37
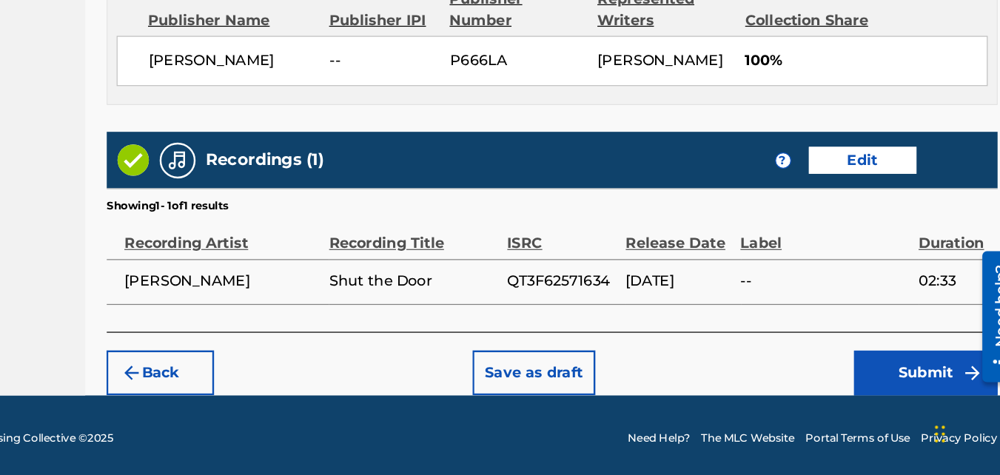
scroll to position [794, 0]
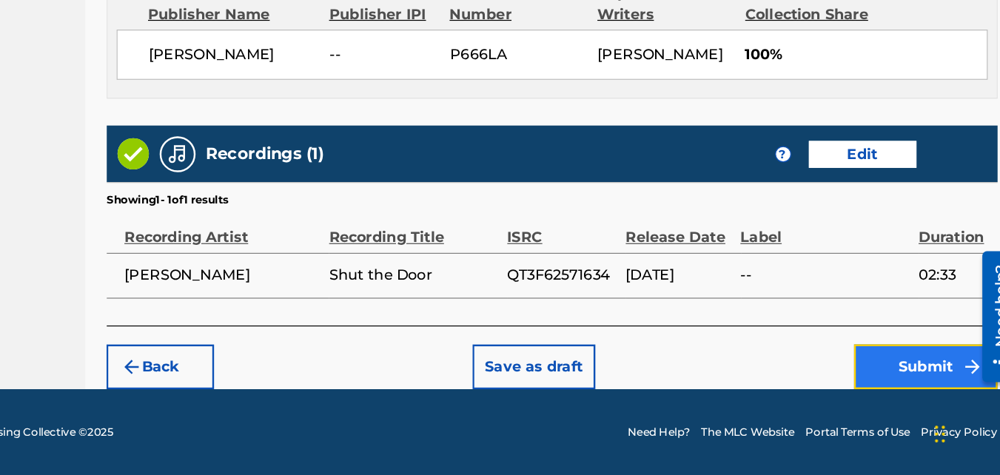
click at [896, 383] on button "Submit" at bounding box center [923, 385] width 118 height 37
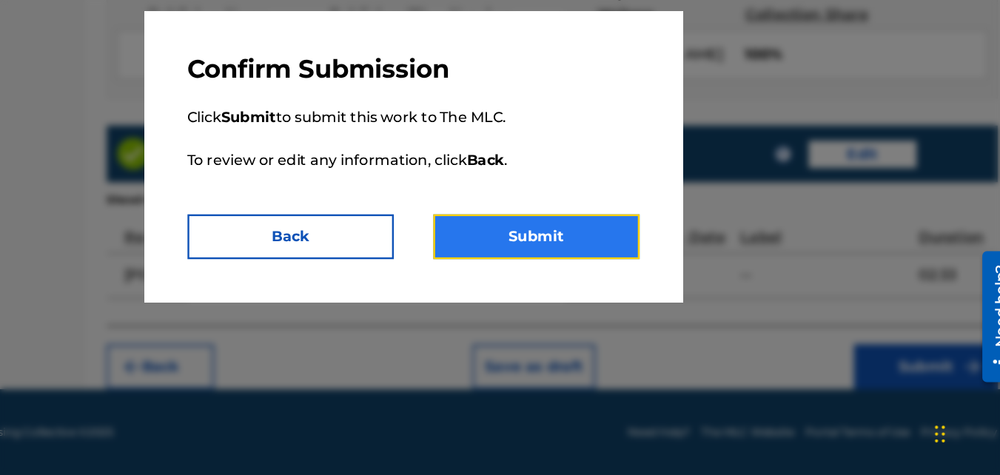
click at [598, 267] on button "Submit" at bounding box center [602, 278] width 170 height 37
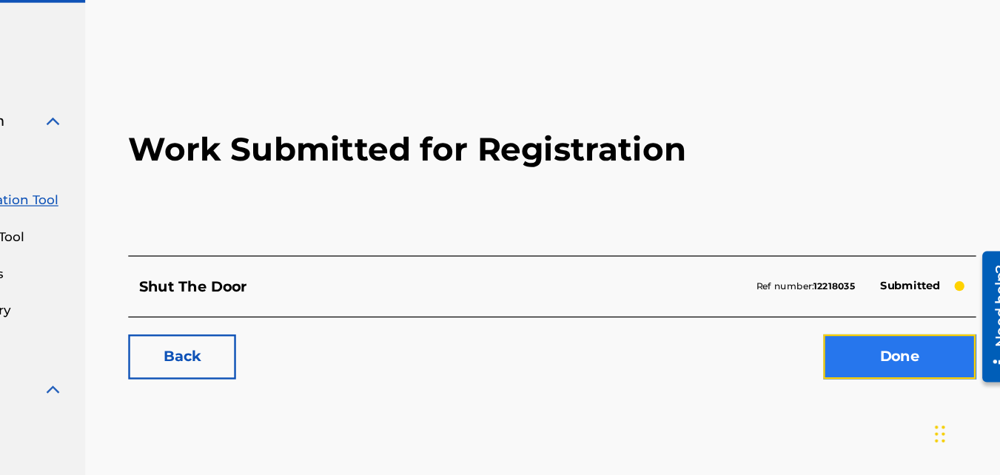
click at [883, 388] on link "Done" at bounding box center [902, 377] width 126 height 37
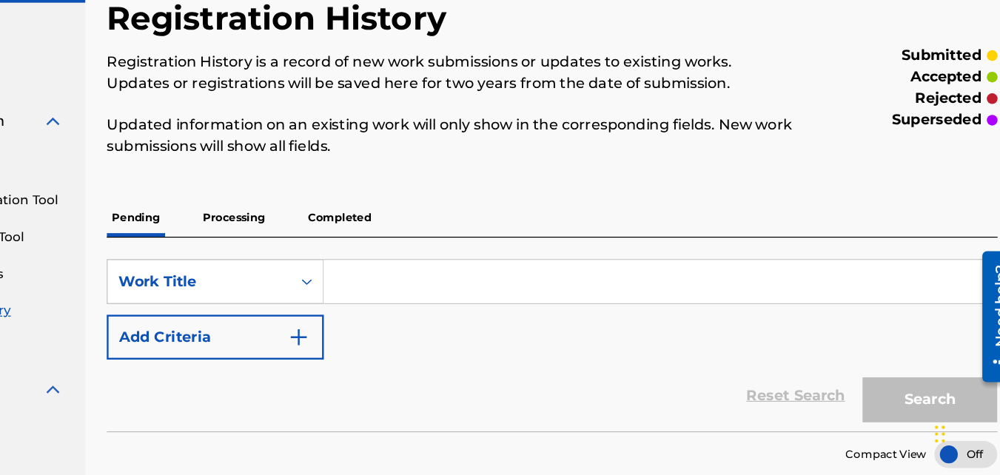
click at [352, 261] on p "Processing" at bounding box center [352, 262] width 60 height 31
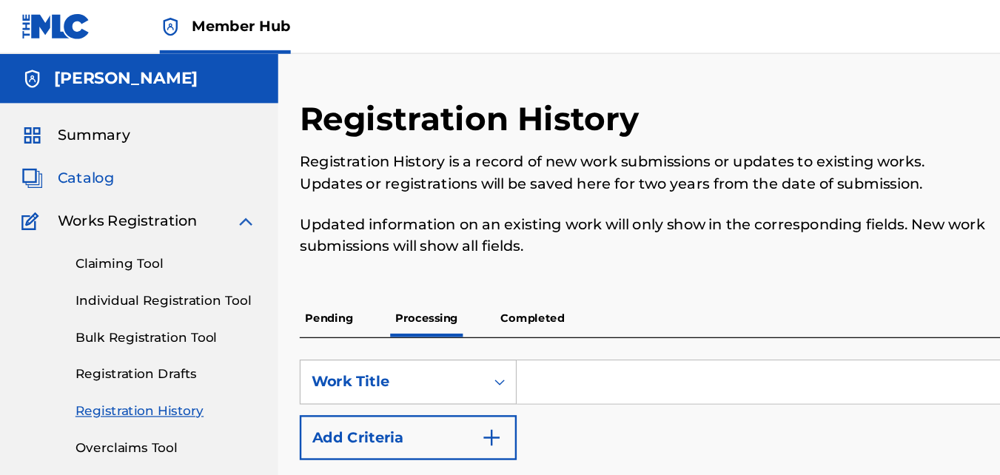
click at [74, 145] on span "Catalog" at bounding box center [70, 147] width 47 height 18
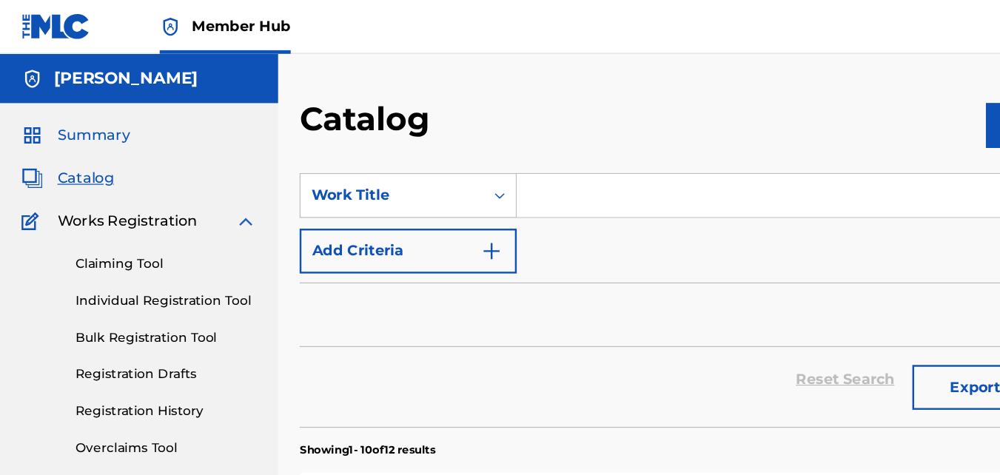
click at [82, 111] on span "Summary" at bounding box center [77, 112] width 60 height 18
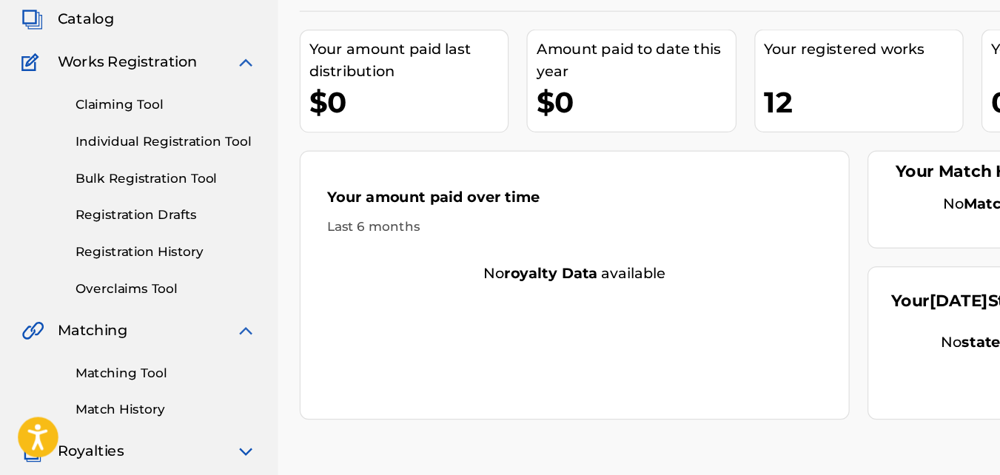
scroll to position [161, 0]
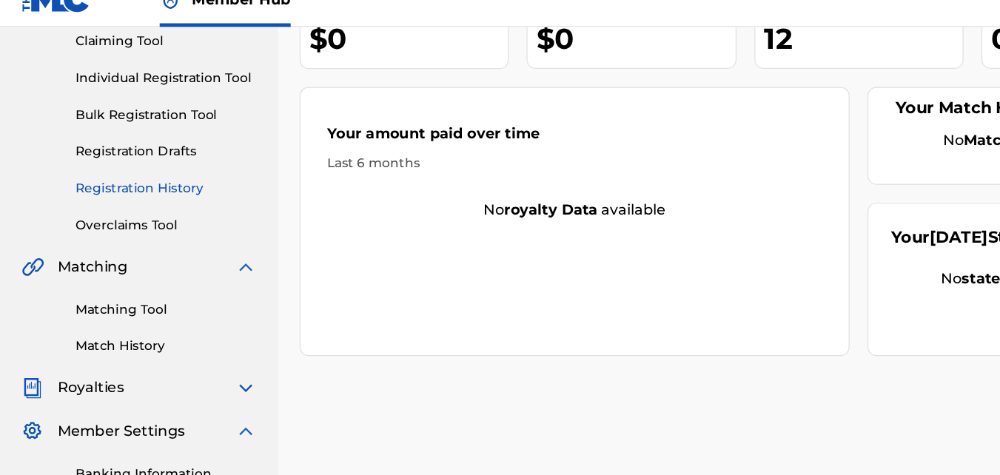
click at [123, 179] on link "Registration History" at bounding box center [137, 178] width 150 height 16
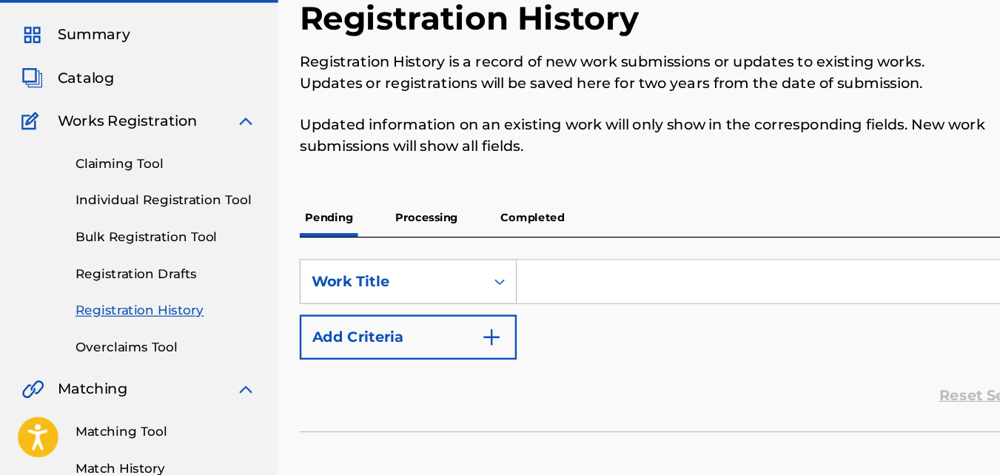
click at [355, 267] on p "Processing" at bounding box center [352, 262] width 60 height 31
